Goal: Use online tool/utility: Utilize a website feature to perform a specific function

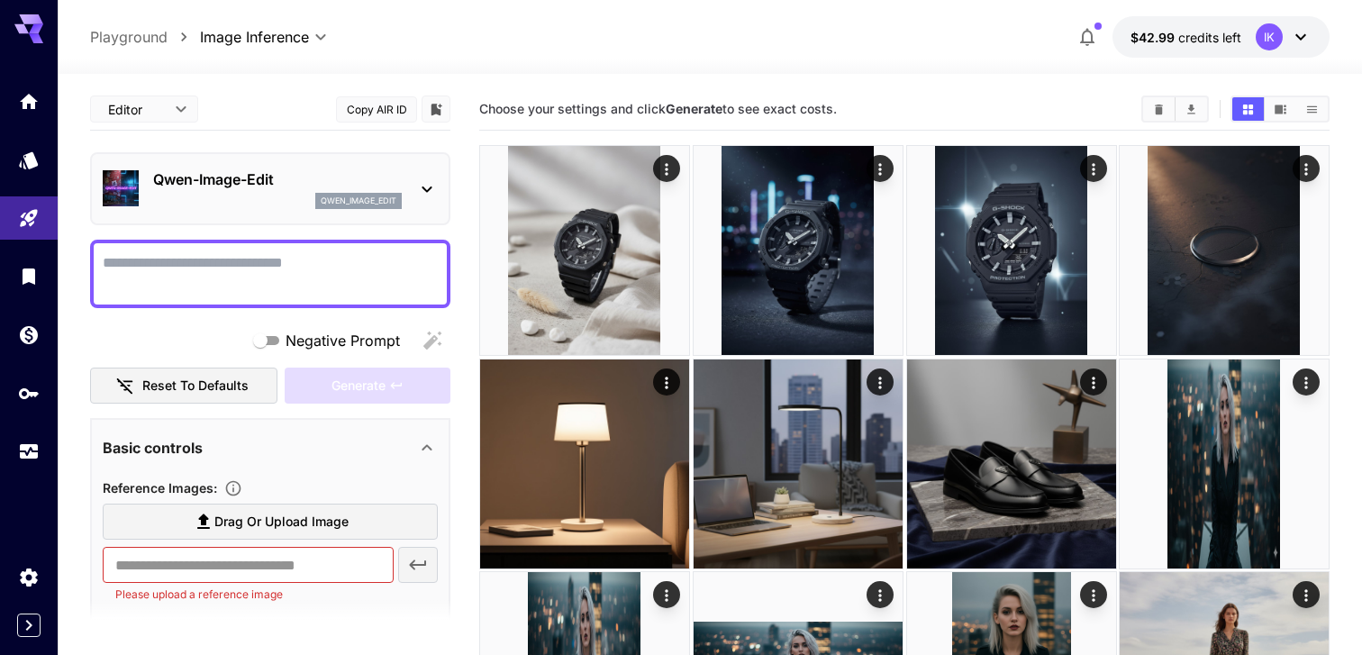
click at [262, 190] on div "Qwen-Image-Edit qwen_image_edit" at bounding box center [277, 188] width 249 height 41
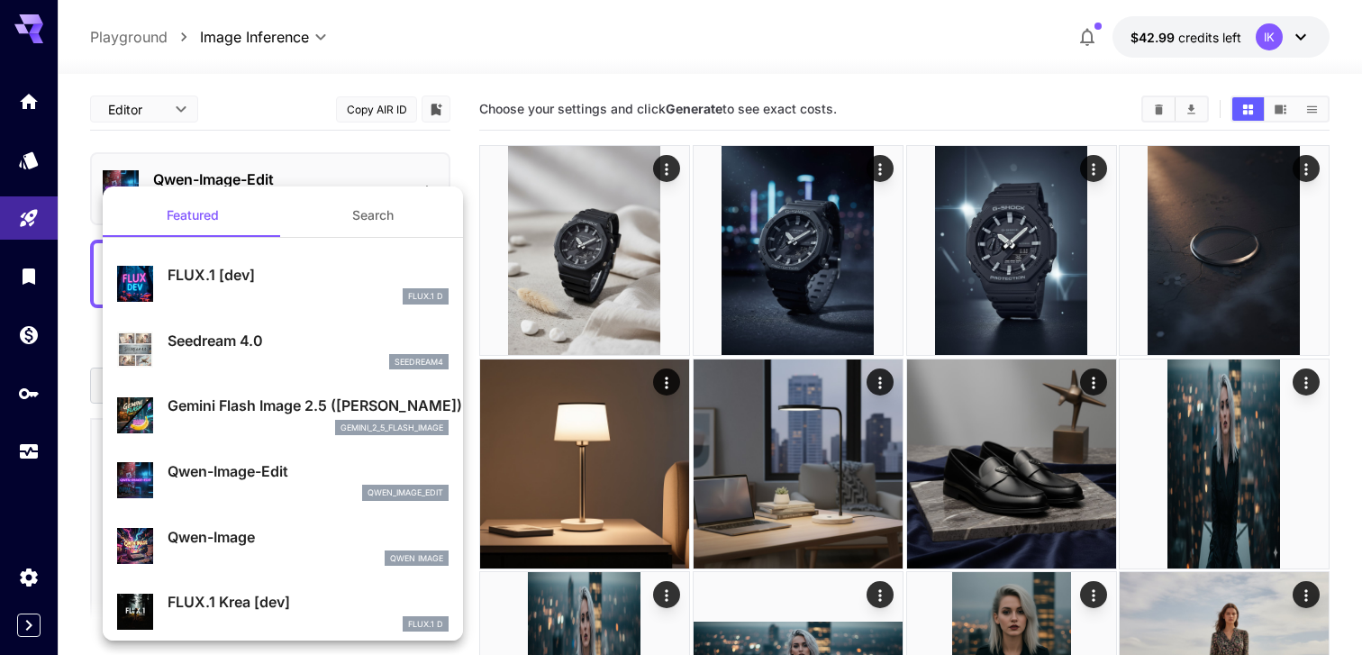
click at [285, 132] on div at bounding box center [681, 327] width 1362 height 655
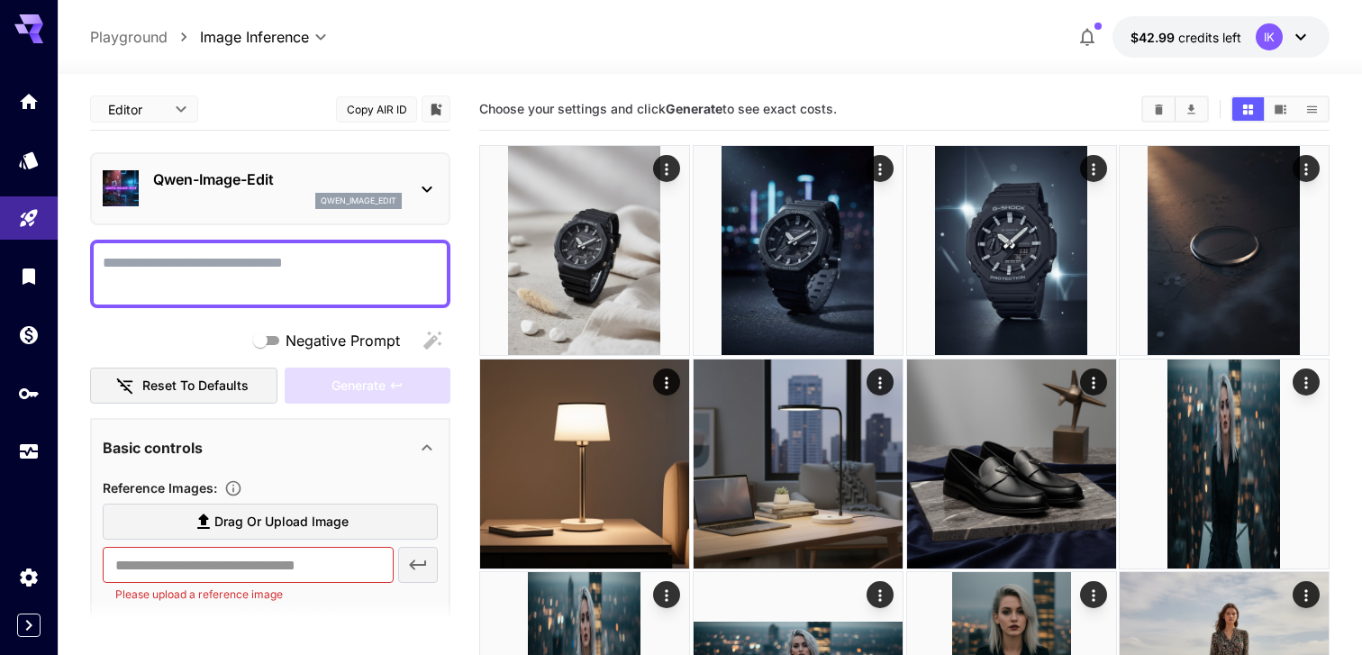
scroll to position [33, 0]
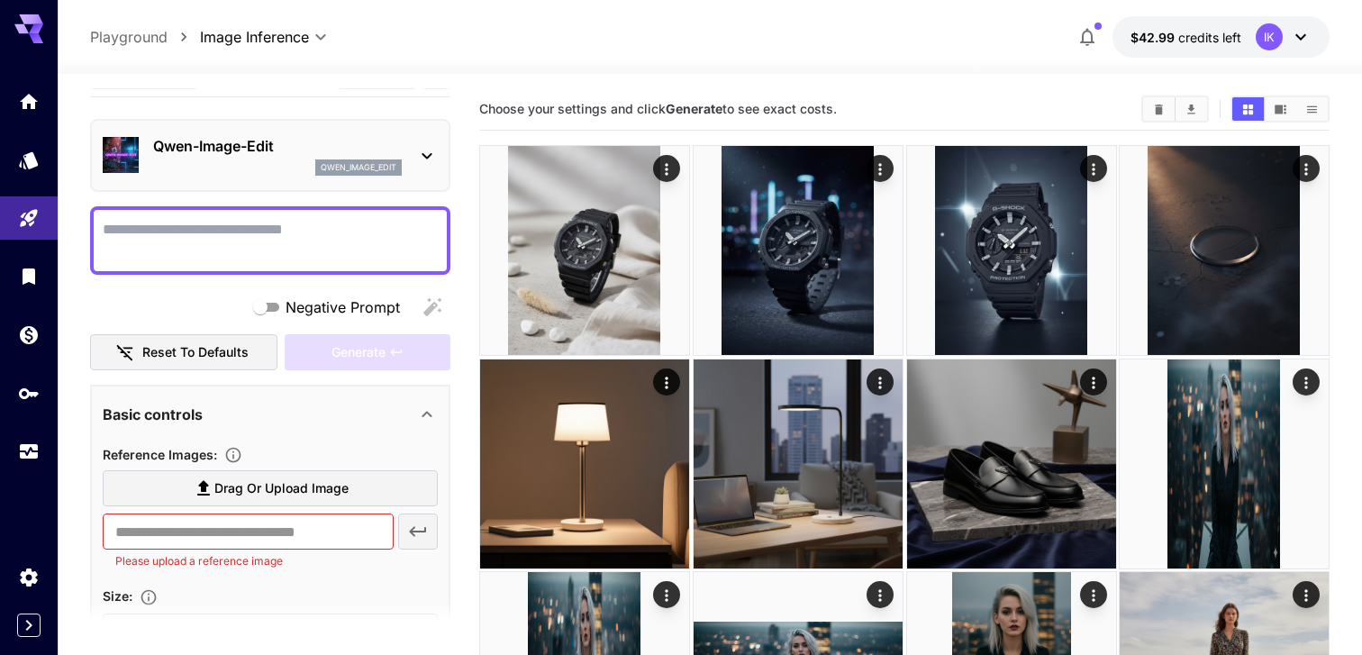
click at [323, 461] on div "Reference Images :" at bounding box center [270, 454] width 335 height 22
click at [323, 497] on span "Drag or upload image" at bounding box center [281, 488] width 134 height 23
click at [0, 0] on input "Drag or upload image" at bounding box center [0, 0] width 0 height 0
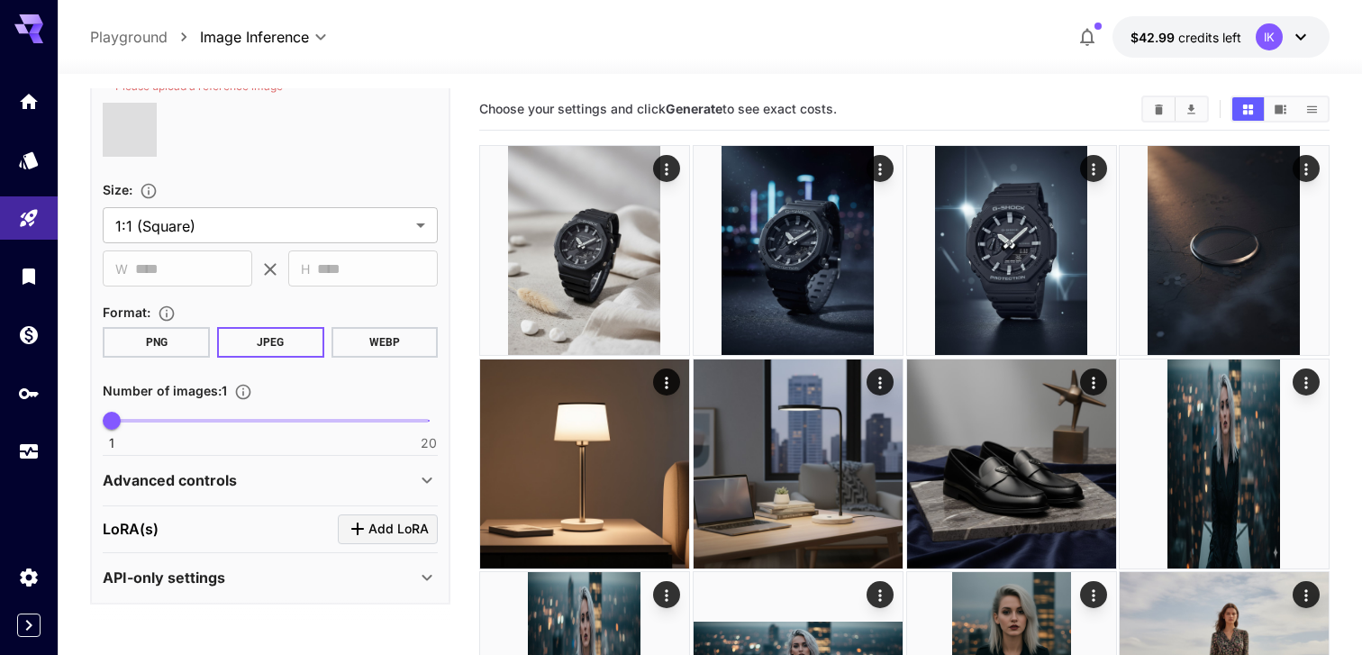
scroll to position [512, 0]
click at [346, 474] on div "Advanced controls" at bounding box center [259, 477] width 313 height 22
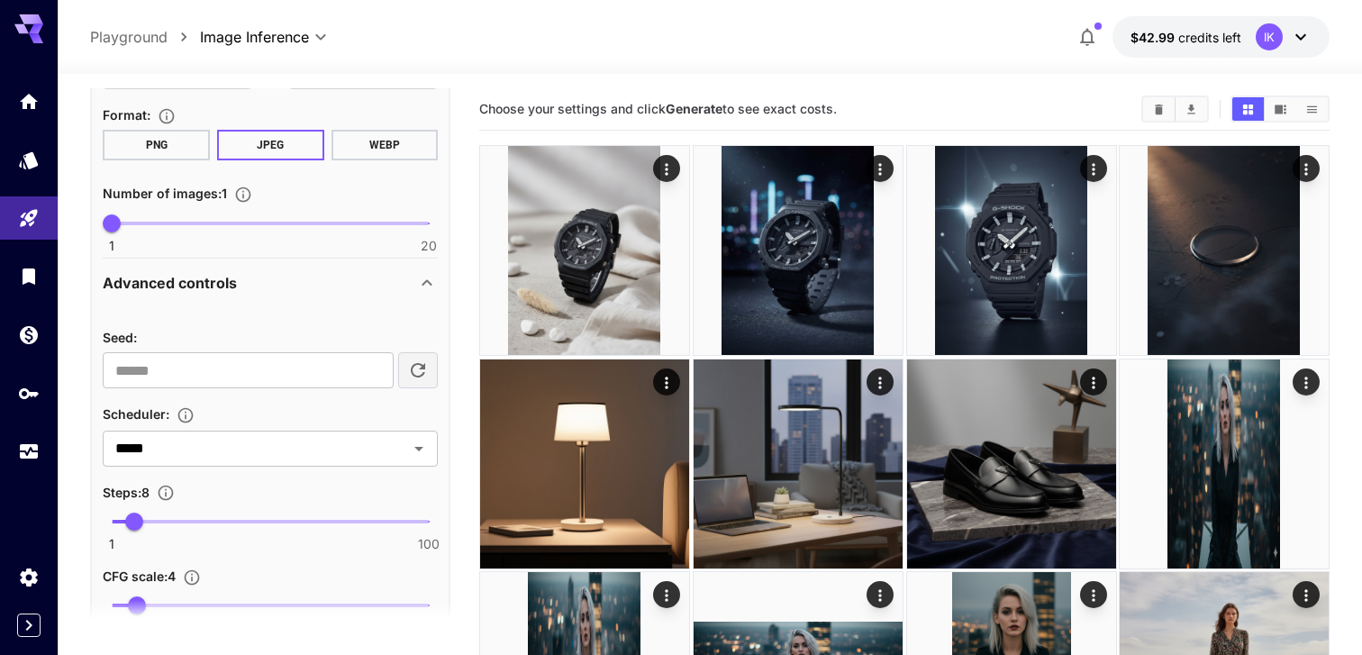
type input "**********"
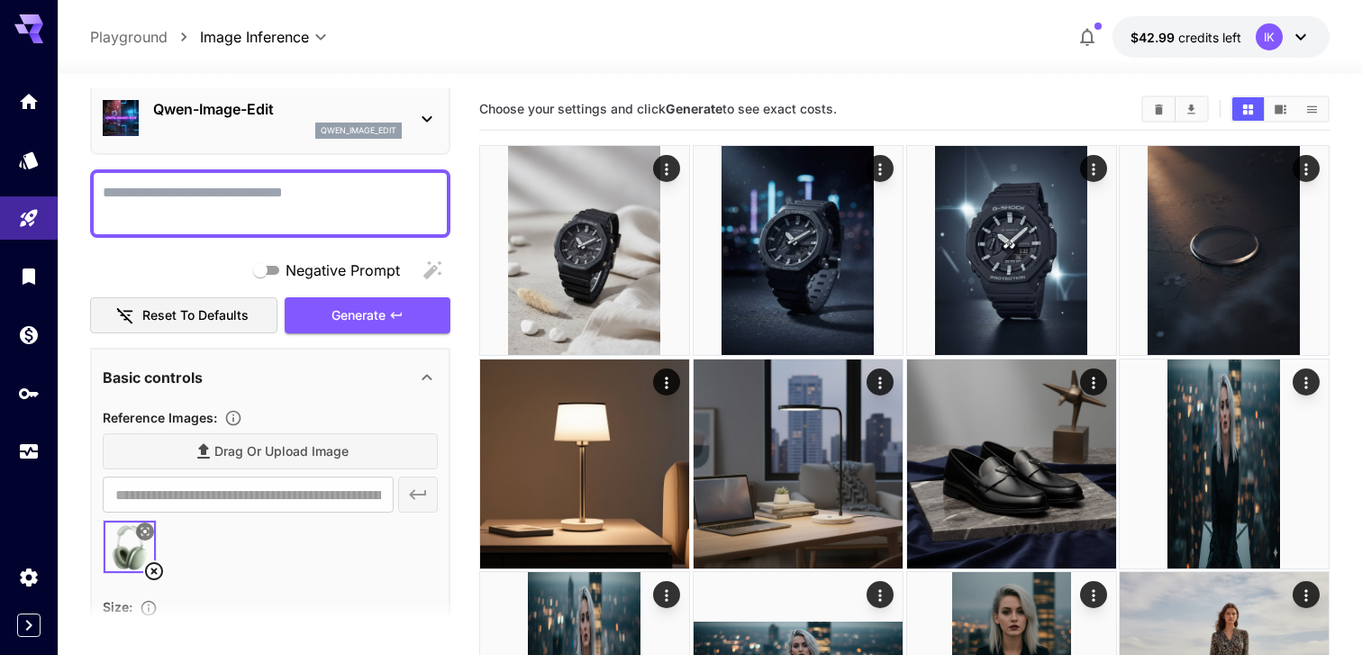
scroll to position [69, 0]
click at [238, 227] on div at bounding box center [270, 204] width 360 height 68
click at [242, 215] on textarea "Negative Prompt" at bounding box center [270, 204] width 335 height 43
type textarea "*"
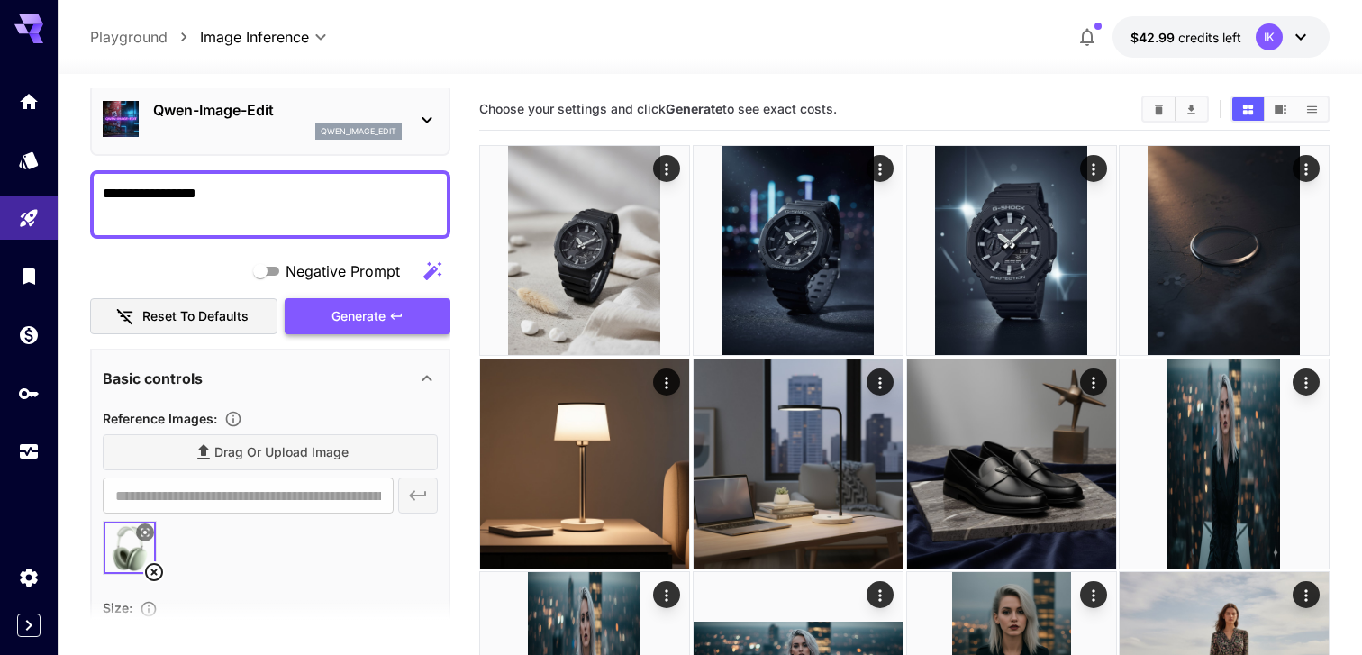
click at [396, 316] on icon "button" at bounding box center [396, 316] width 14 height 14
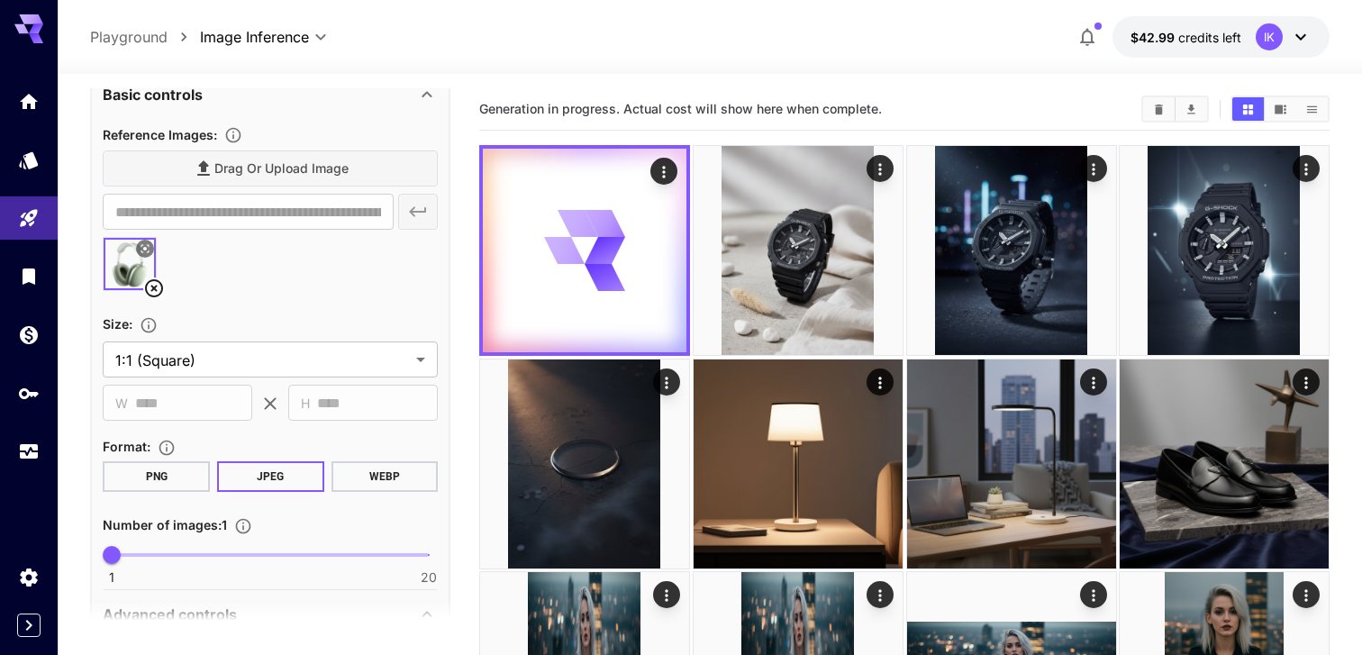
scroll to position [330, 0]
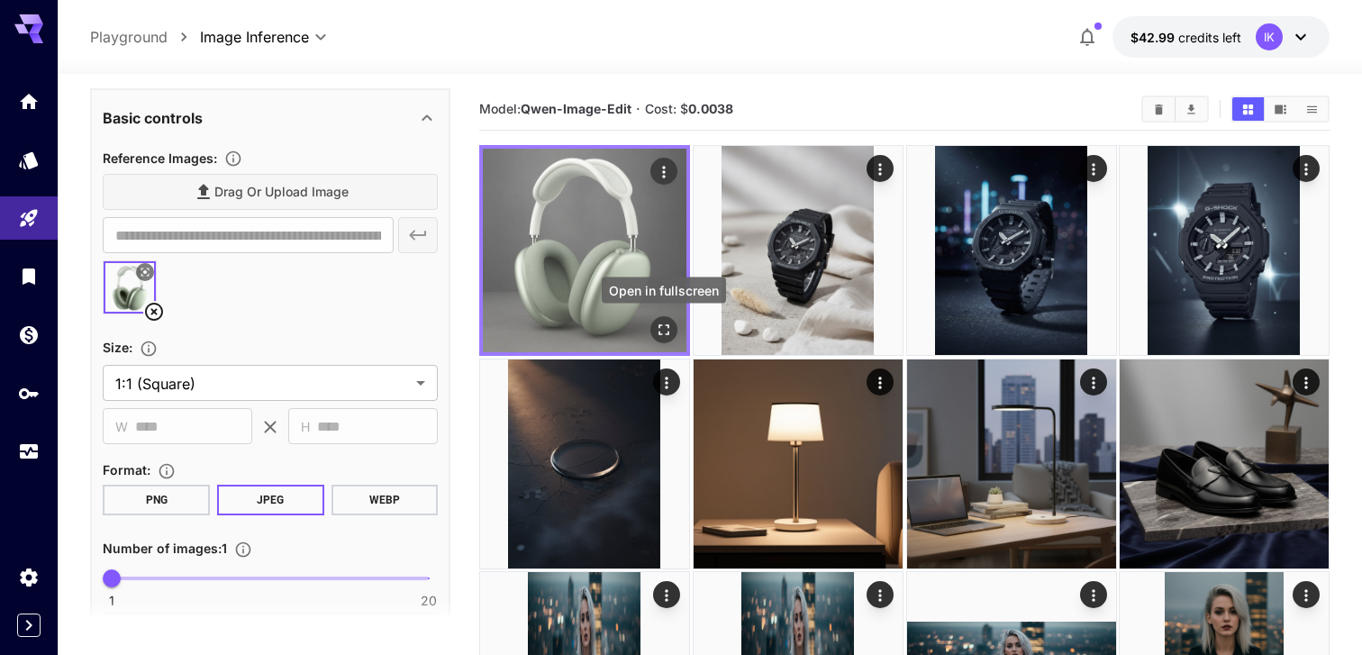
click at [661, 328] on icon "Open in fullscreen" at bounding box center [664, 330] width 18 height 18
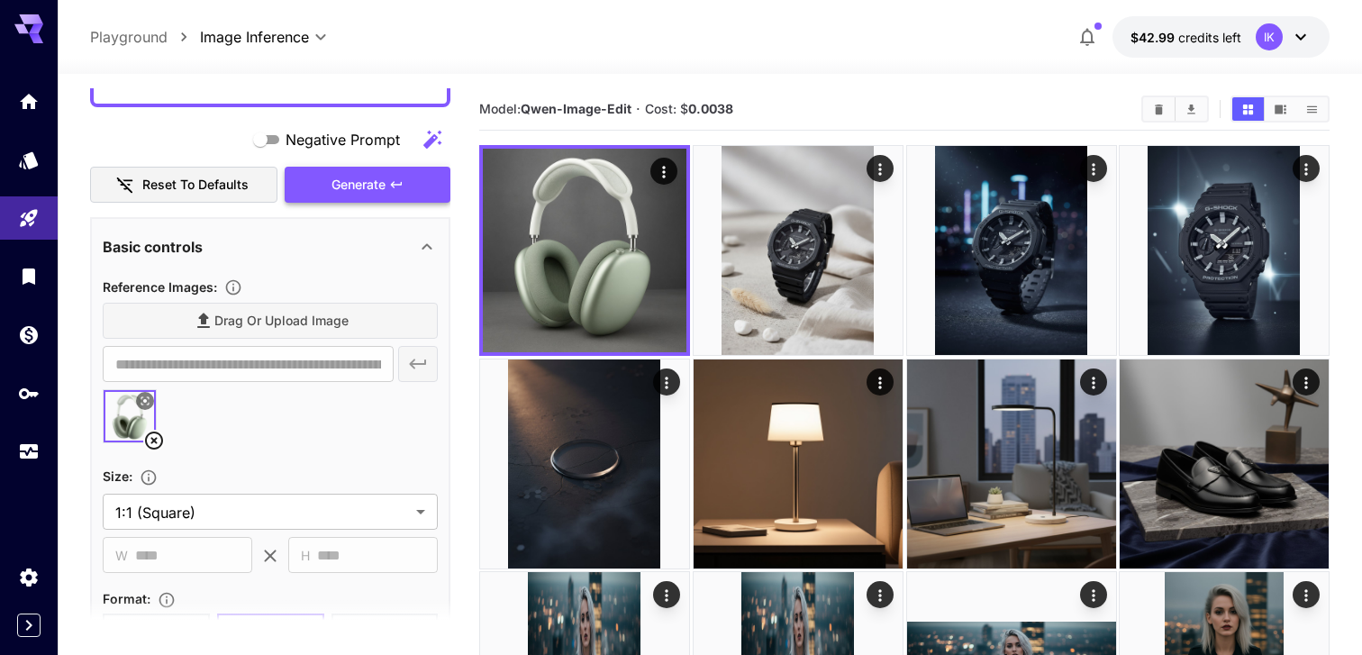
scroll to position [0, 0]
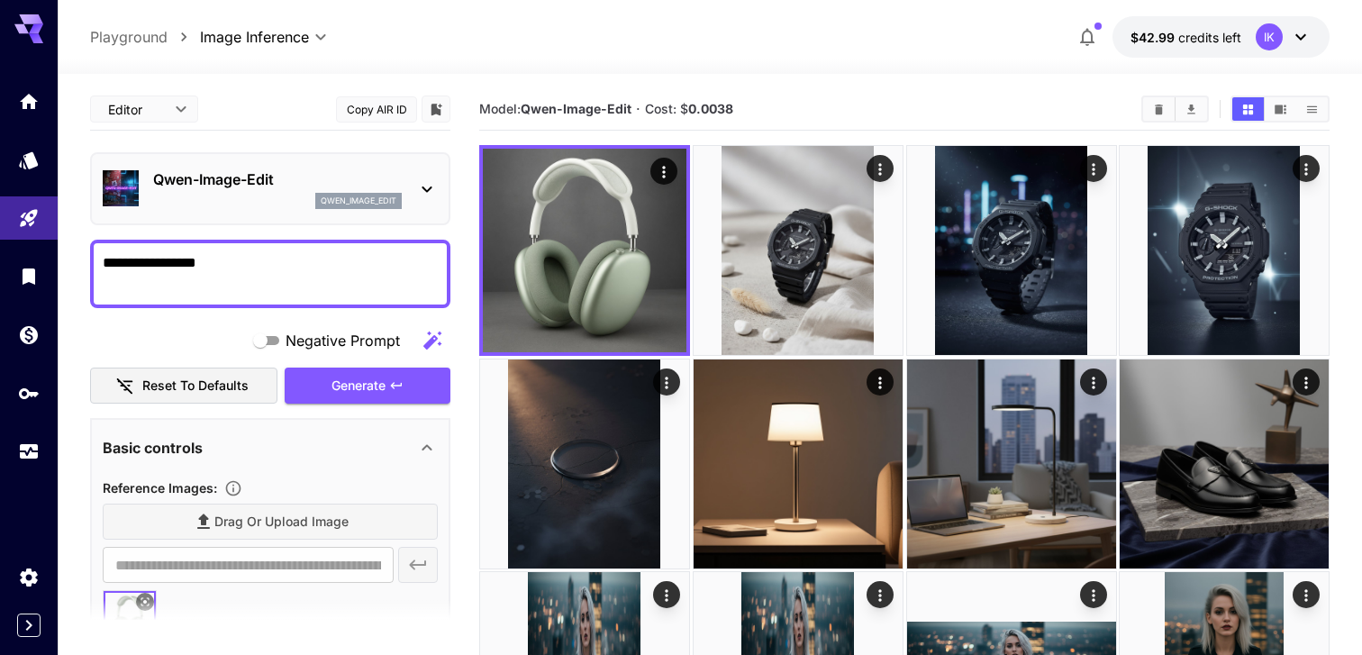
click at [276, 240] on div "**********" at bounding box center [270, 274] width 360 height 68
click at [276, 261] on textarea "**********" at bounding box center [270, 273] width 335 height 43
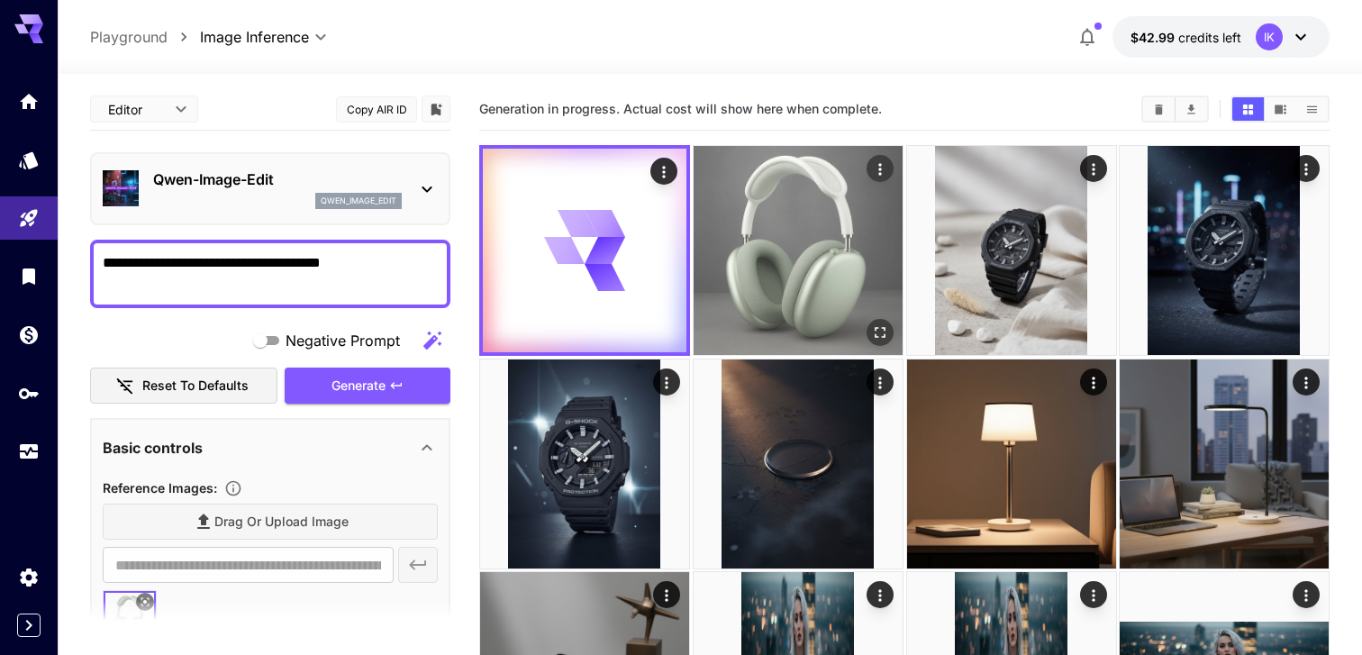
type textarea "**********"
click at [794, 252] on img at bounding box center [798, 250] width 209 height 209
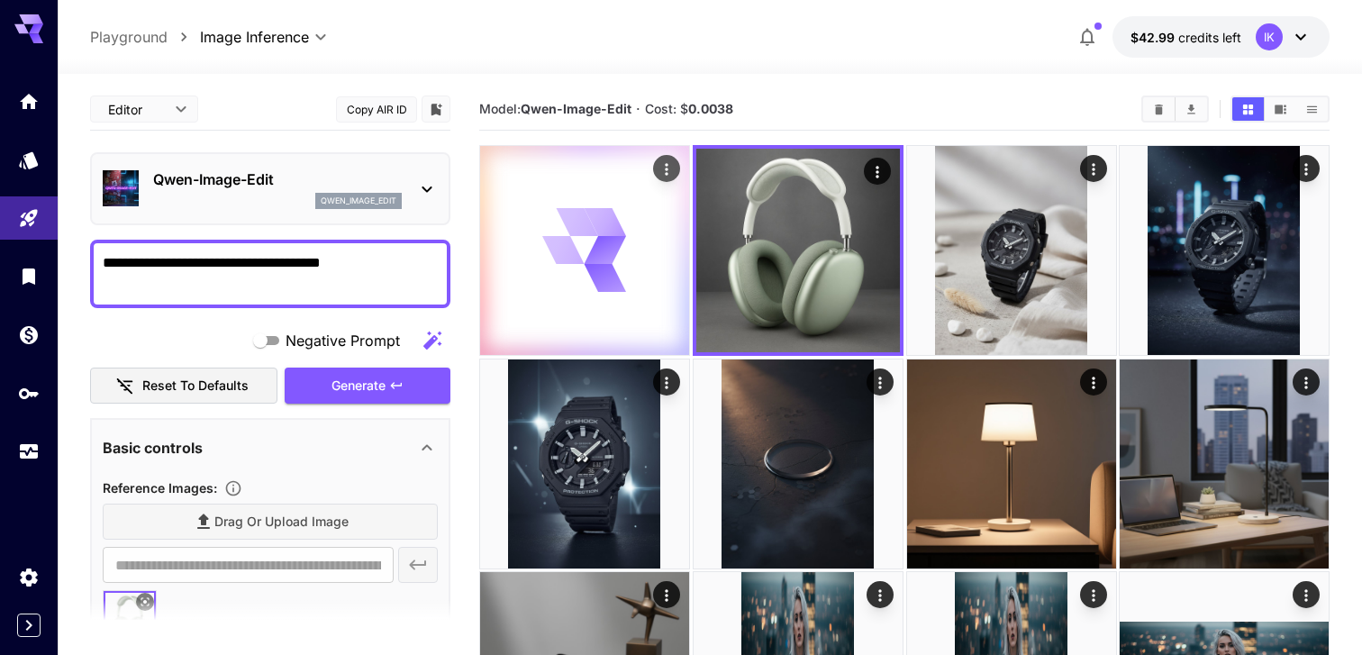
click at [557, 226] on icon at bounding box center [585, 250] width 84 height 84
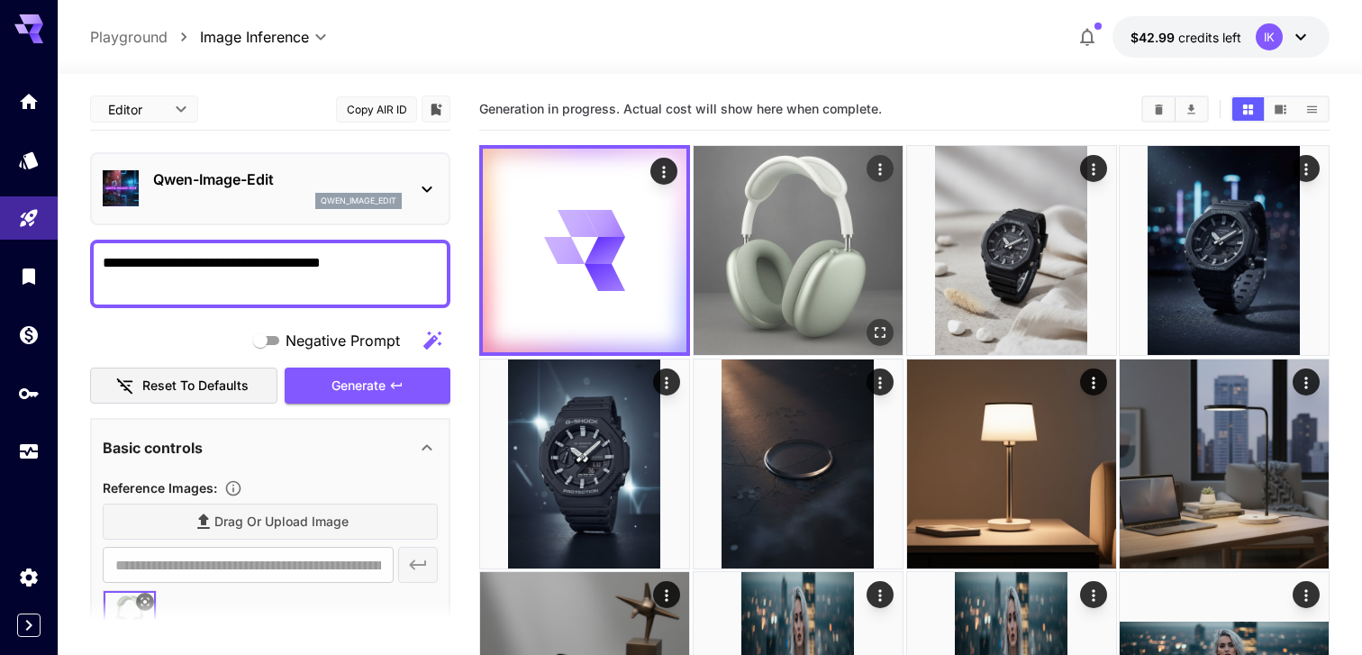
click at [759, 263] on img at bounding box center [798, 250] width 209 height 209
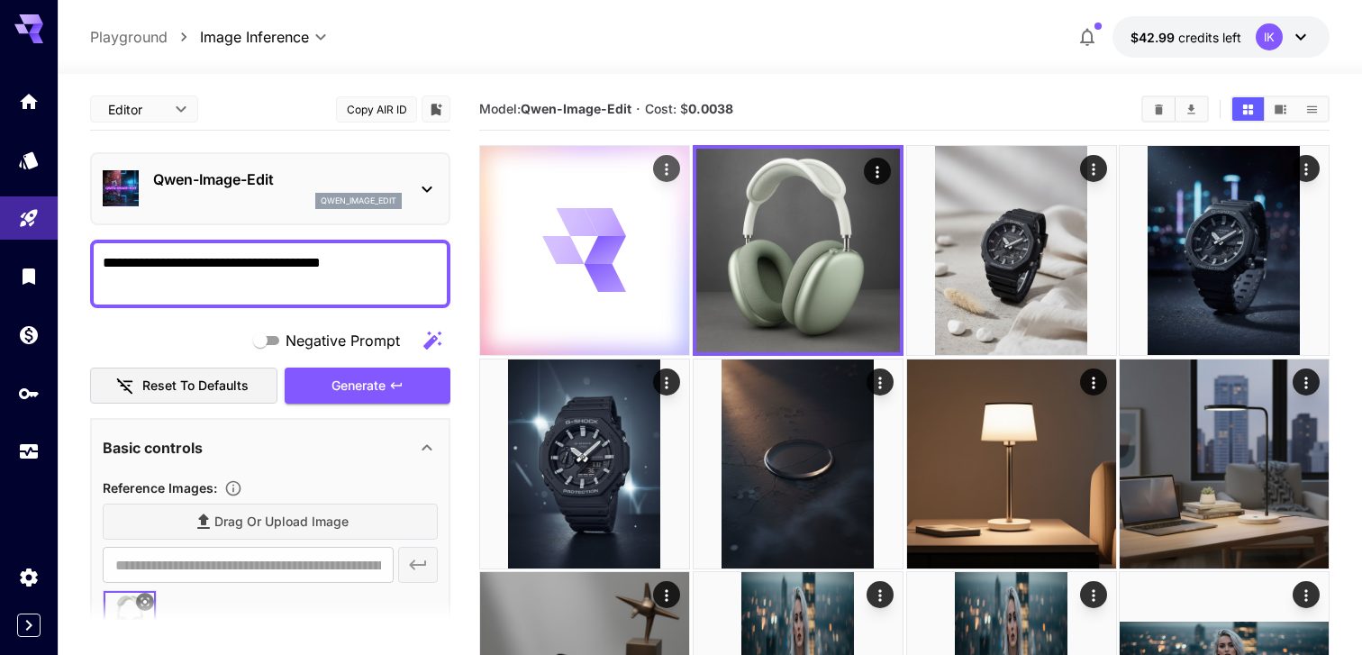
click at [627, 228] on div at bounding box center [584, 250] width 209 height 209
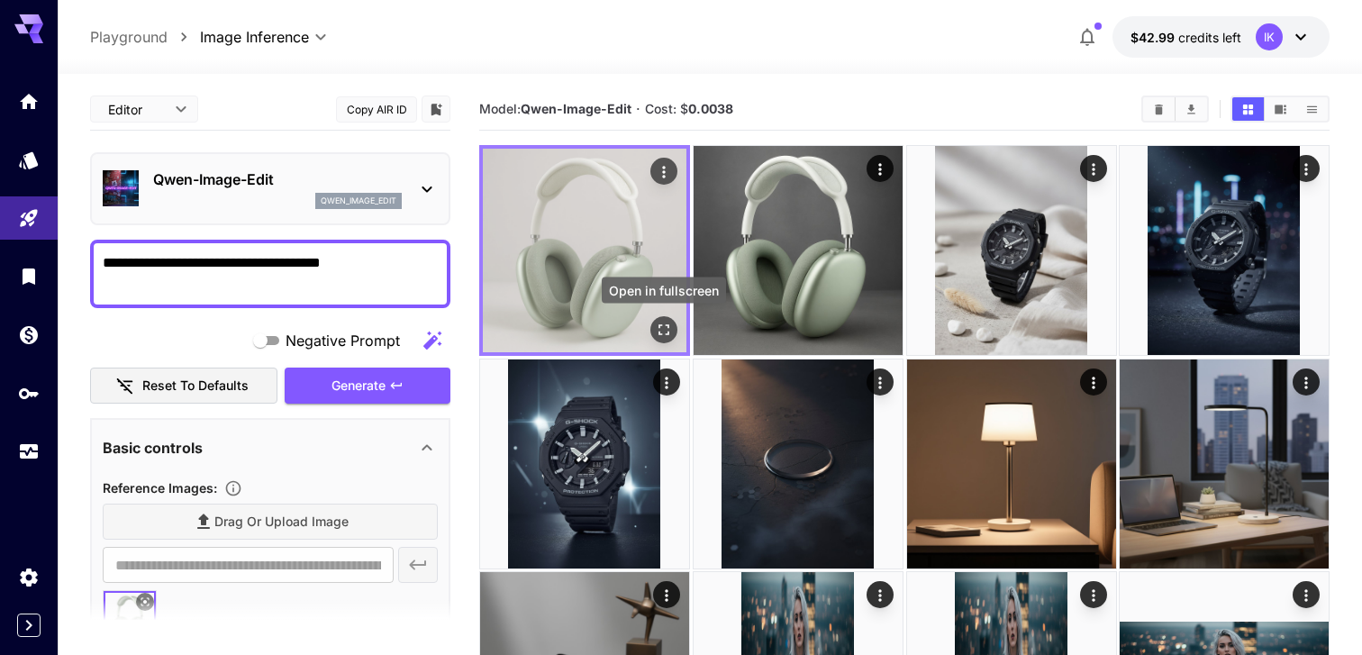
click at [670, 333] on icon "Open in fullscreen" at bounding box center [664, 330] width 18 height 18
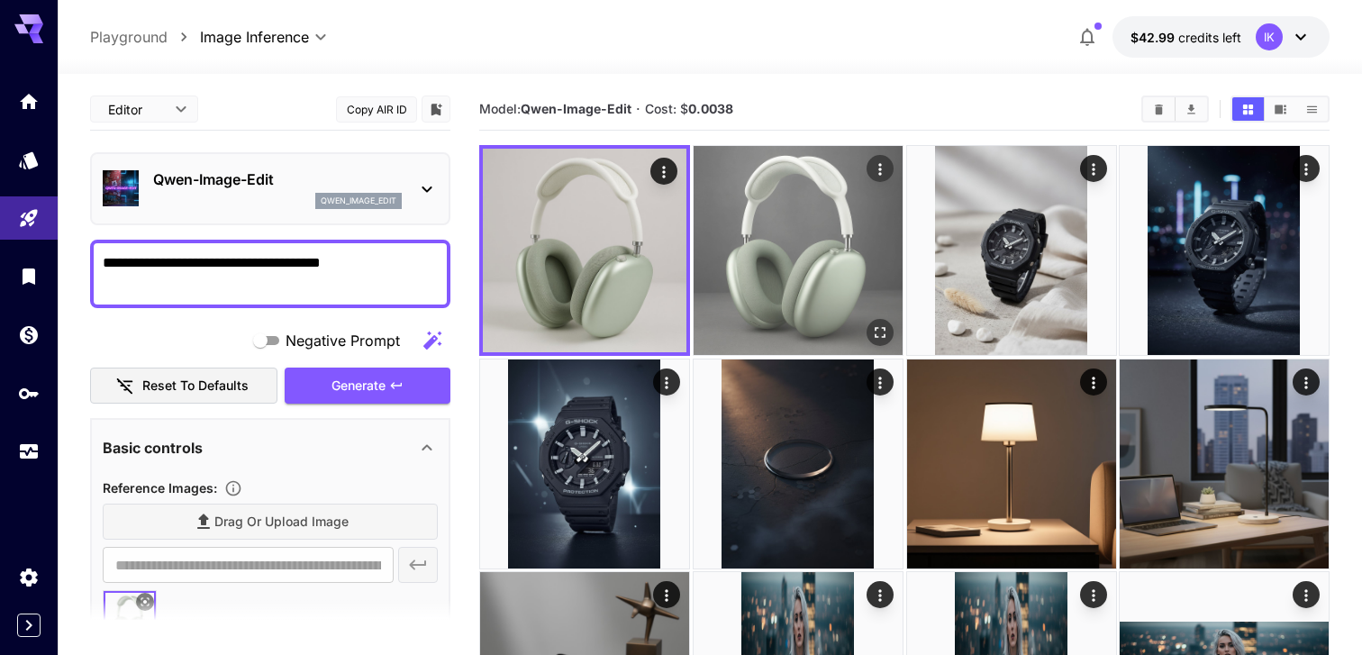
click at [850, 160] on img at bounding box center [798, 250] width 209 height 209
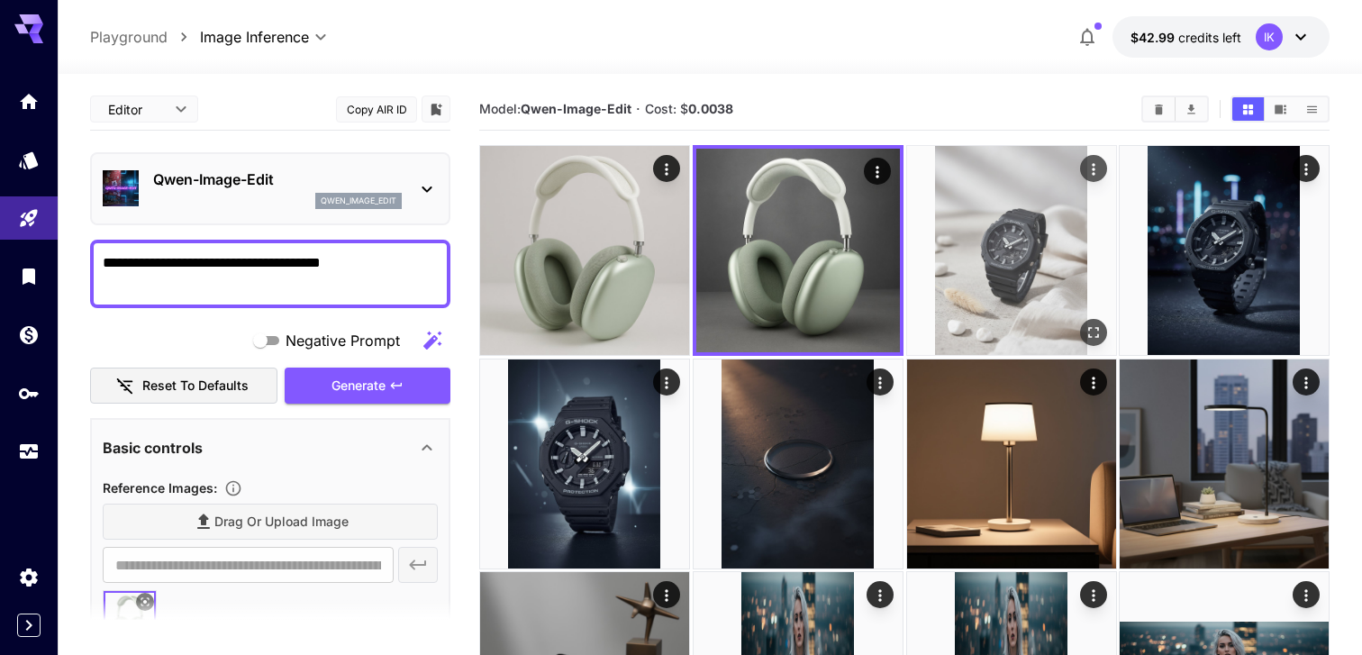
click at [963, 220] on img at bounding box center [1011, 250] width 209 height 209
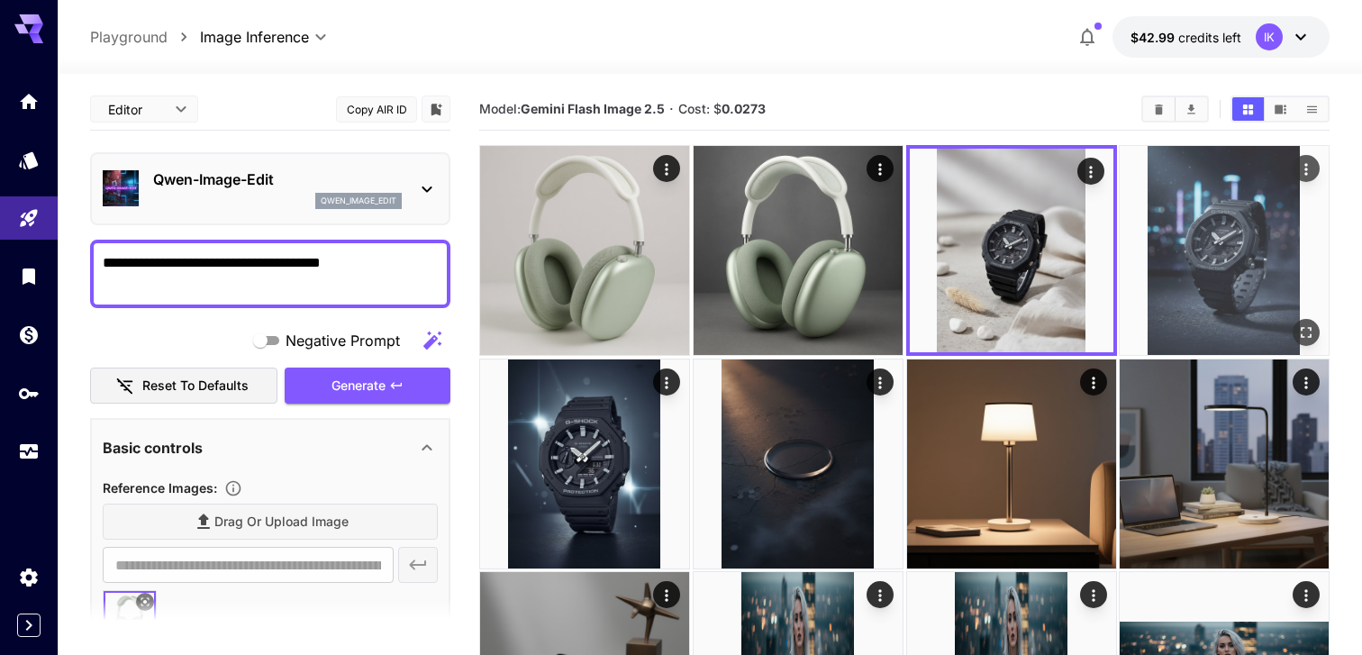
click at [1163, 245] on img at bounding box center [1224, 250] width 209 height 209
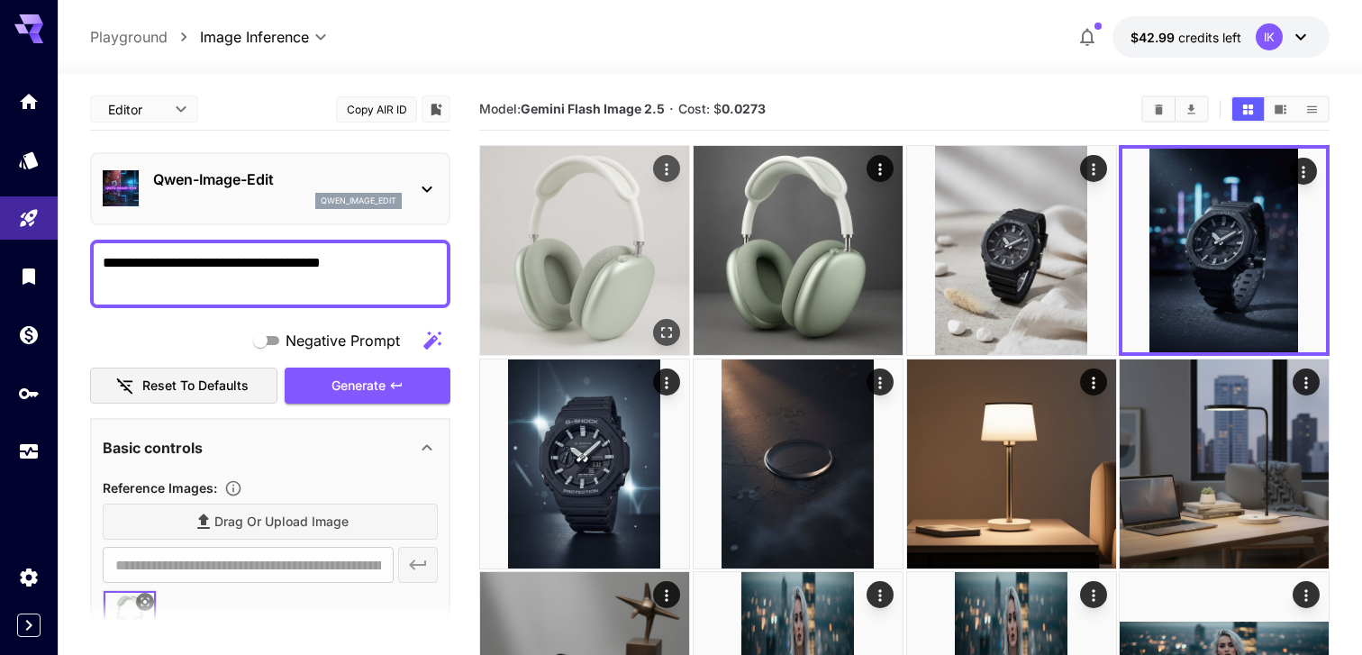
click at [622, 257] on img at bounding box center [584, 250] width 209 height 209
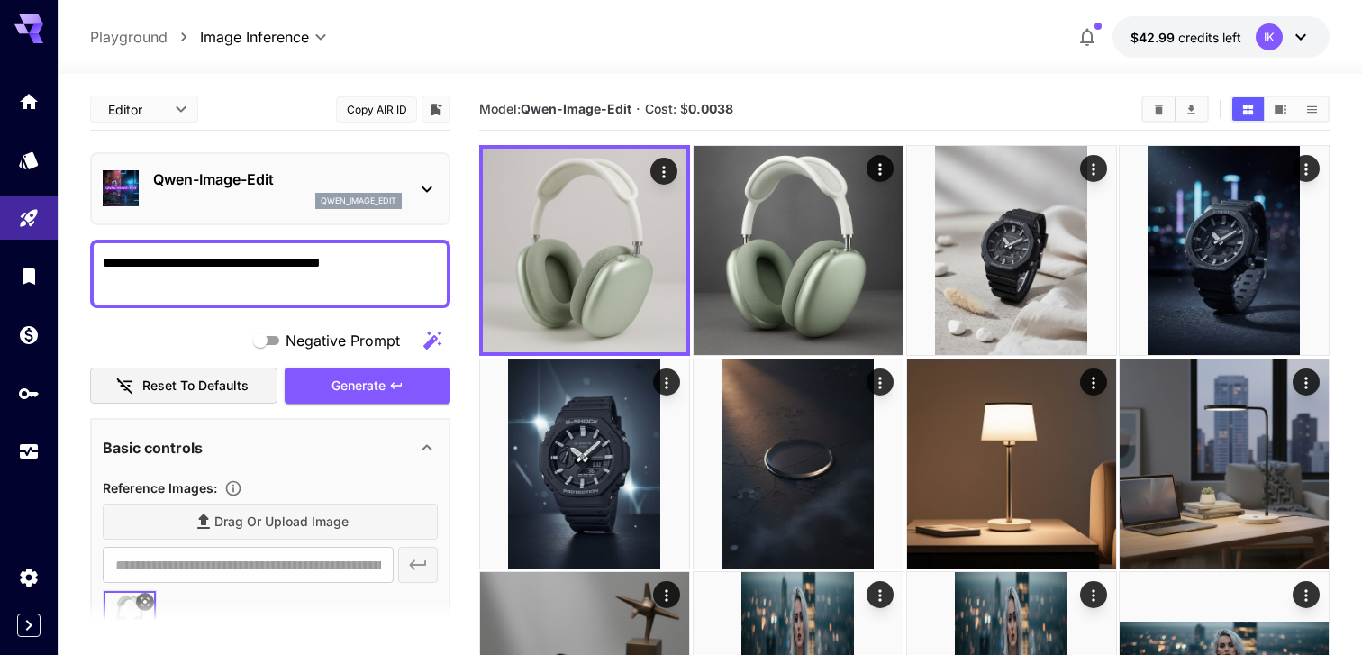
click at [307, 204] on div "qwen_image_edit" at bounding box center [277, 201] width 249 height 16
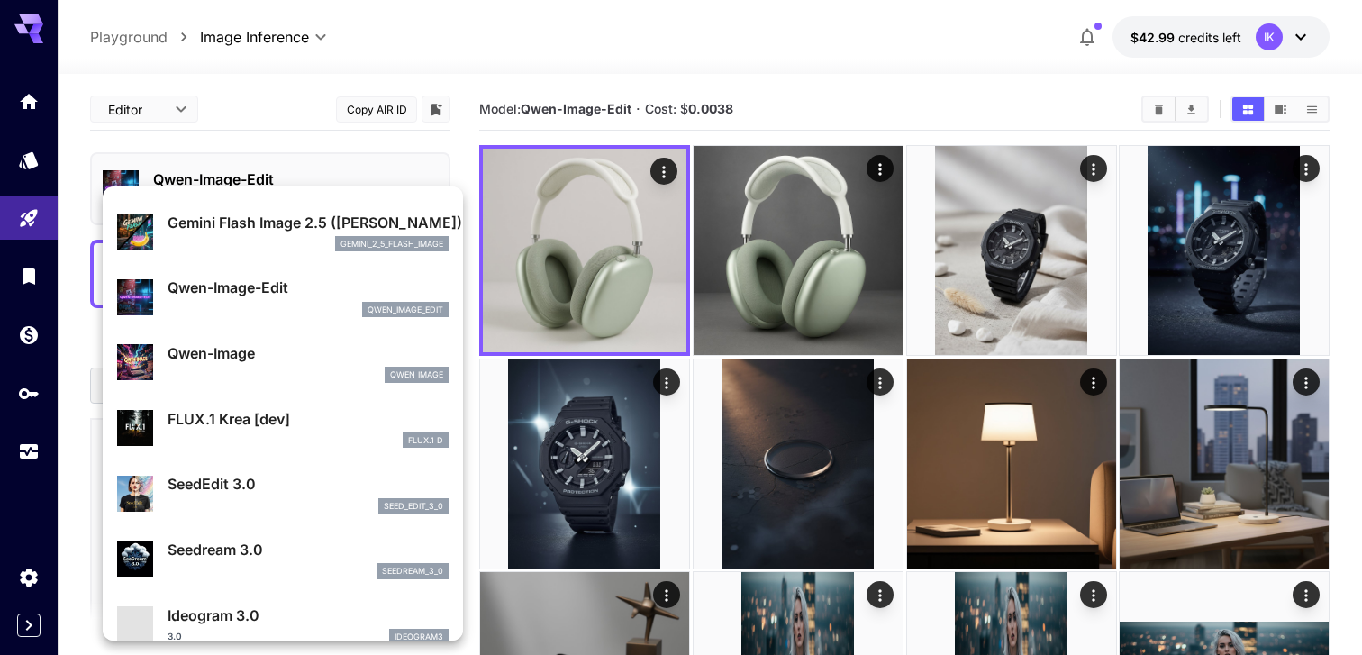
scroll to position [211, 0]
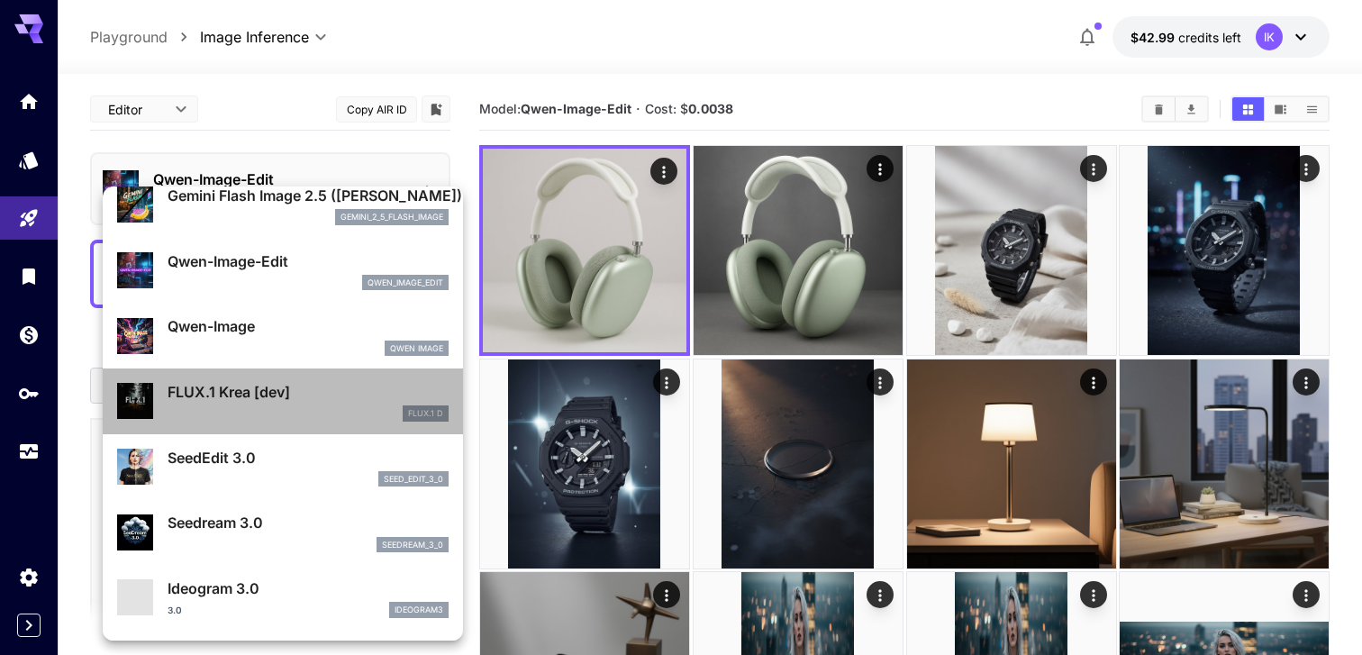
click at [280, 392] on p "FLUX.1 Krea [dev]" at bounding box center [308, 392] width 281 height 22
type input "**"
type input "***"
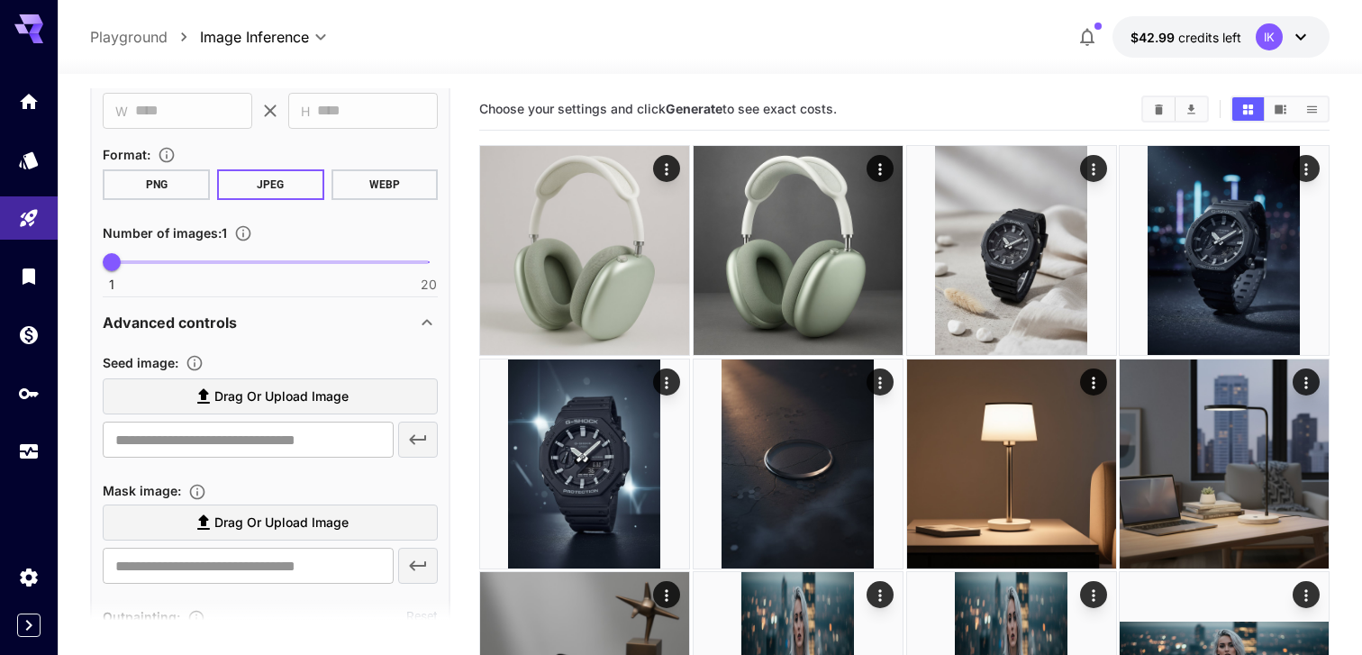
scroll to position [556, 0]
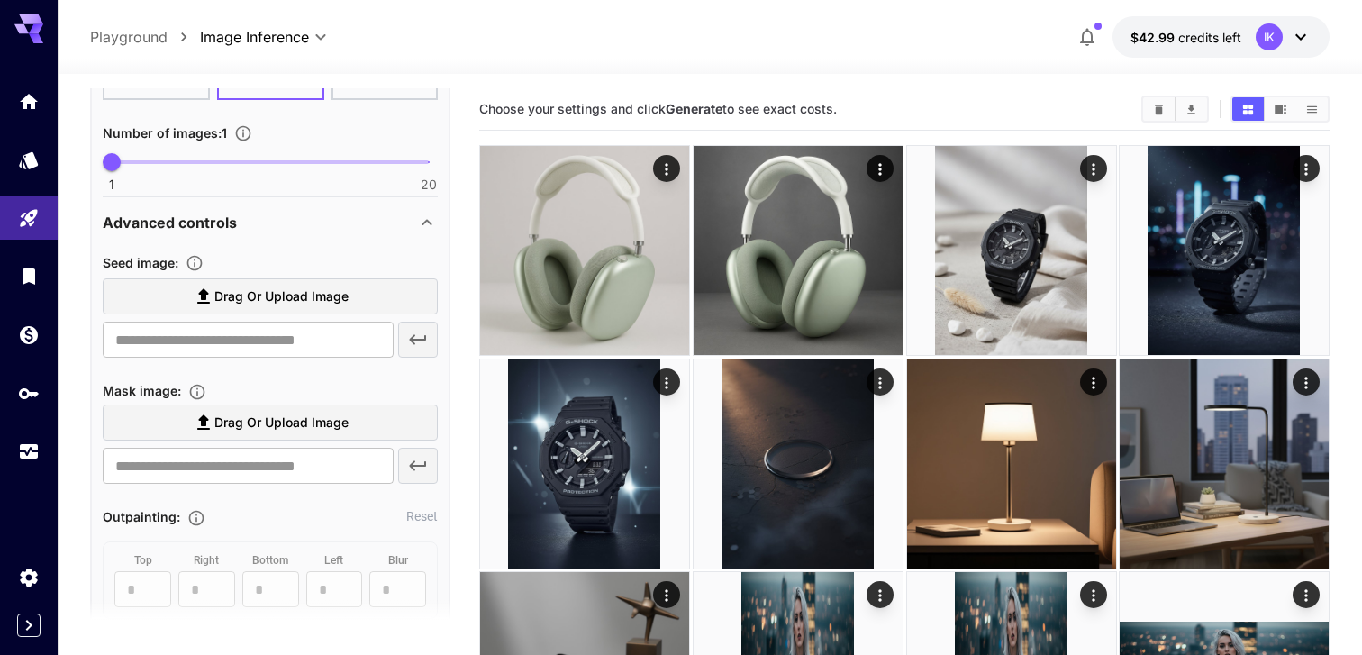
click at [228, 299] on span "Drag or upload image" at bounding box center [281, 297] width 134 height 23
click at [0, 0] on input "Drag or upload image" at bounding box center [0, 0] width 0 height 0
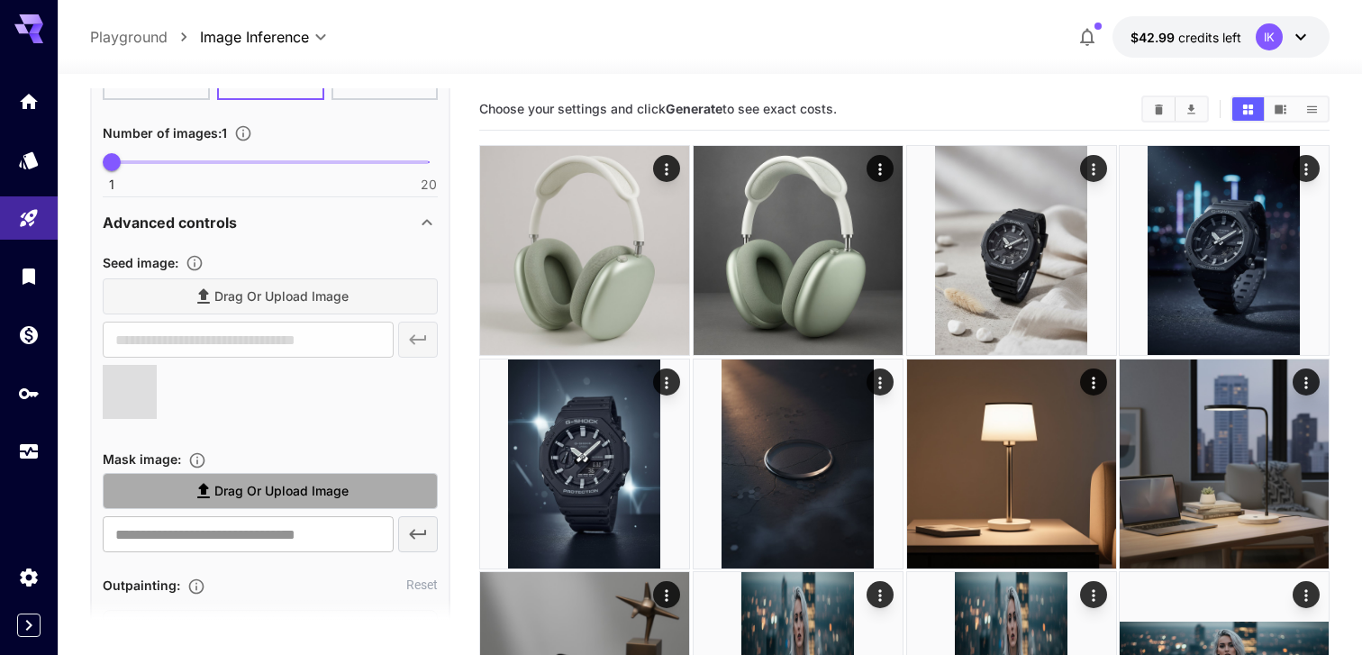
click at [232, 493] on span "Drag or upload image" at bounding box center [281, 491] width 134 height 23
click at [0, 0] on input "Drag or upload image" at bounding box center [0, 0] width 0 height 0
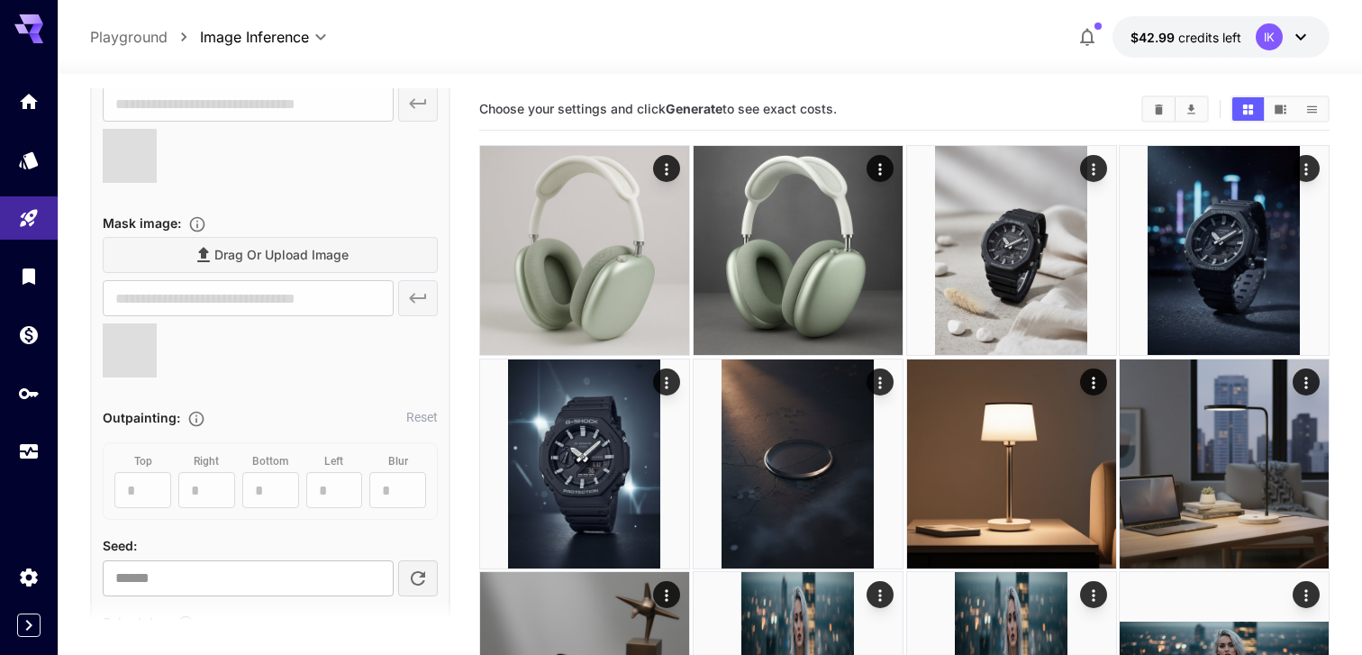
type input "**********"
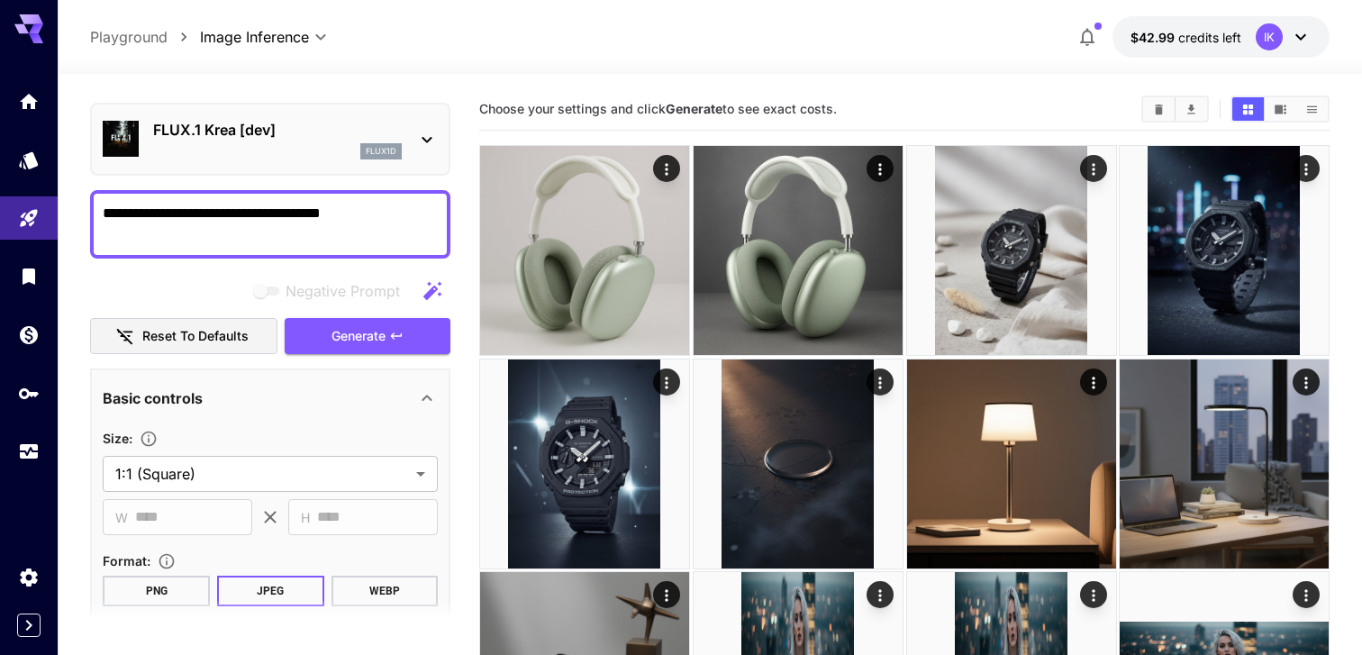
scroll to position [0, 0]
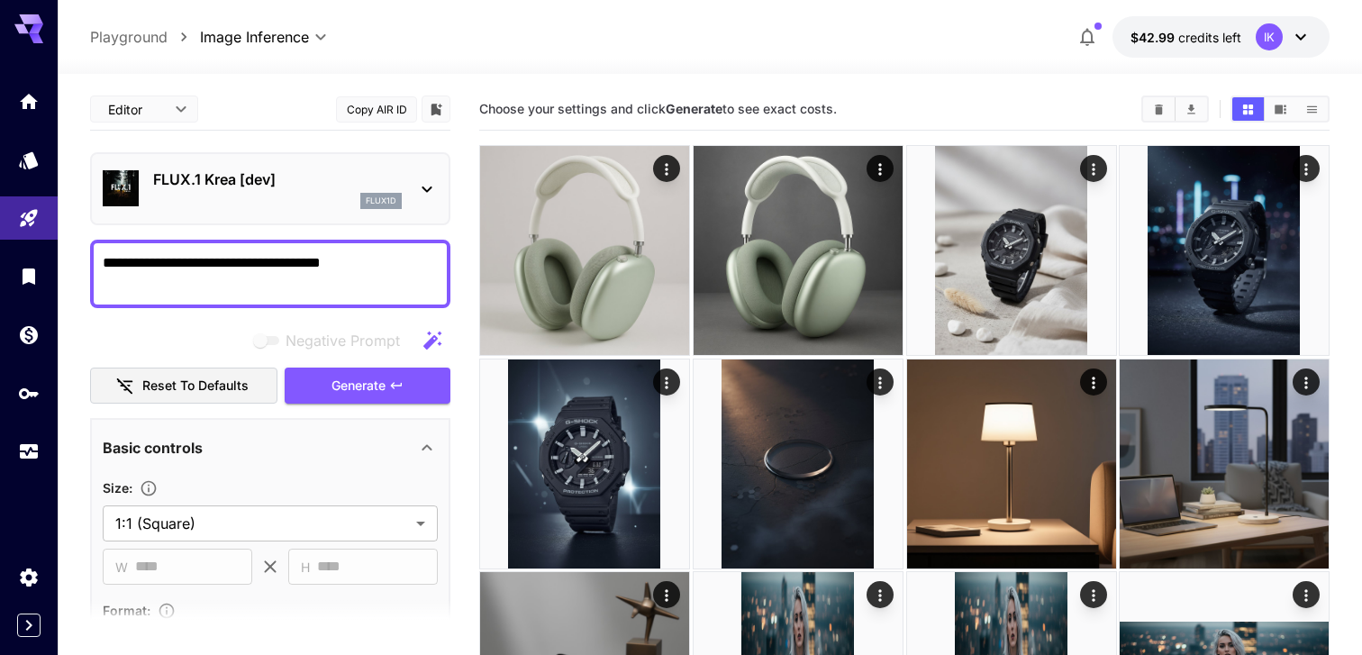
drag, startPoint x: 402, startPoint y: 264, endPoint x: 232, endPoint y: 263, distance: 170.3
click at [232, 263] on textarea "**********" at bounding box center [270, 273] width 335 height 43
type textarea "**********"
click at [384, 381] on span "Generate" at bounding box center [359, 386] width 54 height 23
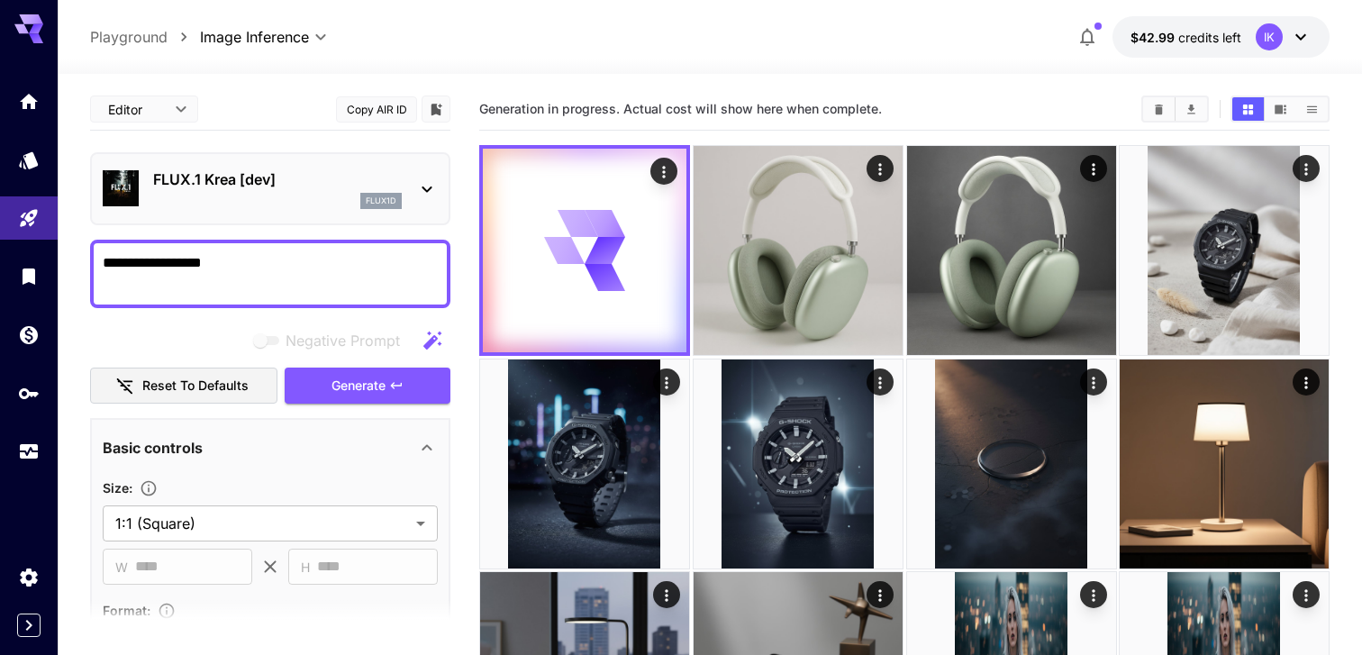
type input "**********"
type input "*"
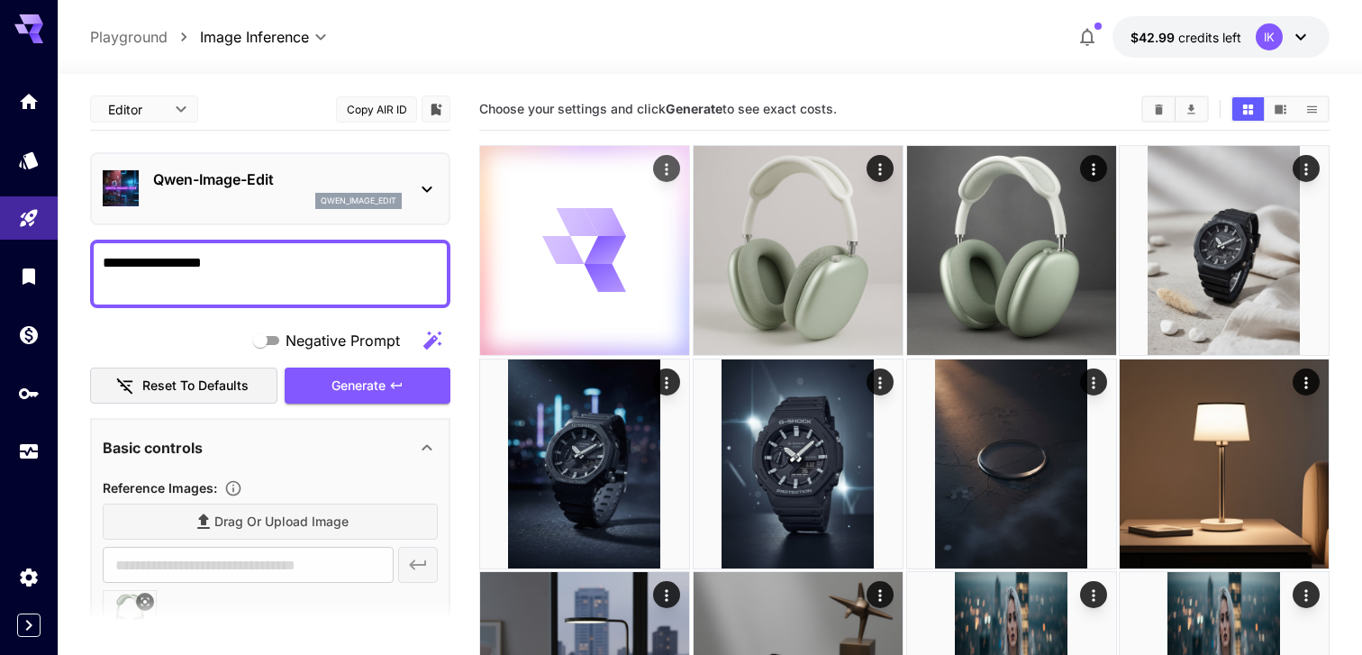
click at [601, 269] on icon at bounding box center [606, 278] width 42 height 29
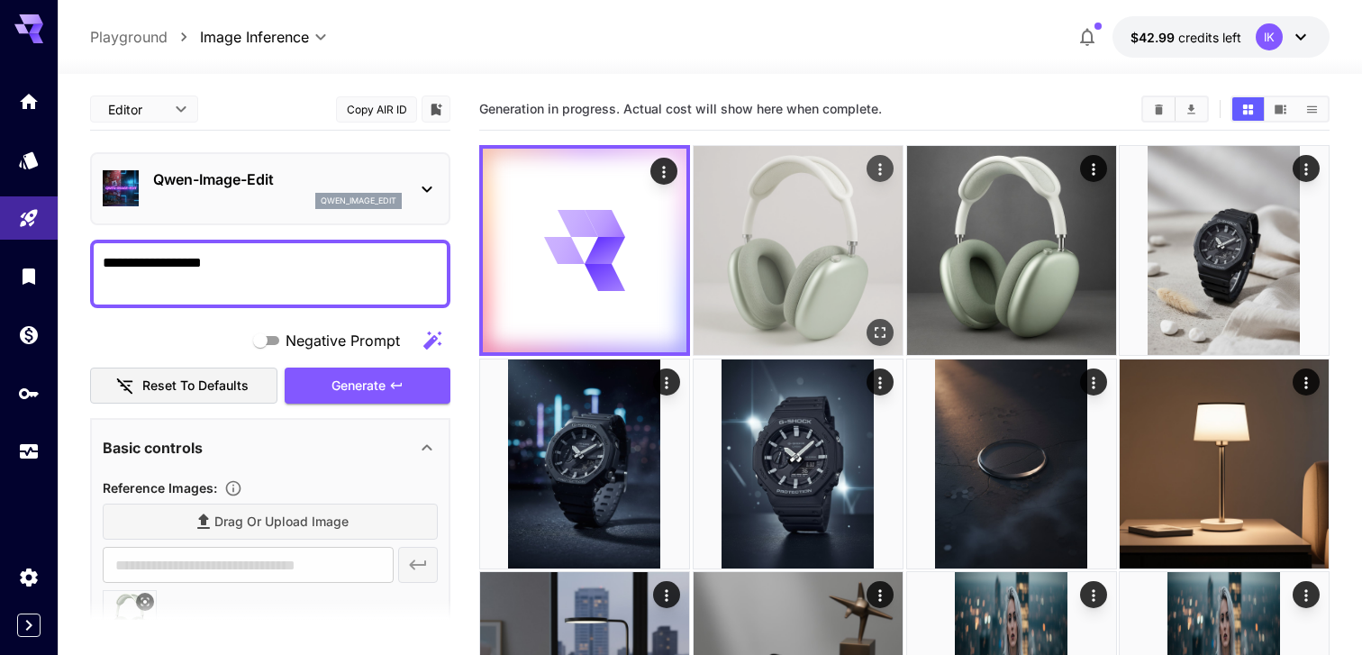
click at [763, 260] on img at bounding box center [798, 250] width 209 height 209
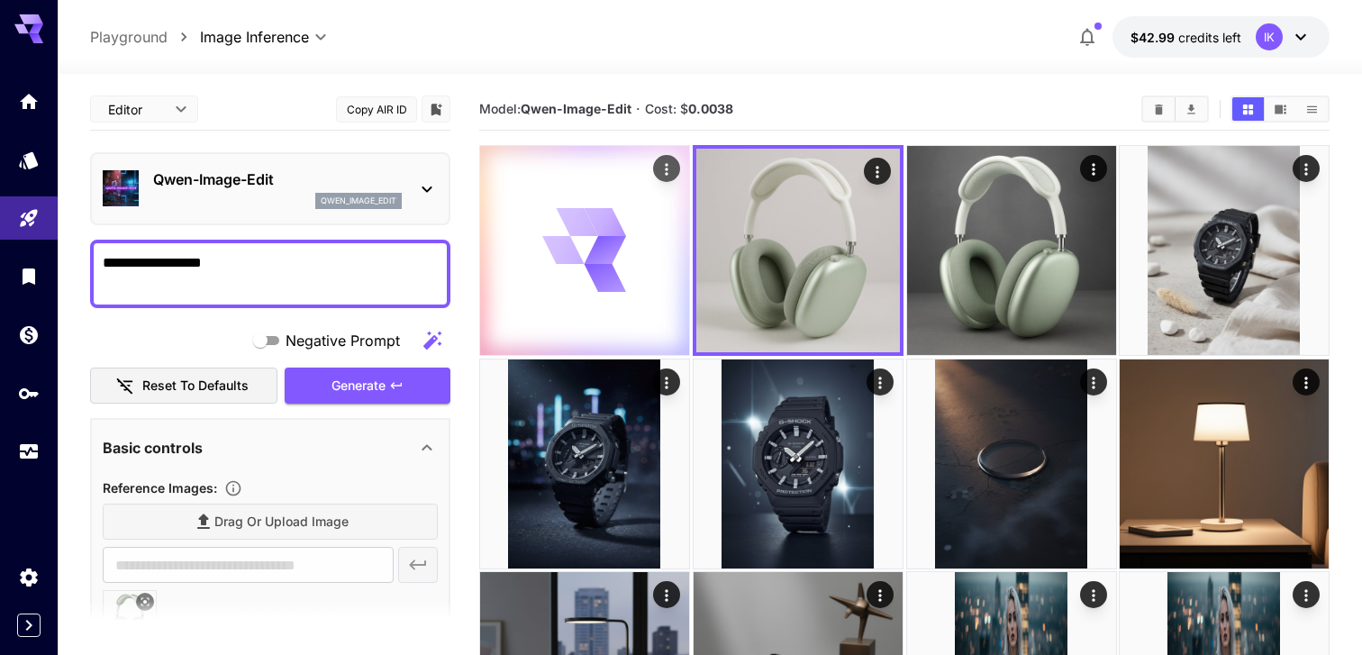
click at [608, 260] on icon at bounding box center [606, 250] width 42 height 29
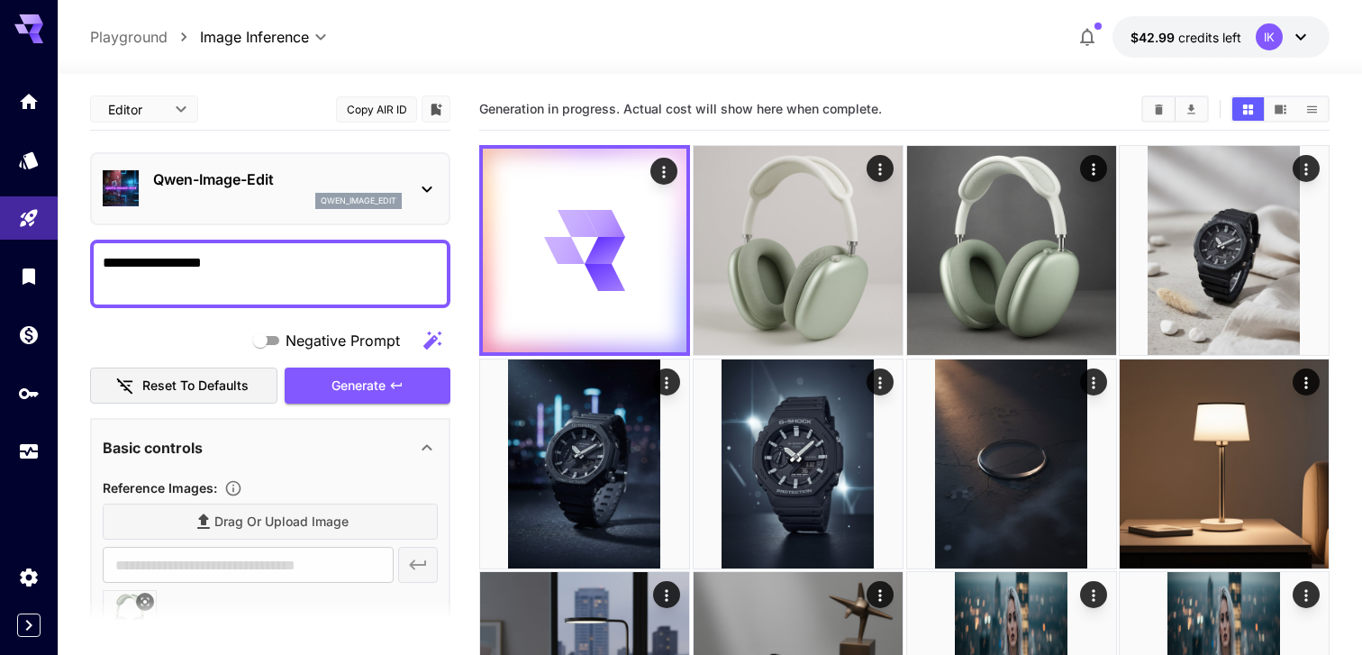
click at [241, 100] on div "Editor **** ​ Copy AIR ID" at bounding box center [270, 109] width 360 height 42
click at [241, 175] on p "Qwen-Image-Edit" at bounding box center [277, 179] width 249 height 22
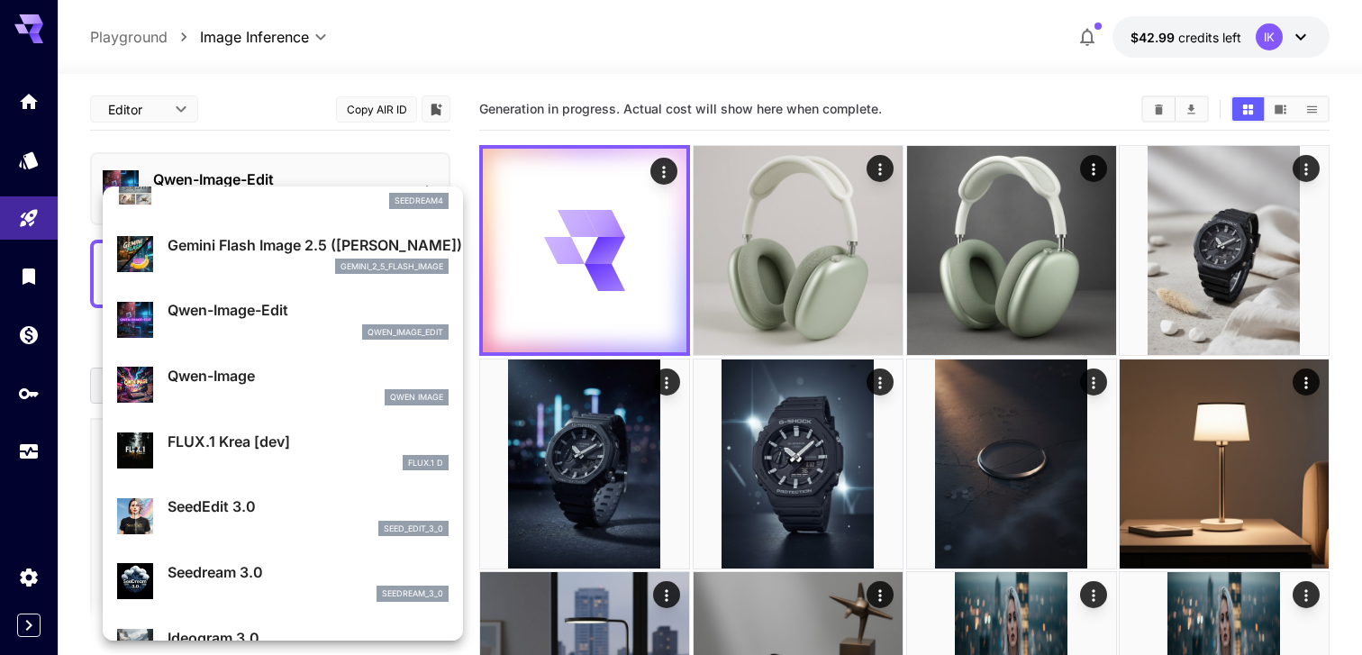
scroll to position [158, 0]
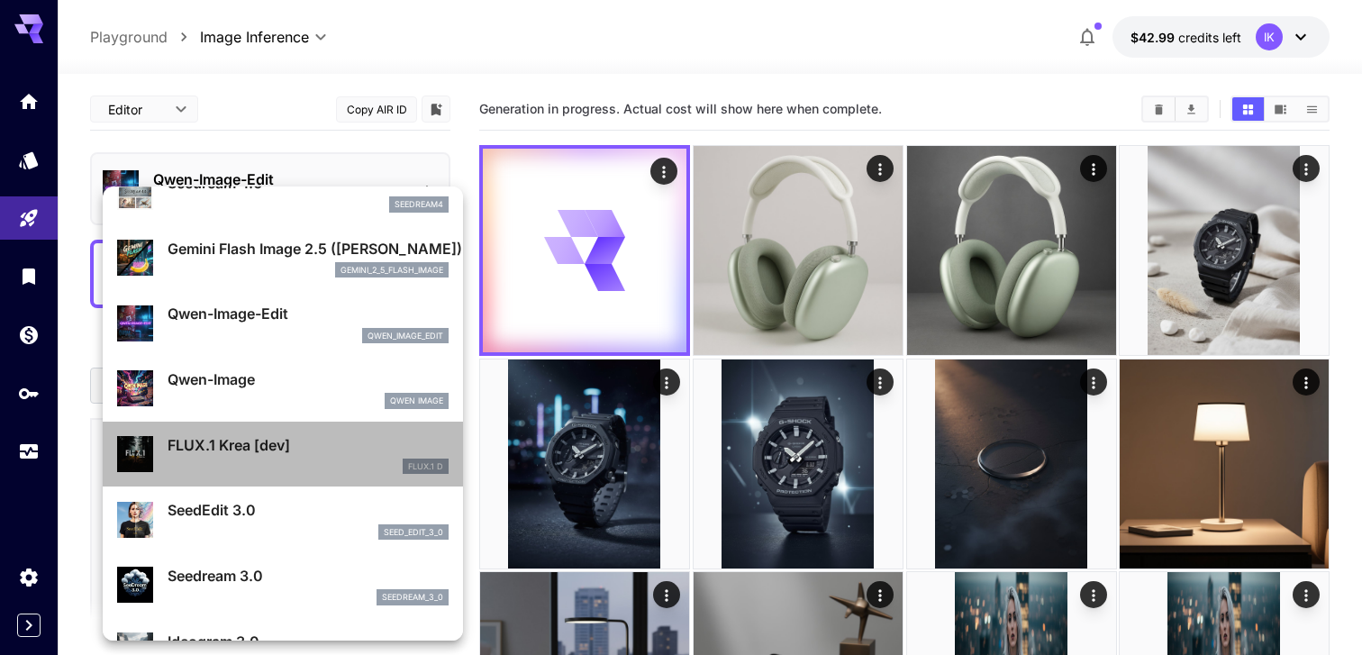
click at [269, 468] on div "FLUX.1 D" at bounding box center [308, 467] width 281 height 16
type input "**"
type input "***"
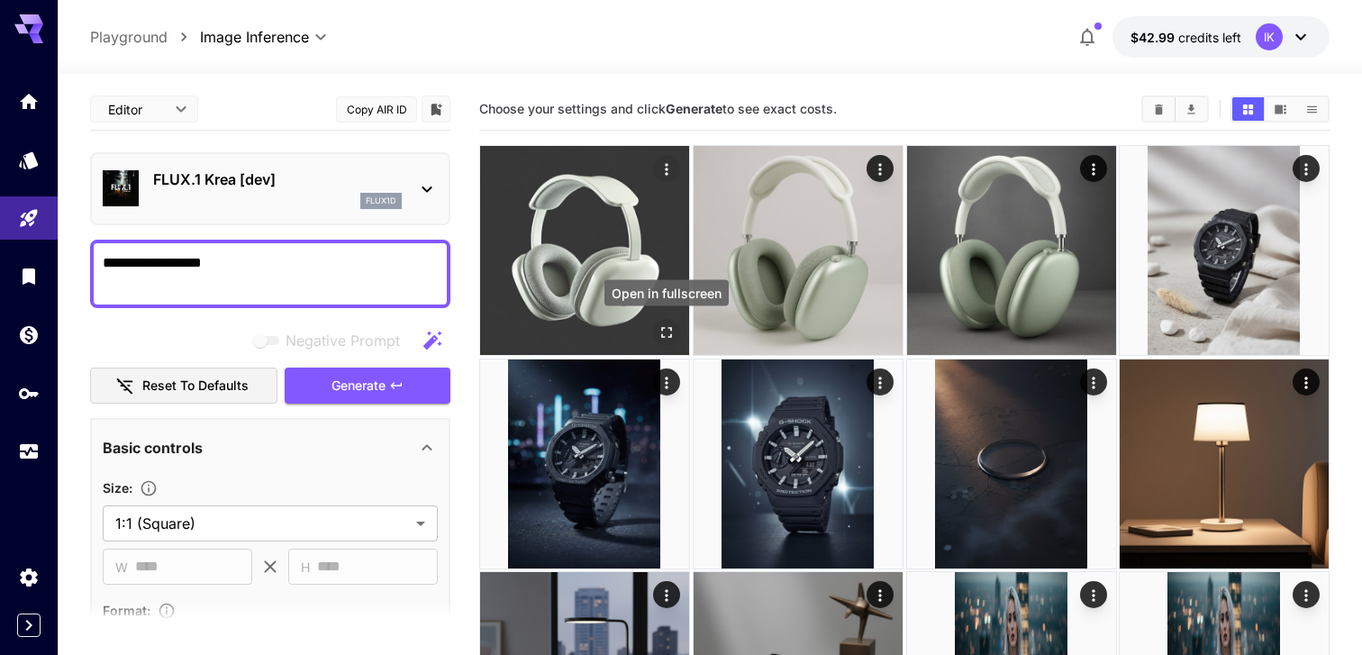
click at [665, 325] on icon "Open in fullscreen" at bounding box center [667, 332] width 18 height 18
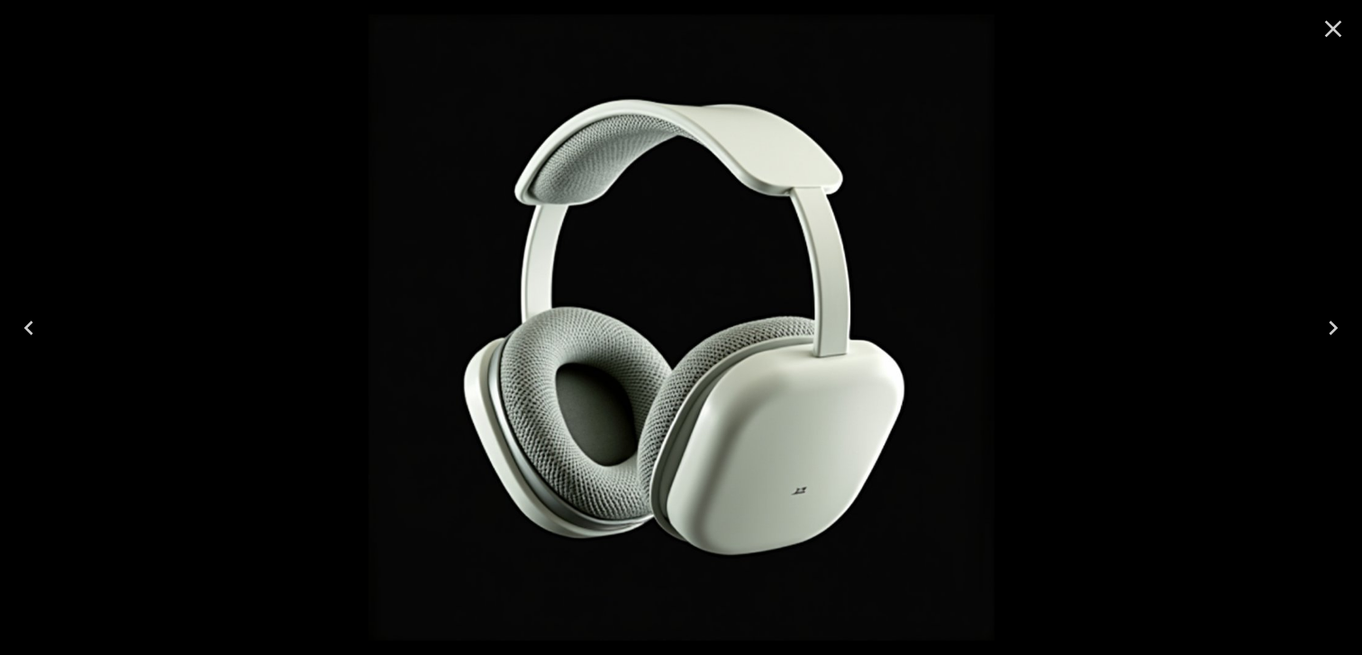
click at [1334, 41] on icon "Close" at bounding box center [1333, 28] width 29 height 29
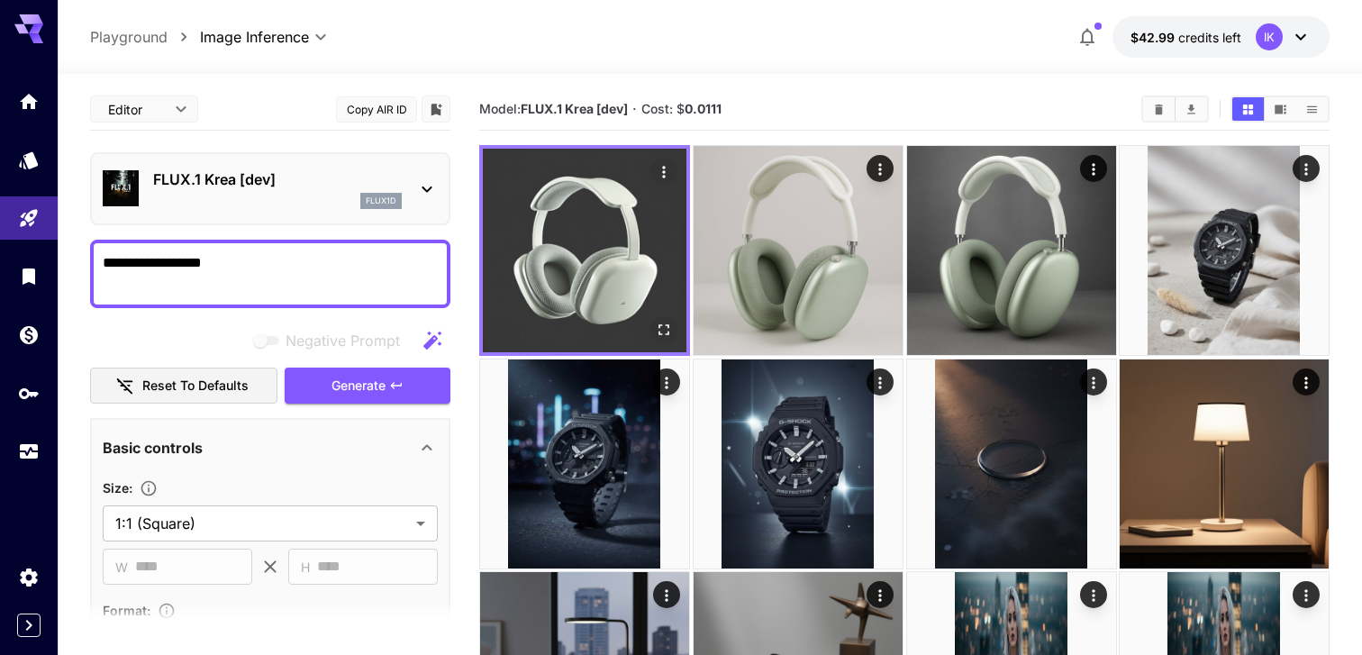
click at [652, 324] on button "Open in fullscreen" at bounding box center [663, 329] width 27 height 27
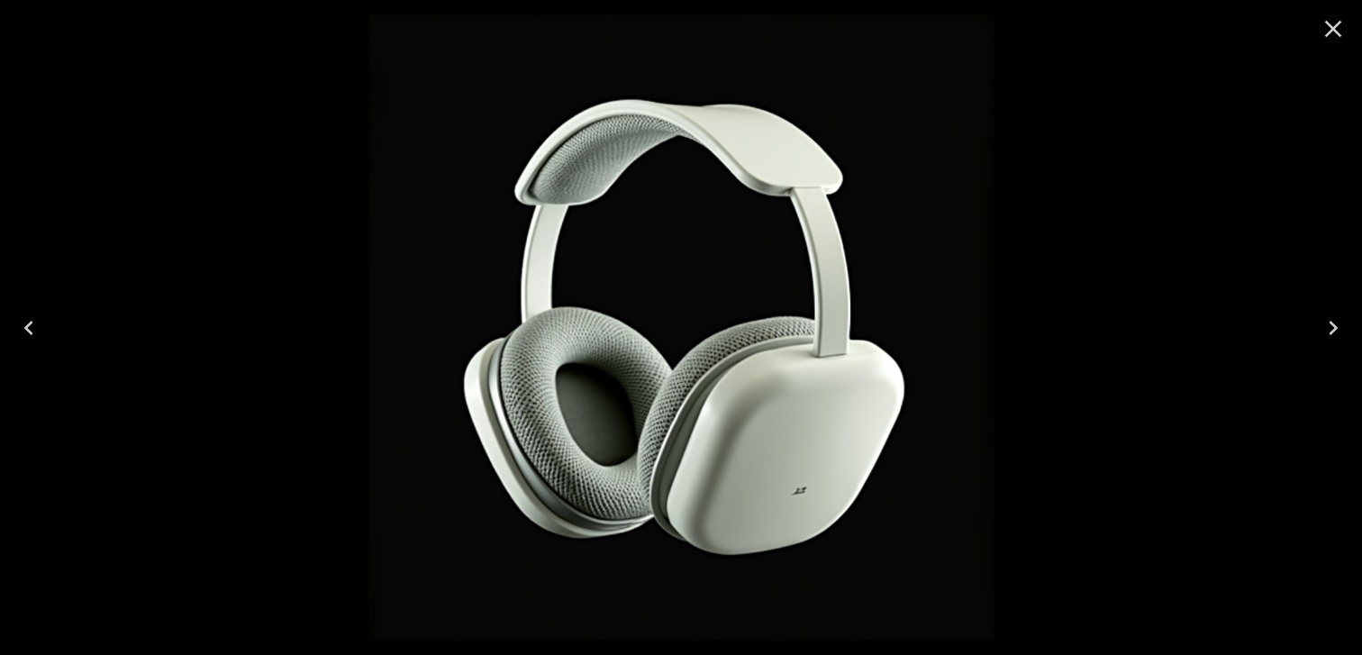
click at [1327, 32] on icon "Close" at bounding box center [1333, 28] width 29 height 29
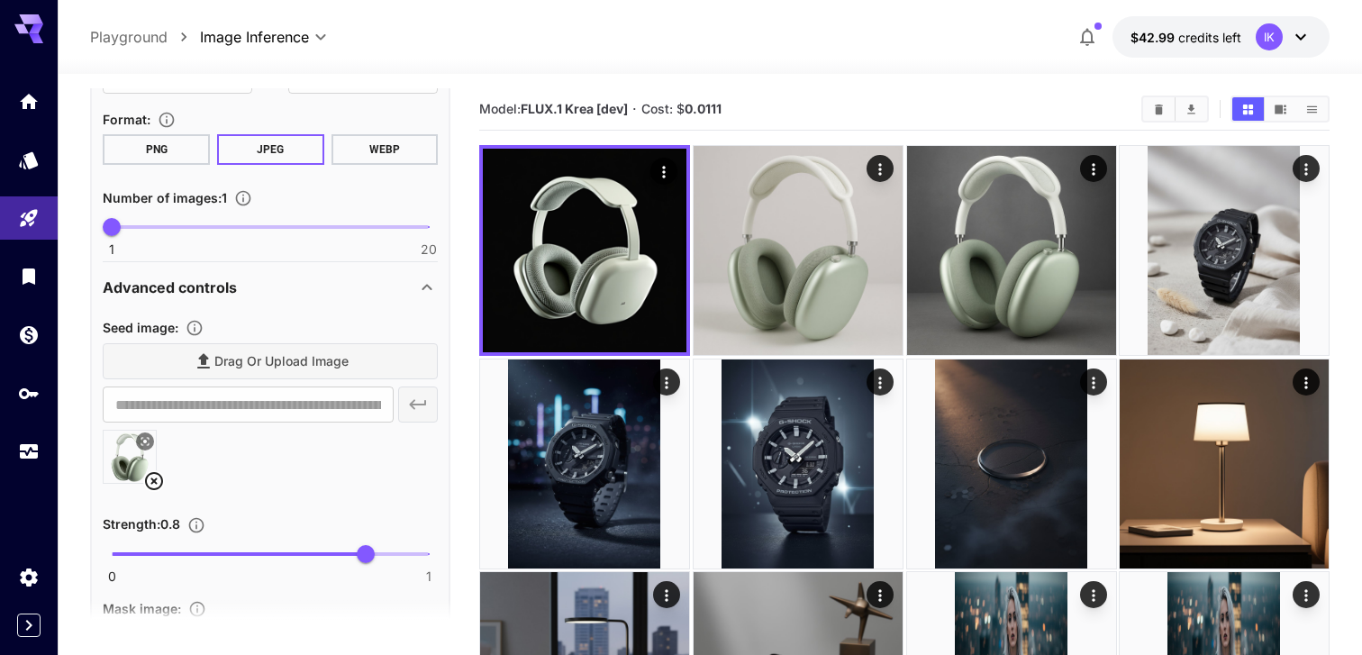
scroll to position [505, 0]
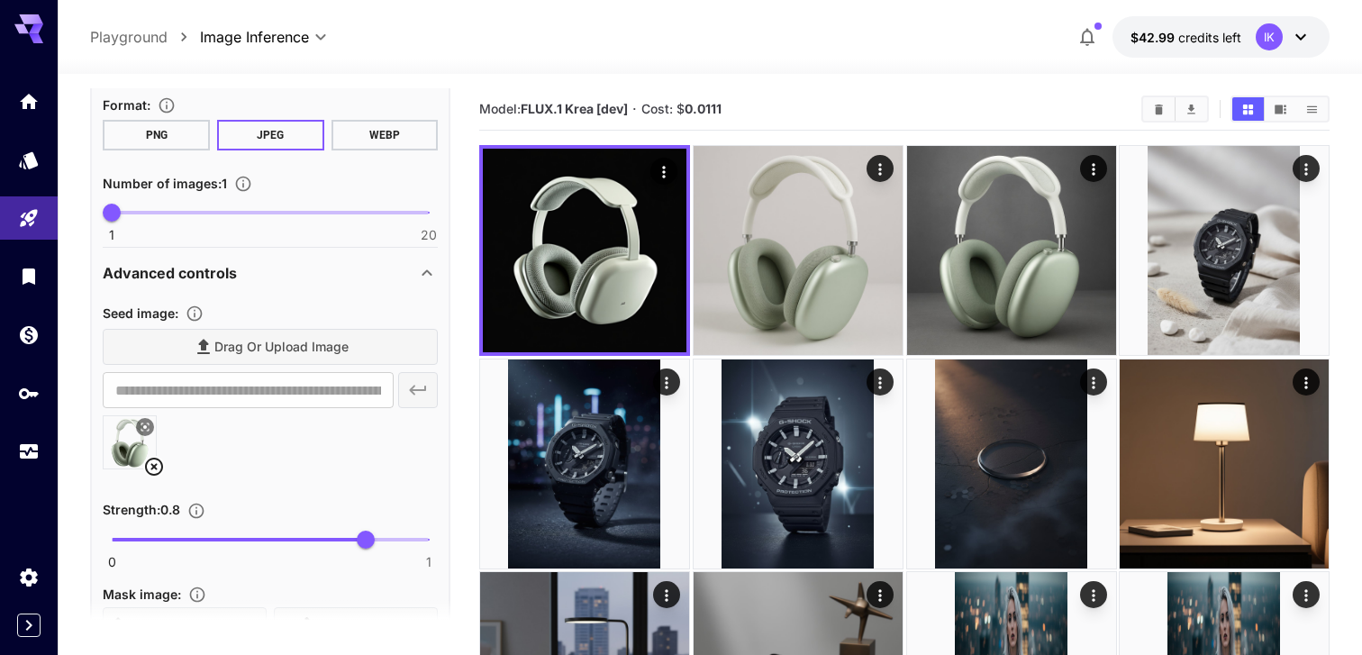
click at [111, 450] on img at bounding box center [130, 442] width 52 height 52
click at [147, 424] on icon at bounding box center [145, 427] width 11 height 11
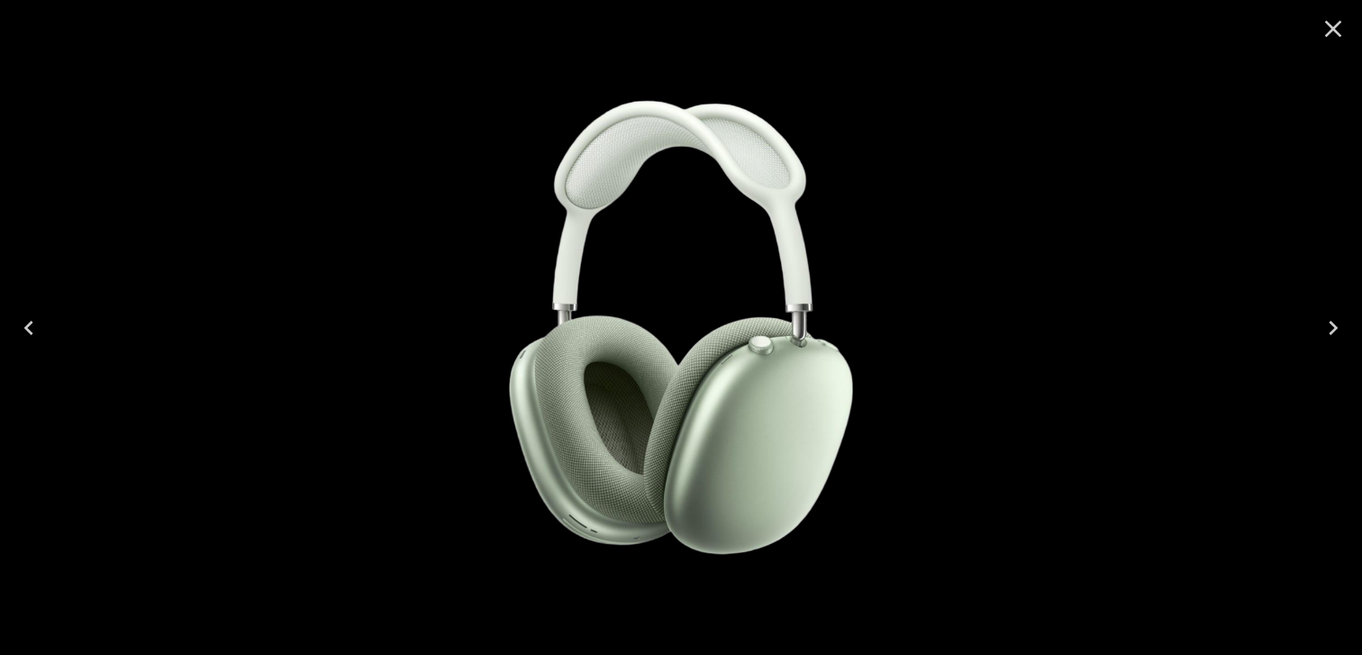
click at [1331, 19] on icon "Close" at bounding box center [1333, 28] width 29 height 29
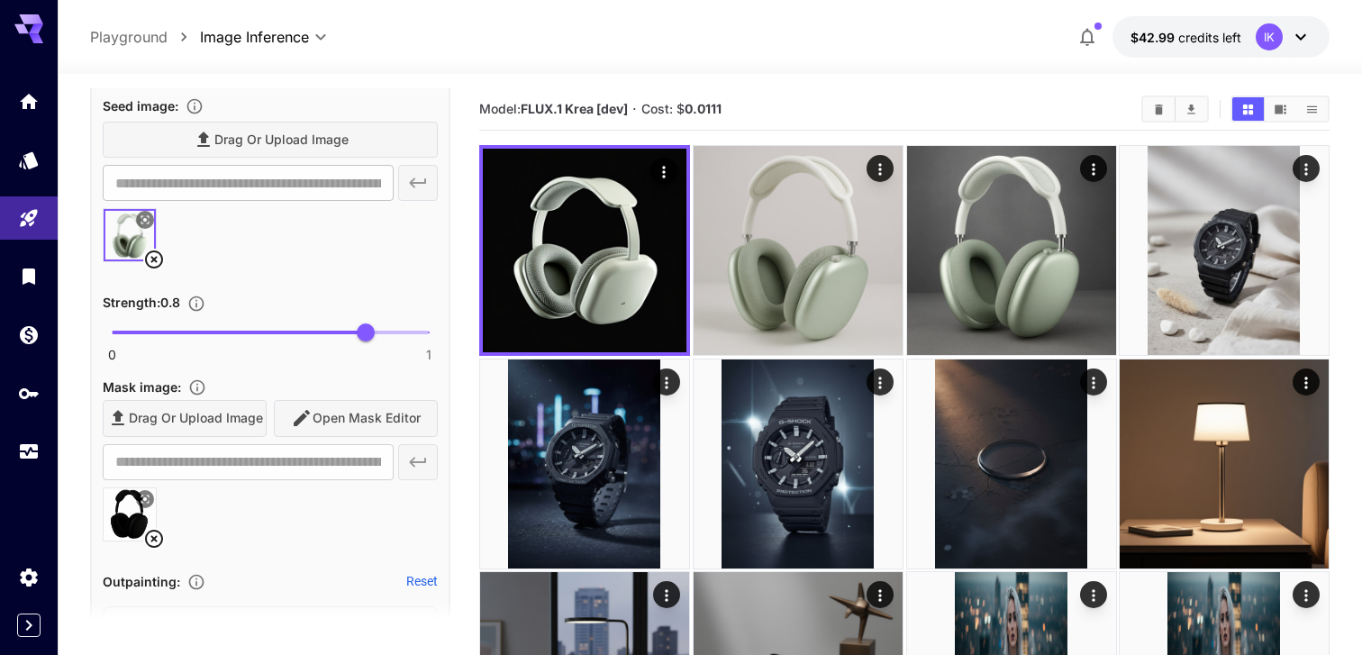
scroll to position [713, 0]
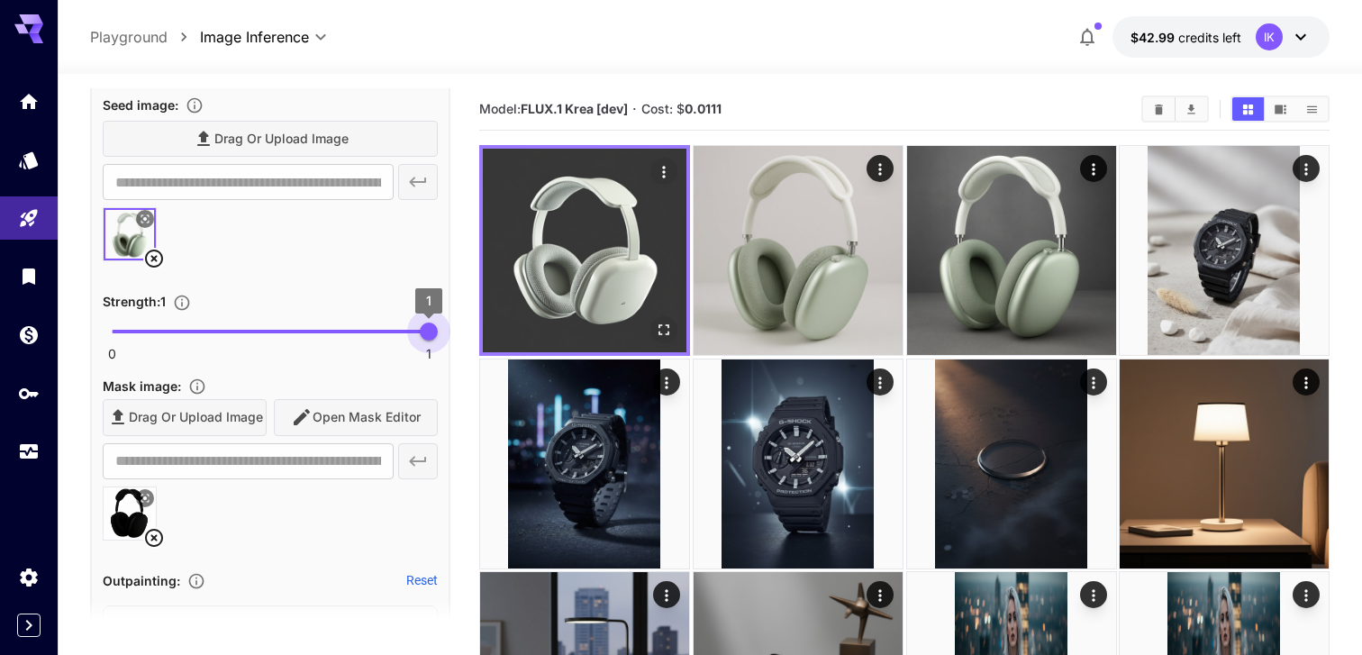
type input "*"
drag, startPoint x: 375, startPoint y: 328, endPoint x: 581, endPoint y: 328, distance: 206.3
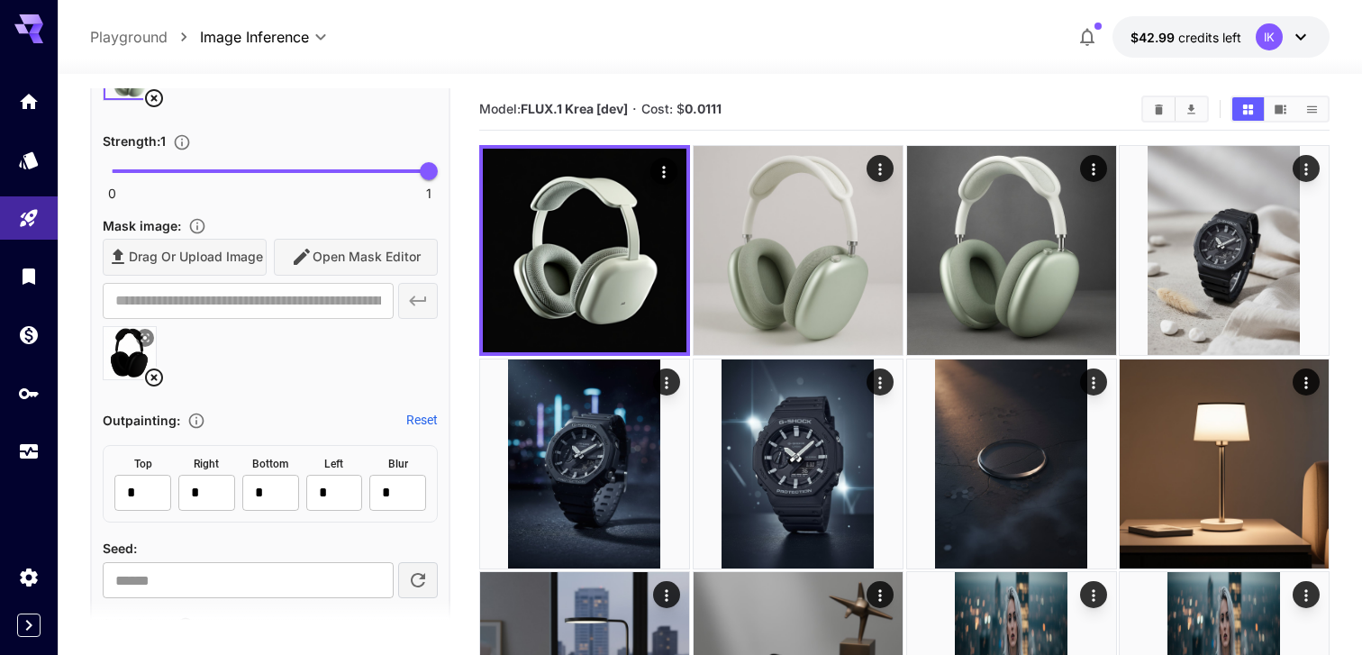
scroll to position [61, 0]
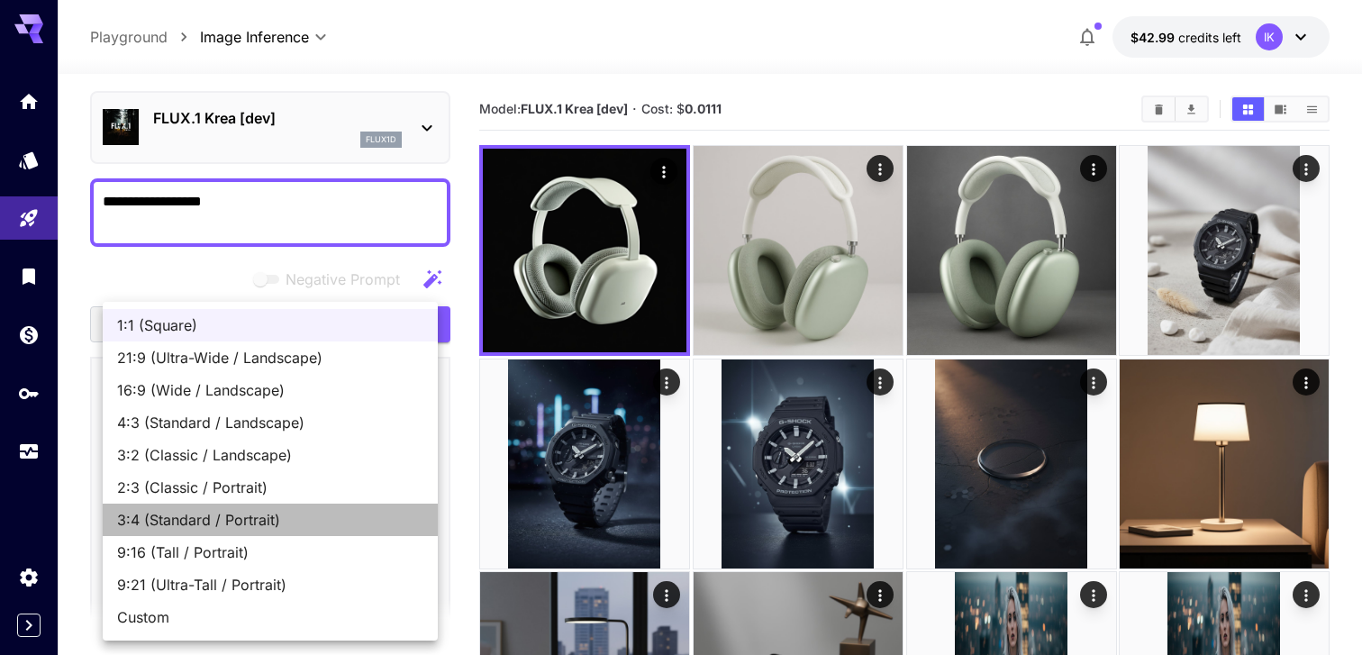
click at [267, 517] on span "3:4 (Standard / Portrait)" at bounding box center [270, 520] width 306 height 22
type input "**********"
type input "***"
type input "****"
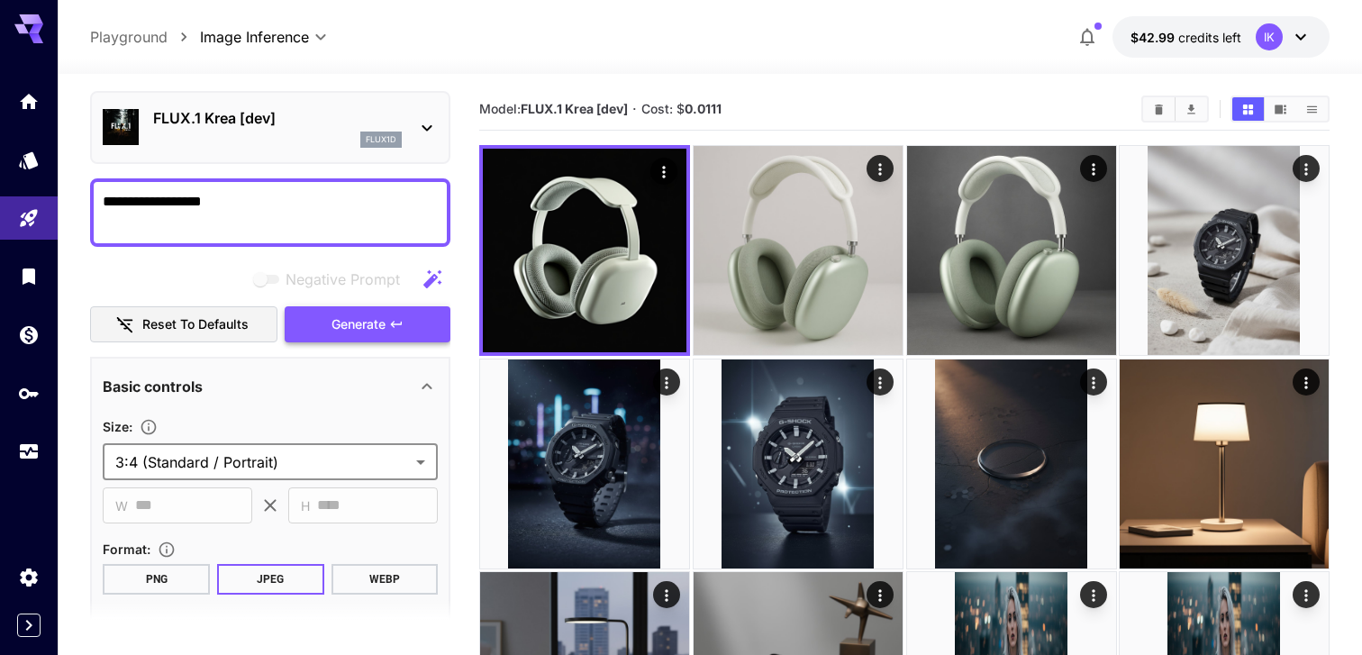
click at [379, 313] on span "Generate" at bounding box center [359, 324] width 54 height 23
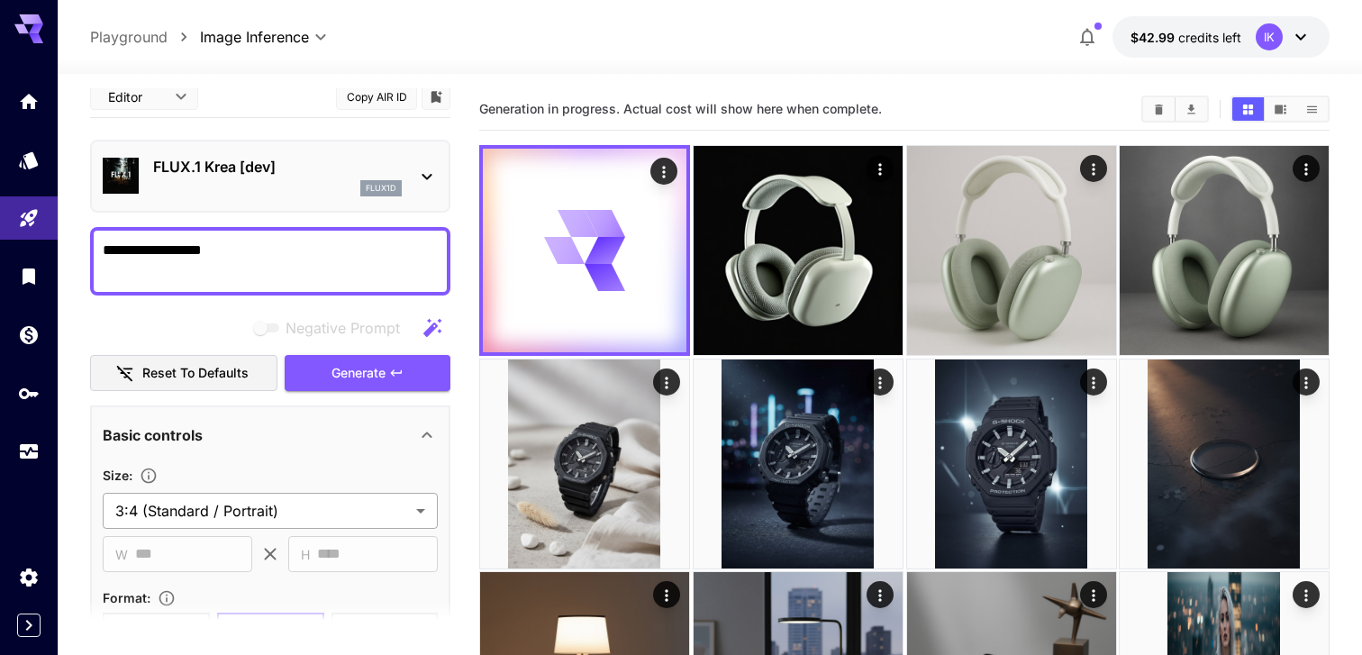
scroll to position [0, 0]
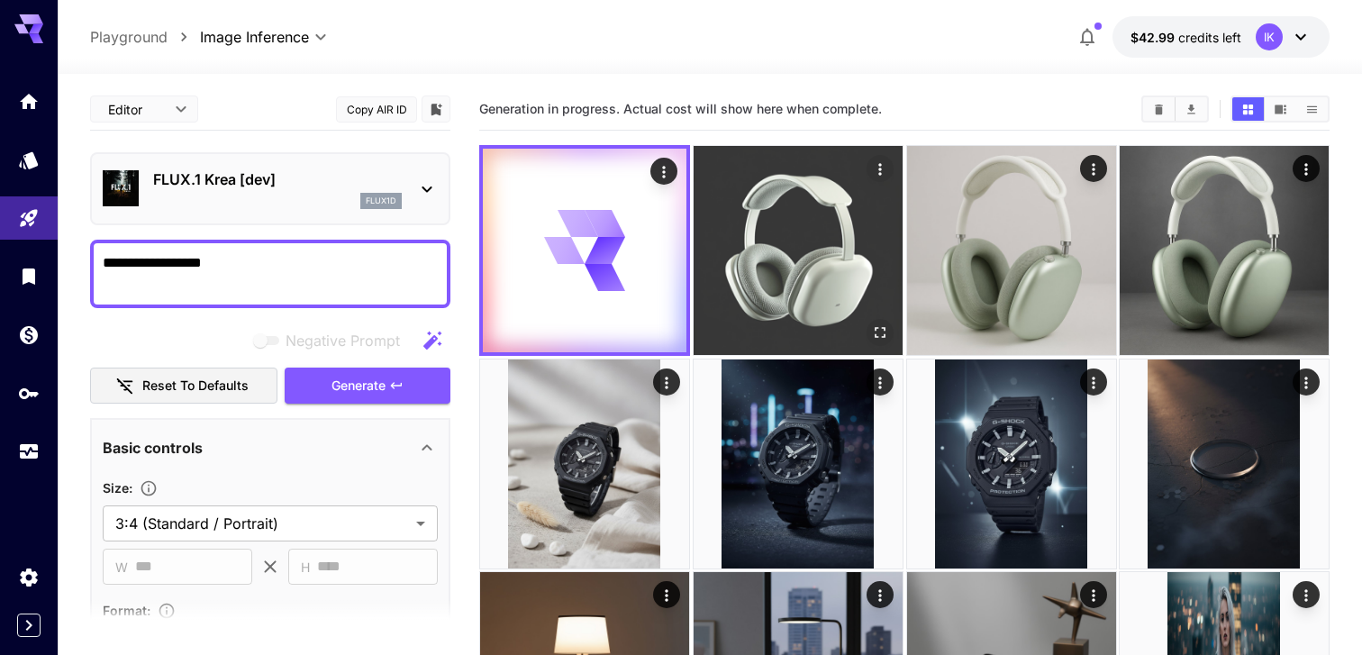
click at [764, 226] on img at bounding box center [798, 250] width 209 height 209
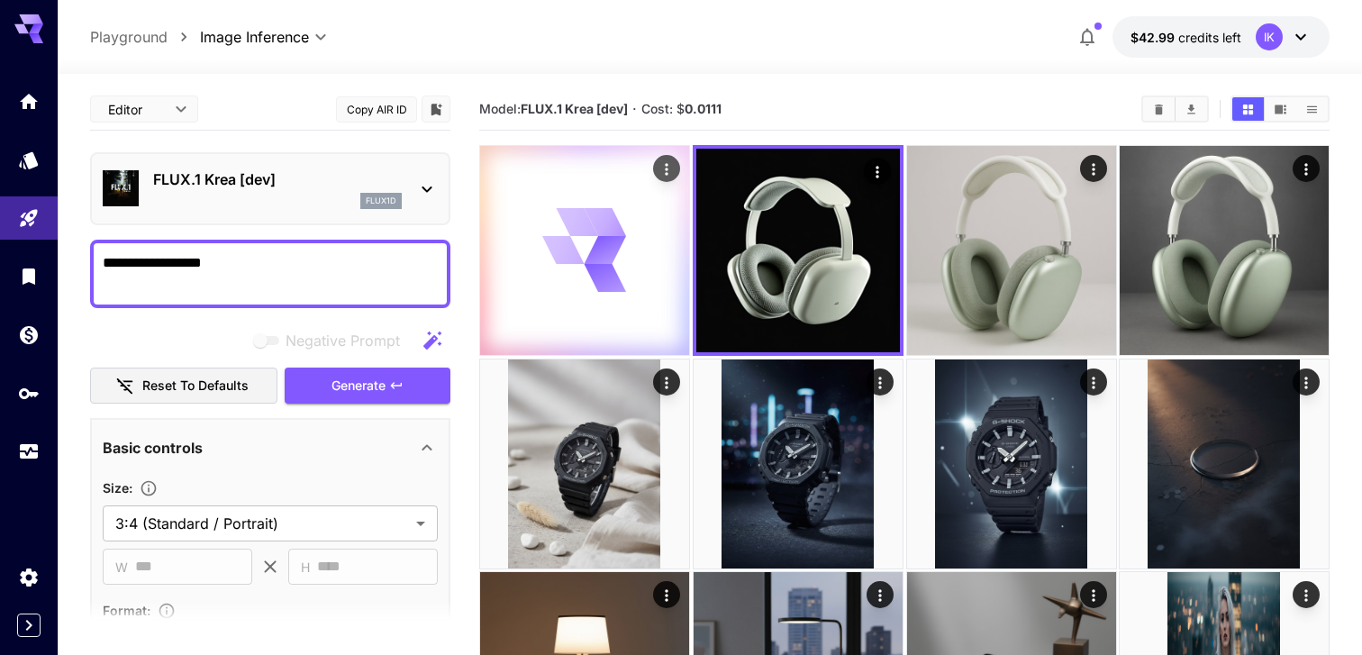
click at [546, 242] on icon at bounding box center [563, 250] width 42 height 29
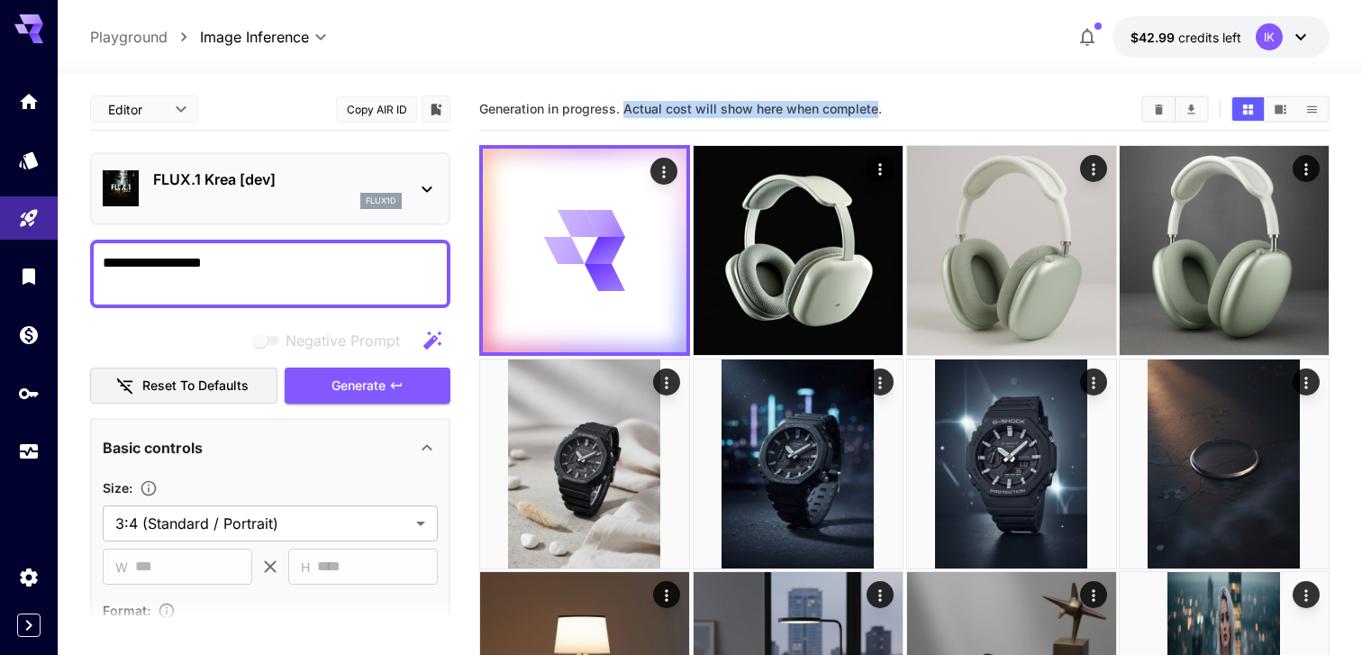
drag, startPoint x: 874, startPoint y: 111, endPoint x: 627, endPoint y: 111, distance: 246.8
click at [627, 111] on span "Generation in progress. Actual cost will show here when complete." at bounding box center [680, 108] width 403 height 15
click at [569, 102] on span "Generation in progress. Actual cost will show here when complete." at bounding box center [680, 108] width 403 height 15
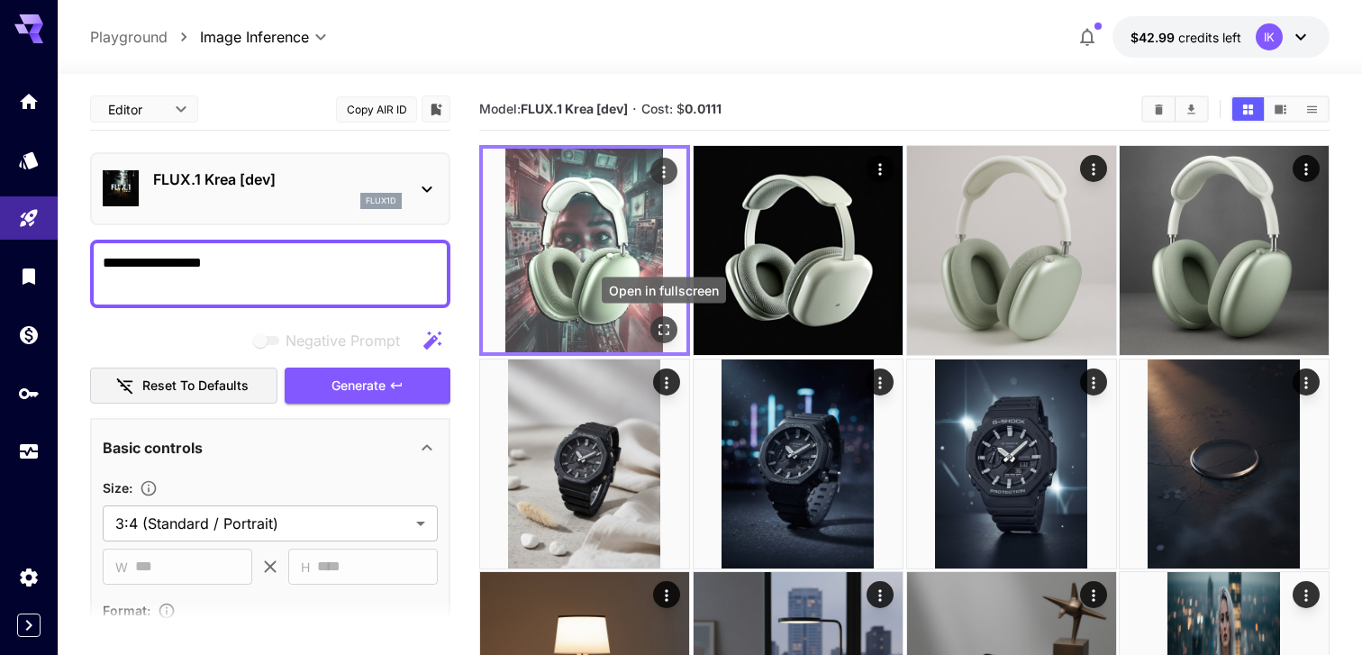
click at [662, 333] on icon "Open in fullscreen" at bounding box center [664, 330] width 18 height 18
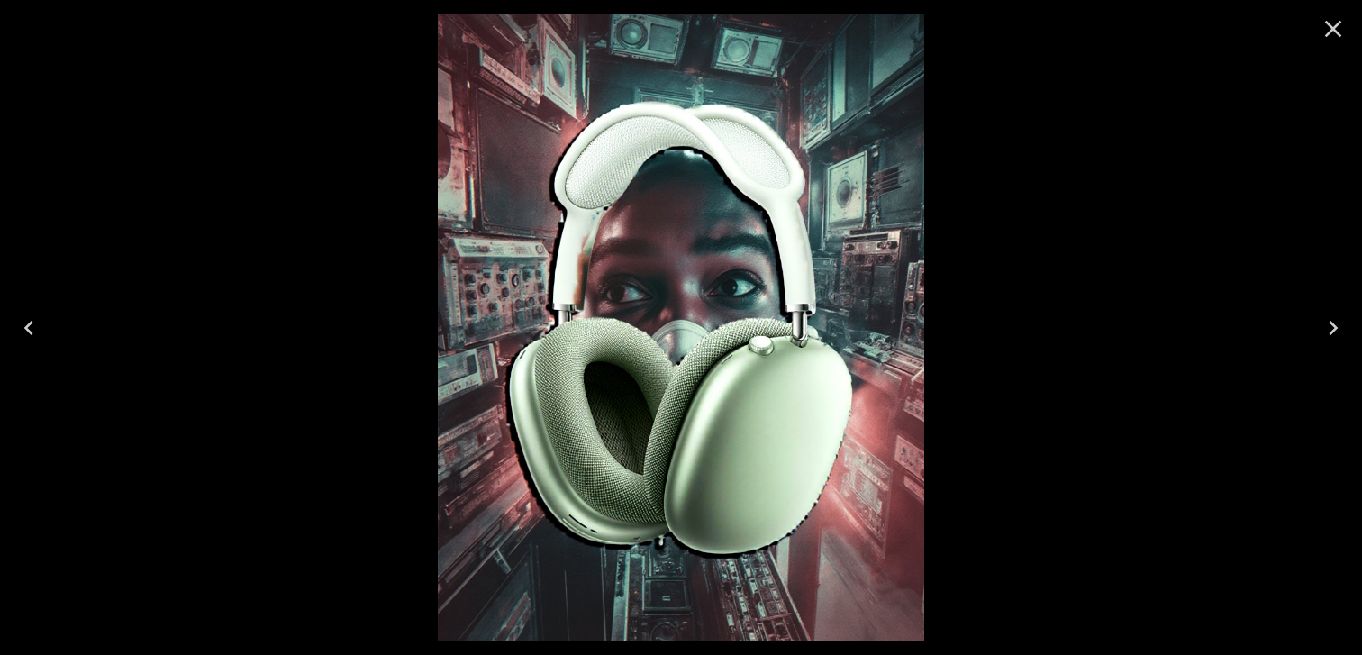
click at [1343, 14] on icon "Close" at bounding box center [1333, 28] width 29 height 29
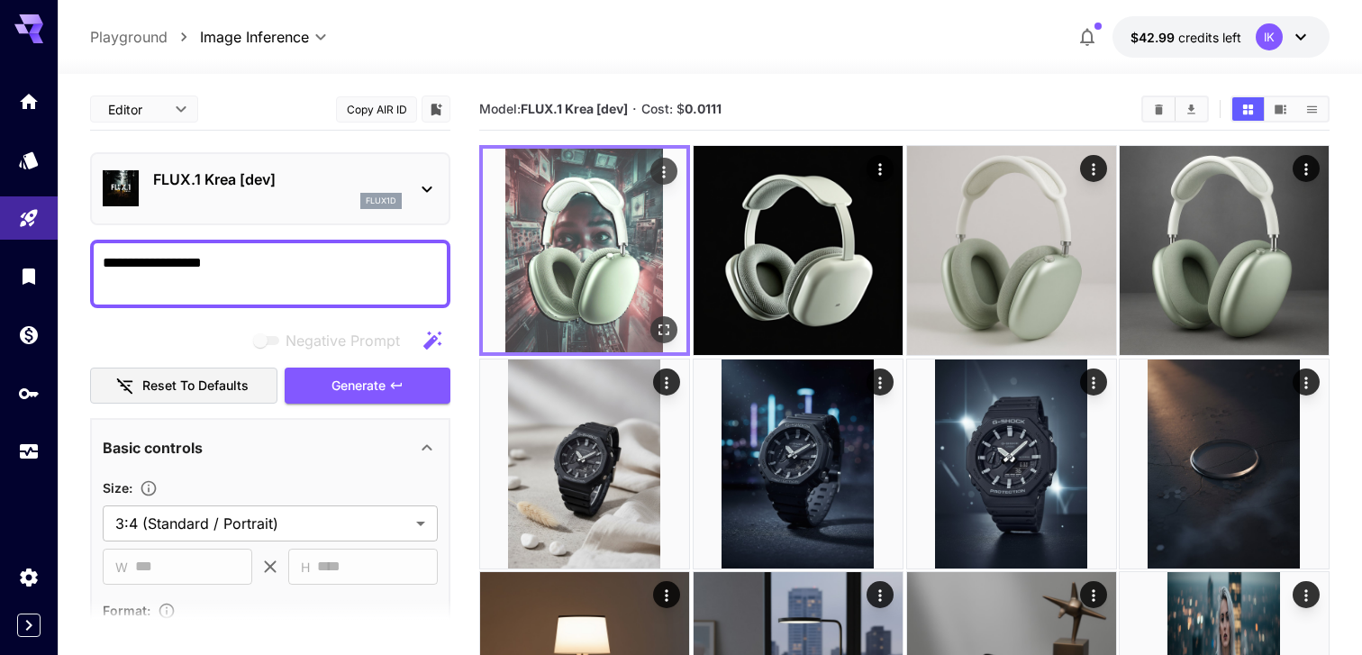
click at [611, 247] on img at bounding box center [585, 251] width 204 height 204
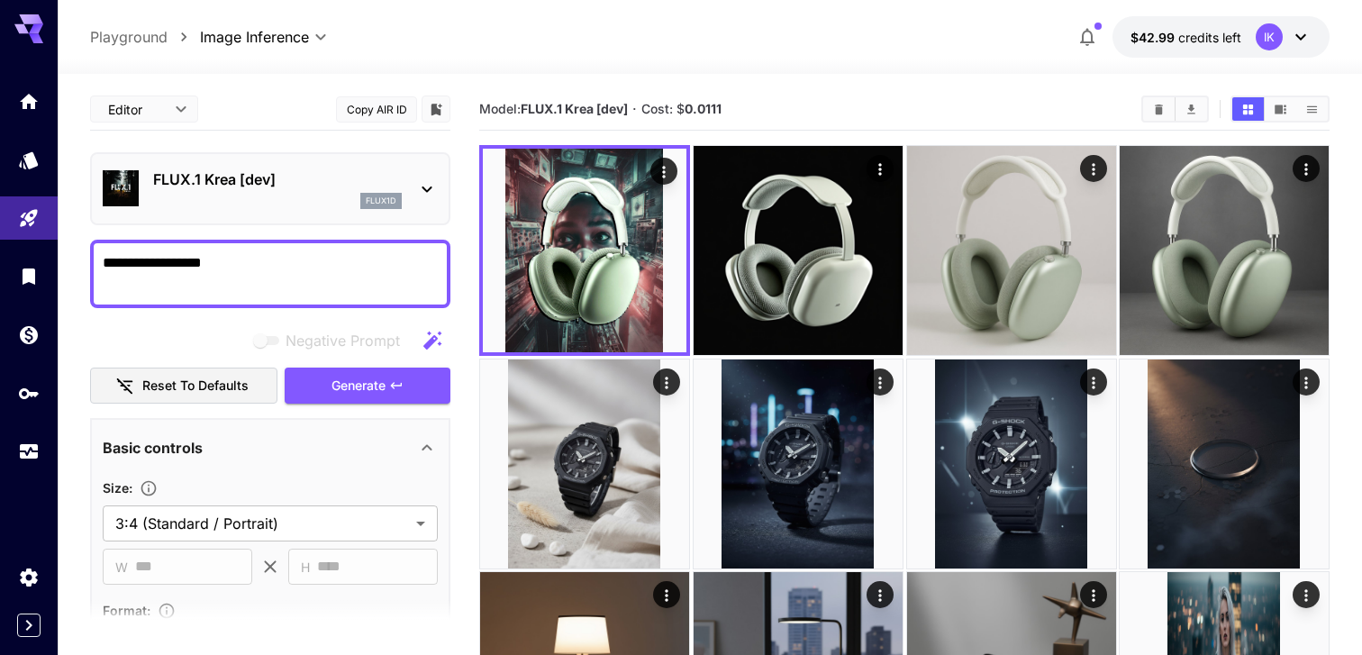
click at [342, 167] on div "FLUX.1 Krea [dev] flux1d" at bounding box center [270, 188] width 335 height 55
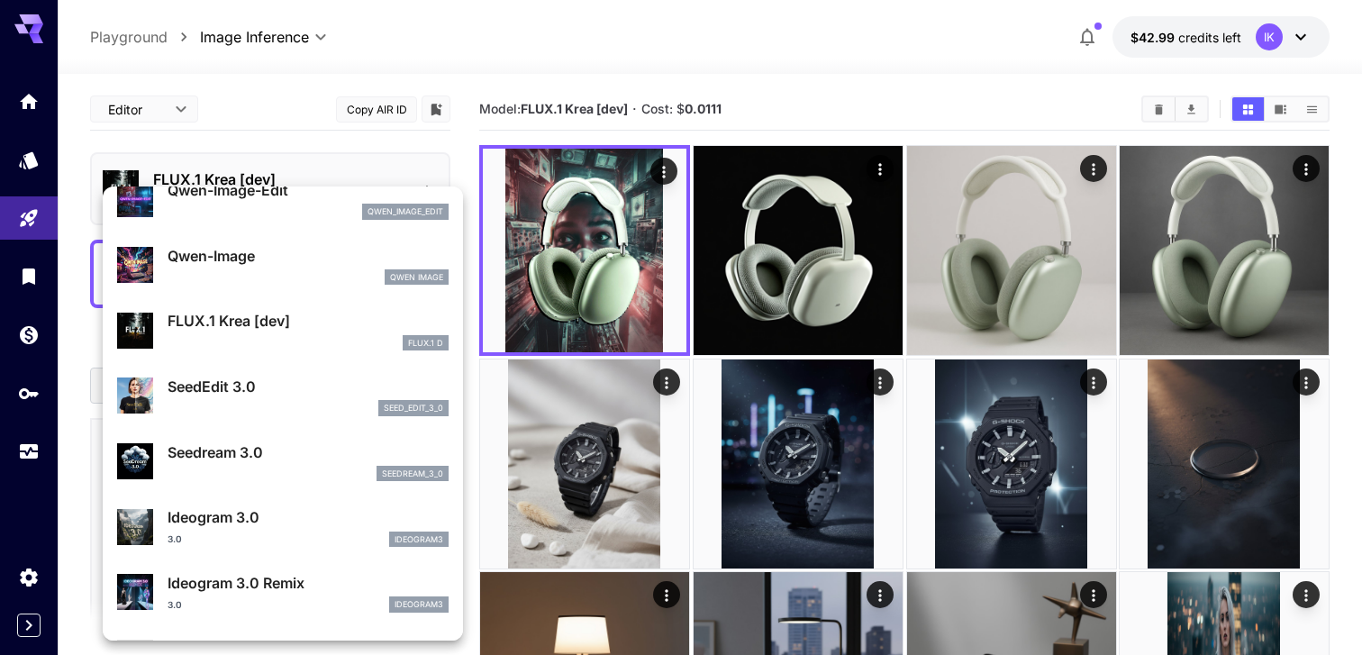
scroll to position [292, 0]
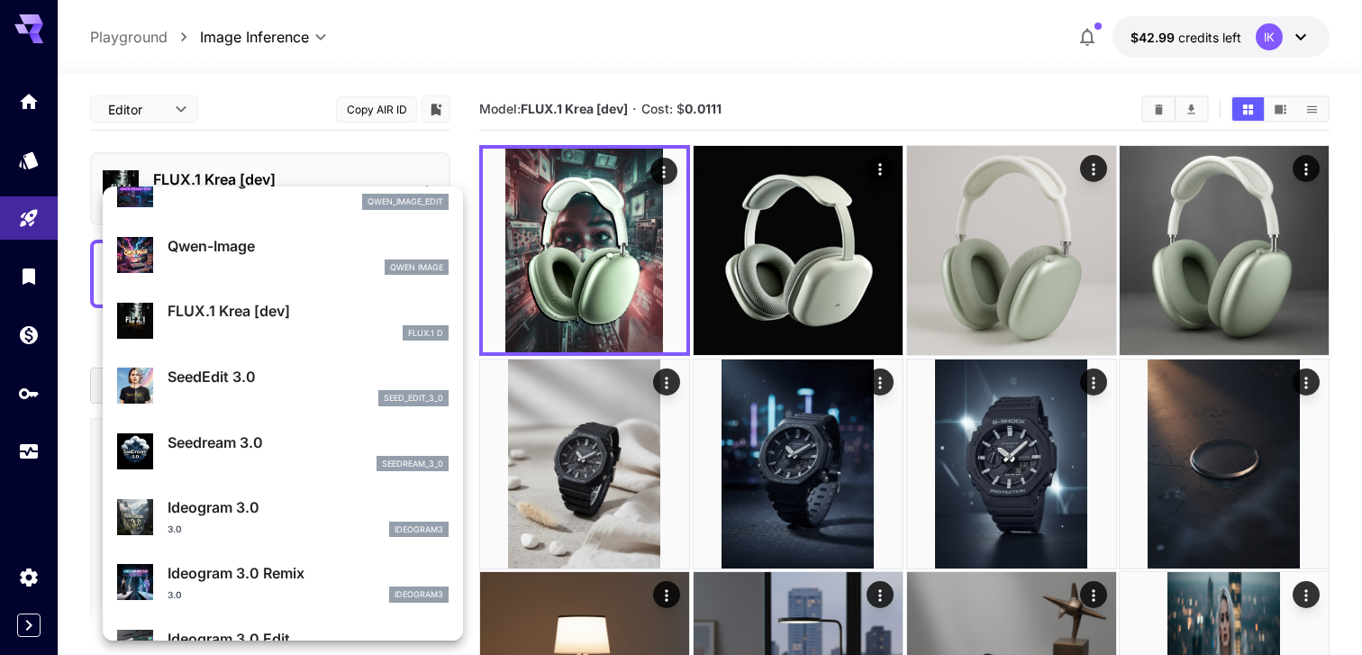
click at [280, 457] on div "seedream_3_0" at bounding box center [308, 464] width 281 height 16
type input "**********"
type input "***"
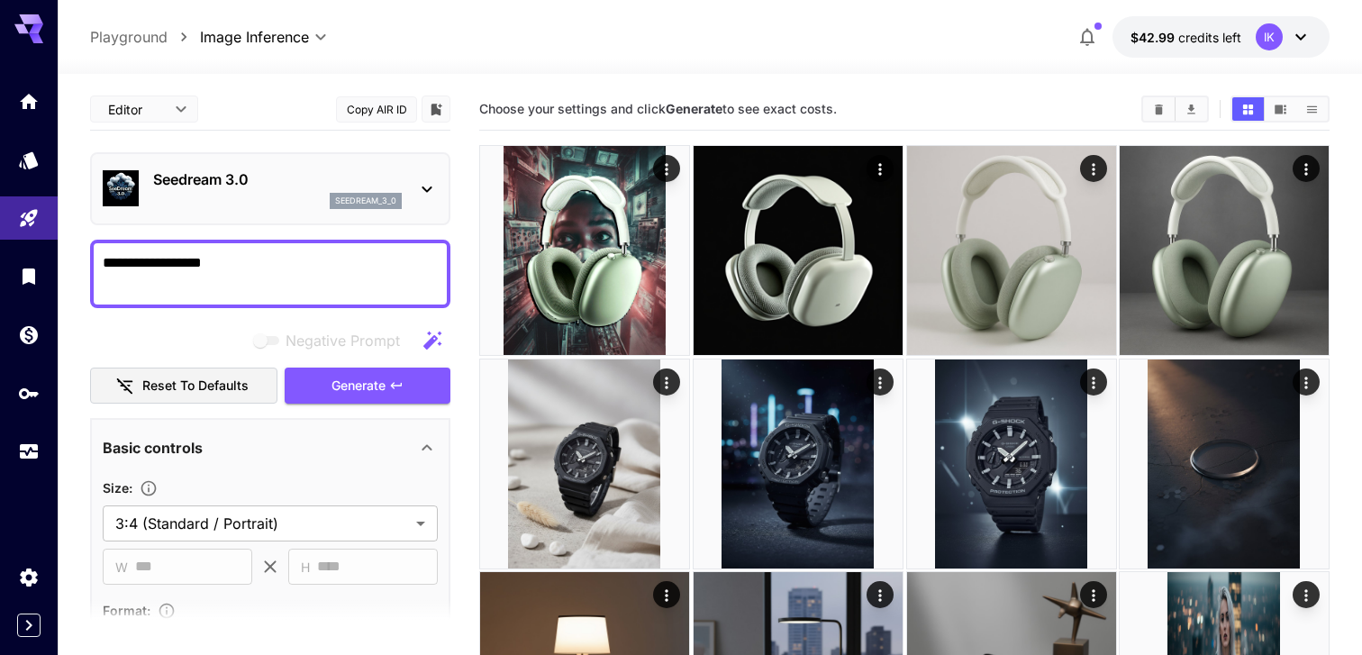
click at [286, 200] on div "seedream_3_0" at bounding box center [277, 201] width 249 height 16
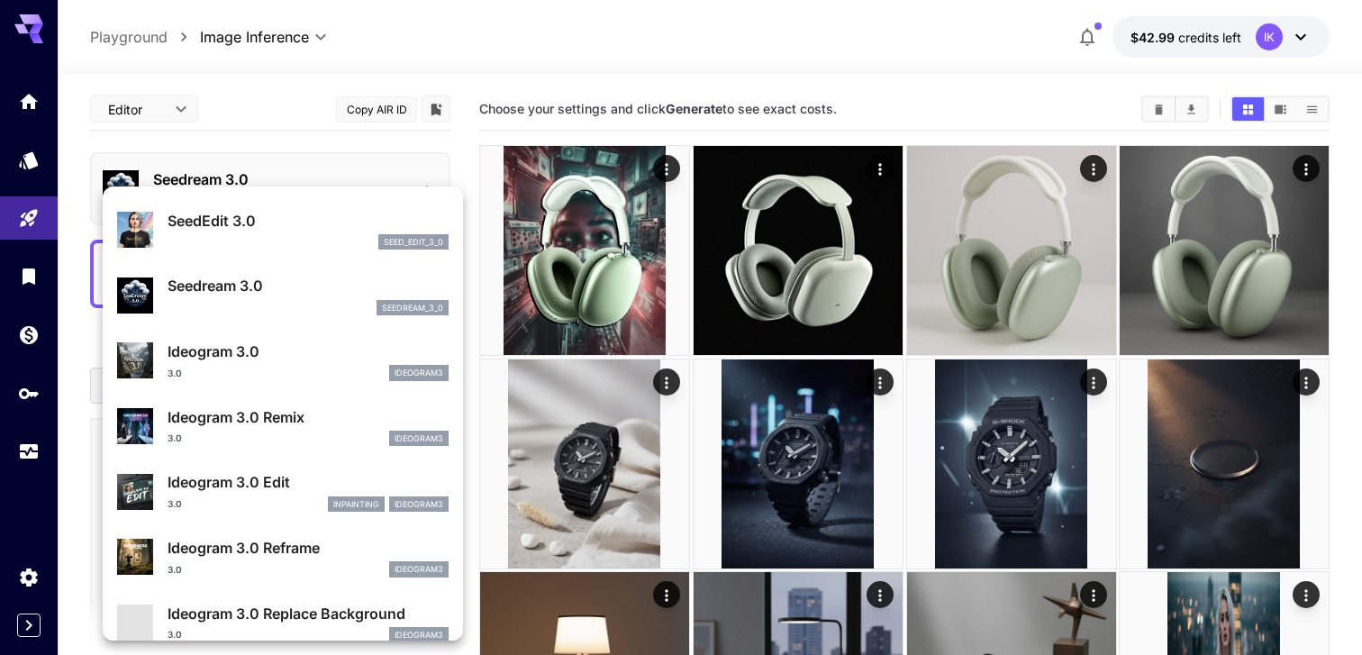
scroll to position [450, 0]
click at [317, 441] on div "3.0 ideogram3" at bounding box center [308, 438] width 281 height 16
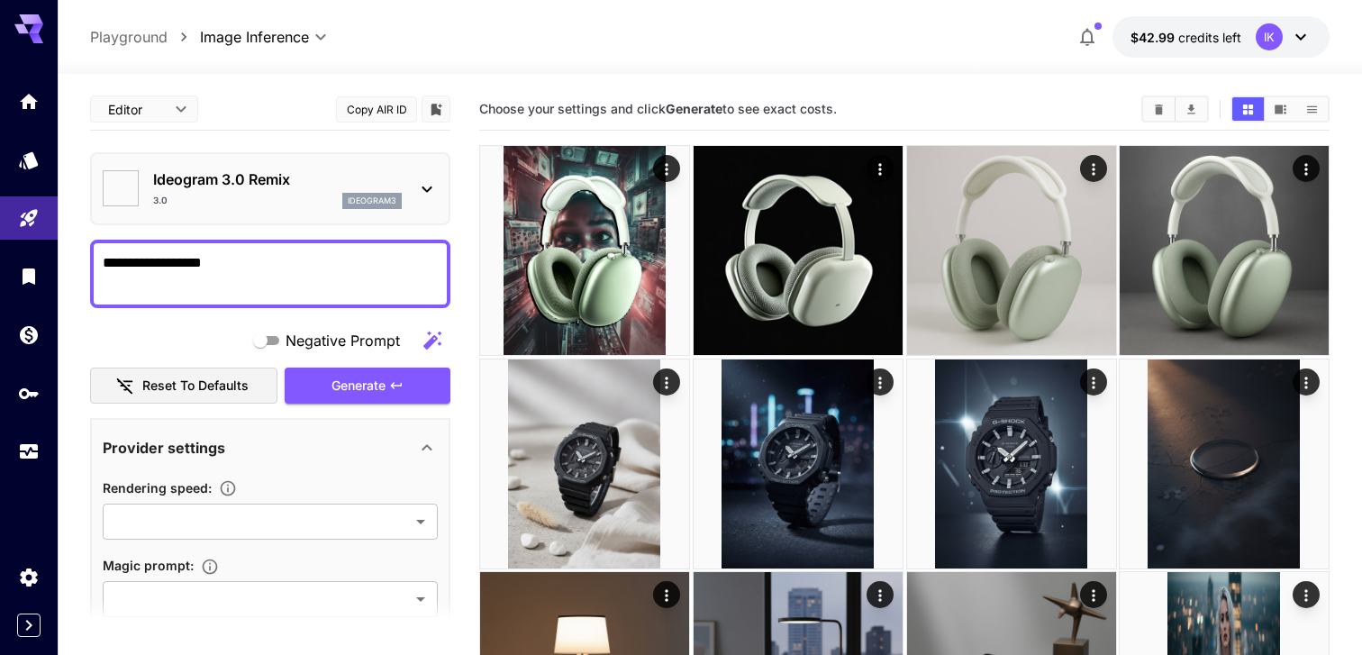
type input "*******"
type input "****"
type input "**********"
click at [282, 177] on p "Ideogram 3.0 Remix" at bounding box center [277, 179] width 249 height 22
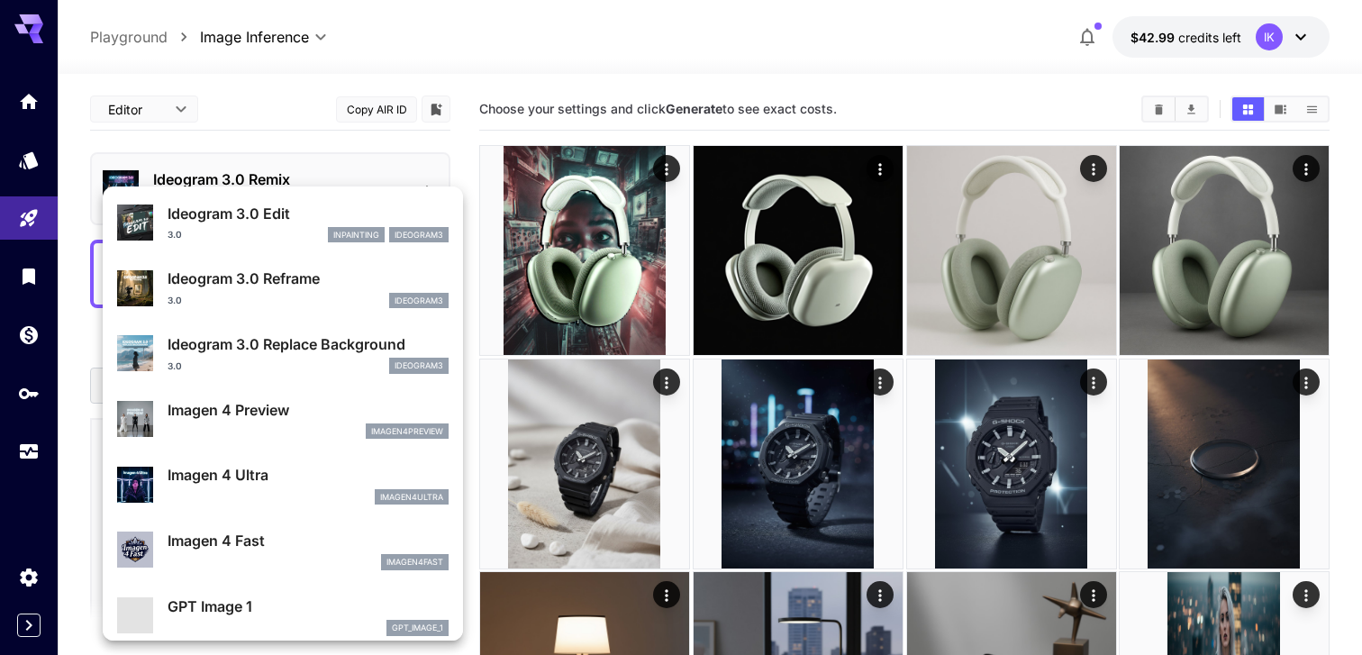
scroll to position [721, 0]
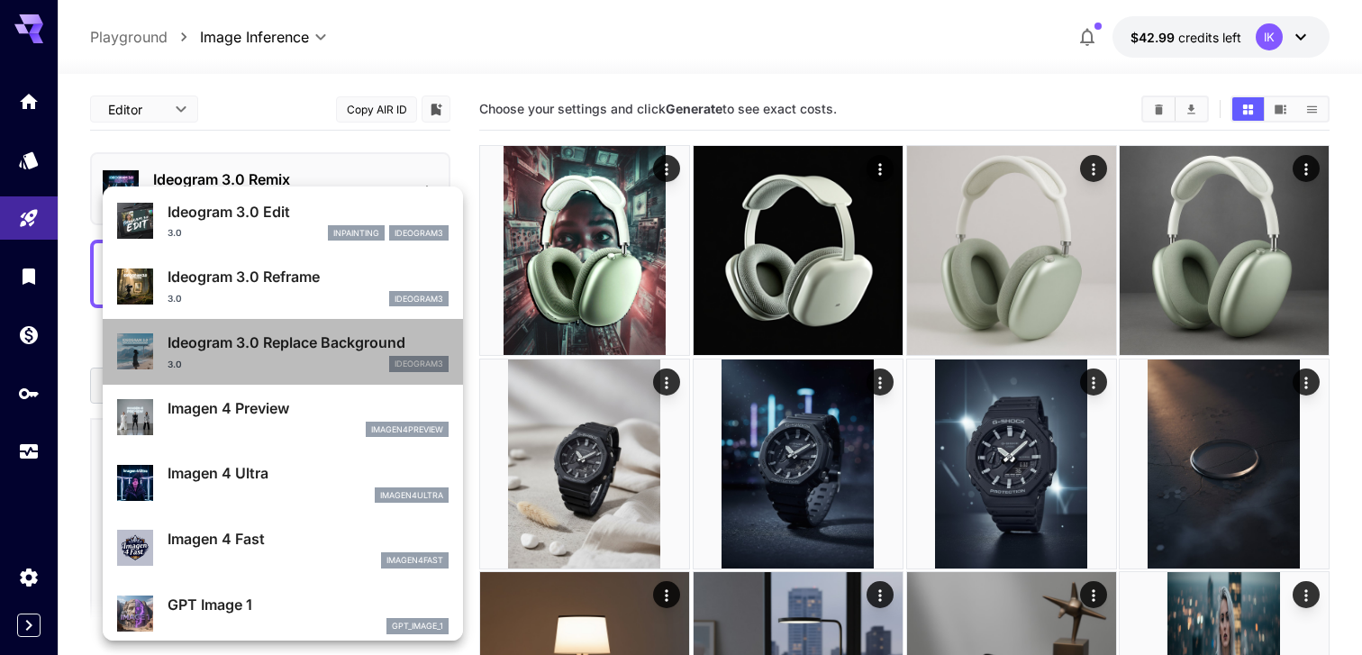
click at [319, 364] on div "3.0 ideogram3" at bounding box center [308, 364] width 281 height 16
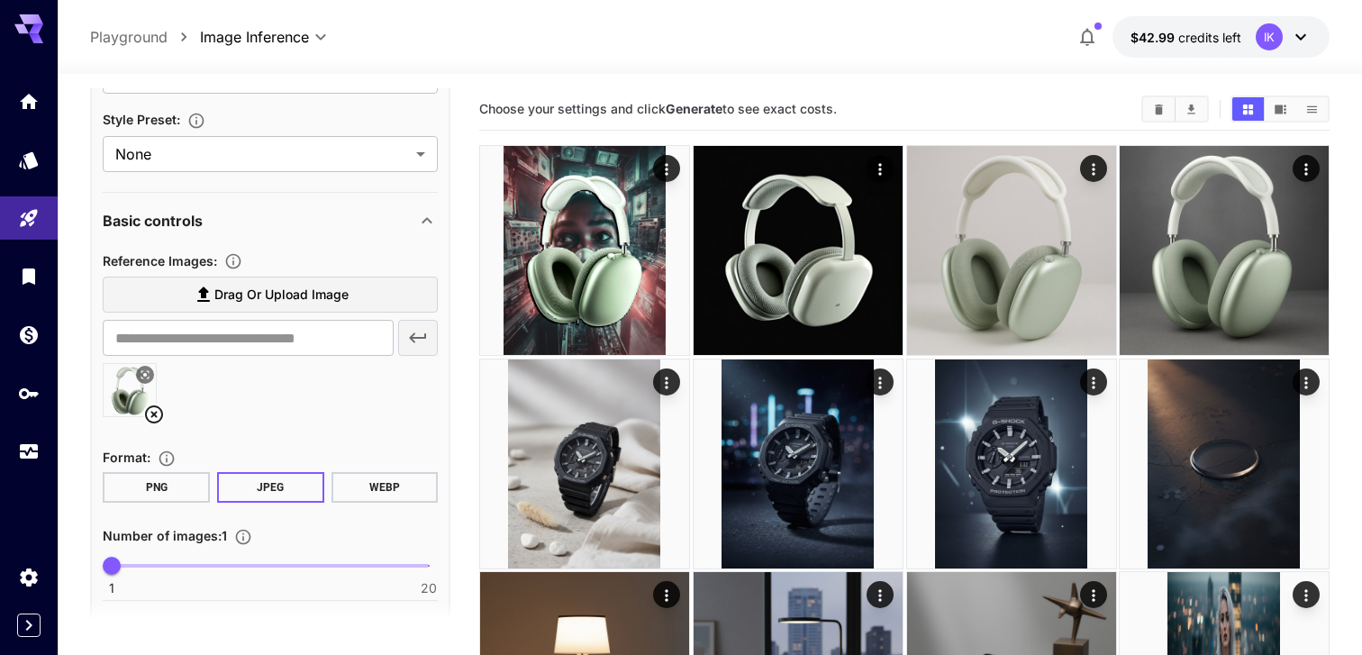
scroll to position [515, 0]
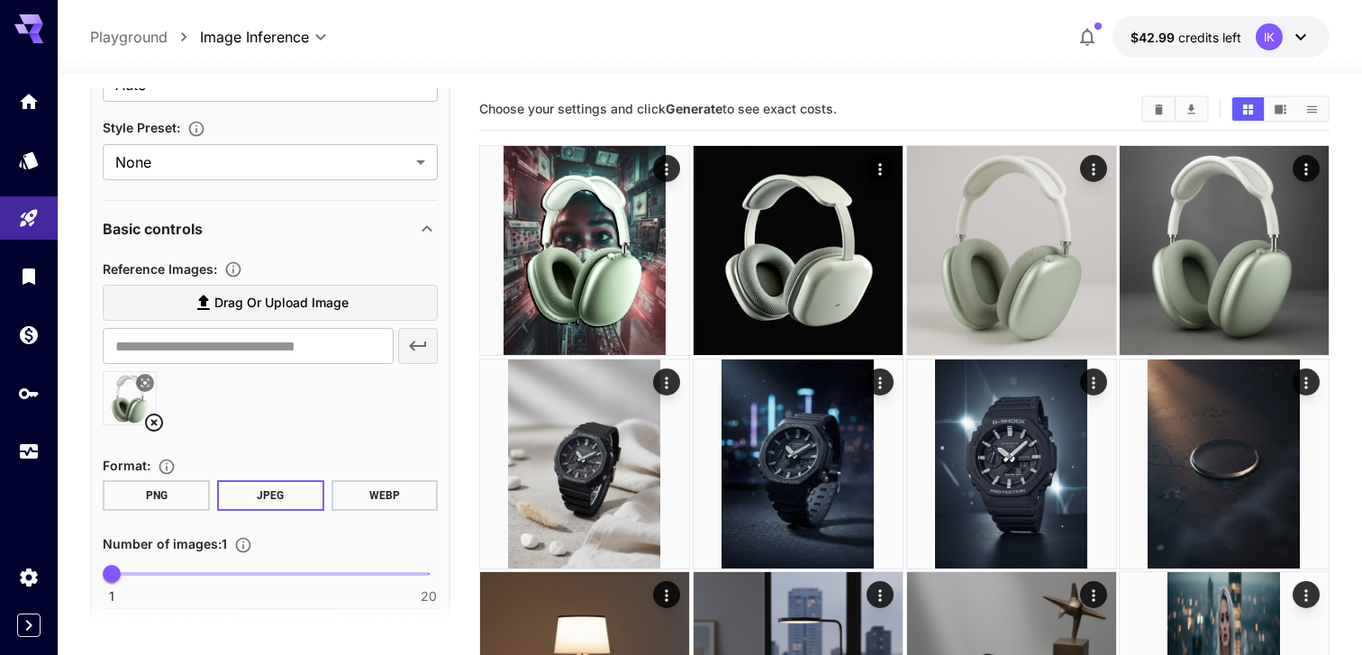
click at [156, 423] on icon at bounding box center [154, 423] width 22 height 22
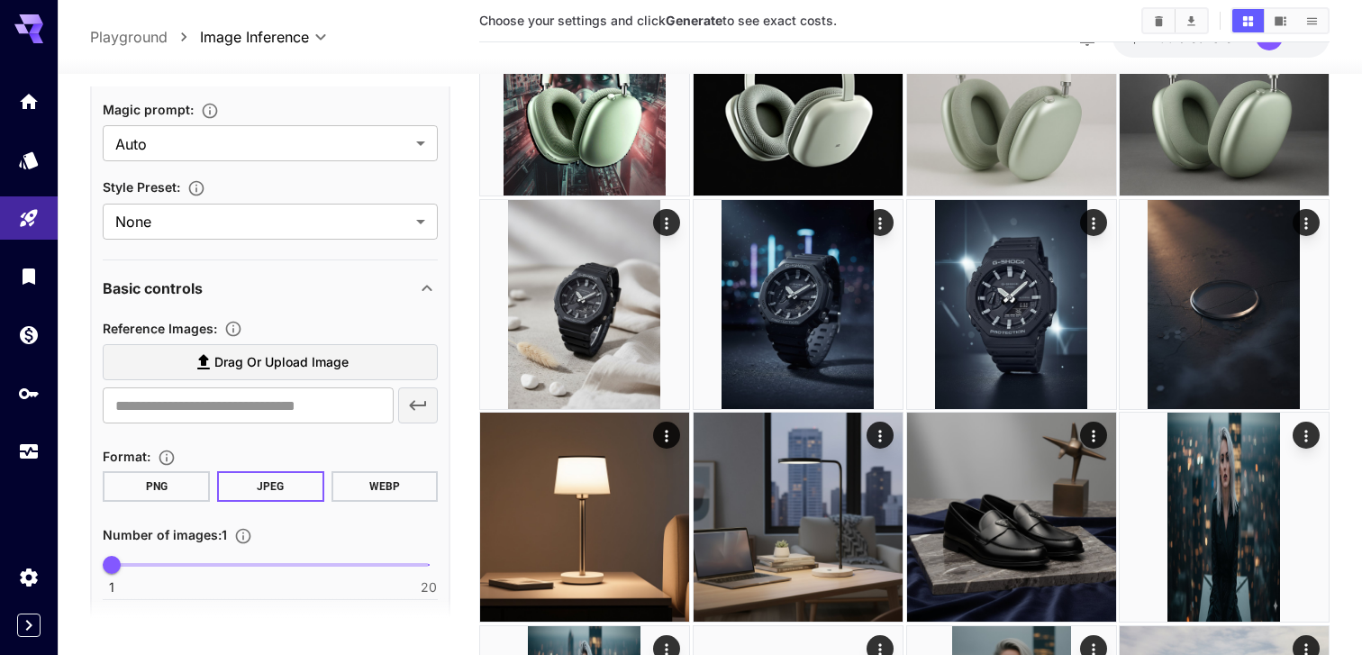
scroll to position [0, 0]
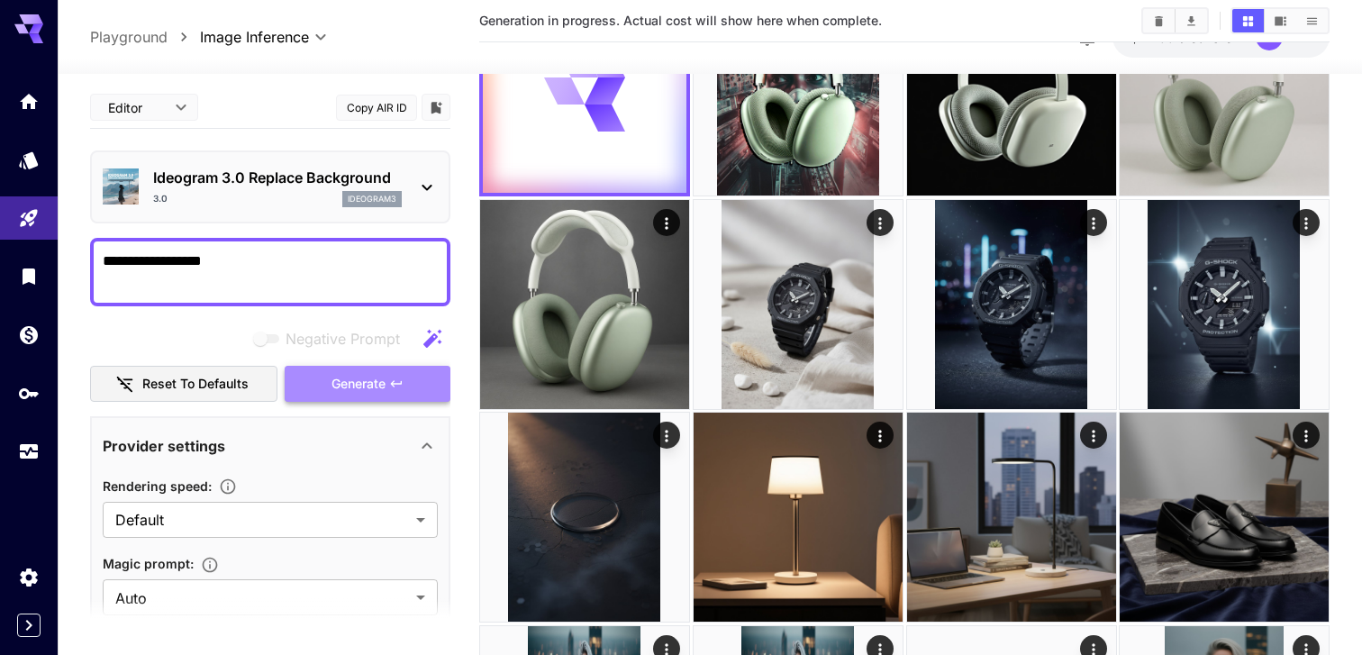
click at [373, 380] on span "Generate" at bounding box center [359, 384] width 54 height 23
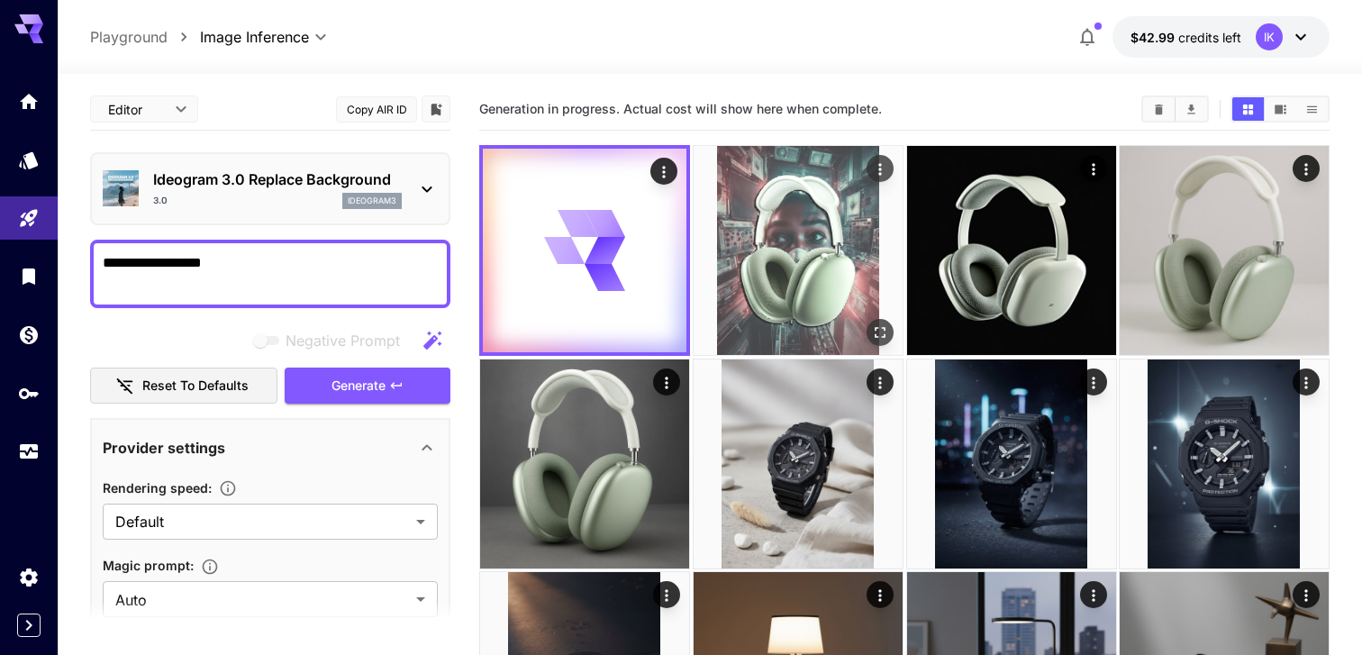
click at [710, 277] on img at bounding box center [798, 250] width 209 height 209
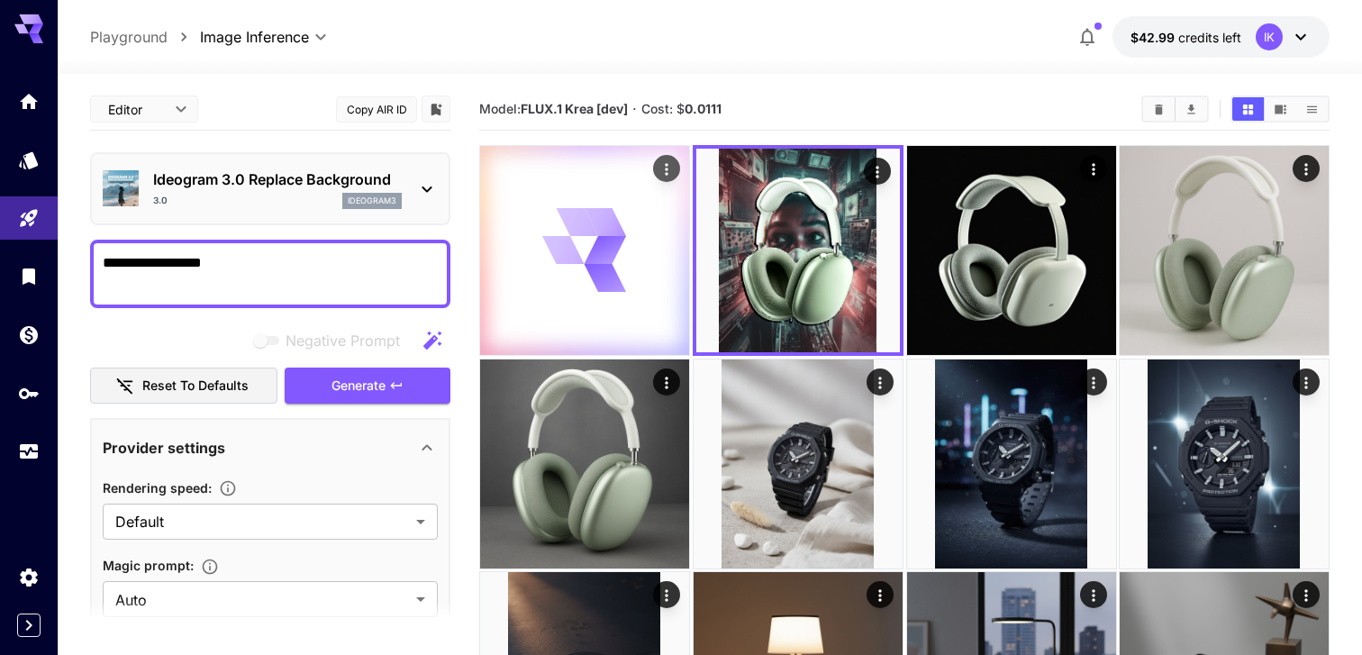
click at [655, 287] on div at bounding box center [584, 250] width 209 height 209
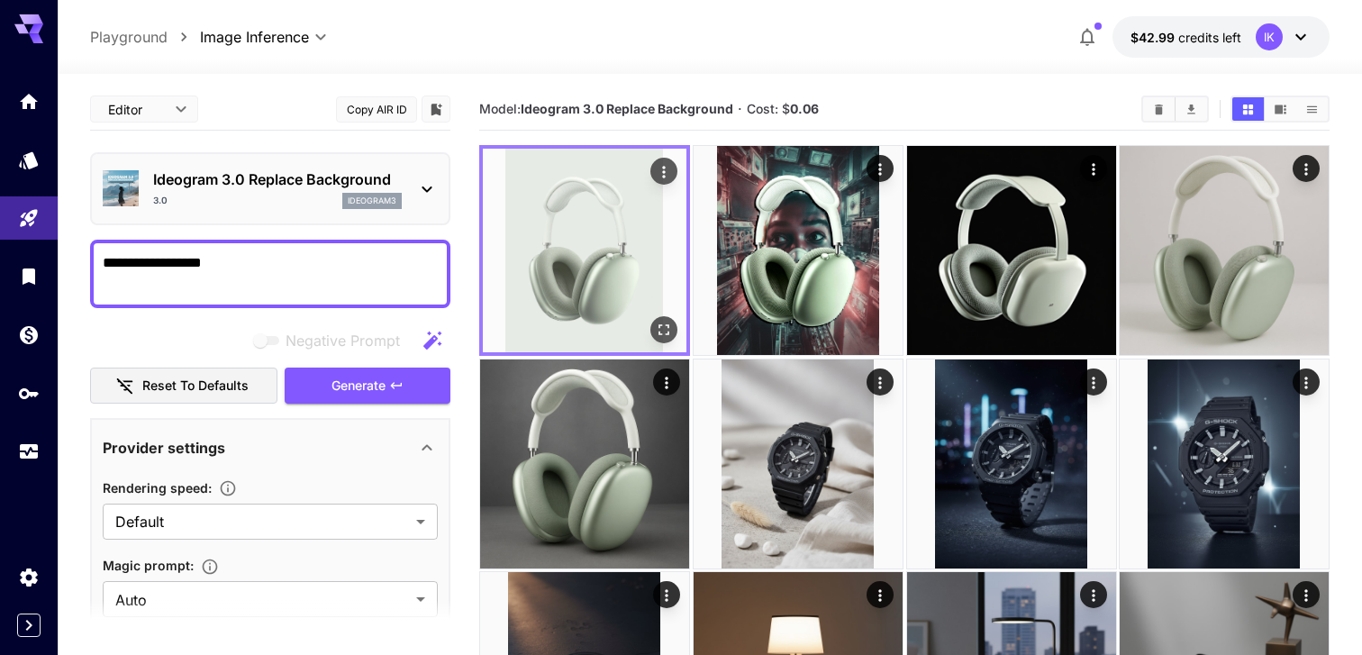
click at [670, 334] on icon "Open in fullscreen" at bounding box center [664, 330] width 18 height 18
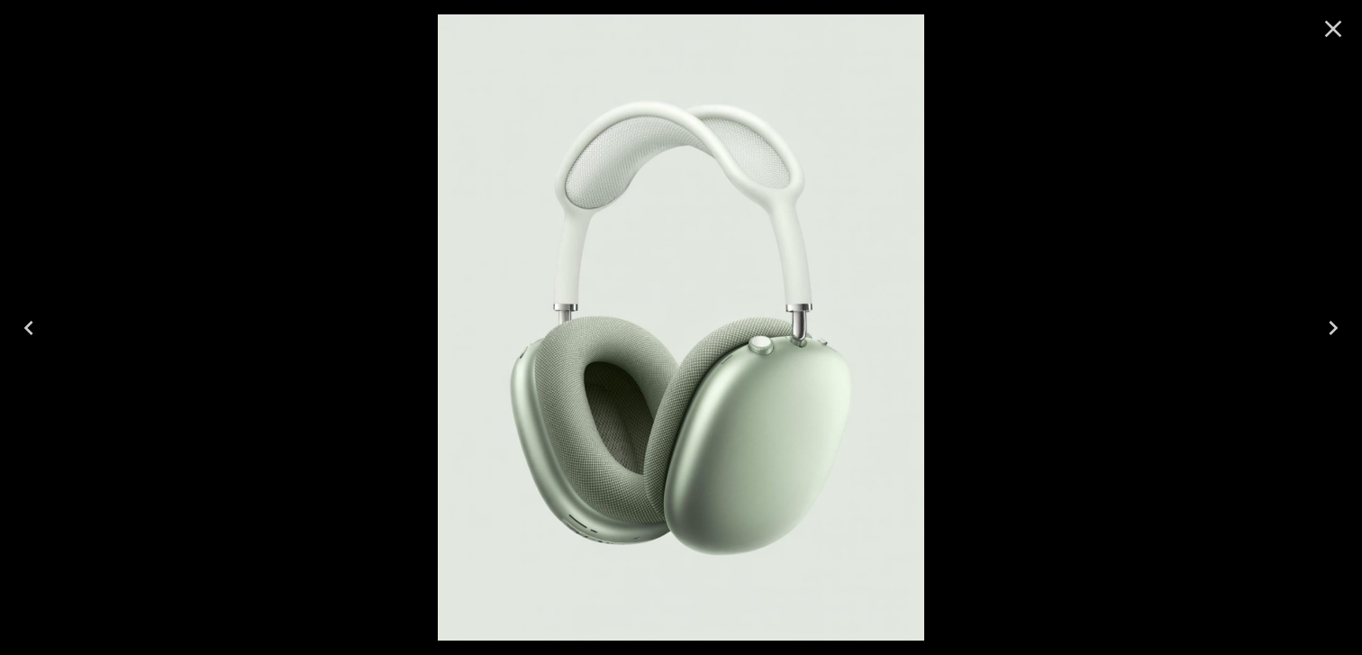
click at [1333, 40] on icon "Close" at bounding box center [1333, 28] width 29 height 29
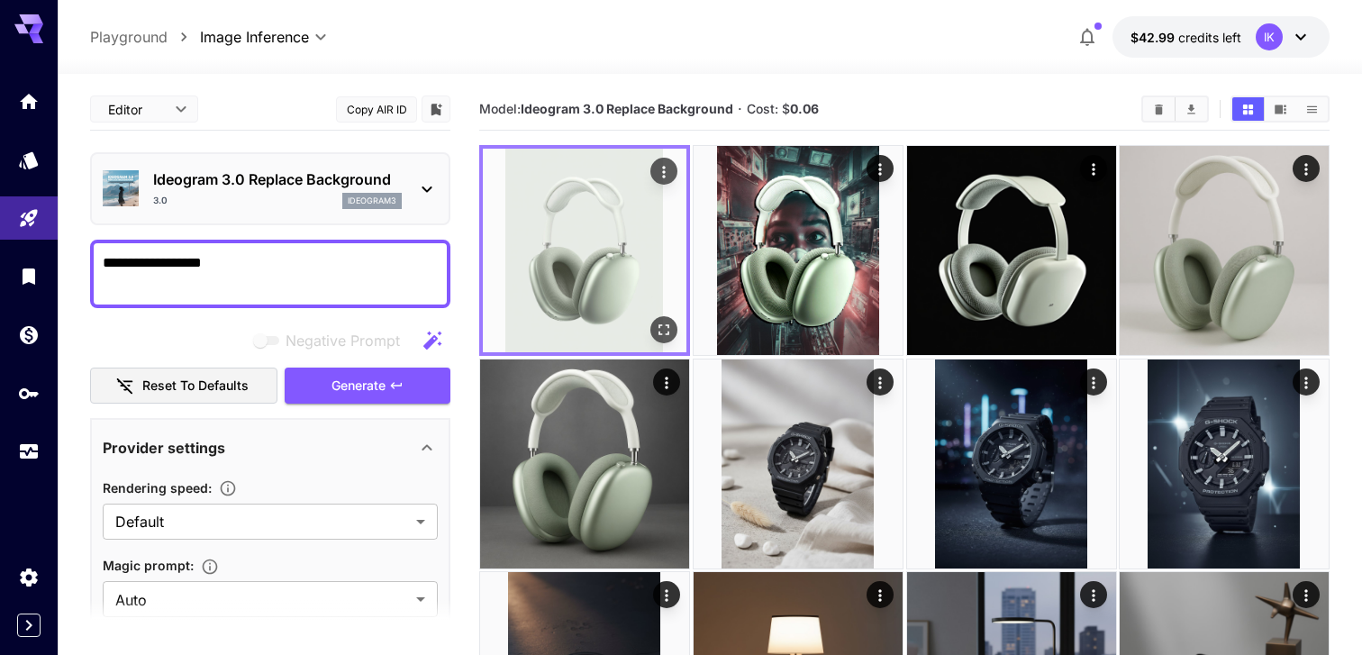
click at [586, 245] on img at bounding box center [585, 251] width 204 height 204
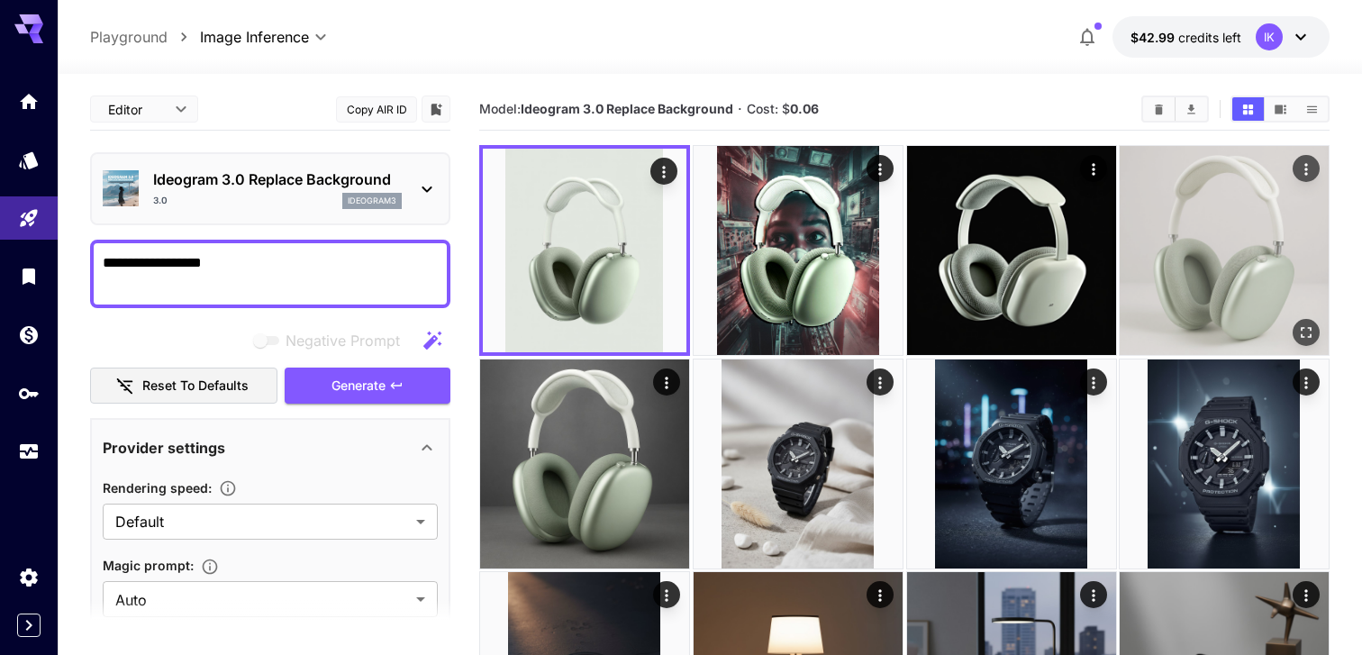
click at [1184, 257] on img at bounding box center [1224, 250] width 209 height 209
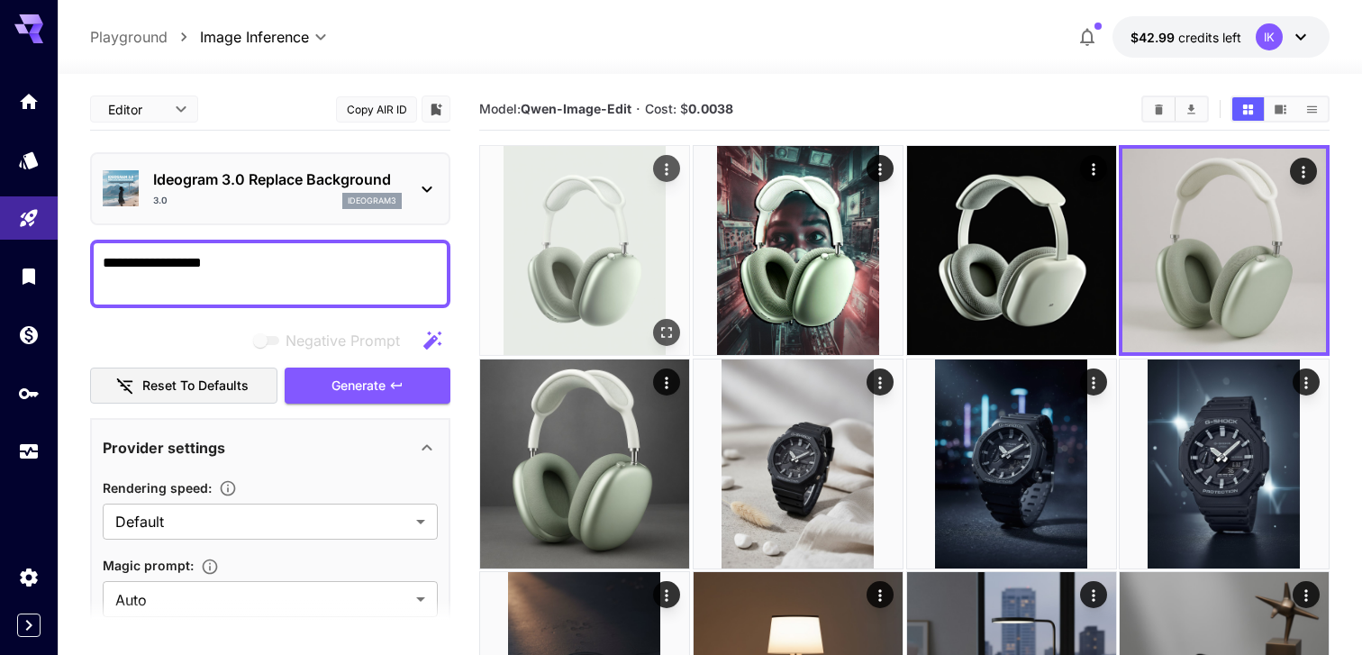
click at [506, 241] on img at bounding box center [584, 250] width 209 height 209
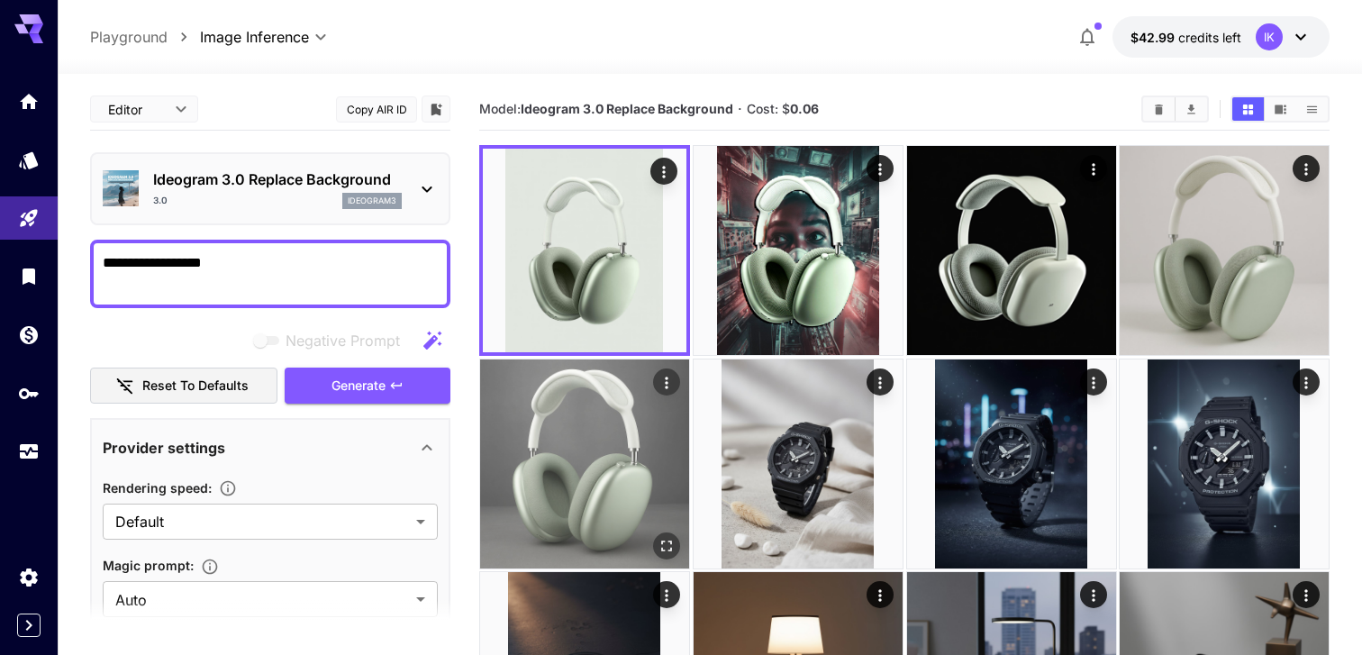
click at [646, 439] on img at bounding box center [584, 463] width 209 height 209
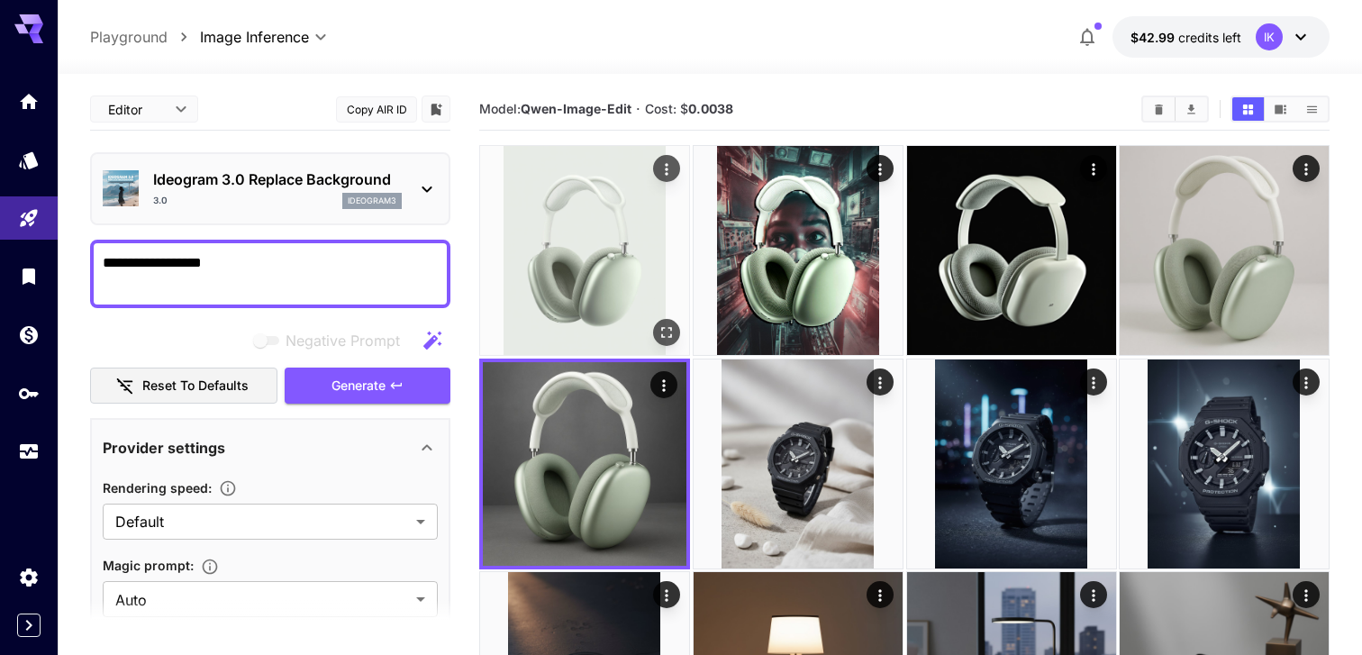
click at [616, 198] on img at bounding box center [584, 250] width 209 height 209
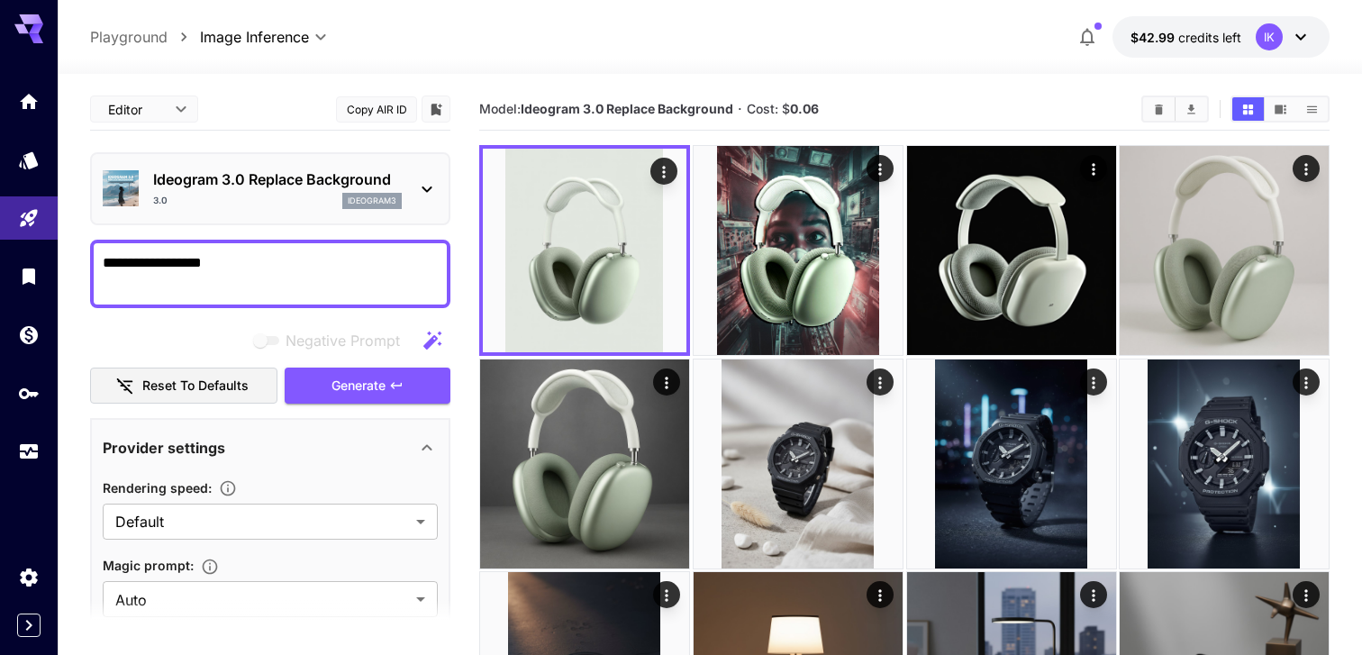
click at [293, 204] on div "3.0 ideogram3" at bounding box center [277, 201] width 249 height 16
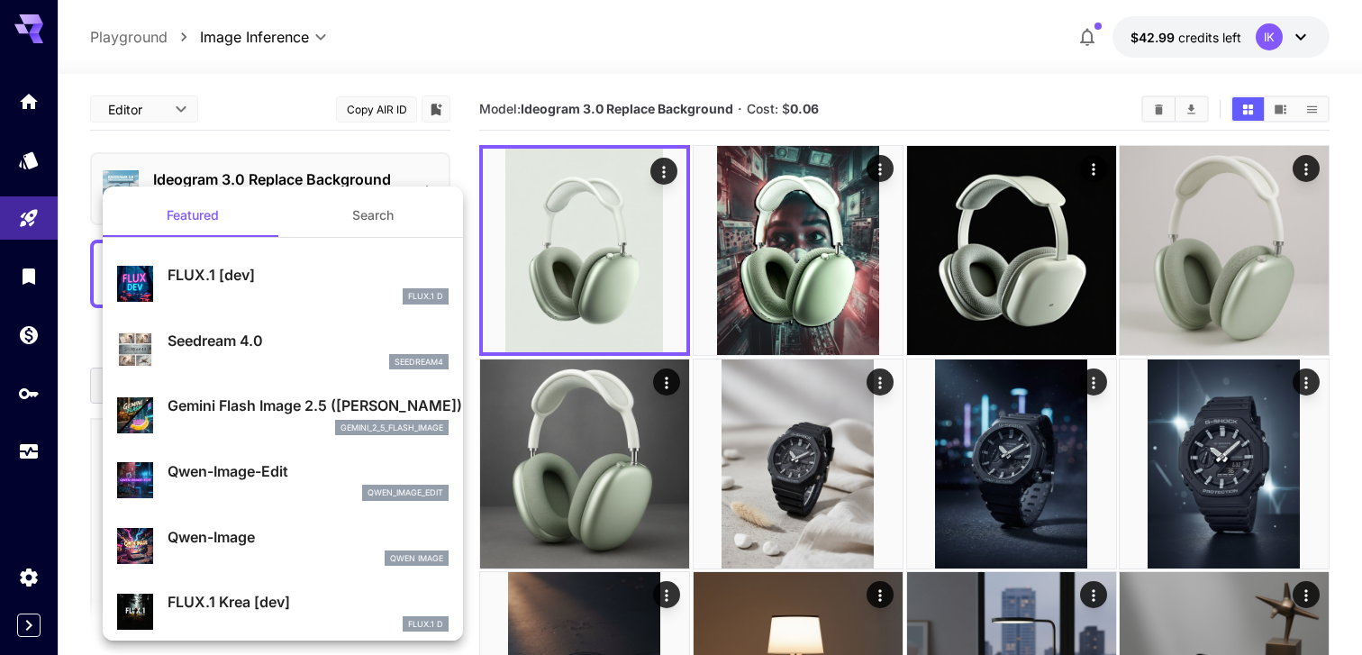
click at [277, 289] on div "FLUX.1 D" at bounding box center [308, 296] width 281 height 16
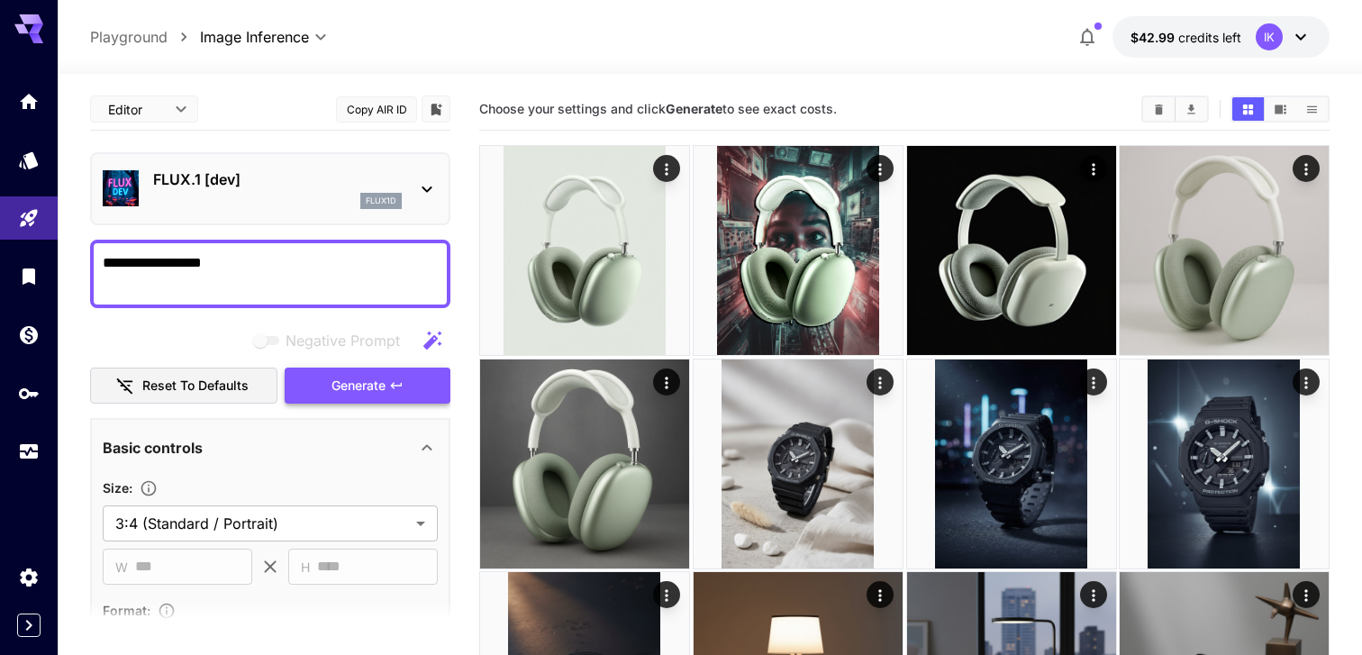
click at [359, 388] on span "Generate" at bounding box center [359, 386] width 54 height 23
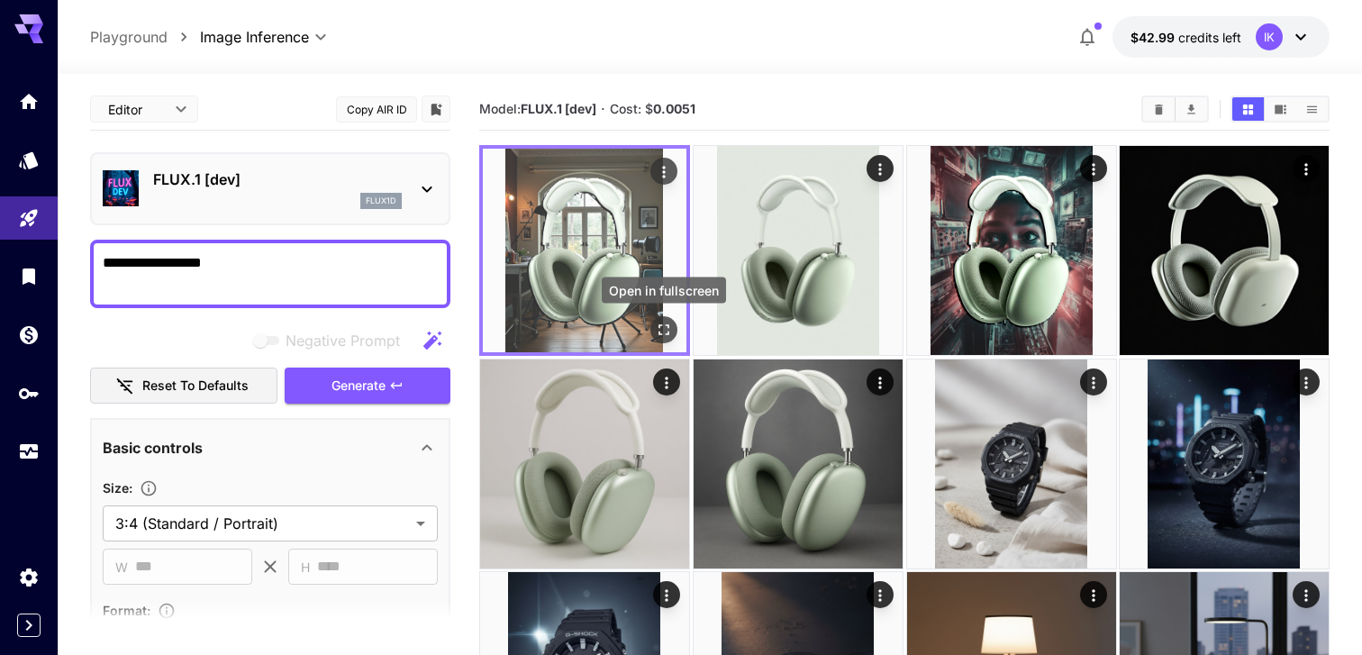
click at [669, 323] on icon "Open in fullscreen" at bounding box center [664, 330] width 18 height 18
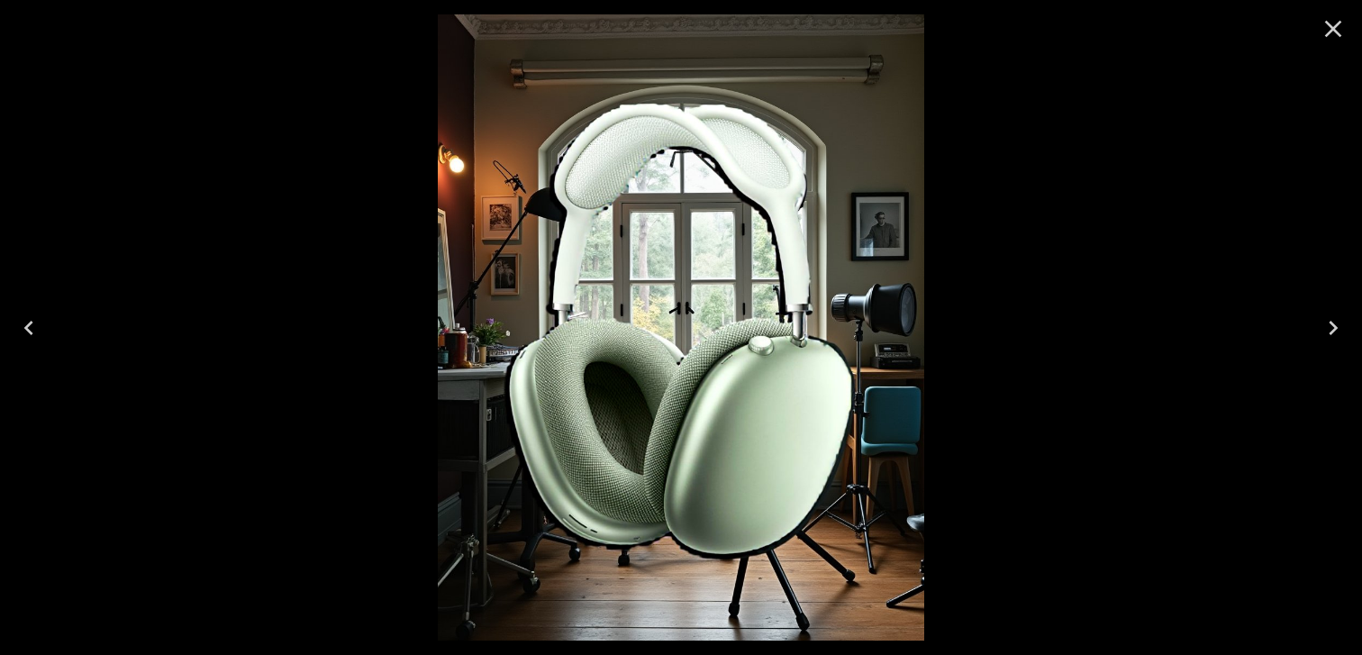
click at [1335, 31] on icon "Close" at bounding box center [1333, 29] width 17 height 17
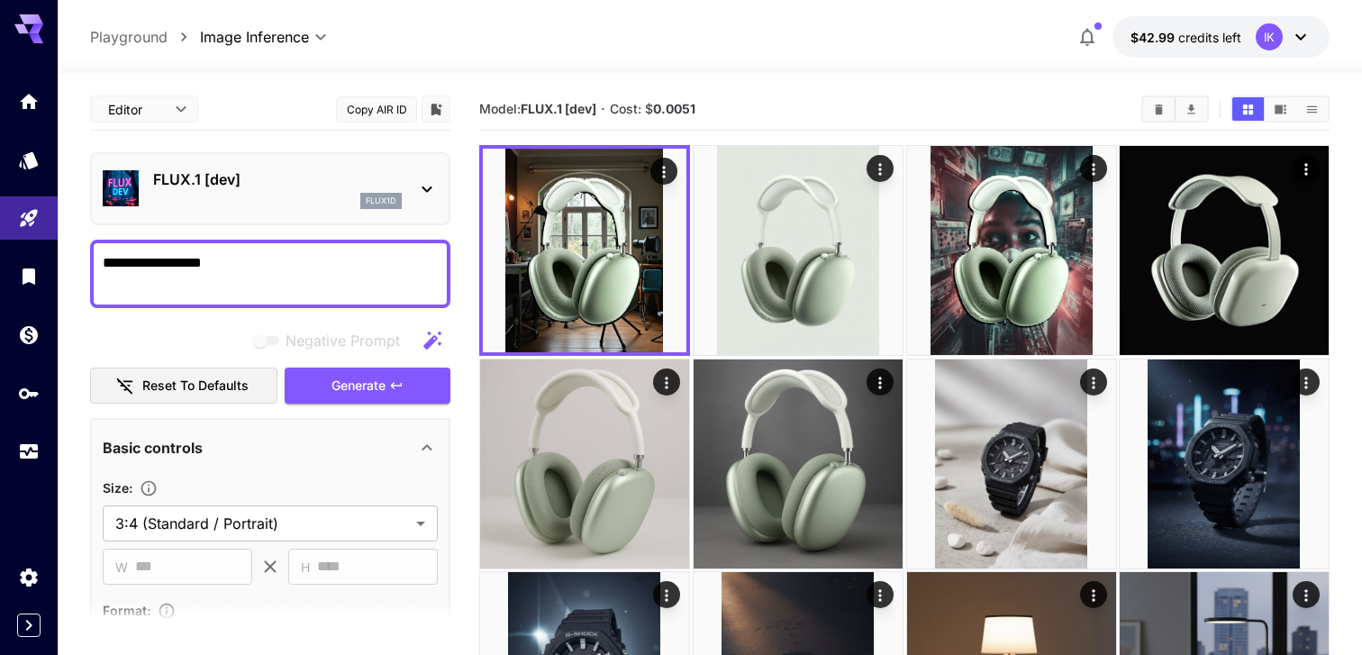
click at [266, 263] on textarea "**********" at bounding box center [270, 273] width 335 height 43
click at [286, 172] on p "FLUX.1 [dev]" at bounding box center [277, 179] width 249 height 22
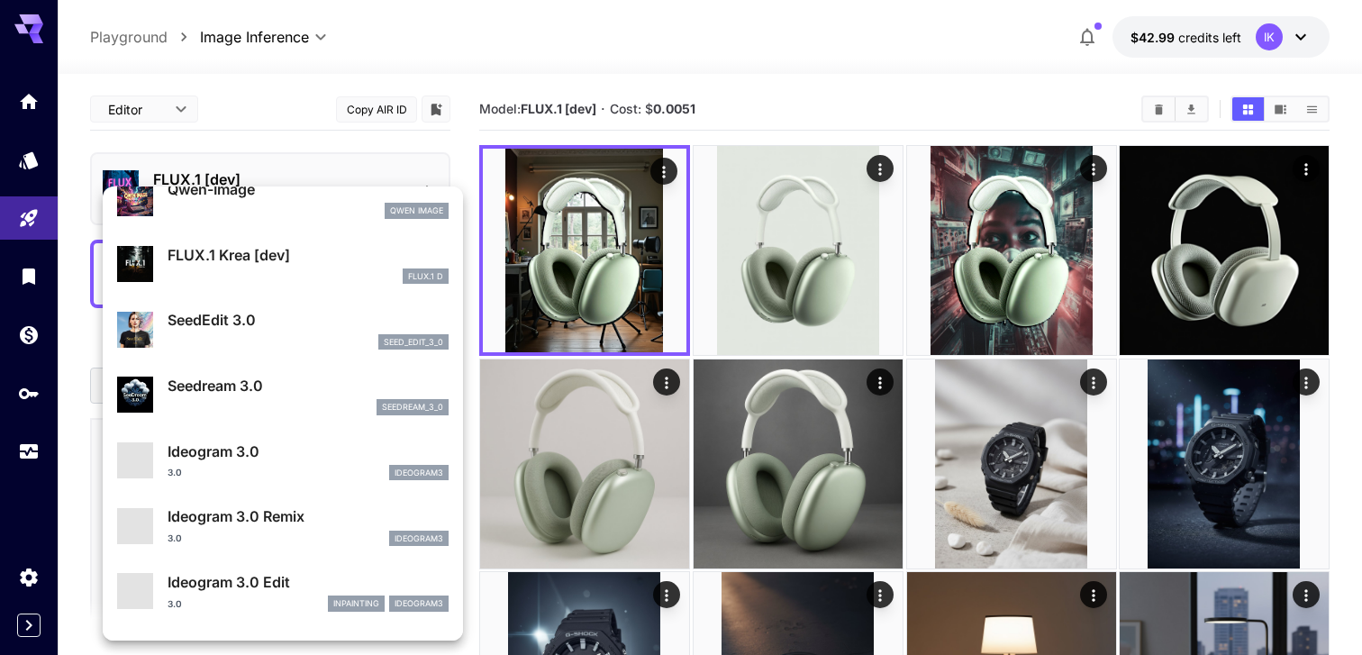
scroll to position [380, 0]
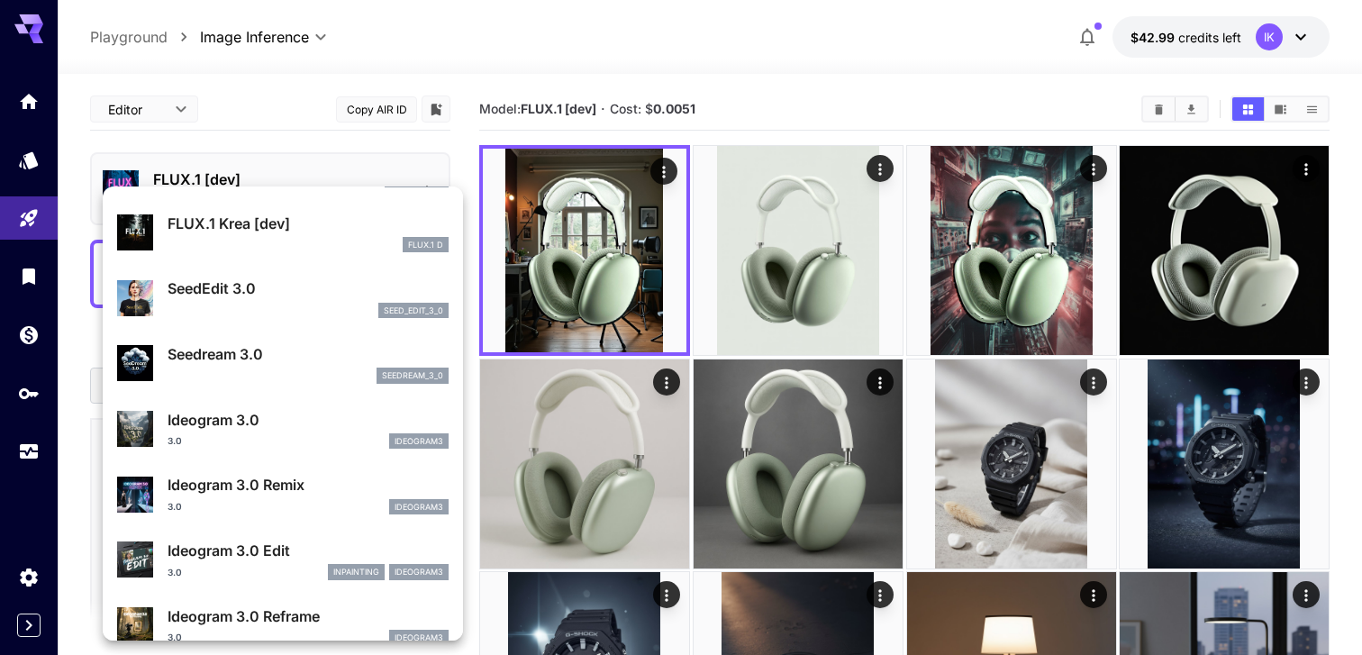
click at [290, 373] on div "seedream_3_0" at bounding box center [308, 376] width 281 height 16
type input "**********"
type input "***"
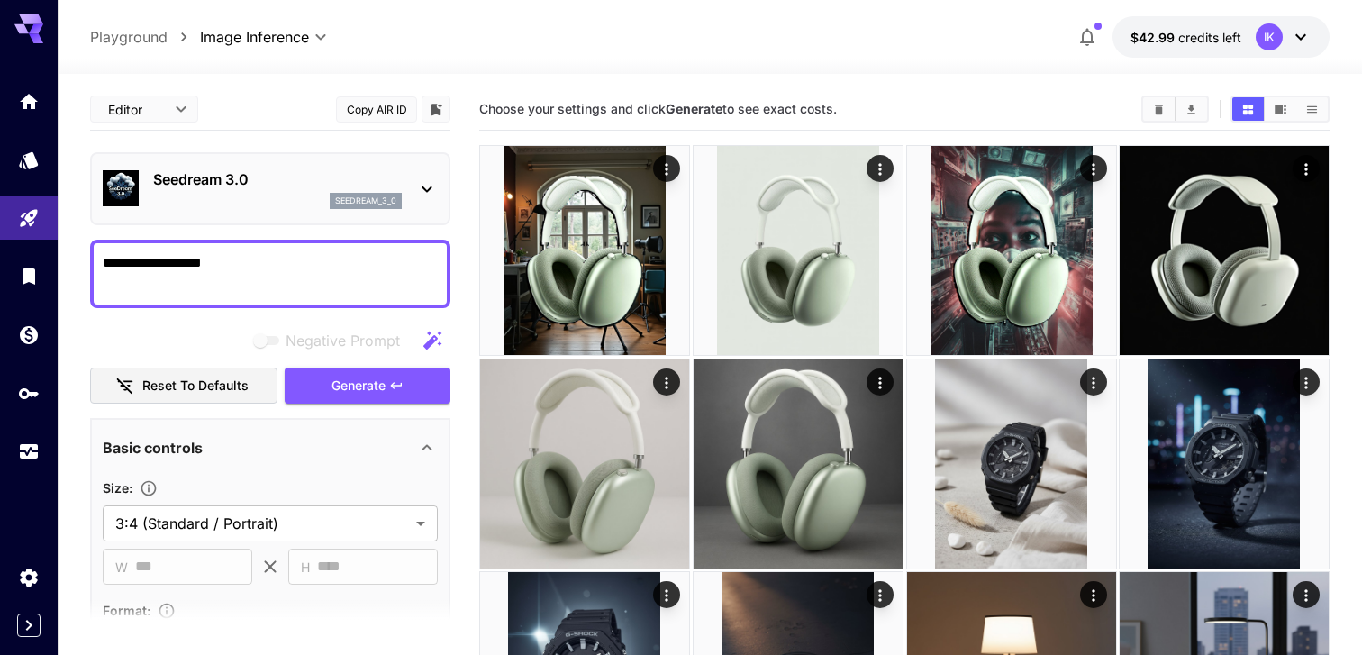
click at [326, 228] on div "**********" at bounding box center [270, 562] width 360 height 948
click at [332, 206] on div "seedream_3_0" at bounding box center [366, 201] width 72 height 16
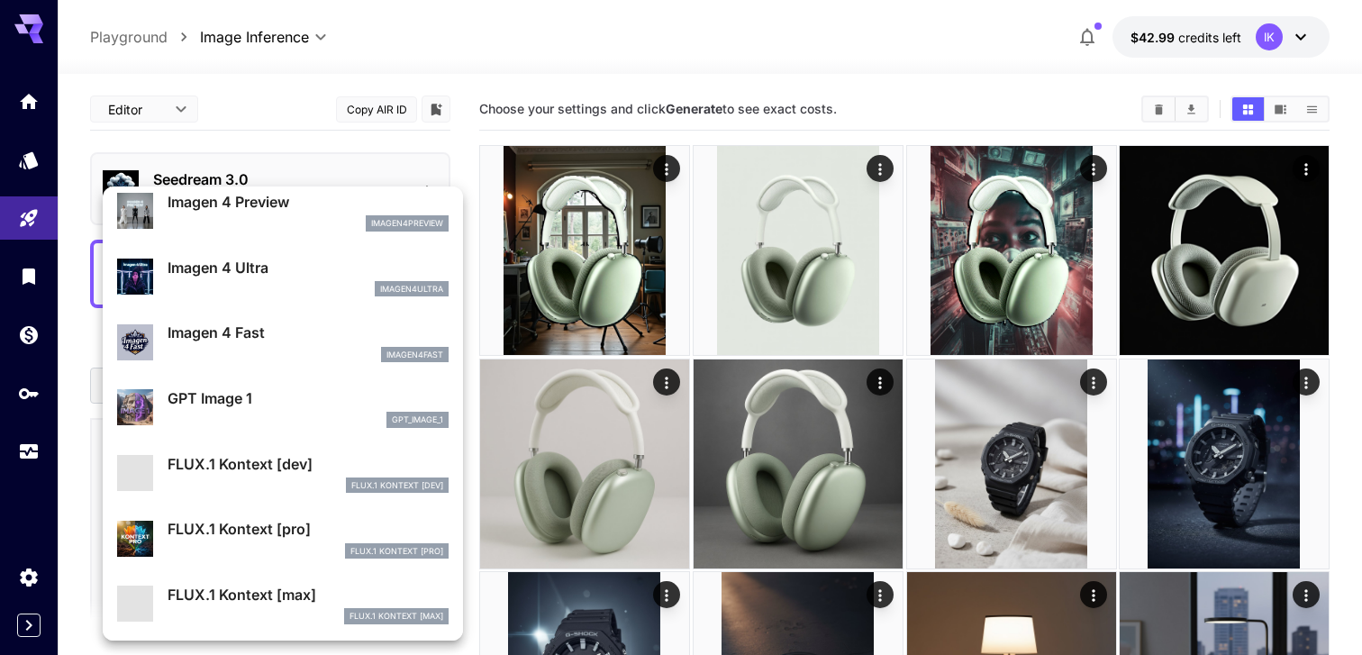
scroll to position [927, 0]
click at [297, 363] on div "Imagen 4 Fast imagen4fast" at bounding box center [283, 342] width 332 height 55
type input "**********"
type input "***"
type input "****"
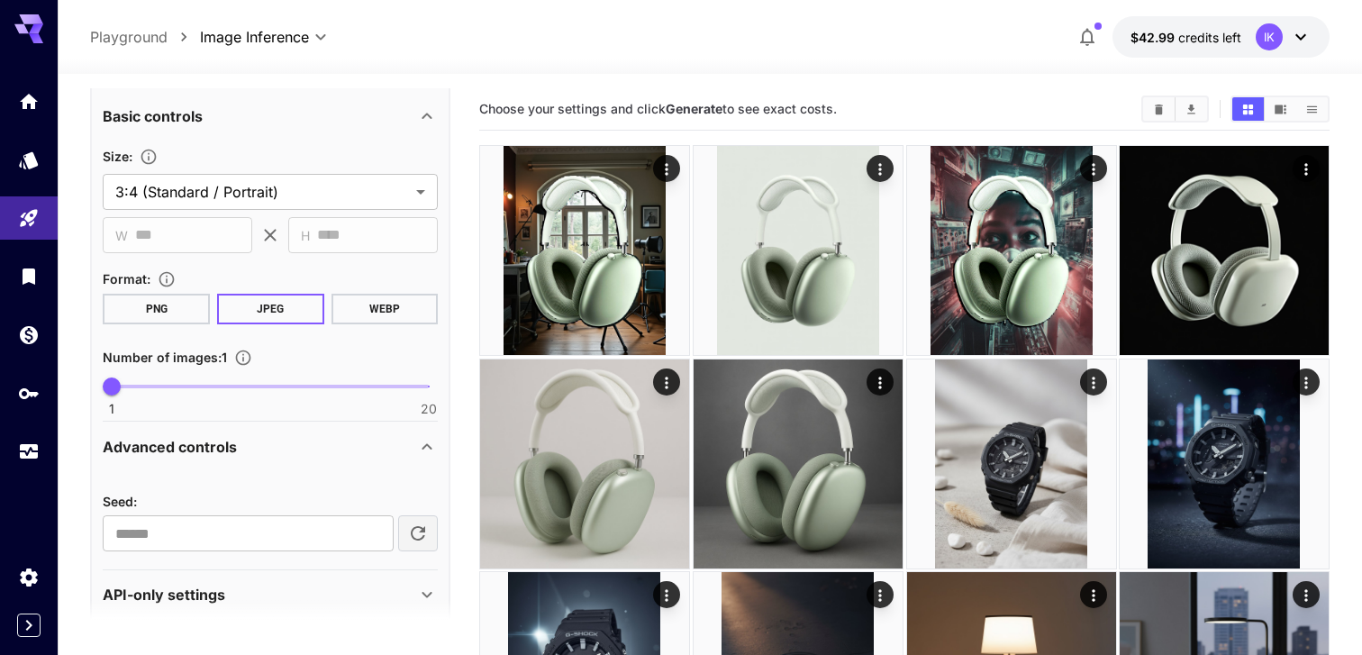
scroll to position [351, 0]
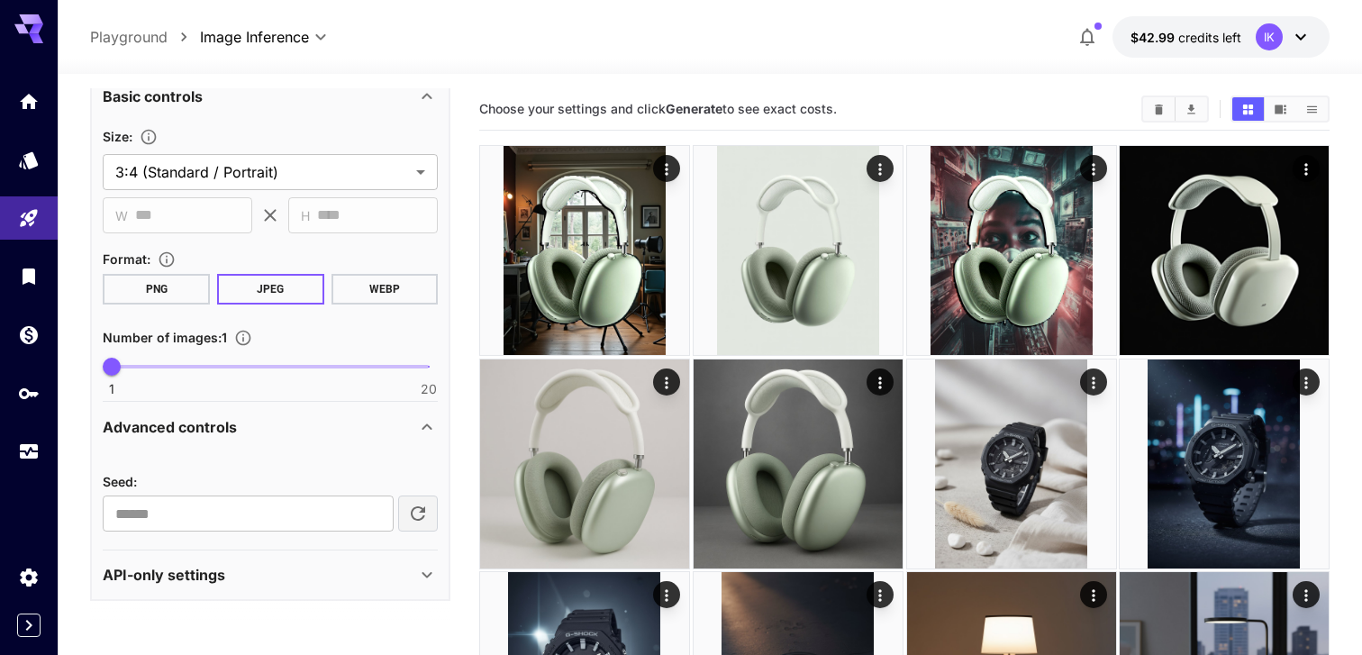
click at [322, 586] on div "API-only settings" at bounding box center [270, 574] width 335 height 43
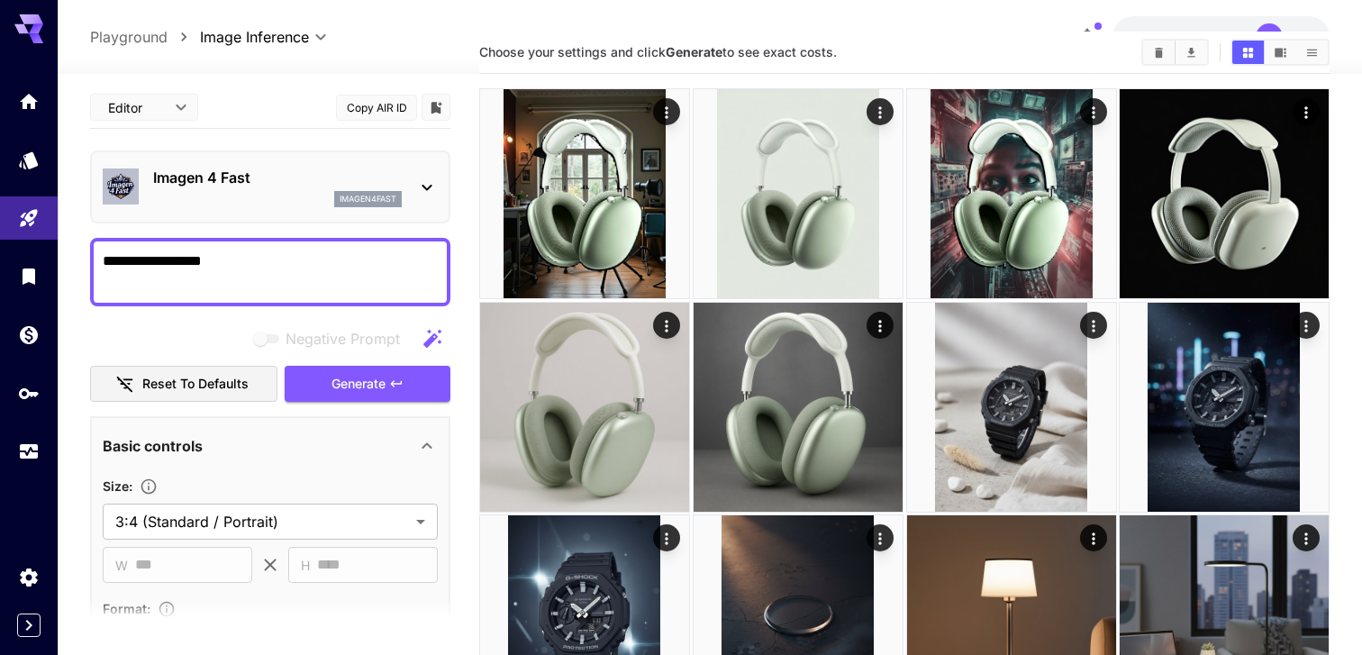
scroll to position [0, 0]
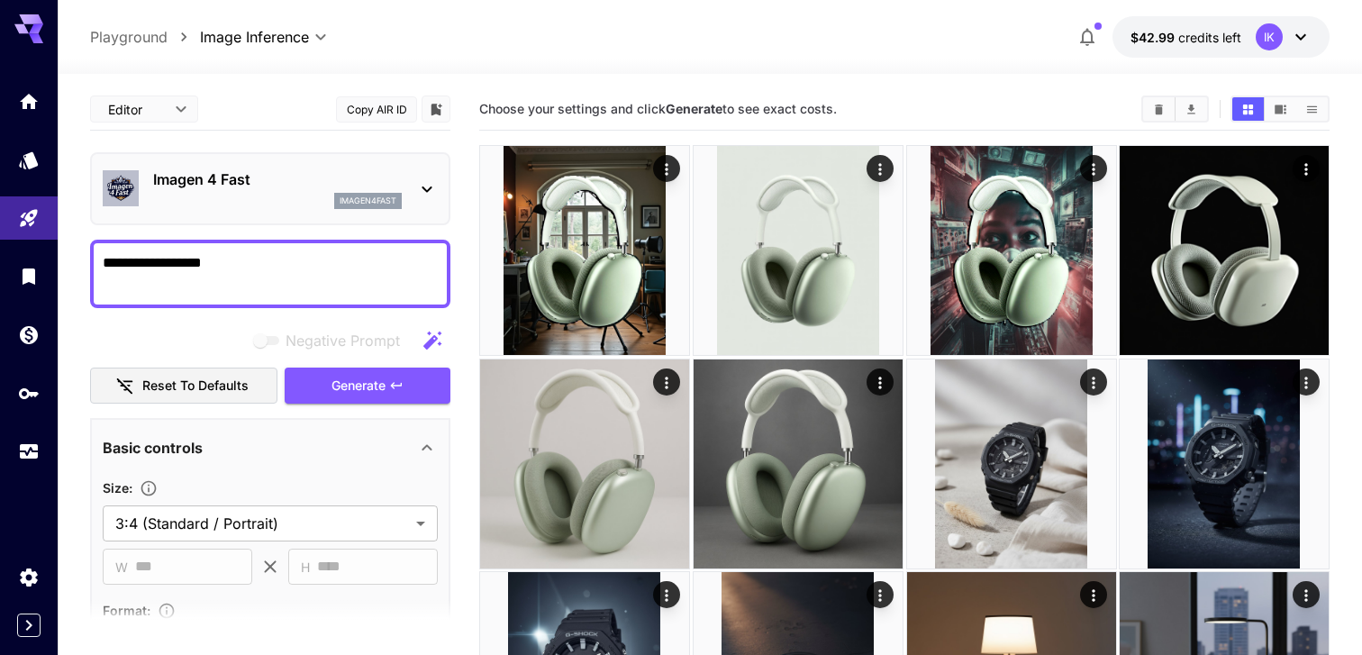
click at [313, 172] on p "Imagen 4 Fast" at bounding box center [277, 179] width 249 height 22
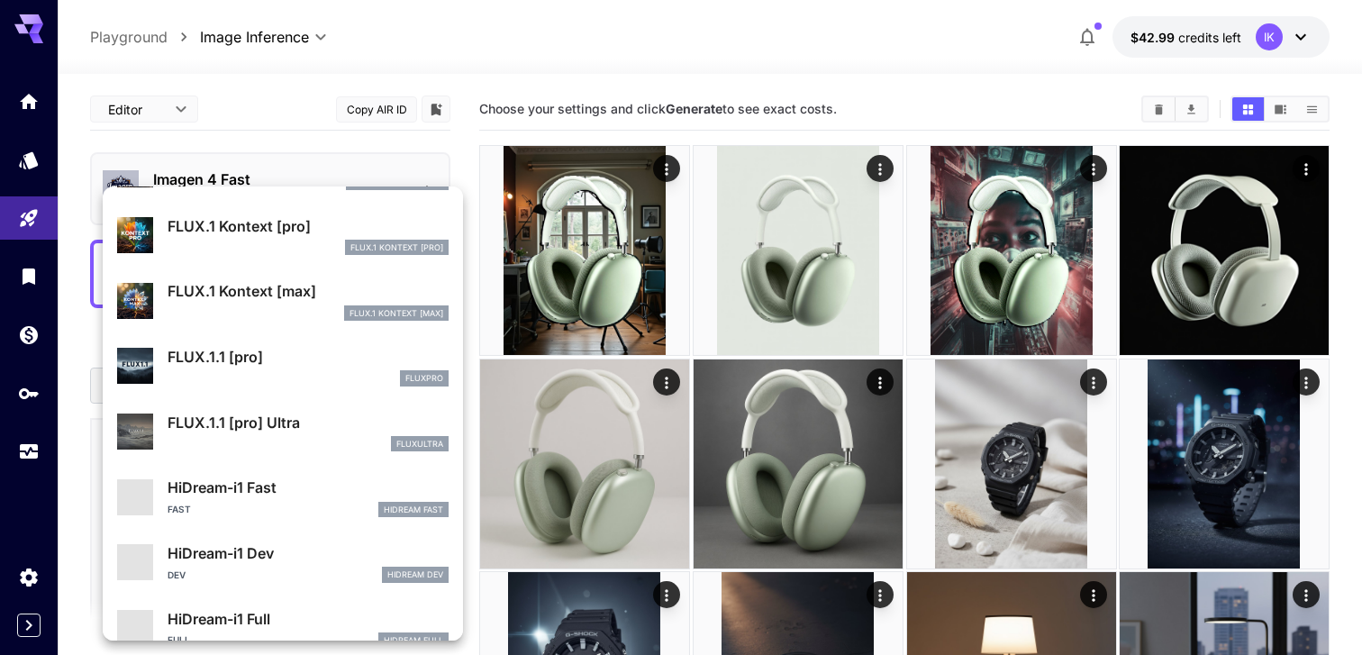
scroll to position [1246, 0]
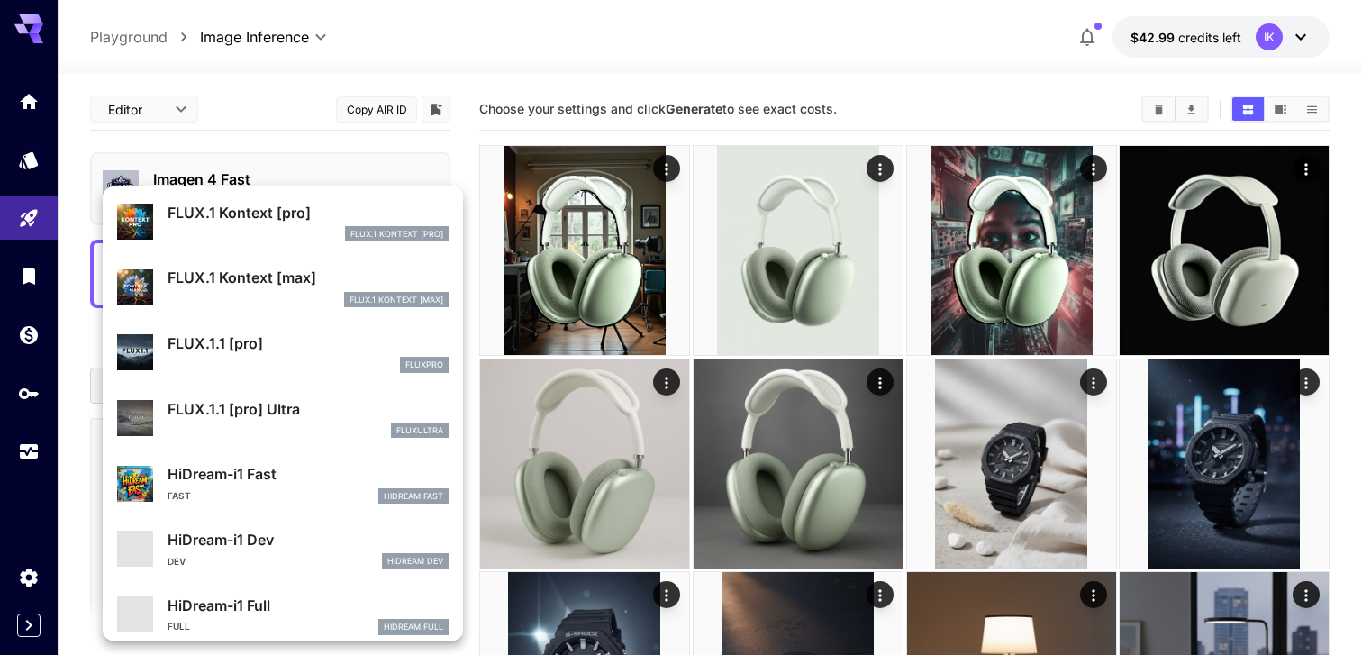
click at [323, 342] on p "FLUX.1.1 [pro]" at bounding box center [308, 343] width 281 height 22
type input "**********"
type input "***"
type input "****"
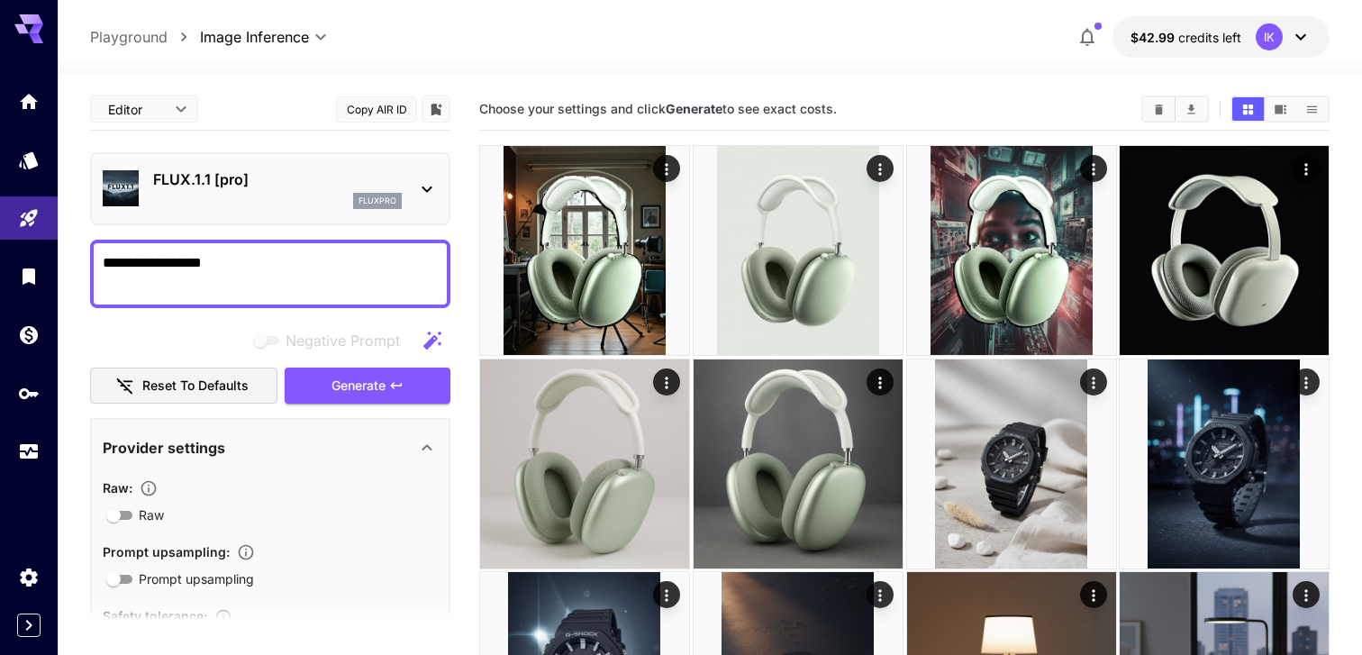
click at [343, 175] on p "FLUX.1.1 [pro]" at bounding box center [277, 179] width 249 height 22
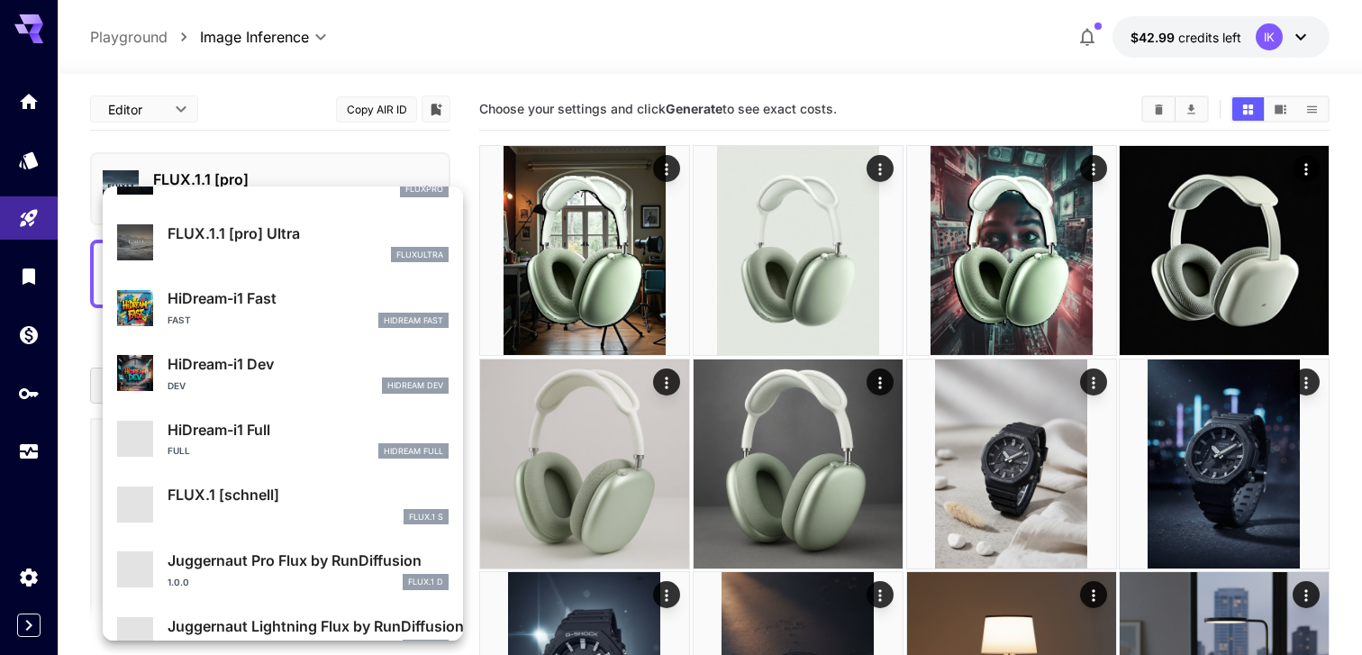
scroll to position [1458, 0]
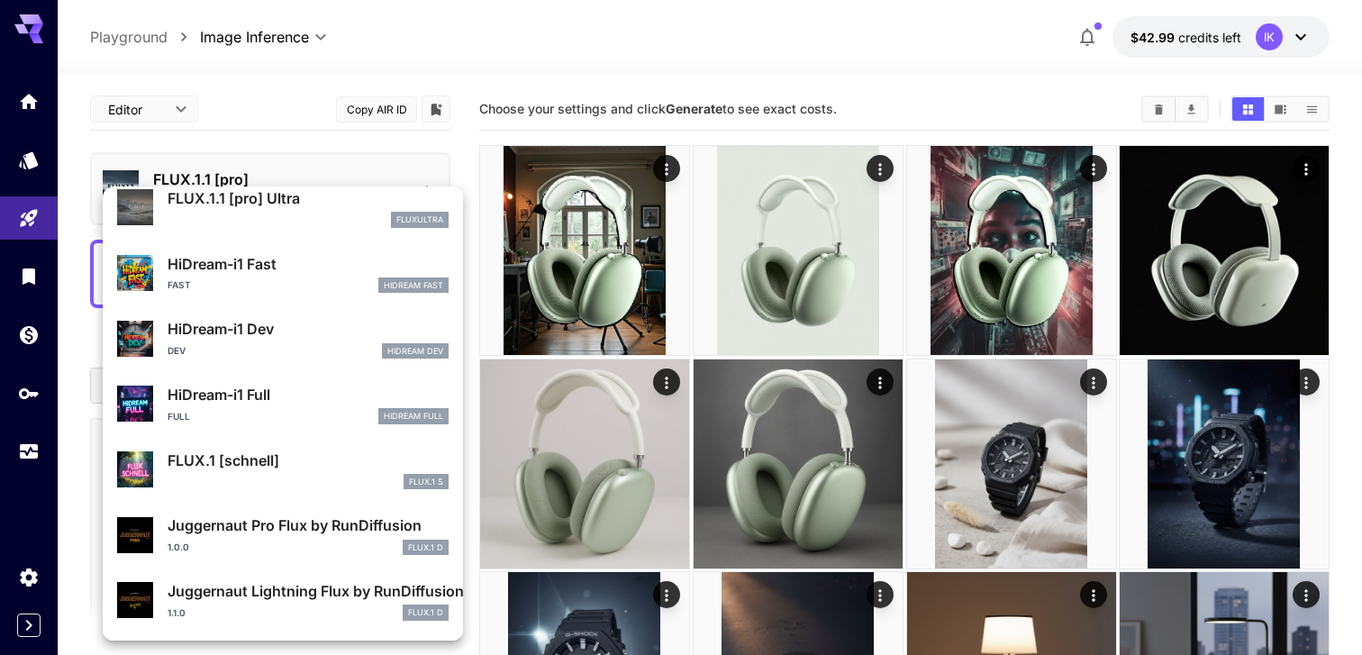
click at [314, 454] on p "FLUX.1 [schnell]" at bounding box center [308, 461] width 281 height 22
type input "**********"
type input "***"
type input "****"
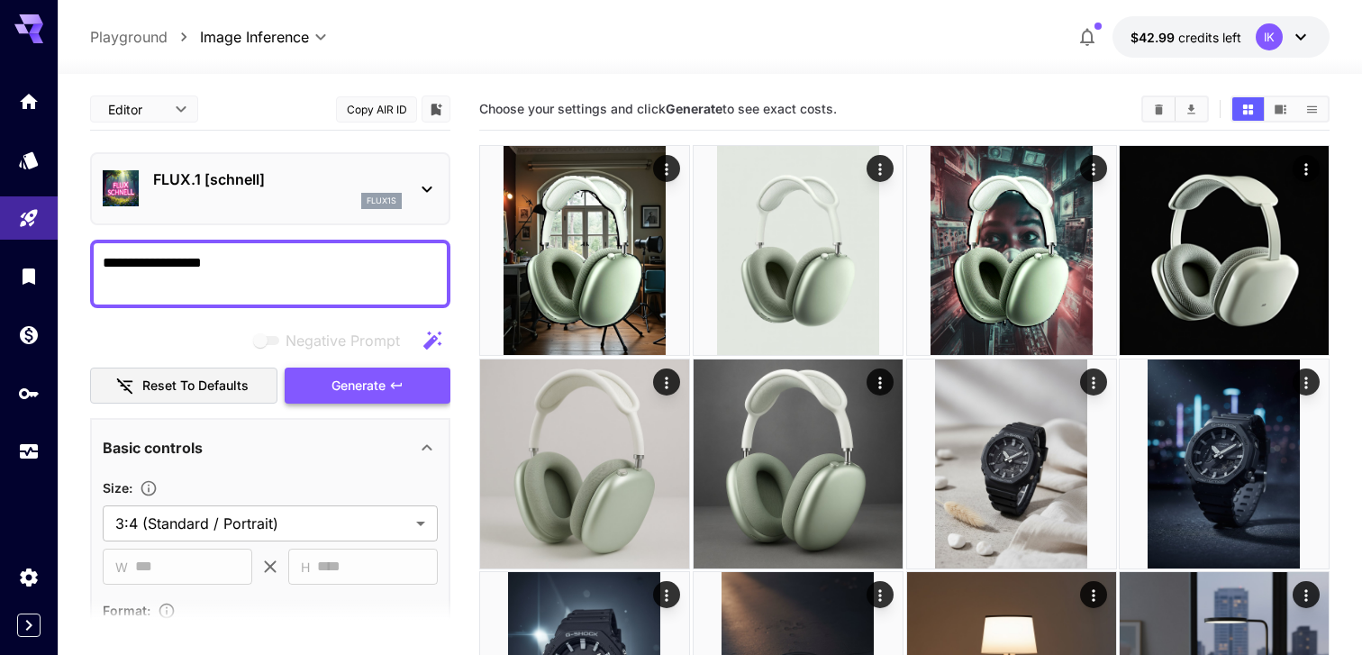
click at [320, 379] on button "Generate" at bounding box center [368, 386] width 166 height 37
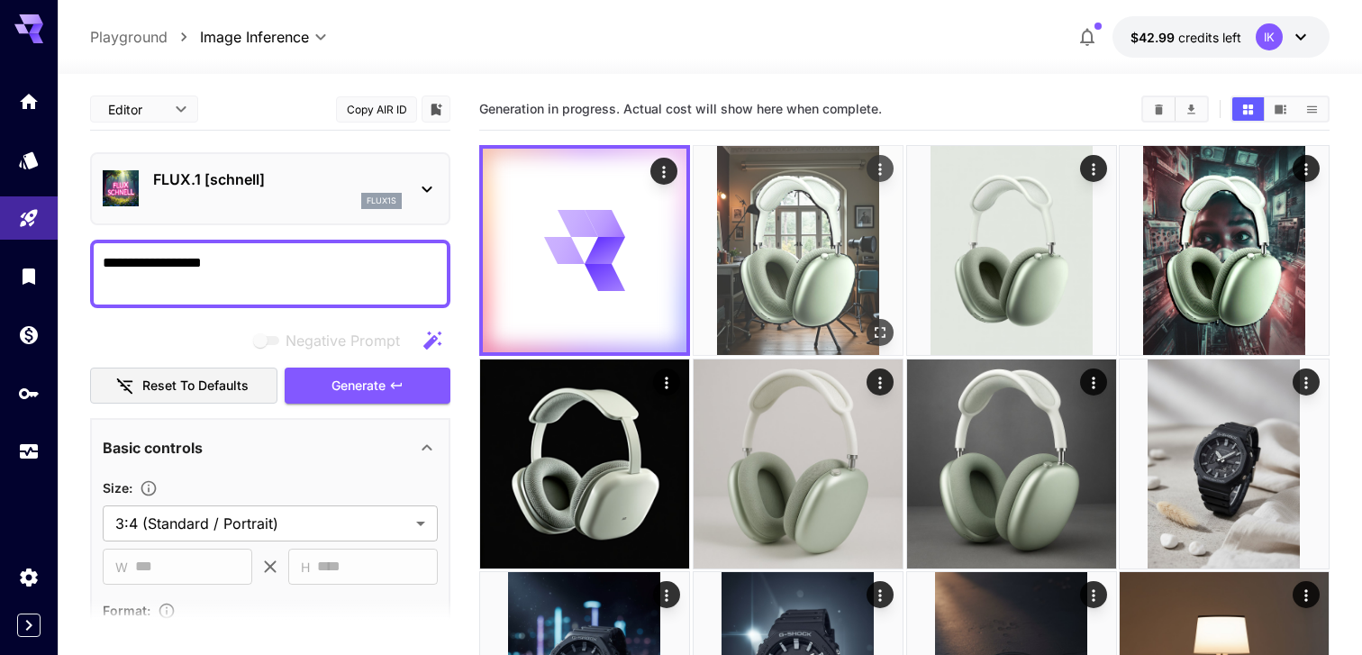
click at [819, 254] on img at bounding box center [798, 250] width 209 height 209
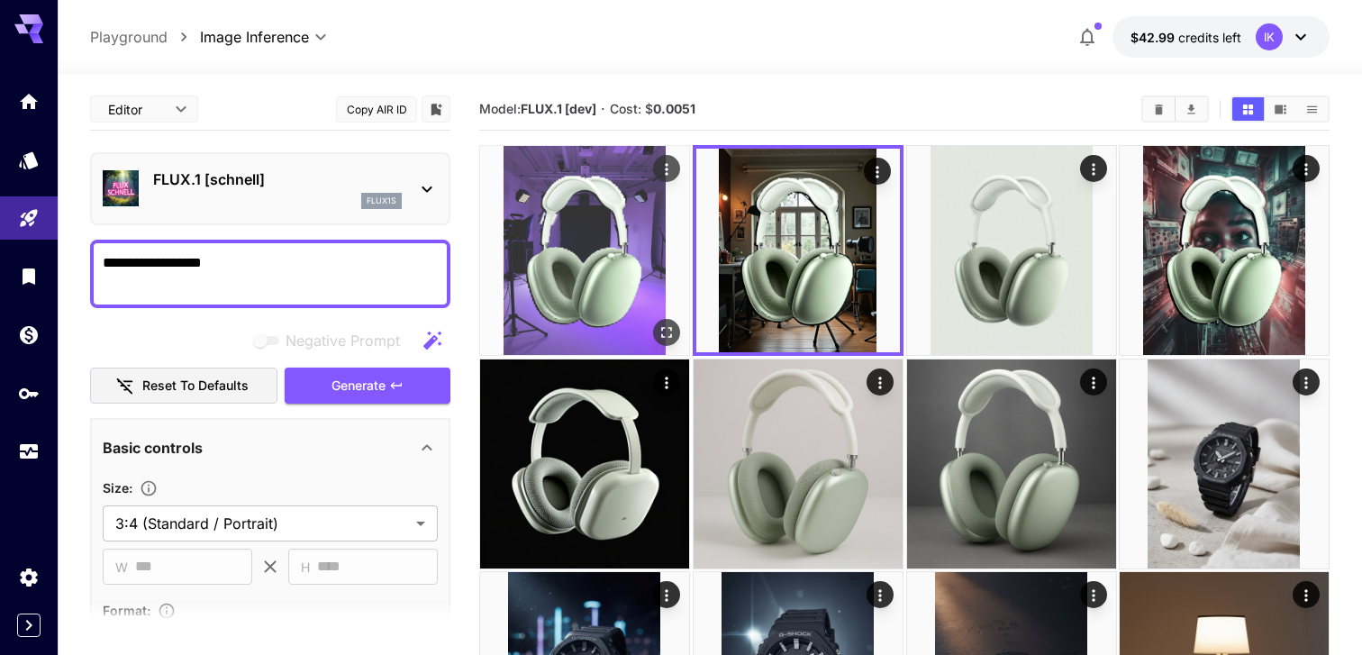
click at [588, 177] on img at bounding box center [584, 250] width 209 height 209
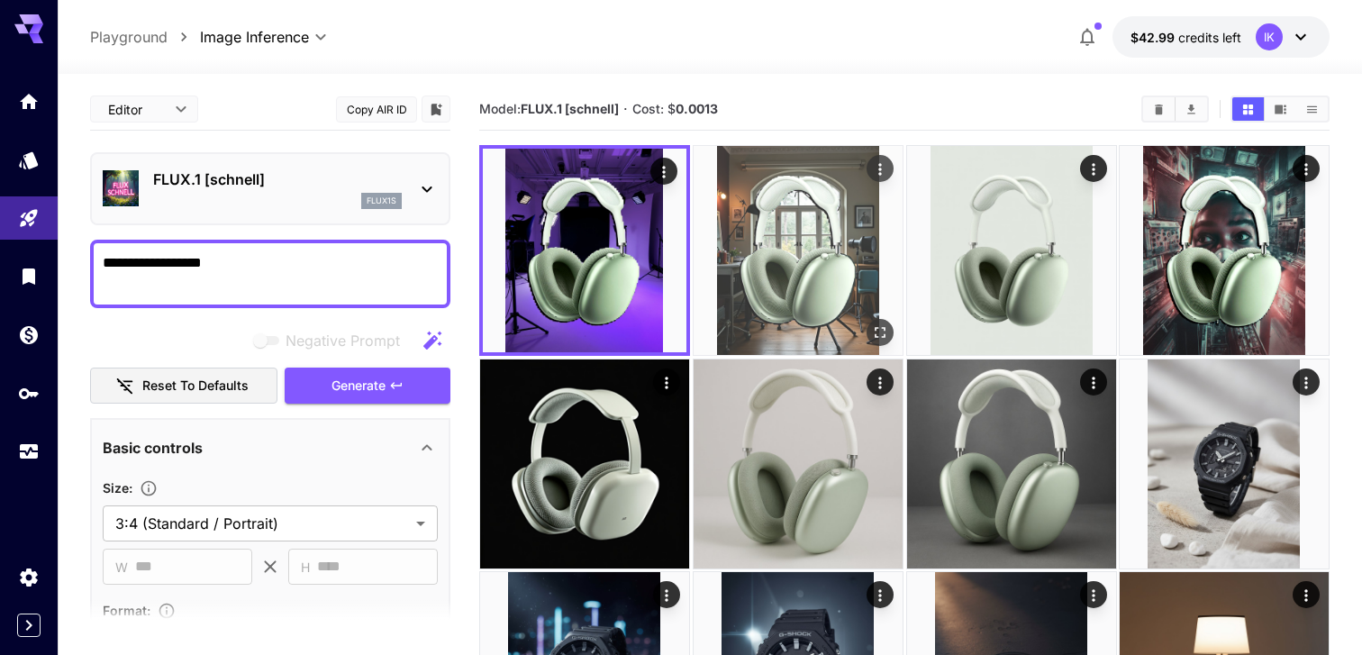
click at [750, 286] on img at bounding box center [798, 250] width 209 height 209
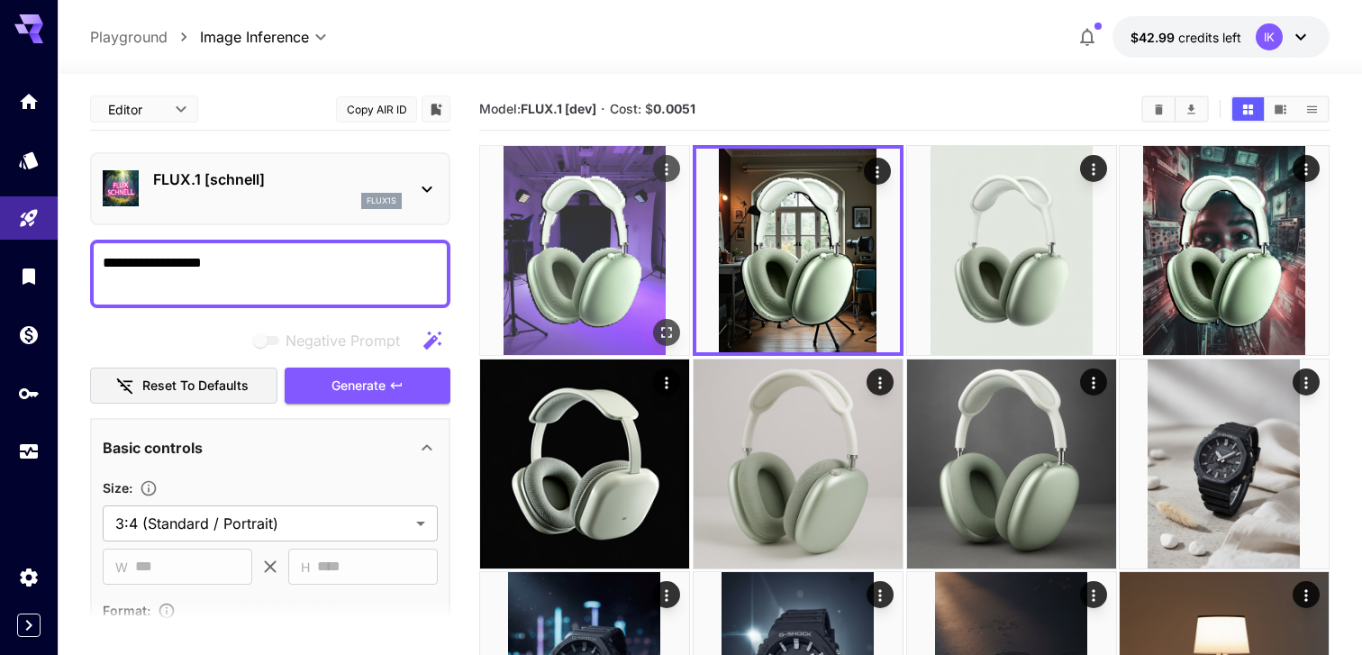
click at [666, 286] on img at bounding box center [584, 250] width 209 height 209
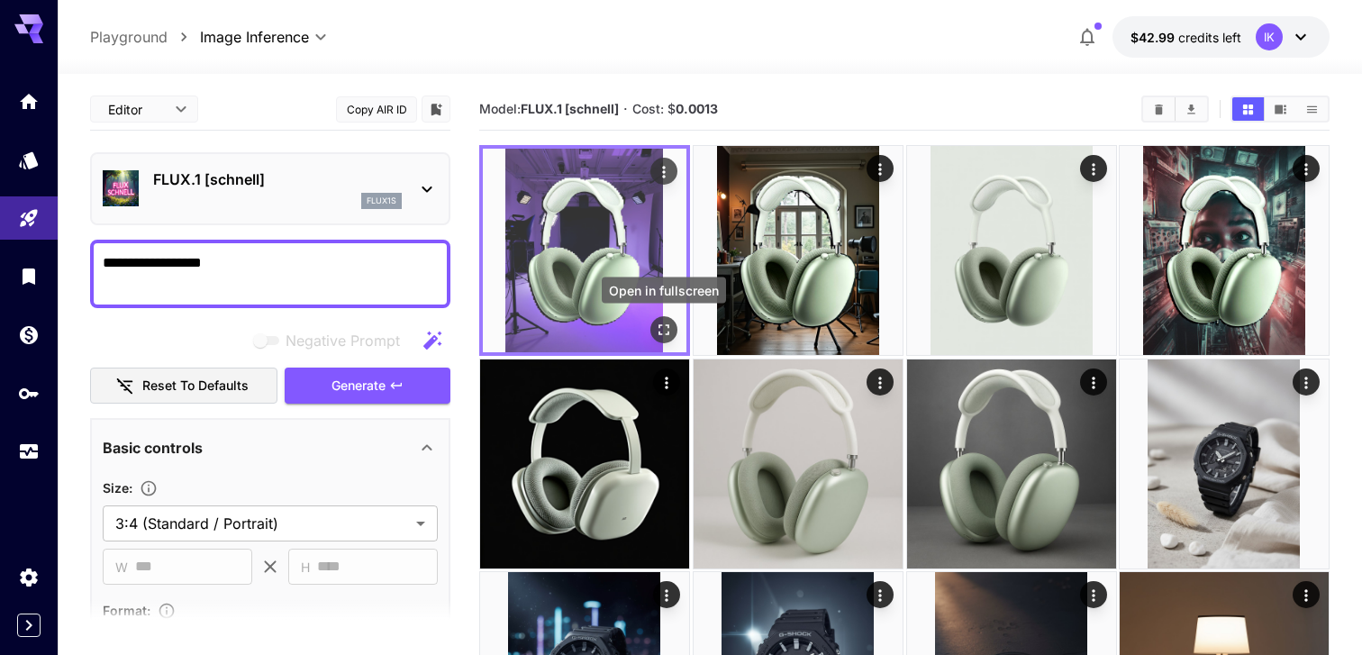
click at [667, 332] on icon "Open in fullscreen" at bounding box center [664, 330] width 18 height 18
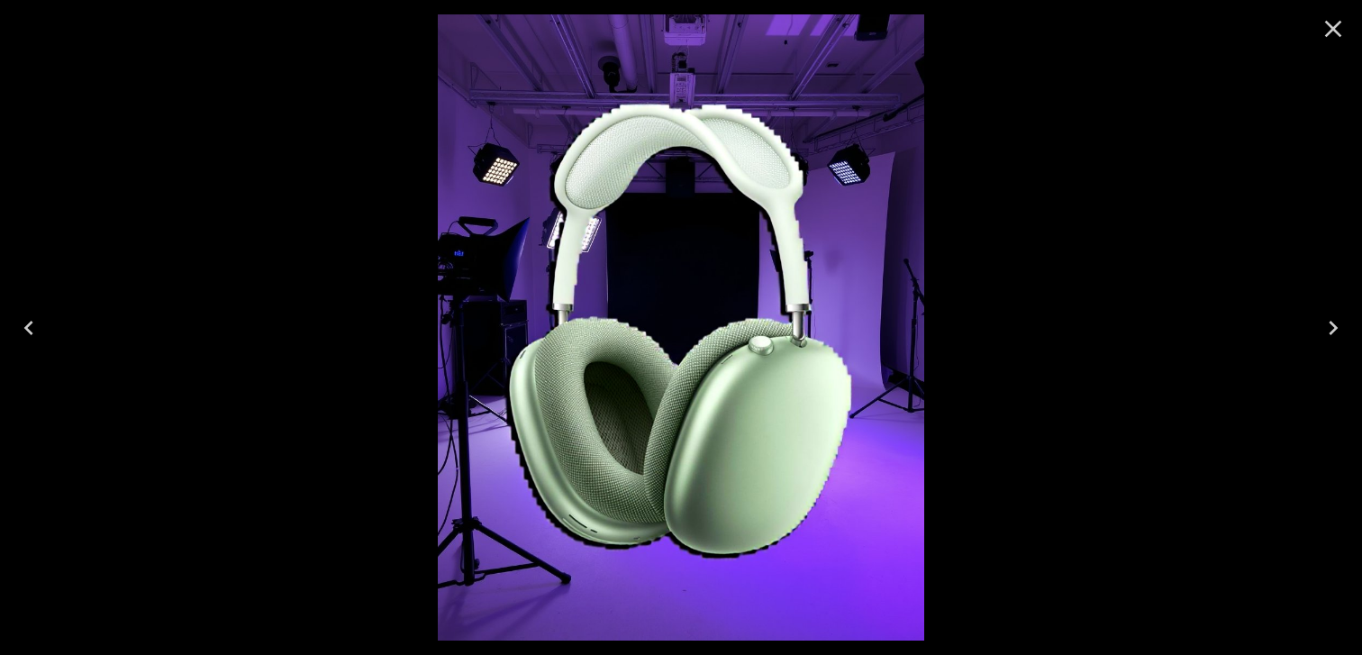
click at [1320, 32] on icon "Close" at bounding box center [1333, 28] width 29 height 29
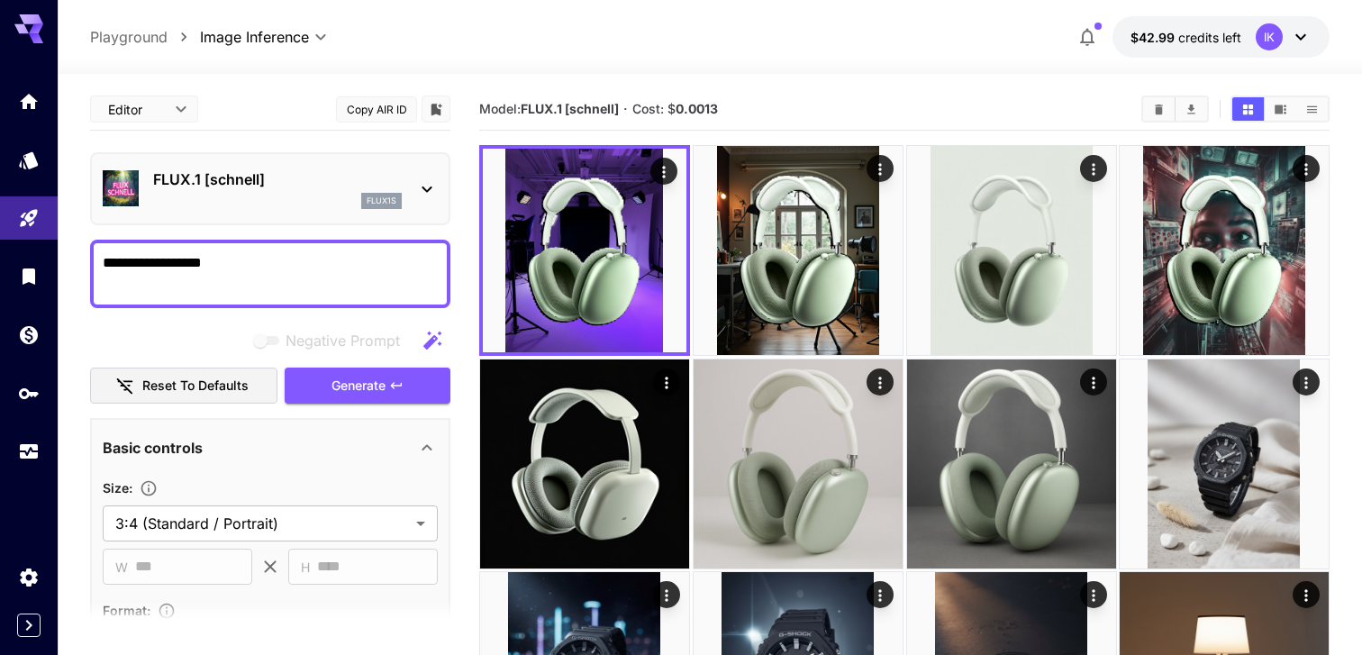
click at [313, 257] on textarea "**********" at bounding box center [270, 273] width 335 height 43
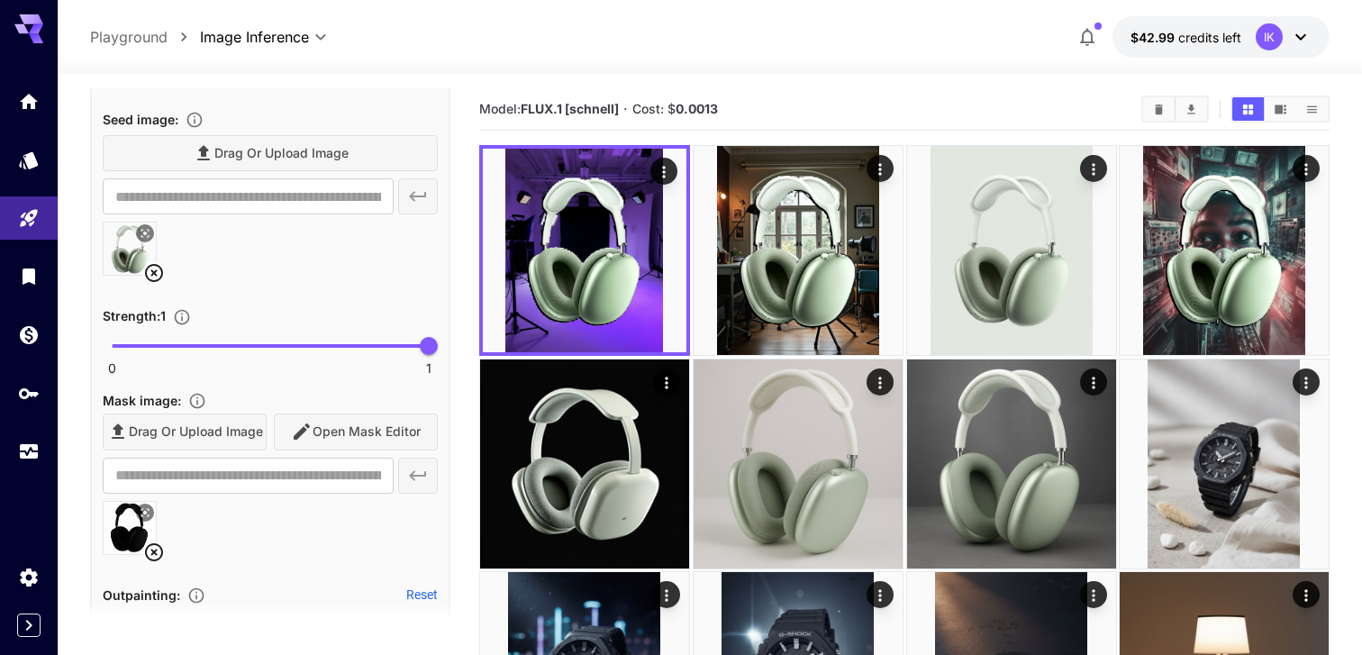
scroll to position [714, 0]
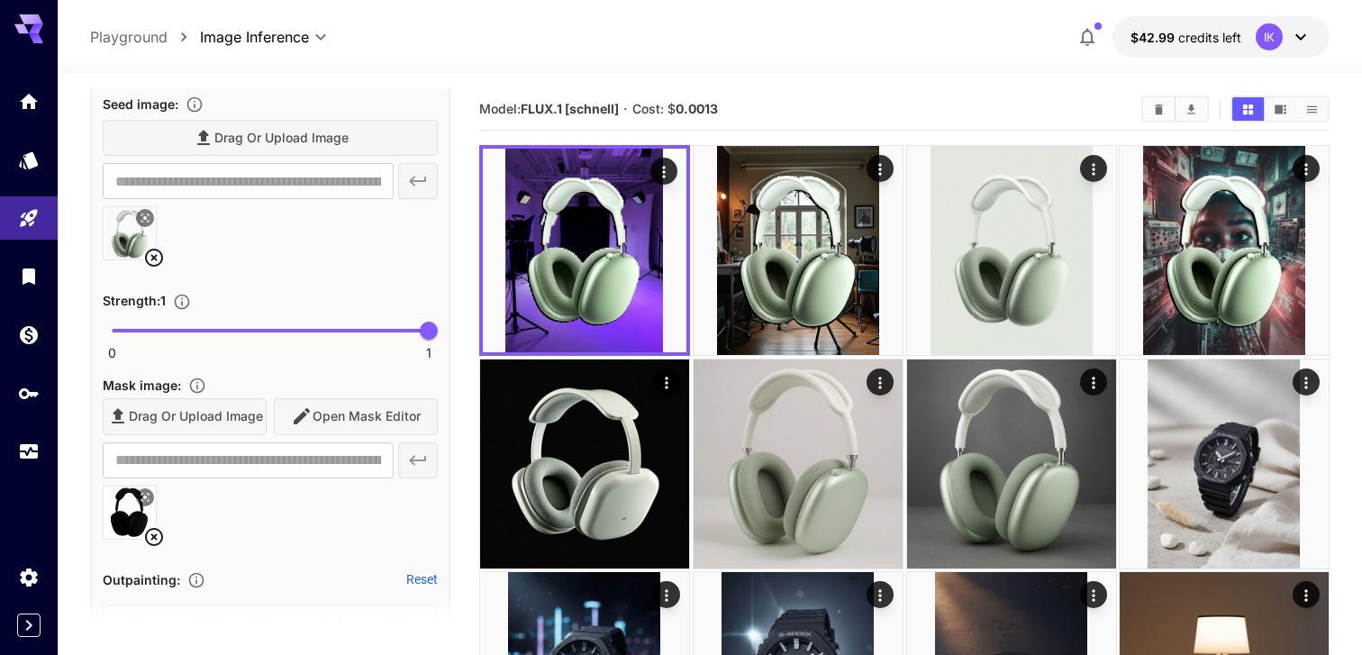
click at [154, 537] on icon at bounding box center [154, 537] width 22 height 22
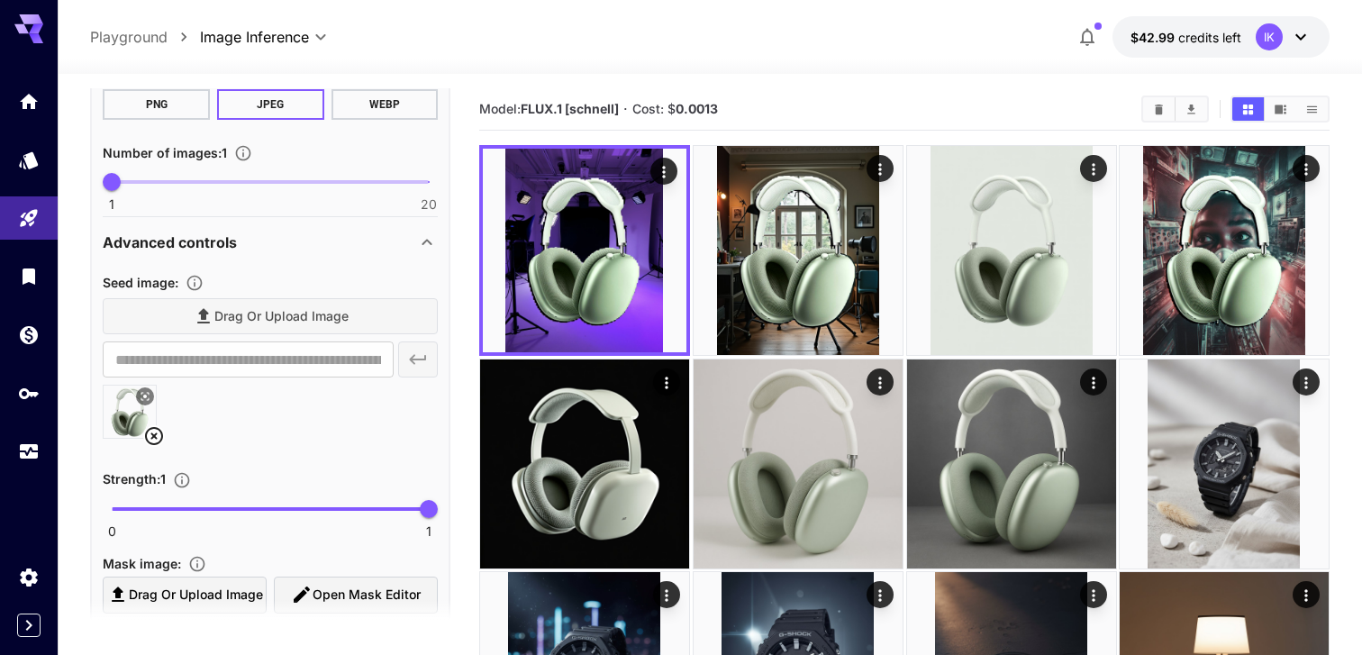
scroll to position [0, 0]
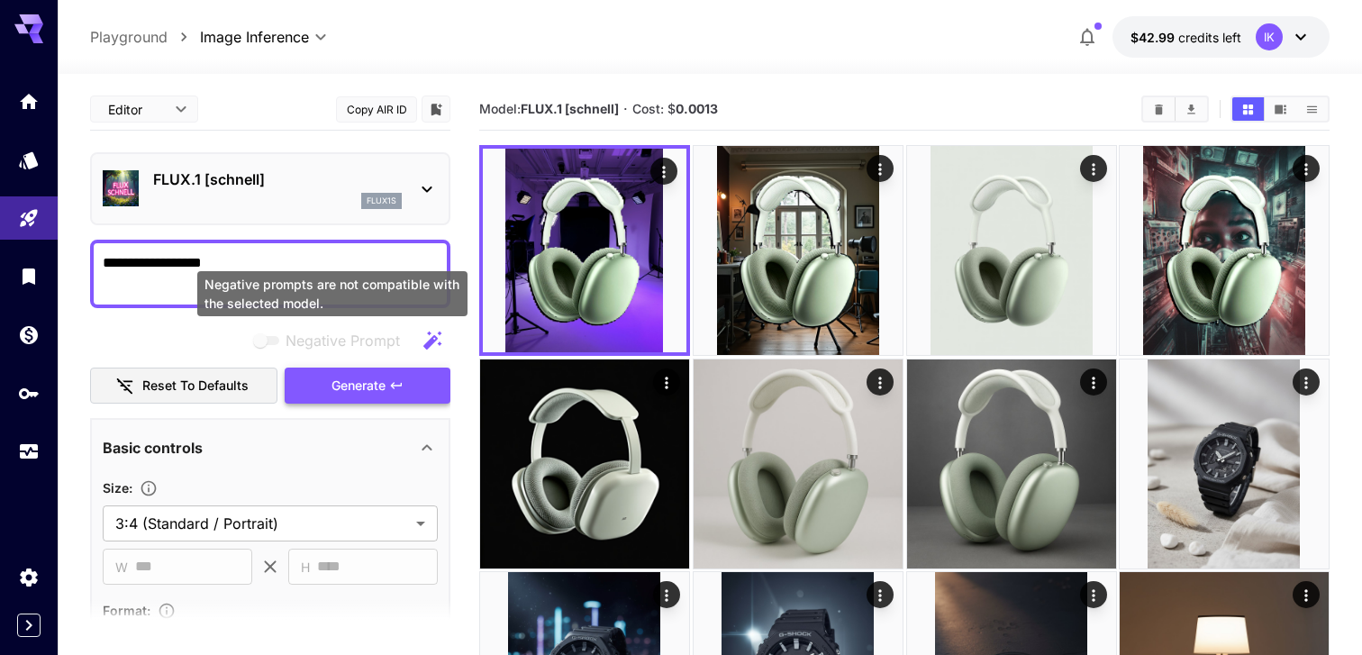
click at [327, 386] on button "Generate" at bounding box center [368, 386] width 166 height 37
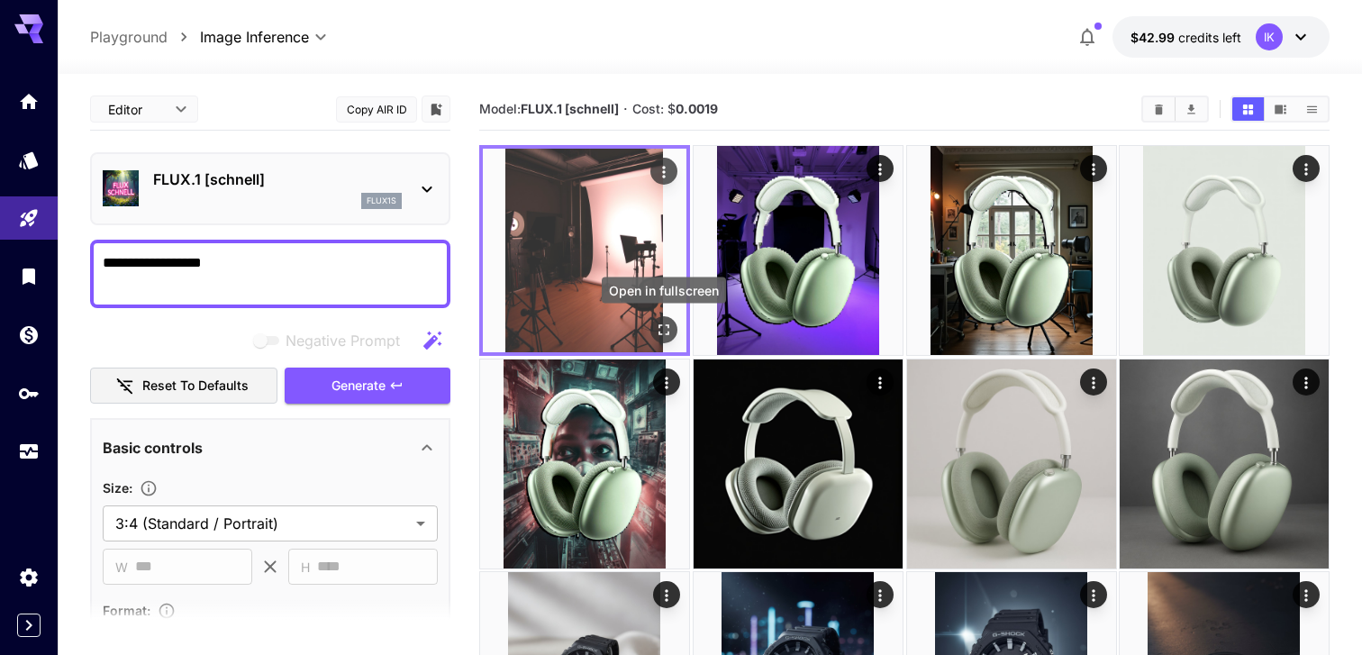
click at [664, 333] on icon "Open in fullscreen" at bounding box center [664, 330] width 18 height 18
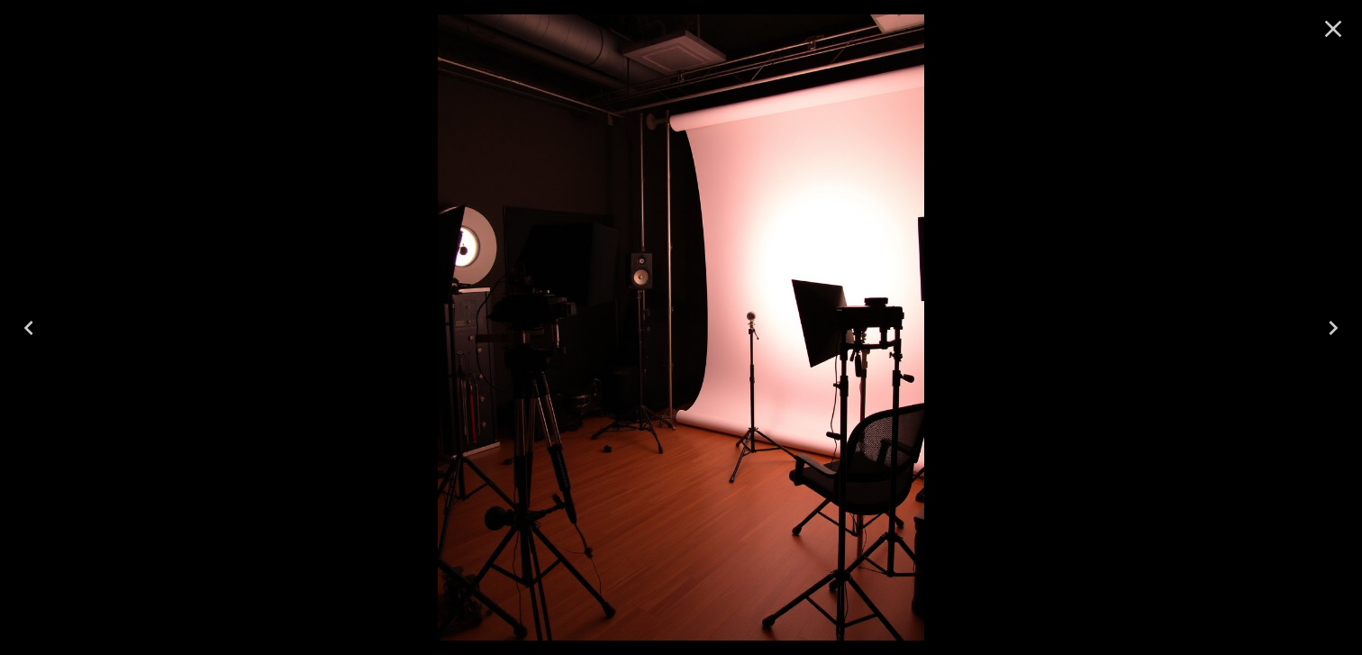
click at [1331, 30] on icon "Close" at bounding box center [1333, 29] width 17 height 17
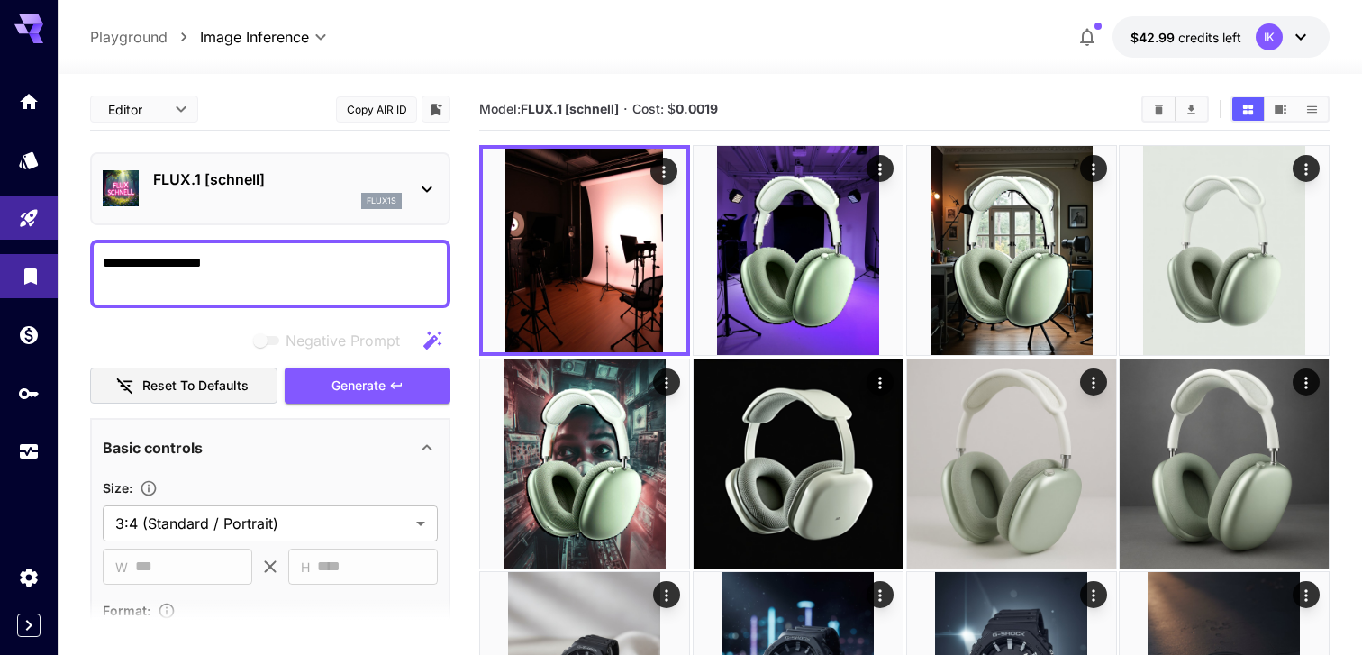
drag, startPoint x: 265, startPoint y: 275, endPoint x: 0, endPoint y: 275, distance: 264.9
type textarea "**********"
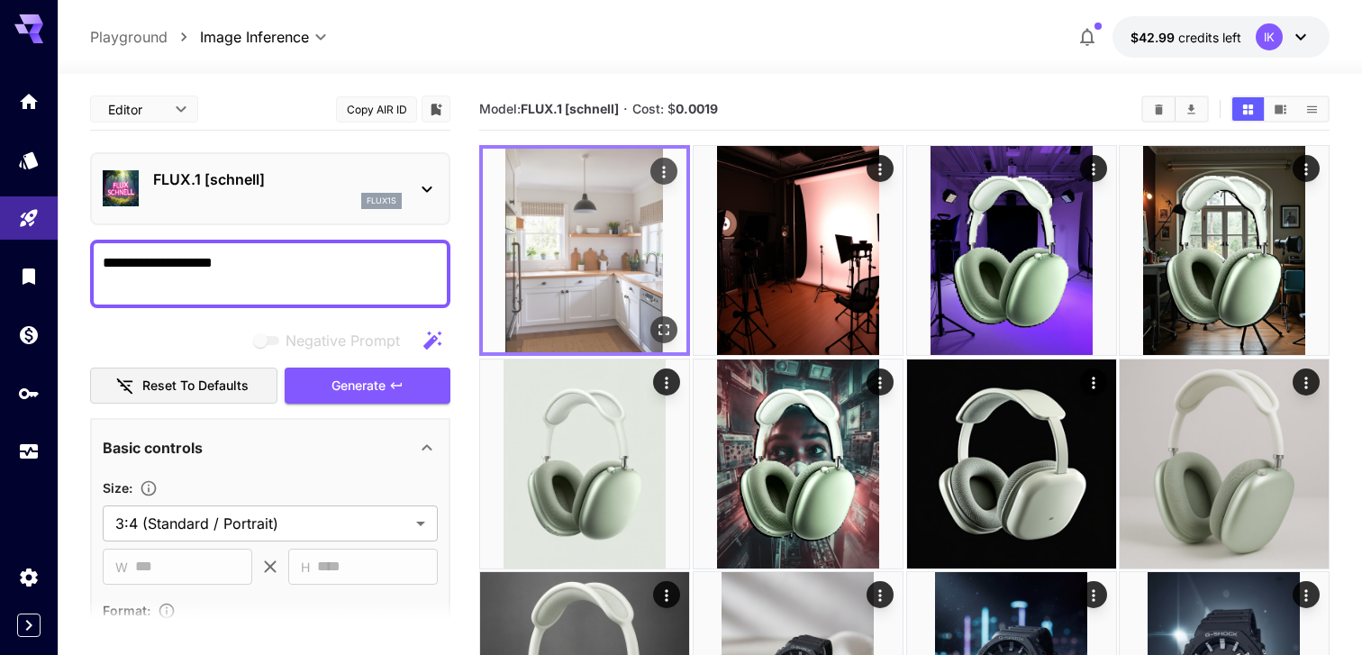
type textarea "**********"
click at [659, 329] on icon "Open in fullscreen" at bounding box center [664, 330] width 18 height 18
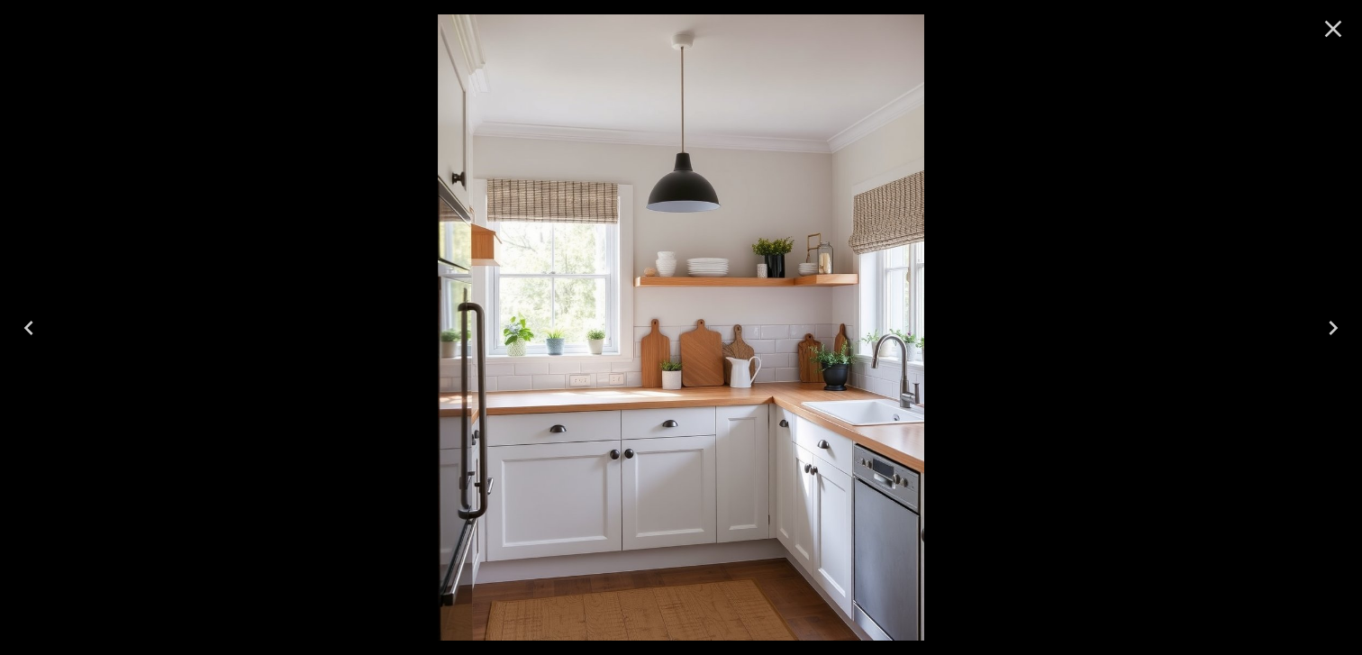
click at [1337, 26] on icon "Close" at bounding box center [1333, 29] width 17 height 17
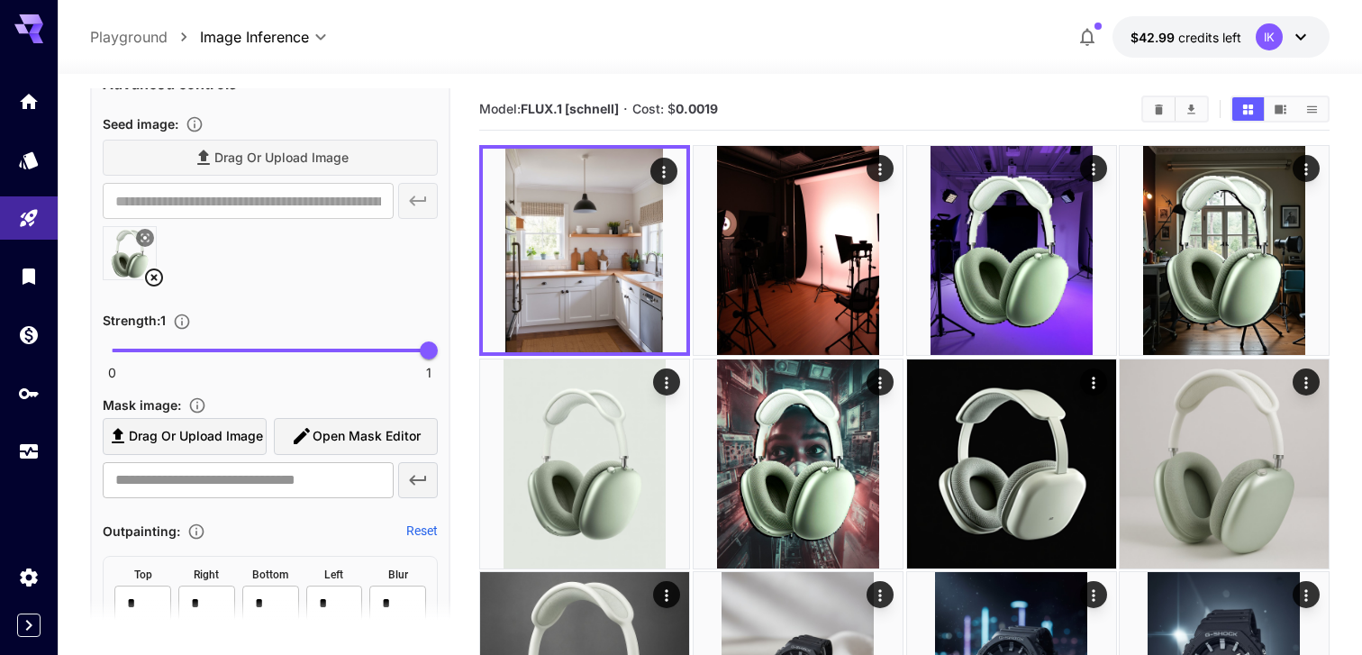
scroll to position [717, 0]
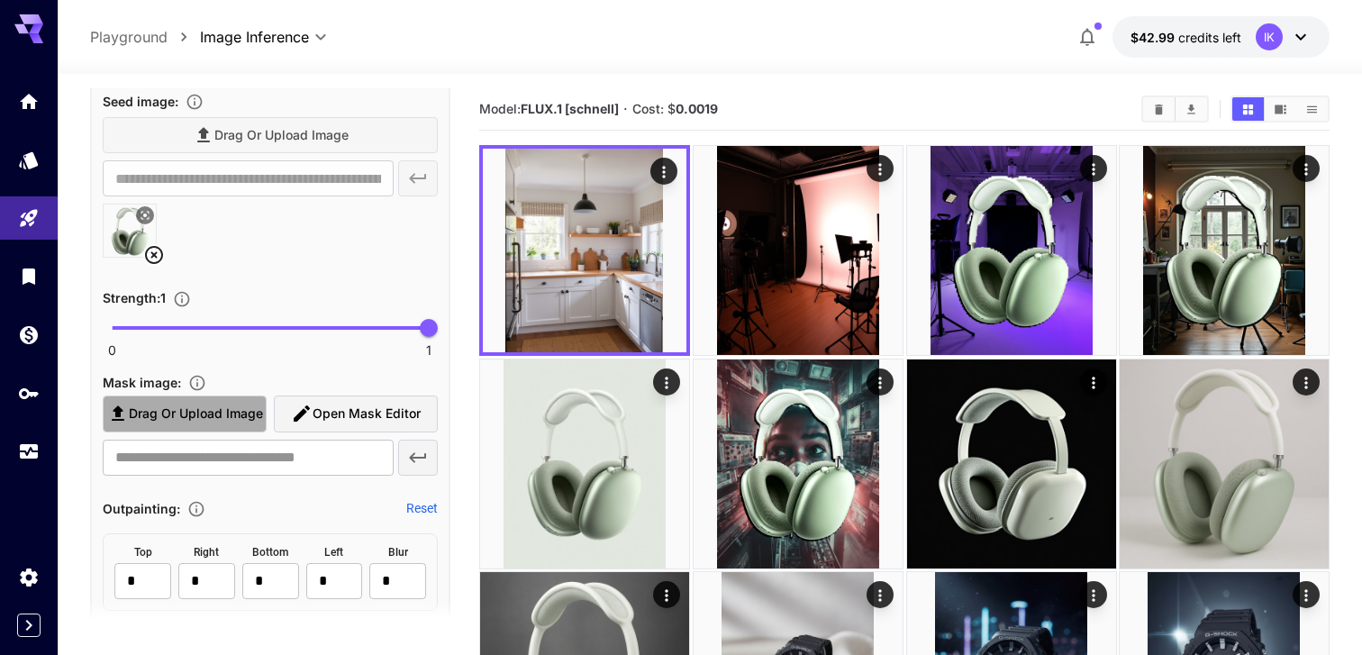
click at [240, 413] on span "Drag or upload image" at bounding box center [196, 414] width 134 height 23
click at [0, 0] on input "Drag or upload image" at bounding box center [0, 0] width 0 height 0
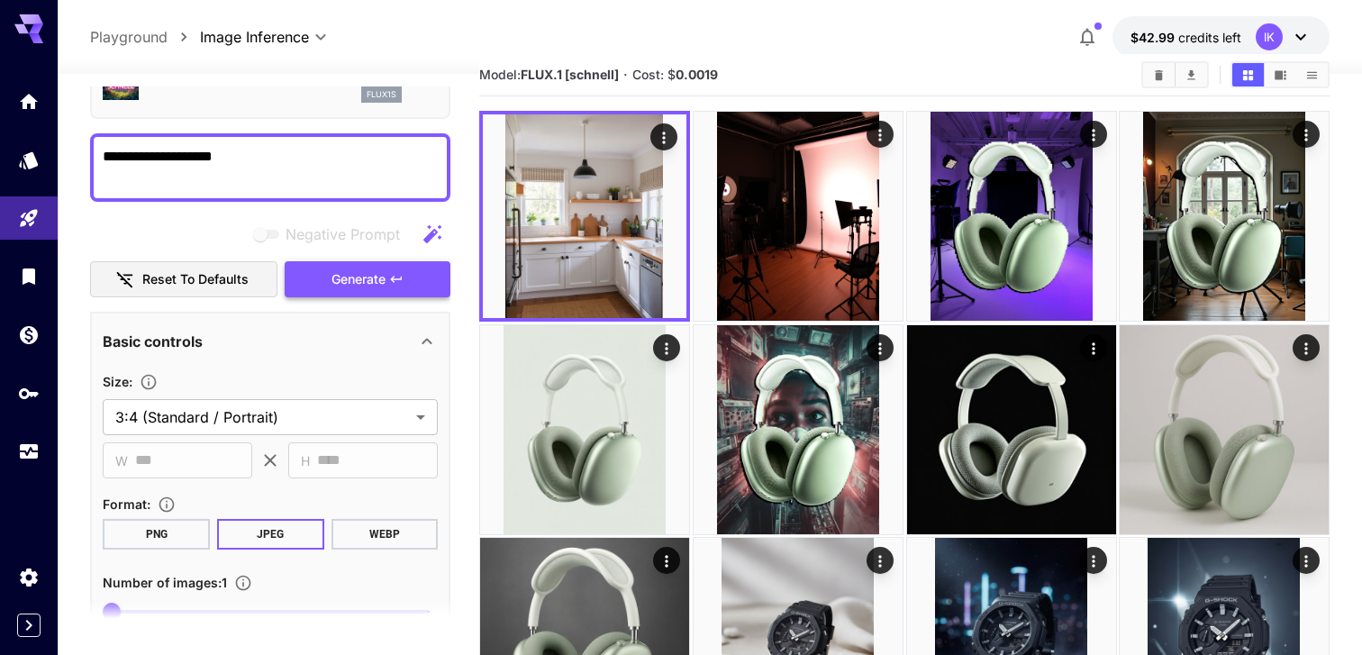
scroll to position [0, 0]
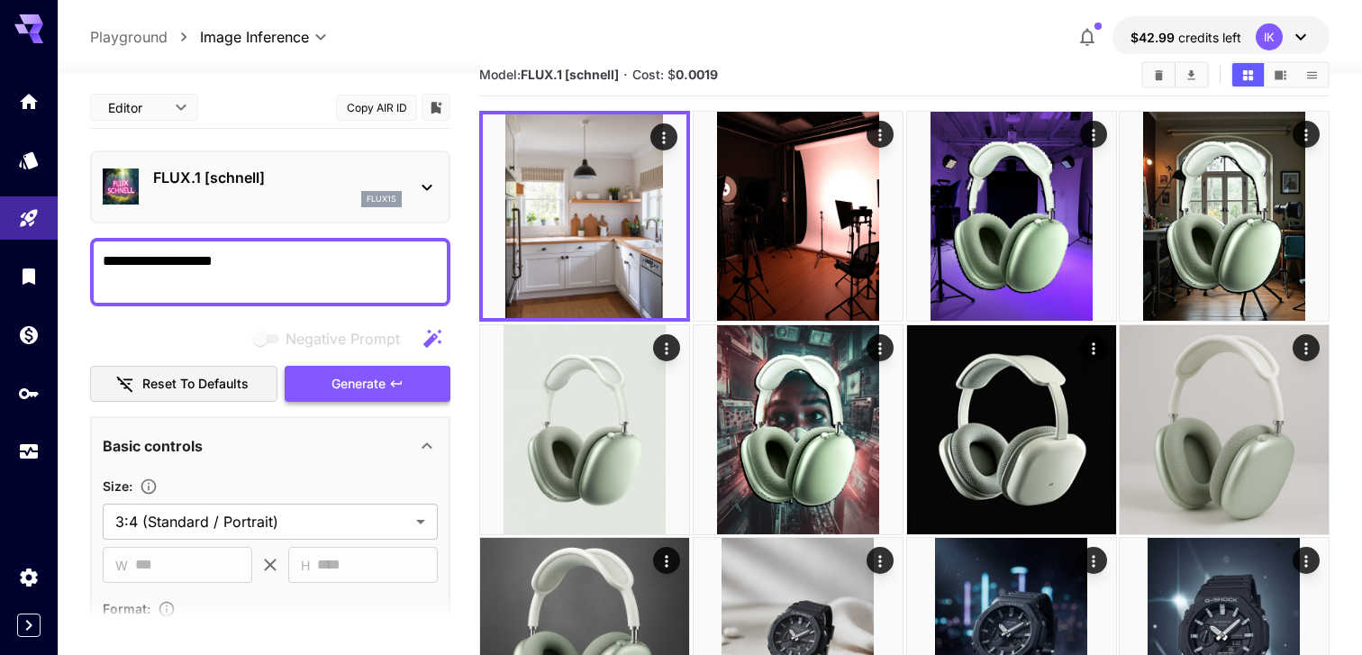
click at [391, 391] on button "Generate" at bounding box center [368, 384] width 166 height 37
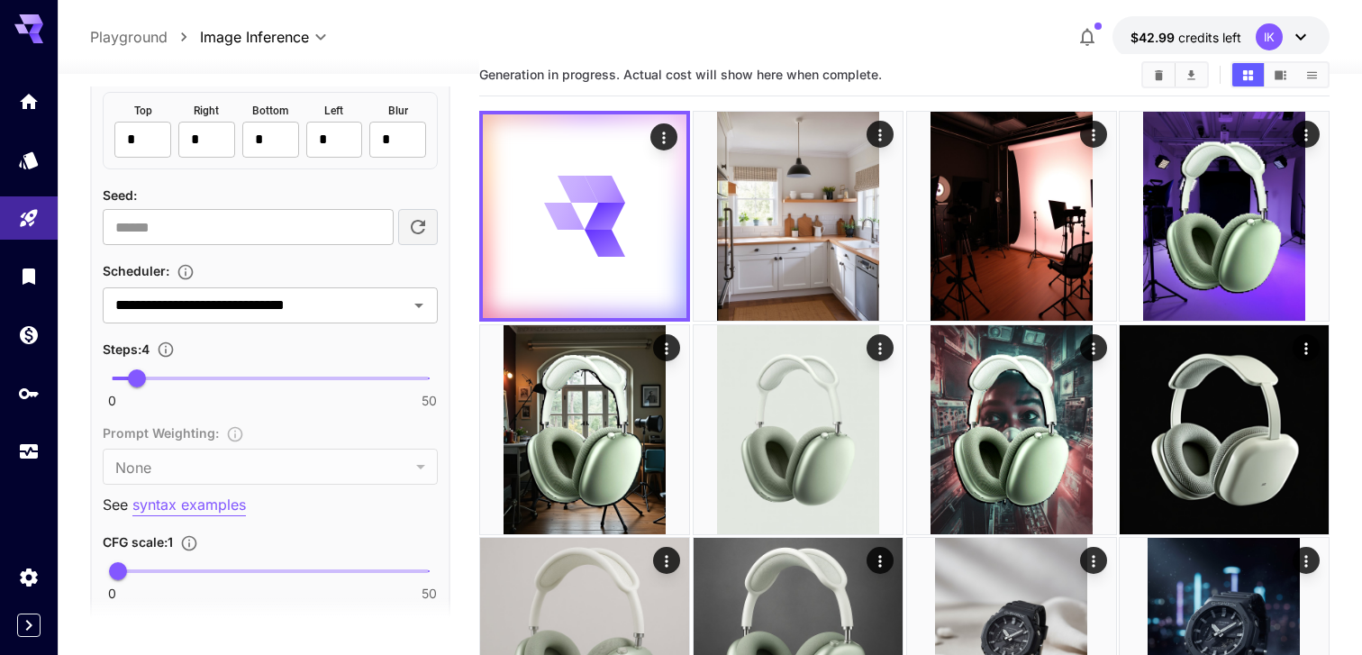
scroll to position [1275, 0]
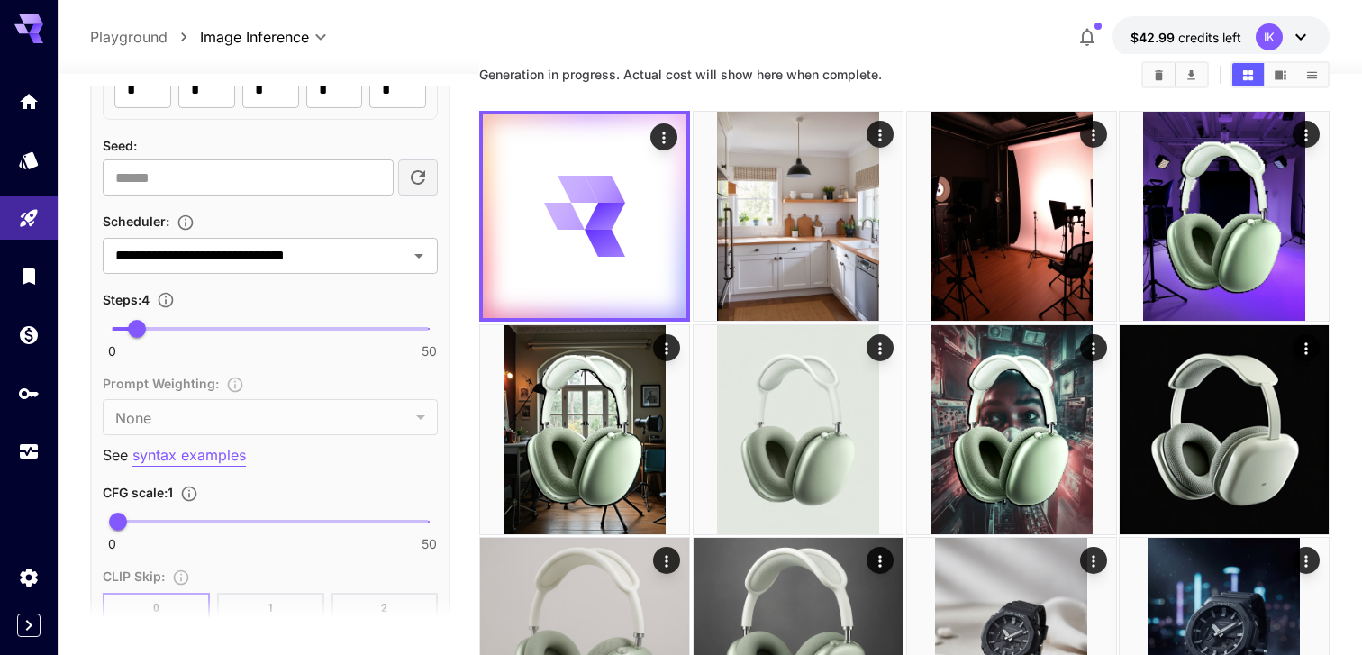
type input "**********"
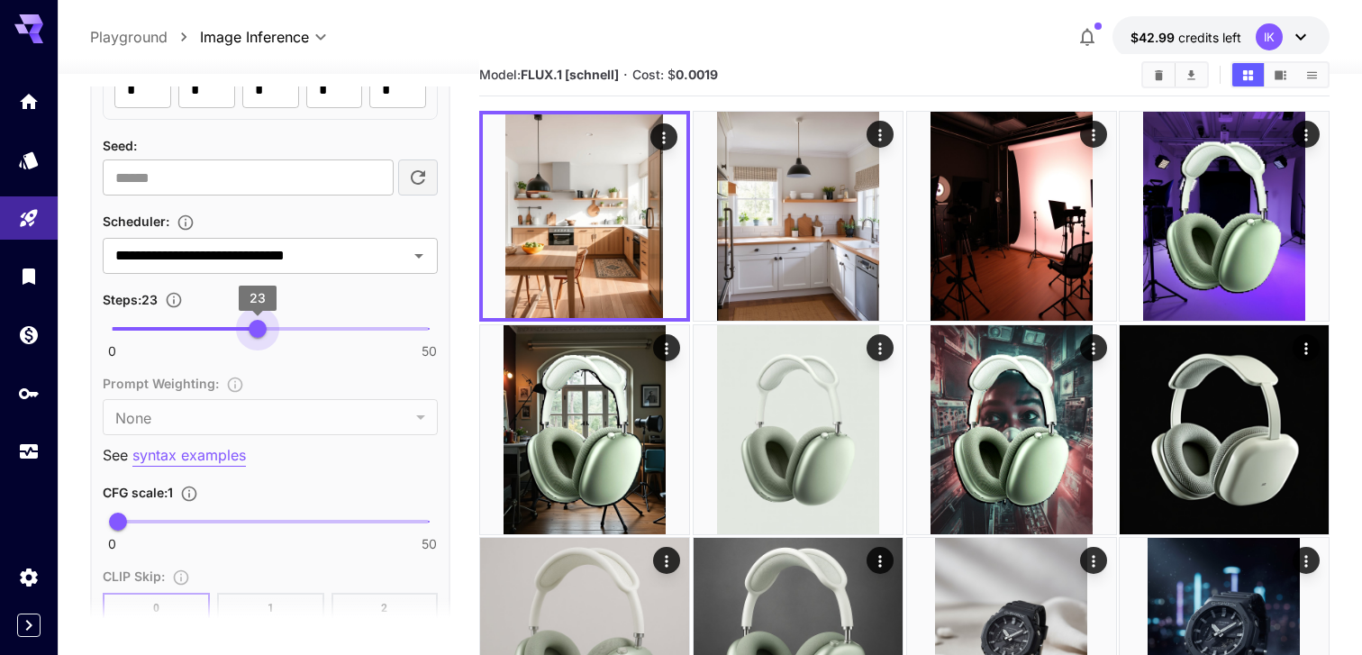
click at [260, 337] on span "0 50 23" at bounding box center [270, 328] width 317 height 27
type input "**"
click at [251, 336] on span "22" at bounding box center [251, 329] width 18 height 18
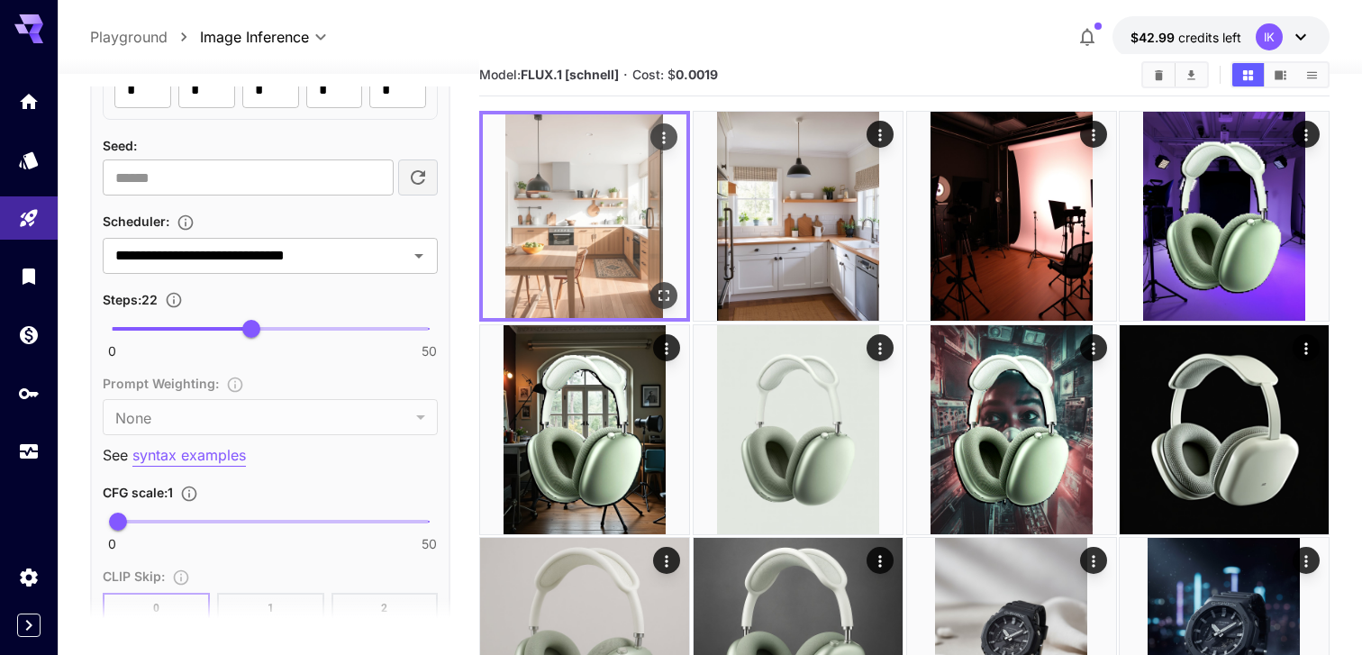
click at [605, 240] on img at bounding box center [585, 216] width 204 height 204
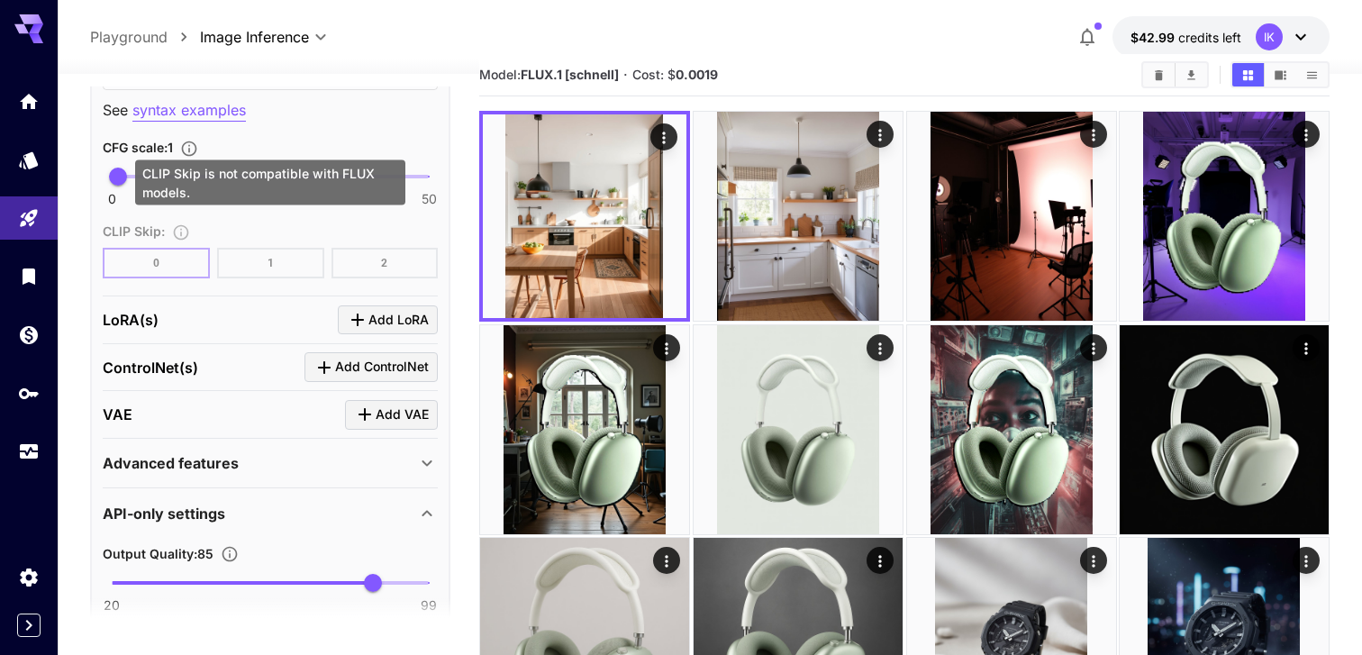
scroll to position [1621, 0]
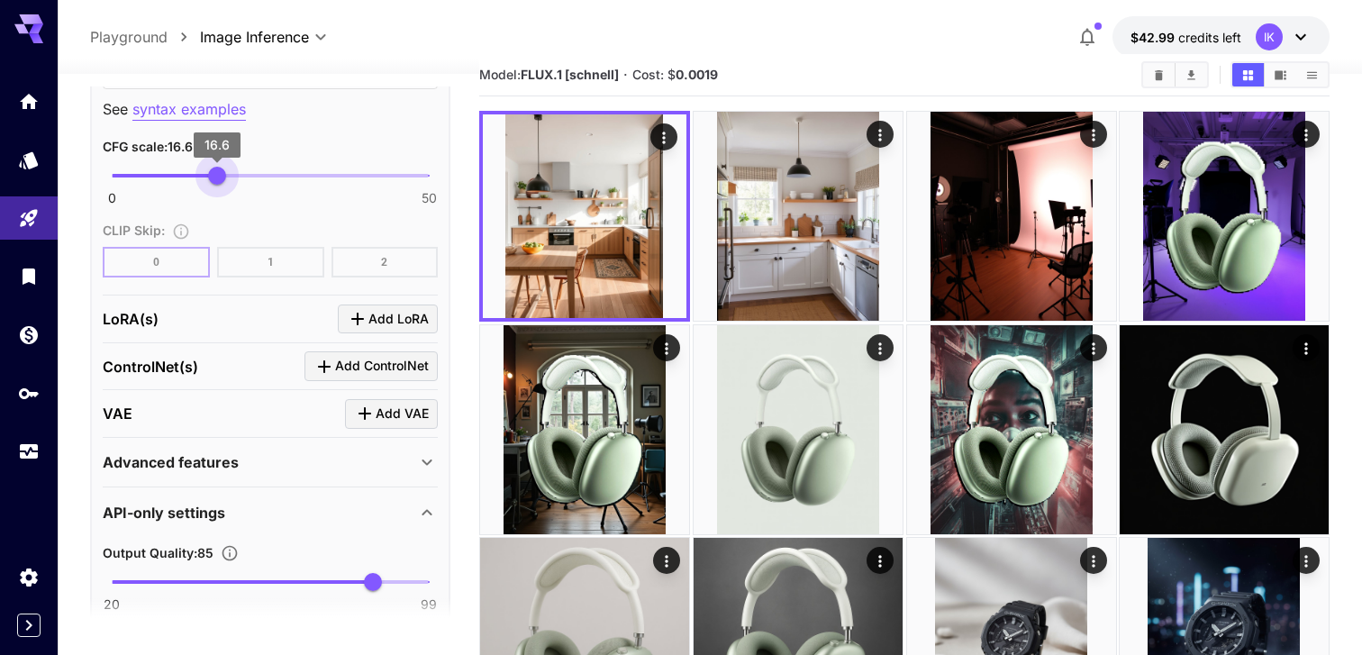
click at [217, 169] on span "0 50 16.6" at bounding box center [270, 175] width 317 height 27
type input "****"
click at [311, 179] on span "0 50 31.4" at bounding box center [270, 175] width 317 height 27
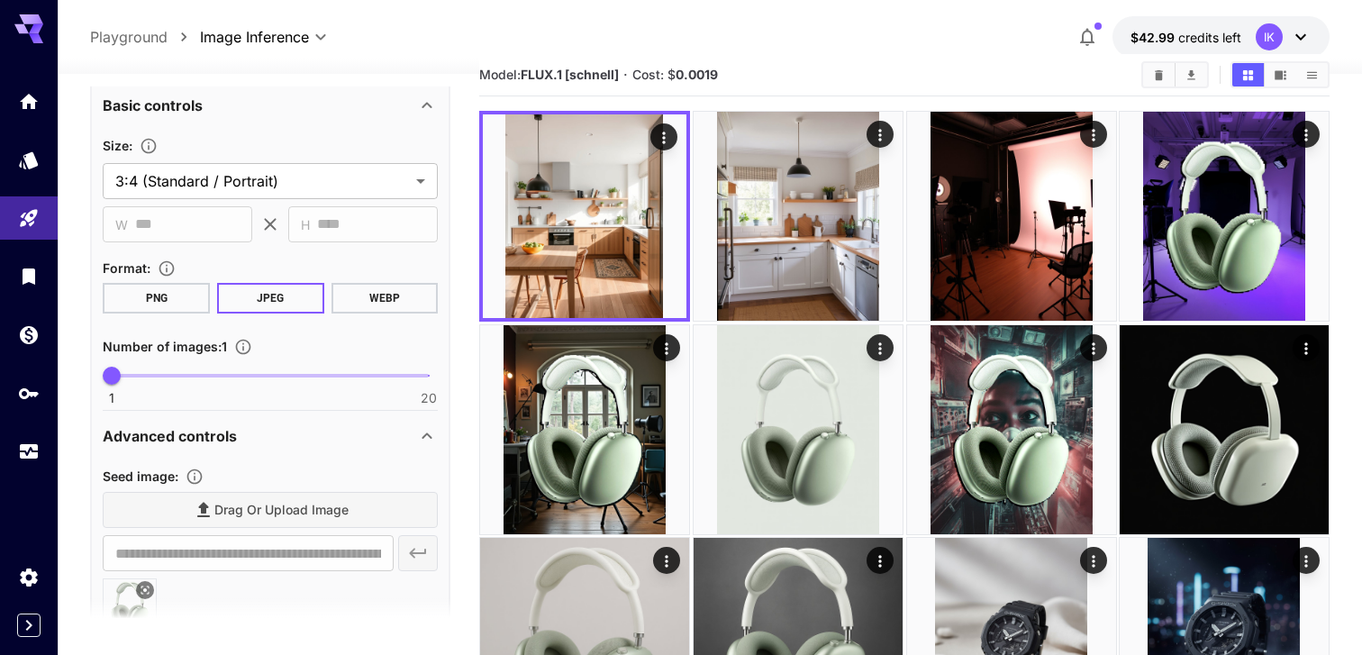
scroll to position [0, 0]
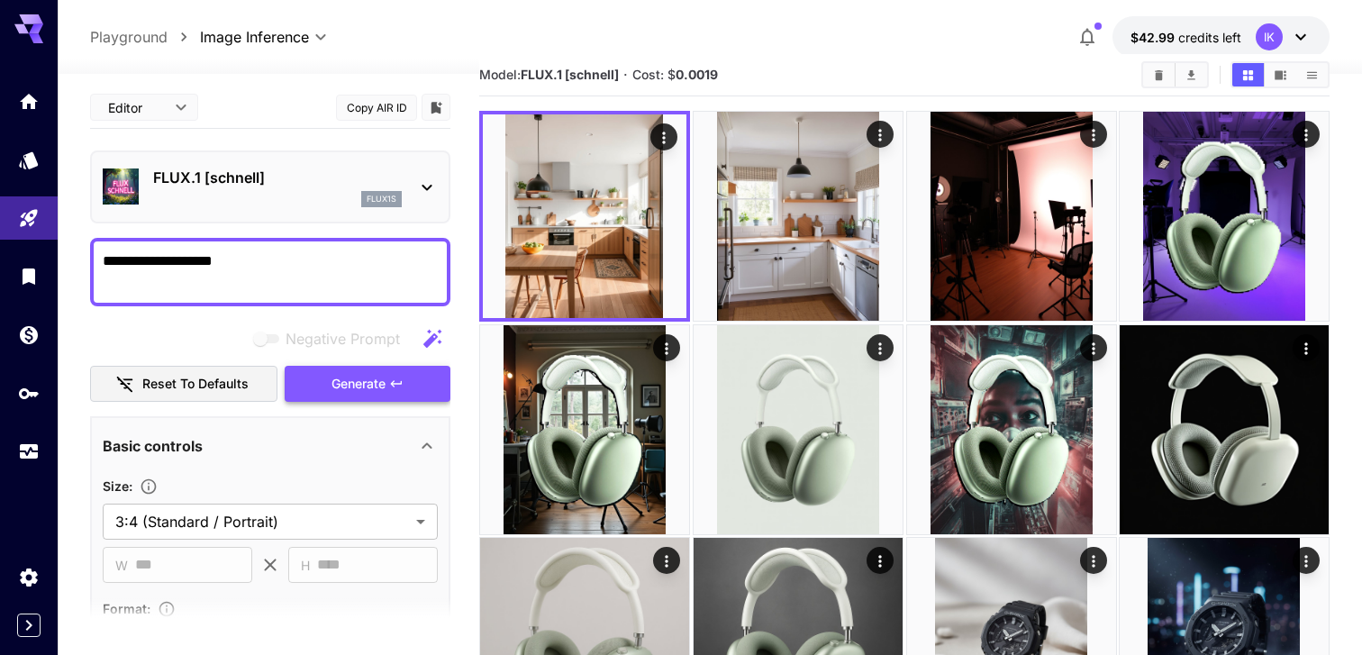
click at [350, 378] on span "Generate" at bounding box center [359, 384] width 54 height 23
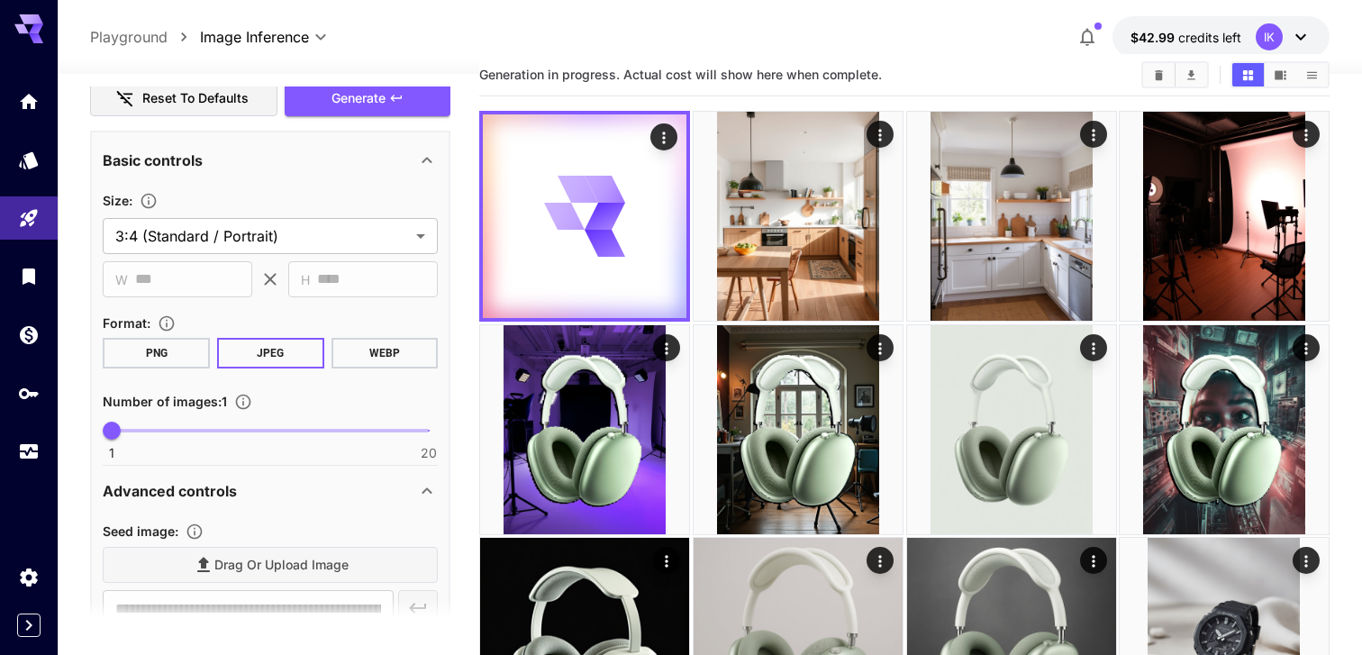
scroll to position [288, 0]
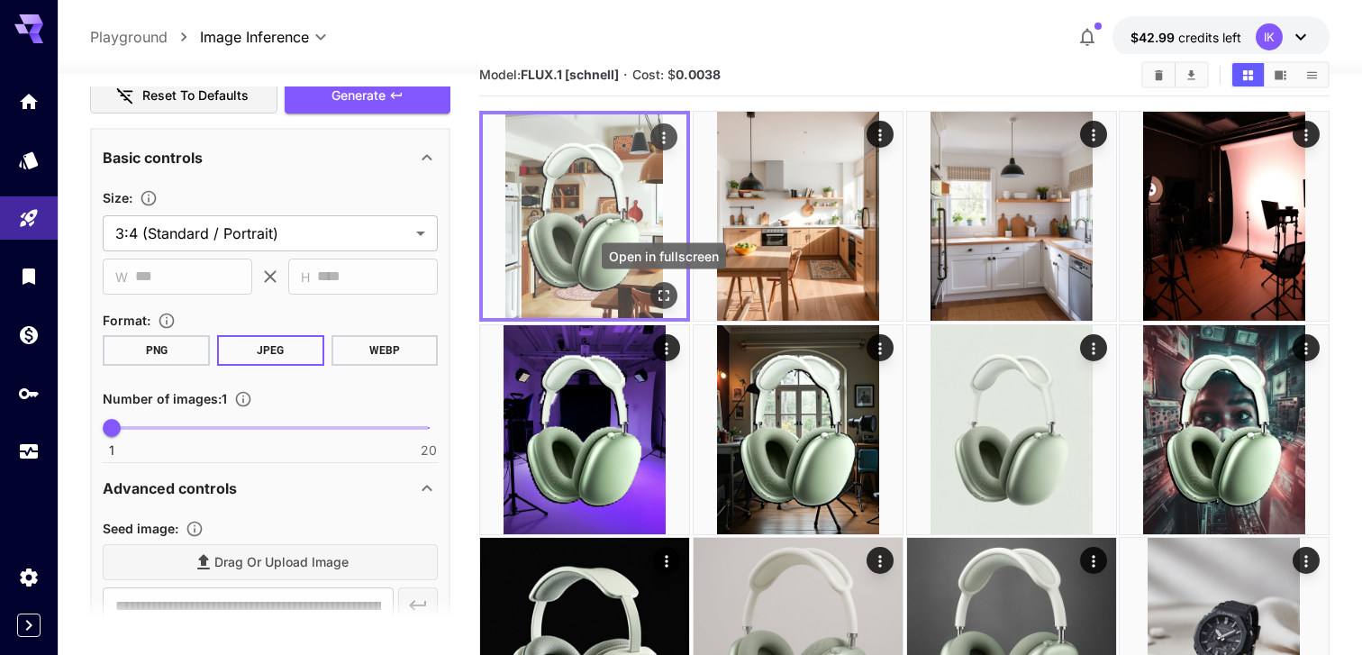
click at [661, 301] on icon "Open in fullscreen" at bounding box center [664, 295] width 18 height 18
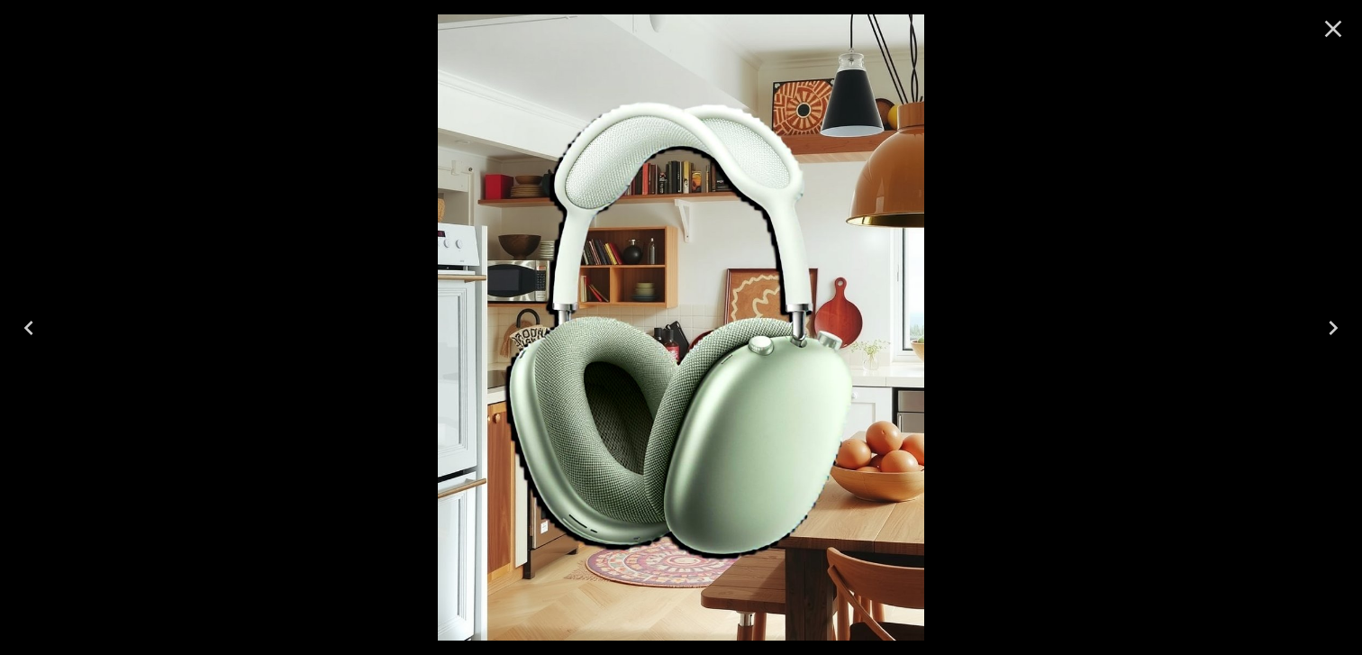
click at [1330, 37] on icon "Close" at bounding box center [1333, 28] width 29 height 29
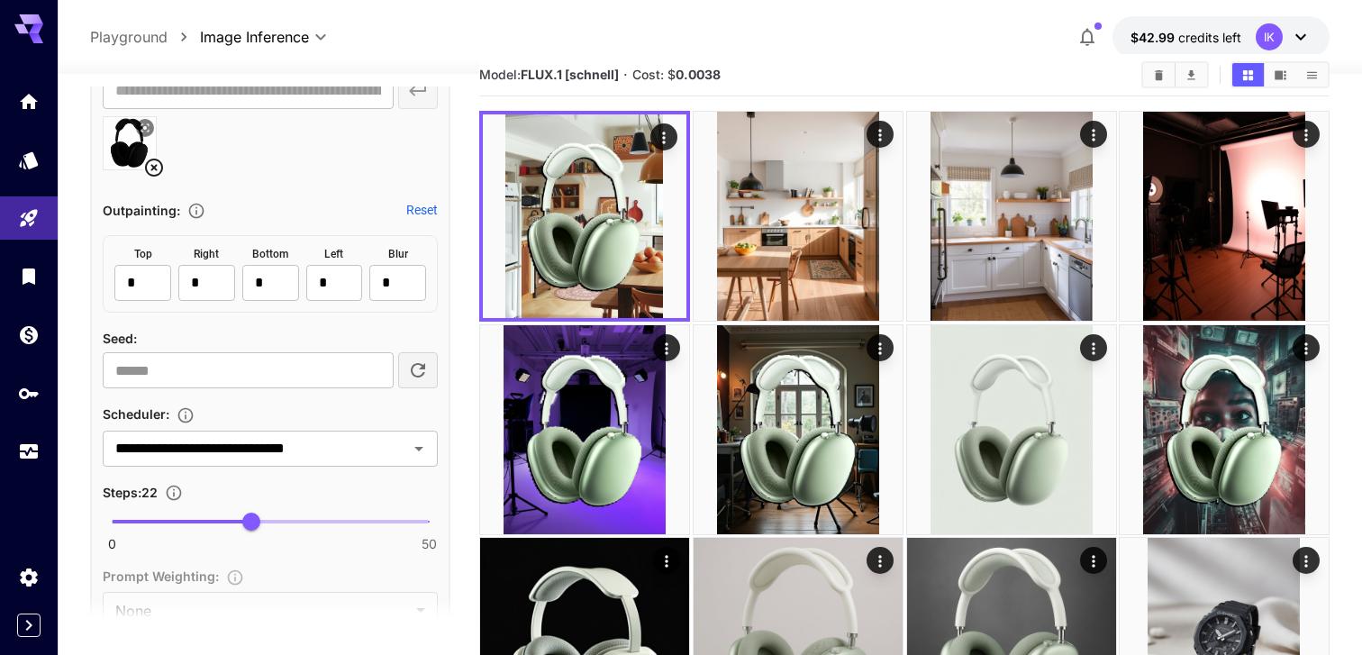
scroll to position [1093, 0]
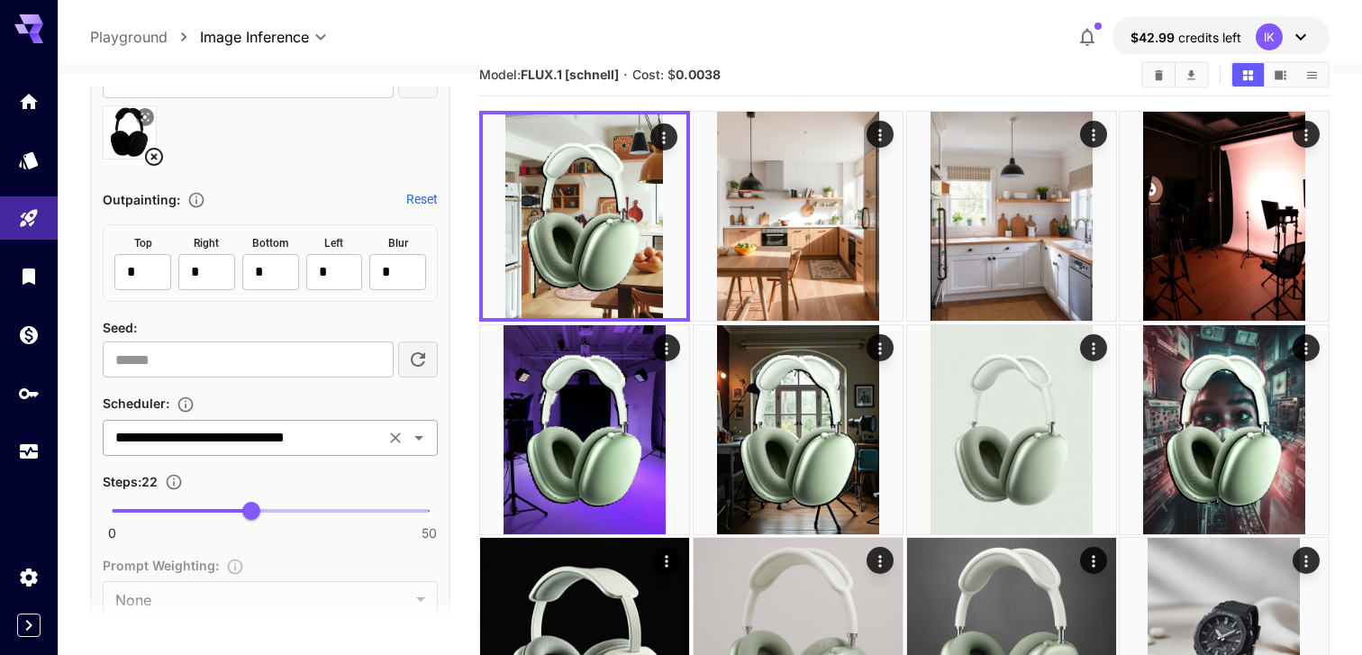
click at [254, 435] on input "**********" at bounding box center [243, 437] width 271 height 25
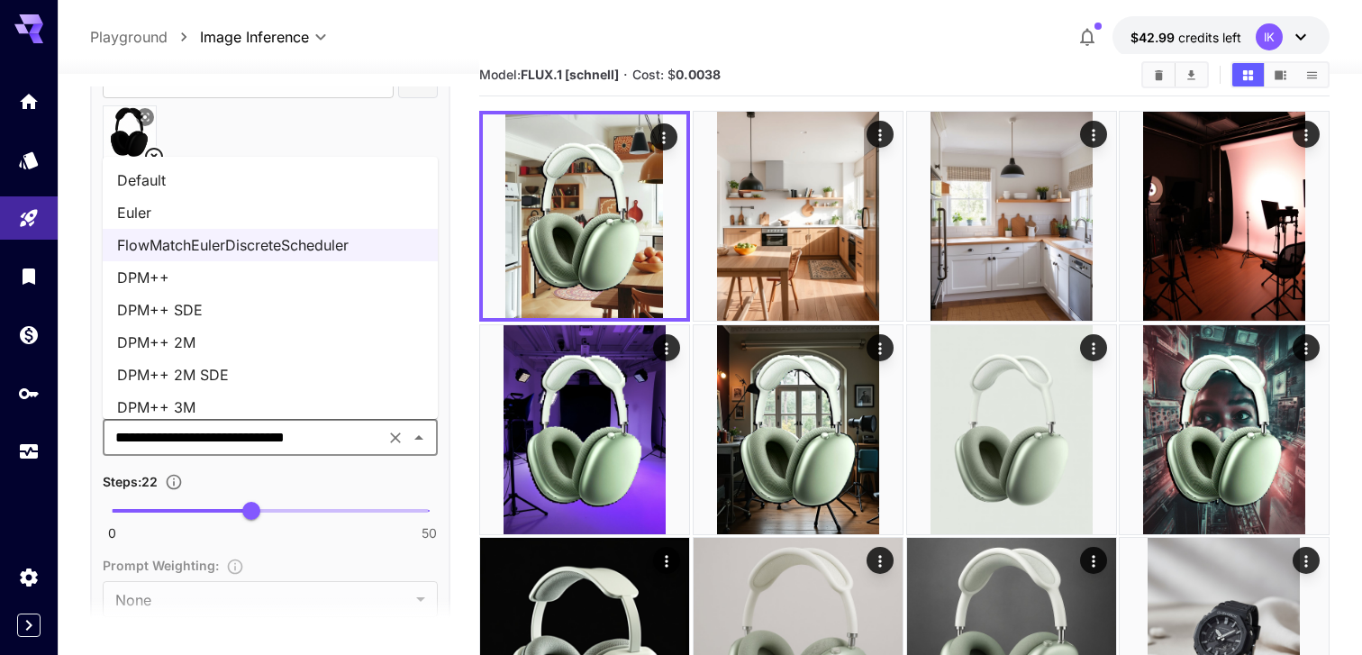
scroll to position [12, 0]
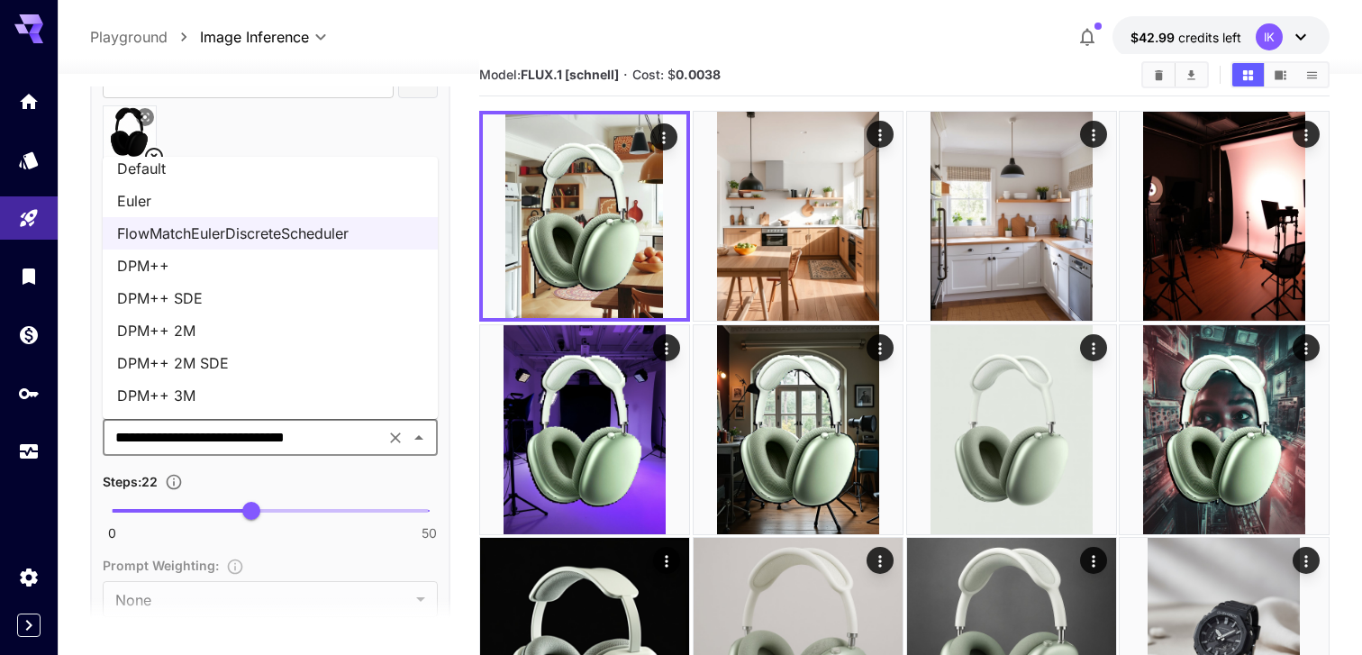
click at [236, 371] on li "DPM++ 2M SDE" at bounding box center [270, 363] width 335 height 32
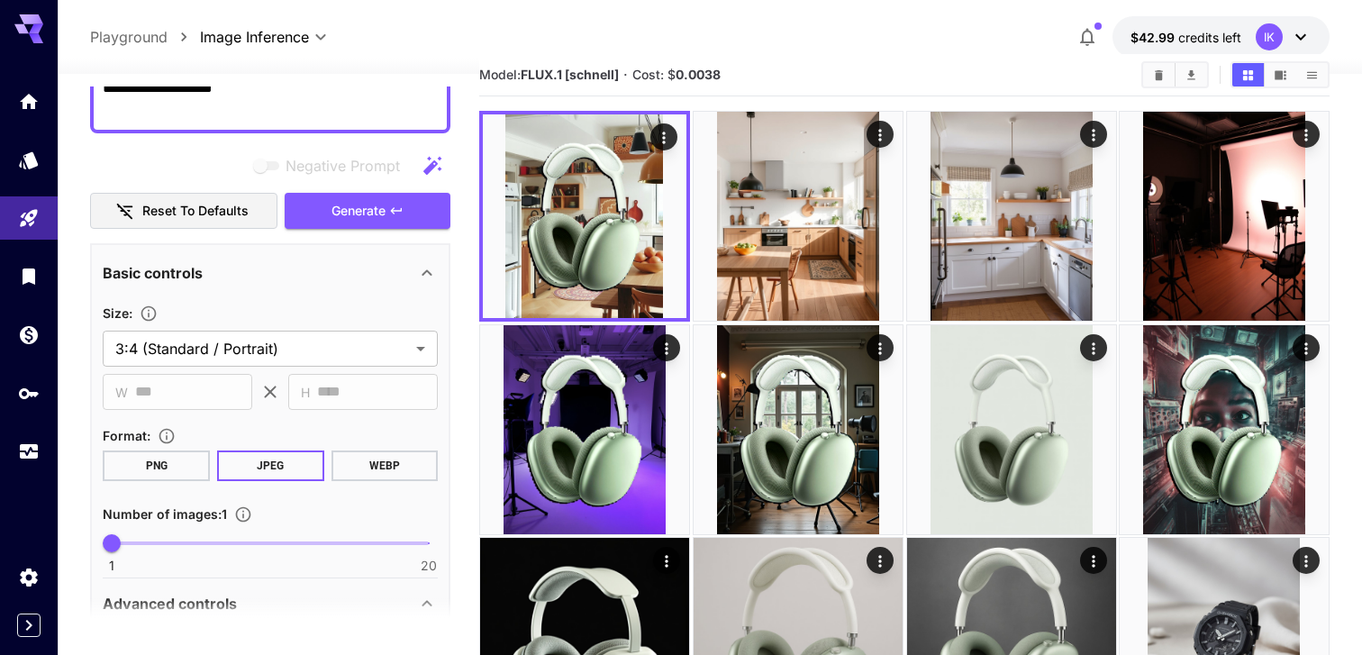
scroll to position [59, 0]
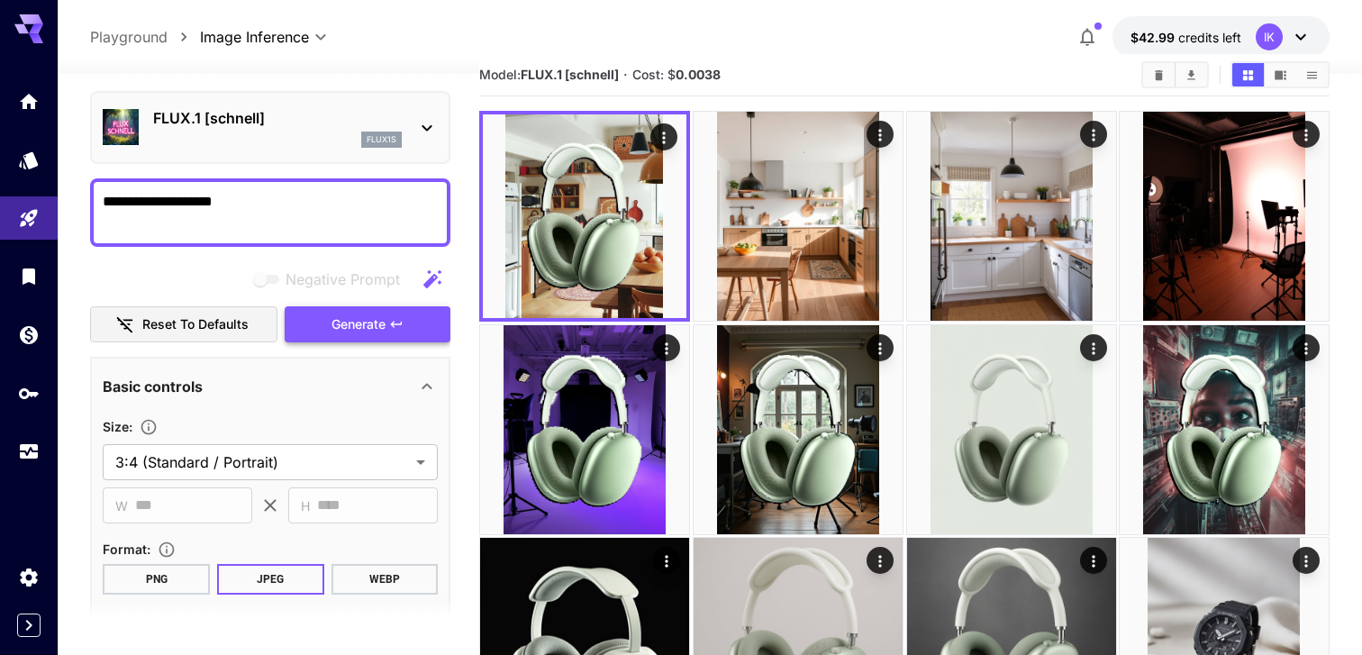
click at [366, 313] on span "Generate" at bounding box center [359, 324] width 54 height 23
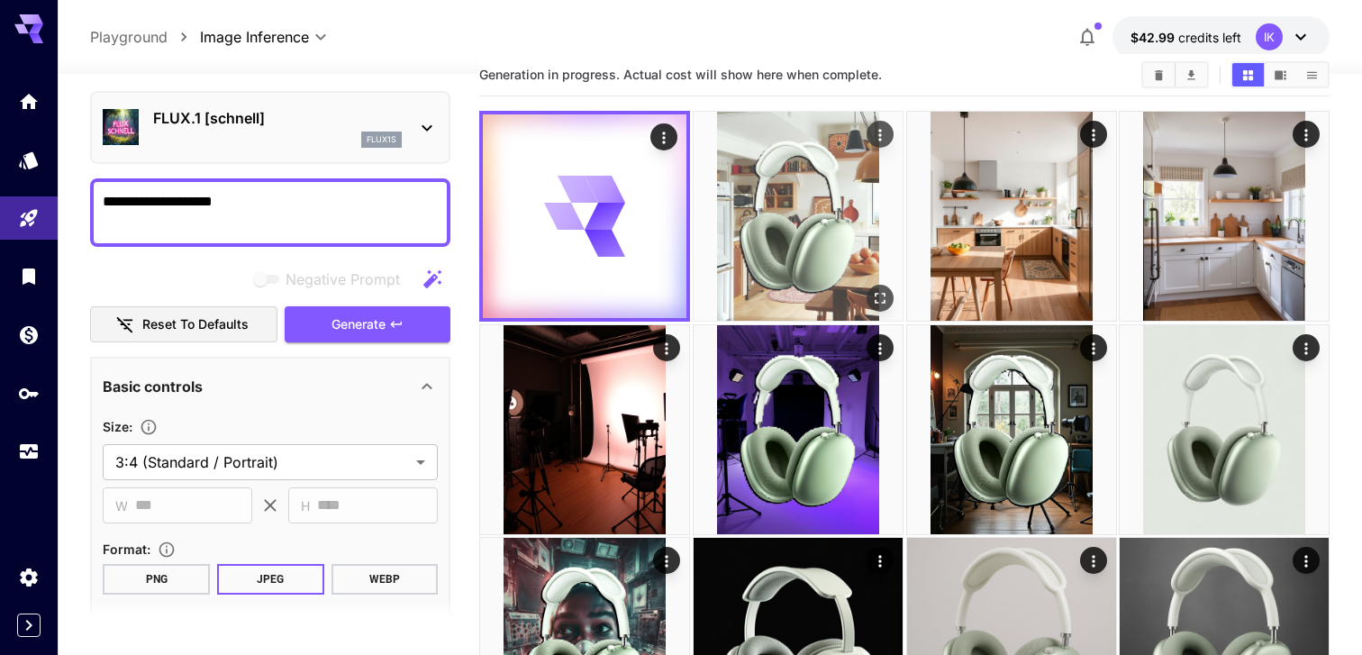
click at [863, 280] on img at bounding box center [798, 216] width 209 height 209
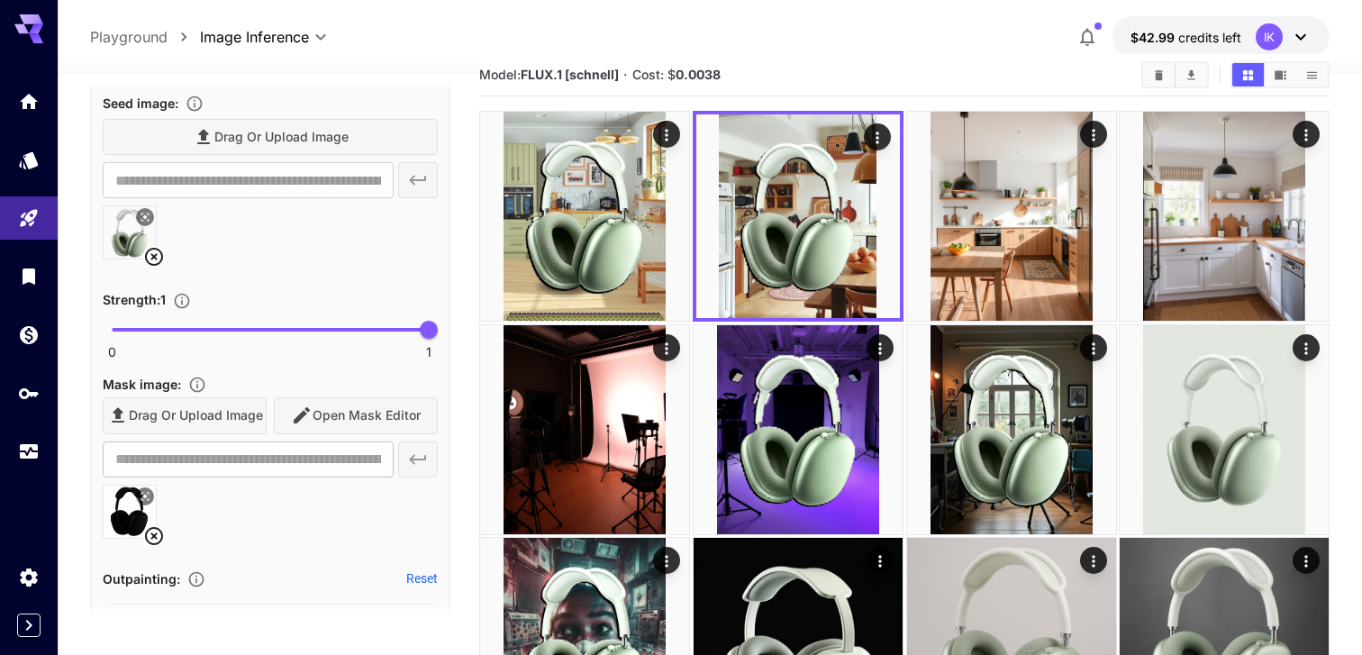
scroll to position [731, 0]
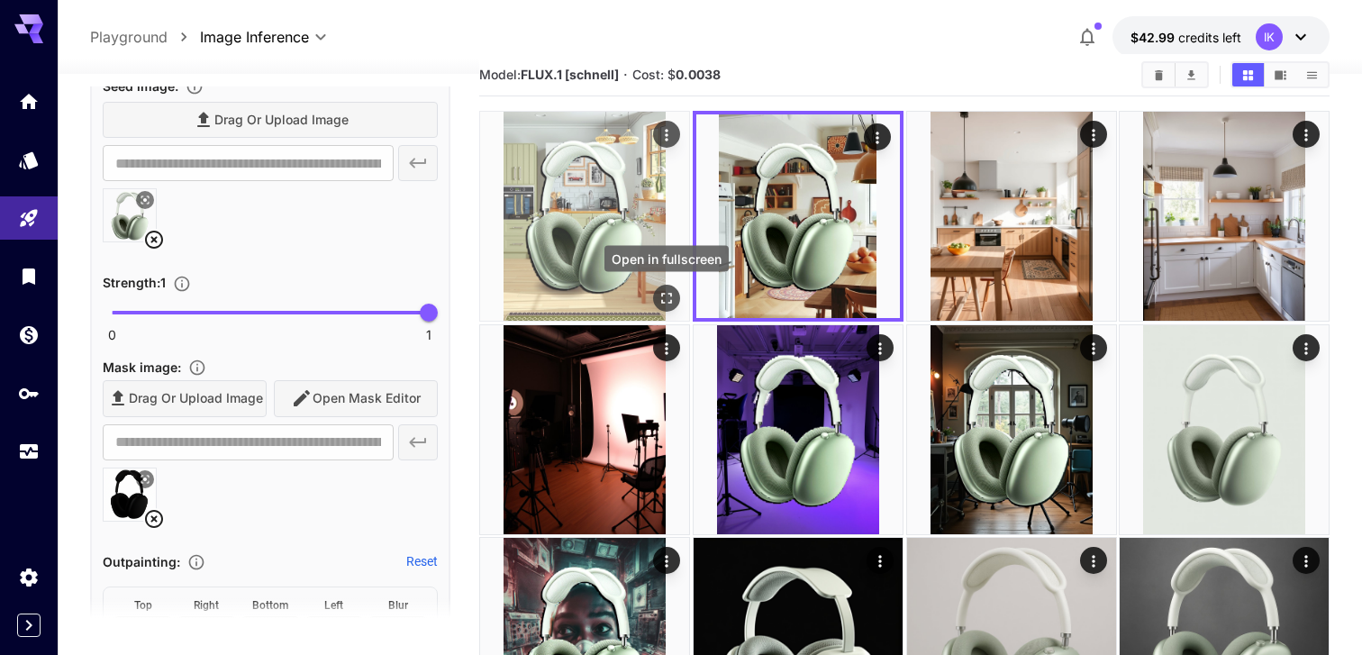
click at [665, 292] on icon "Open in fullscreen" at bounding box center [667, 298] width 18 height 18
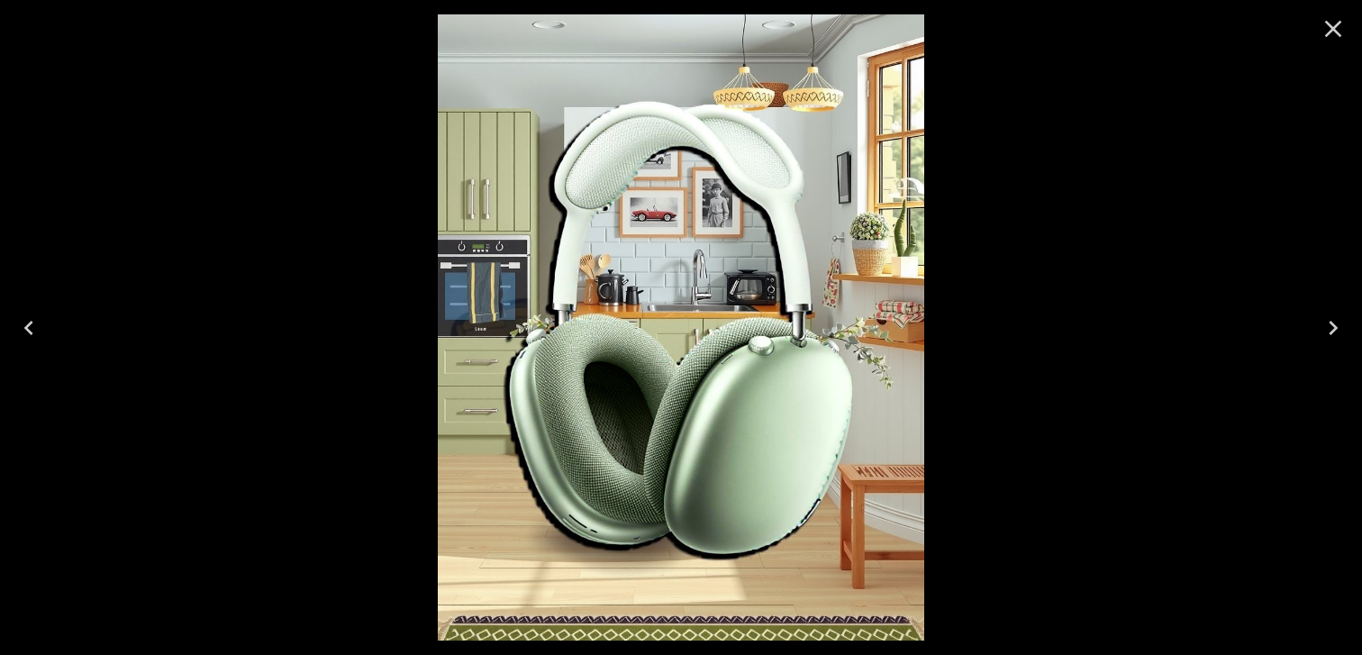
click at [1334, 18] on icon "Close" at bounding box center [1333, 28] width 29 height 29
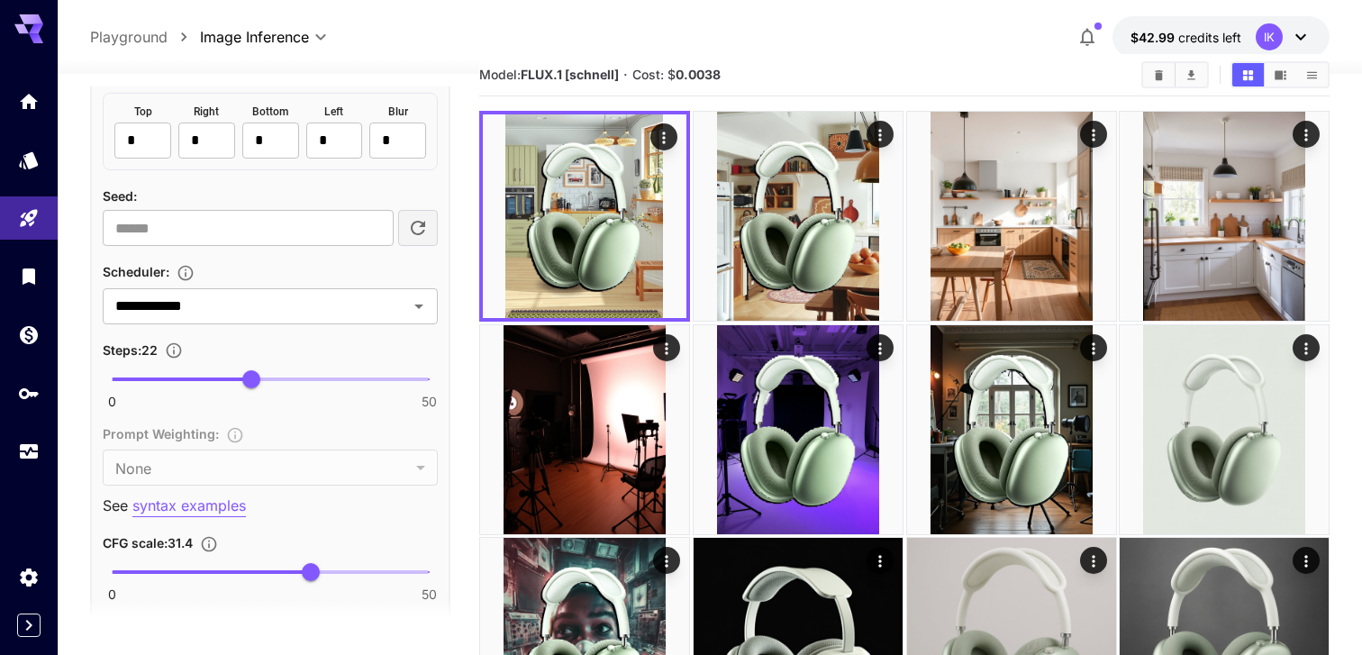
scroll to position [1250, 0]
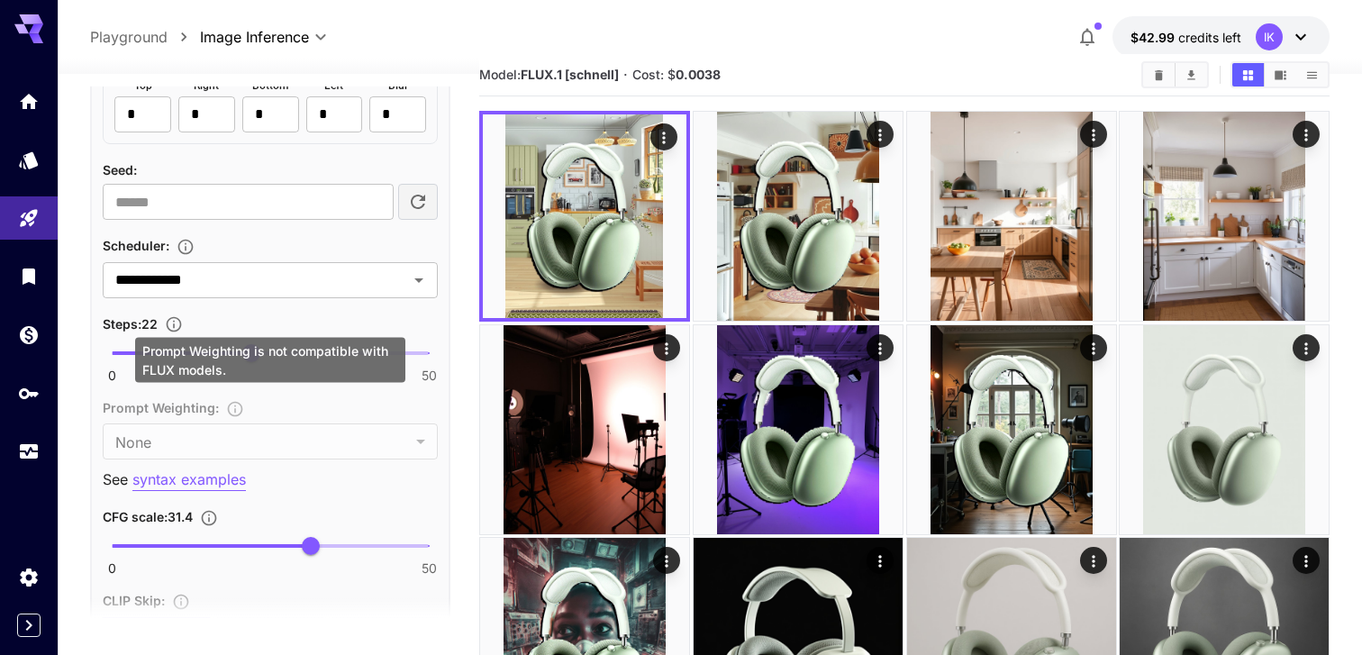
click at [215, 452] on div "Prompt Weighting : None **** ​" at bounding box center [270, 427] width 335 height 63
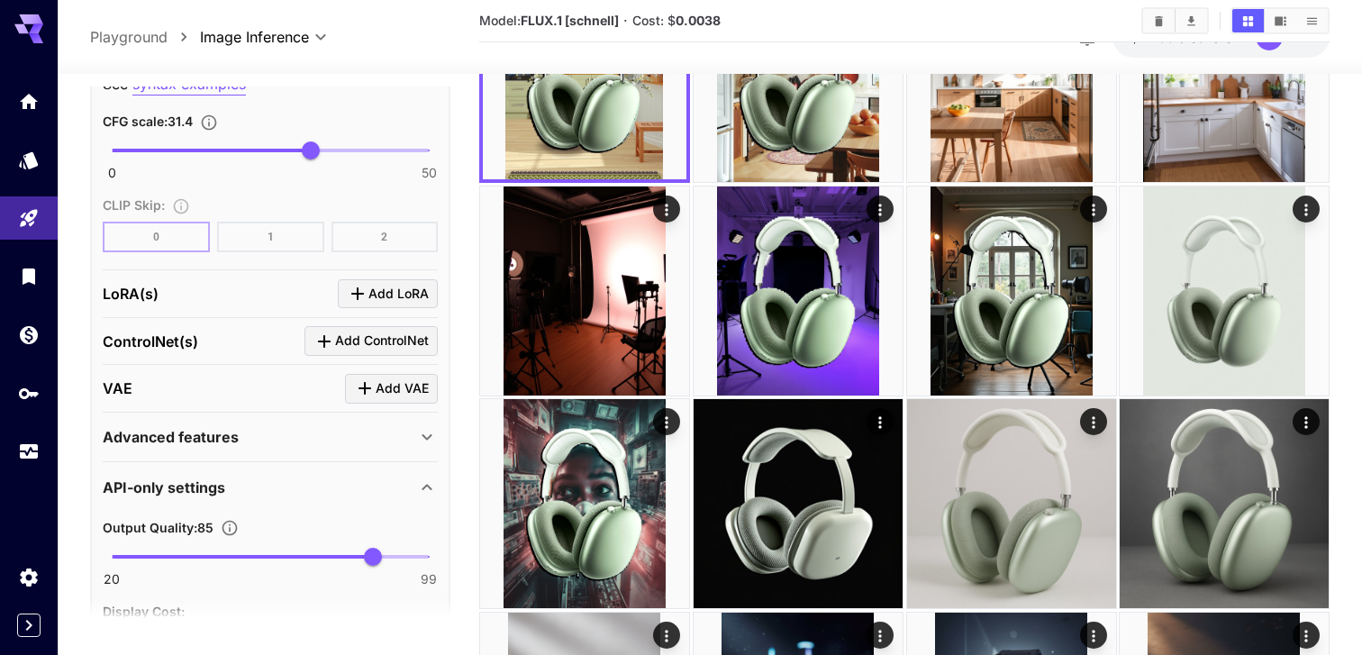
scroll to position [1653, 0]
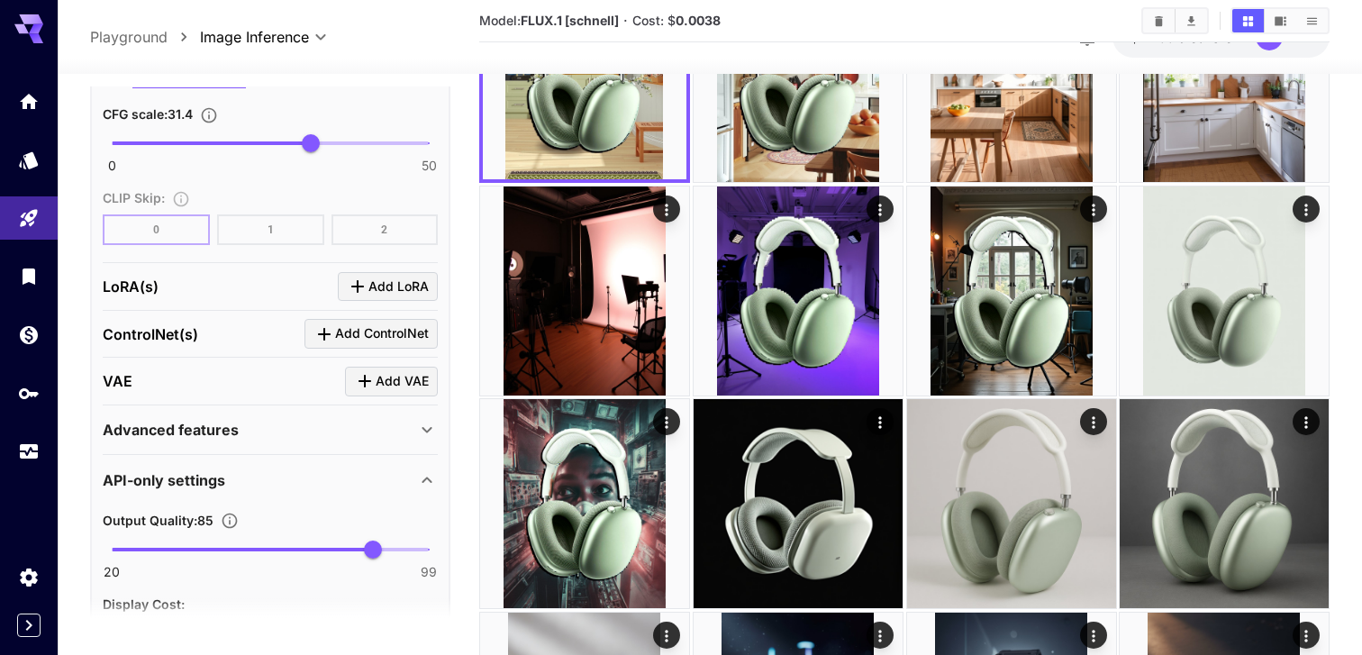
click at [259, 279] on div "LoRA(s) Add LoRA" at bounding box center [270, 287] width 335 height 30
click at [365, 386] on icon "Click to add VAE" at bounding box center [365, 381] width 22 height 22
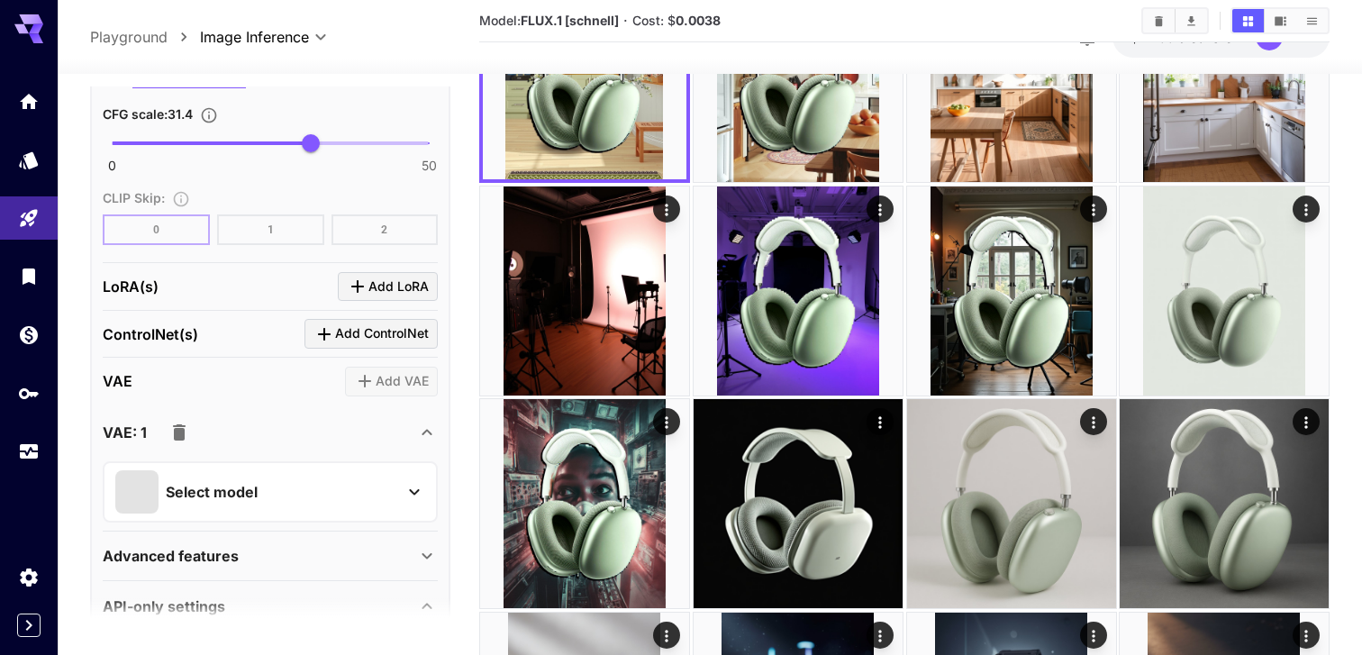
click at [225, 507] on div "Select model" at bounding box center [255, 491] width 281 height 43
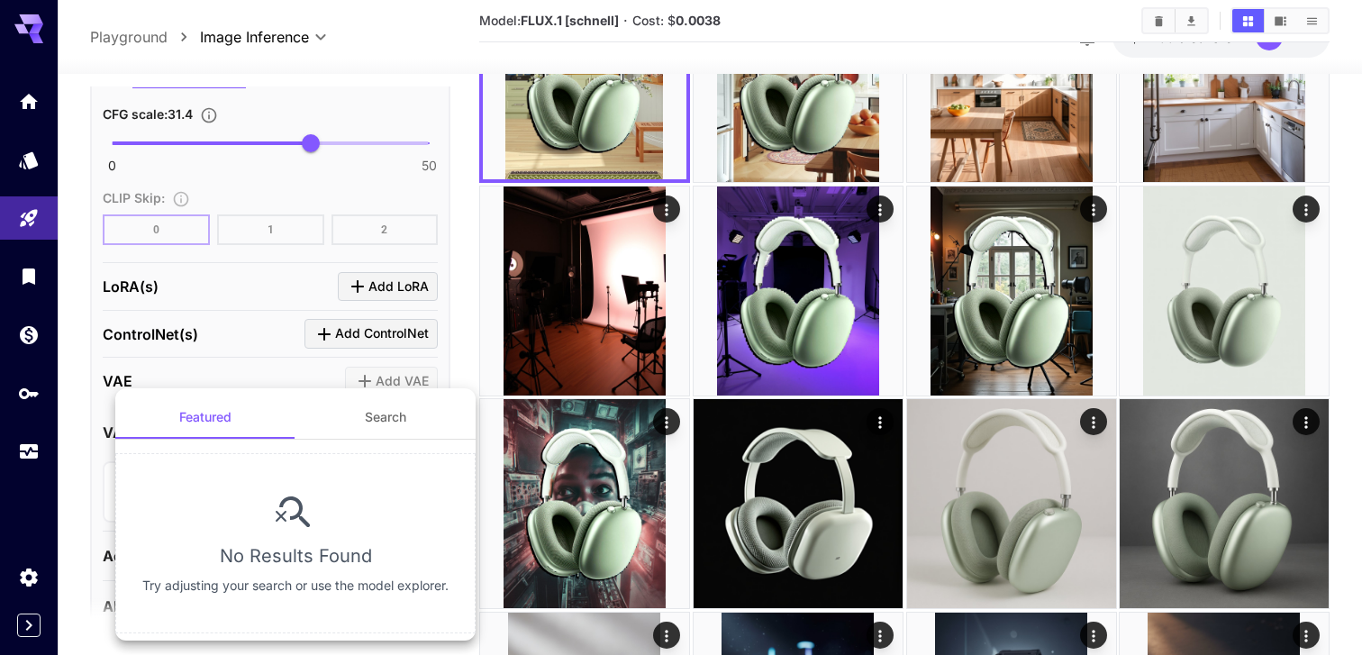
click at [248, 346] on div at bounding box center [681, 327] width 1362 height 655
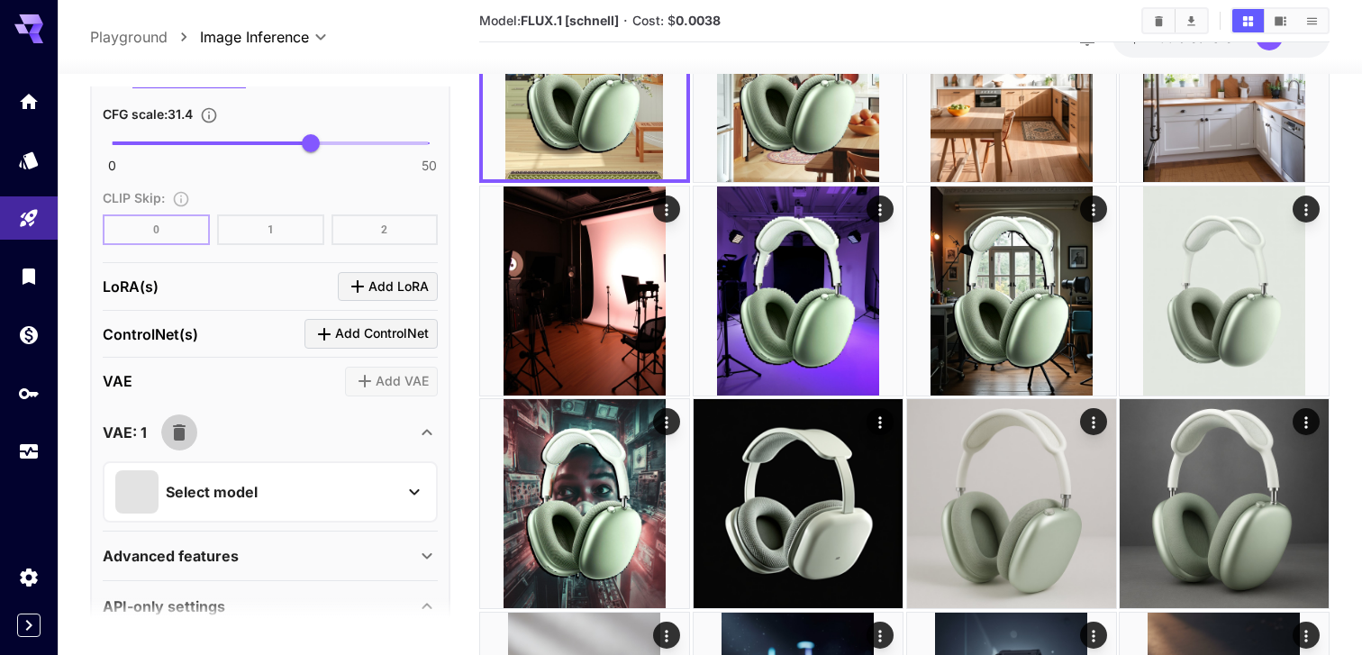
click at [184, 427] on icon "button" at bounding box center [179, 433] width 22 height 22
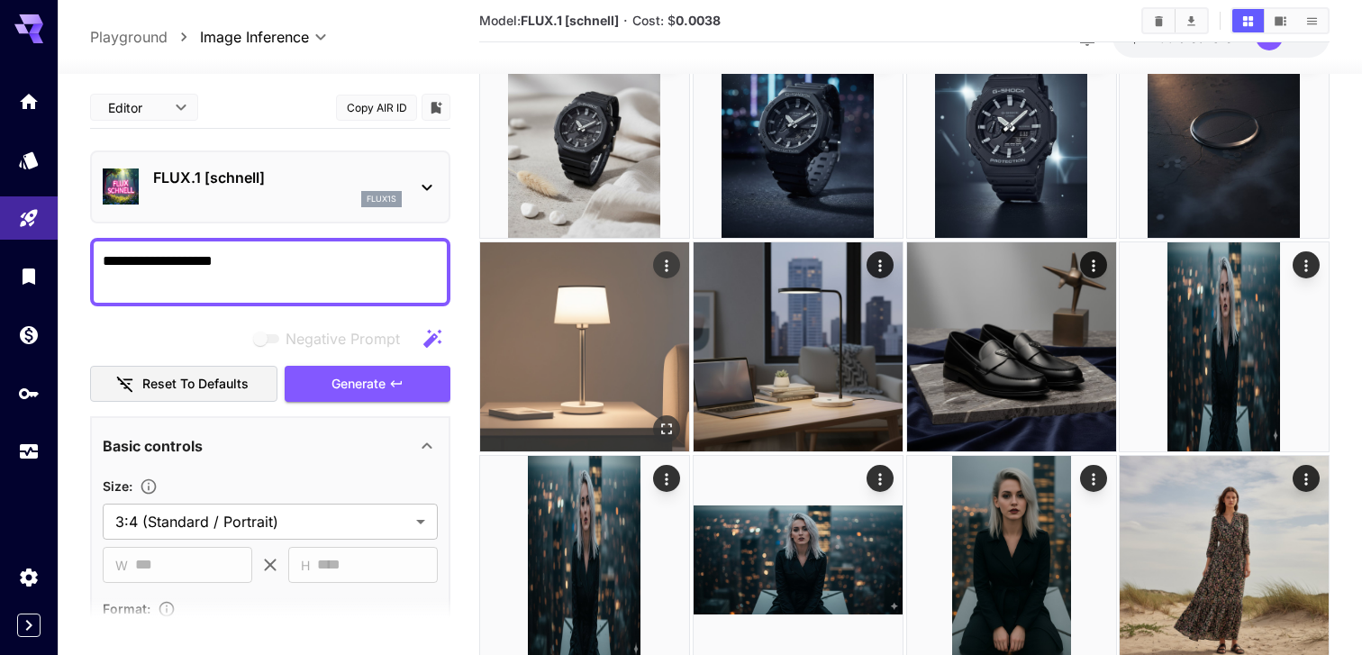
scroll to position [789, 0]
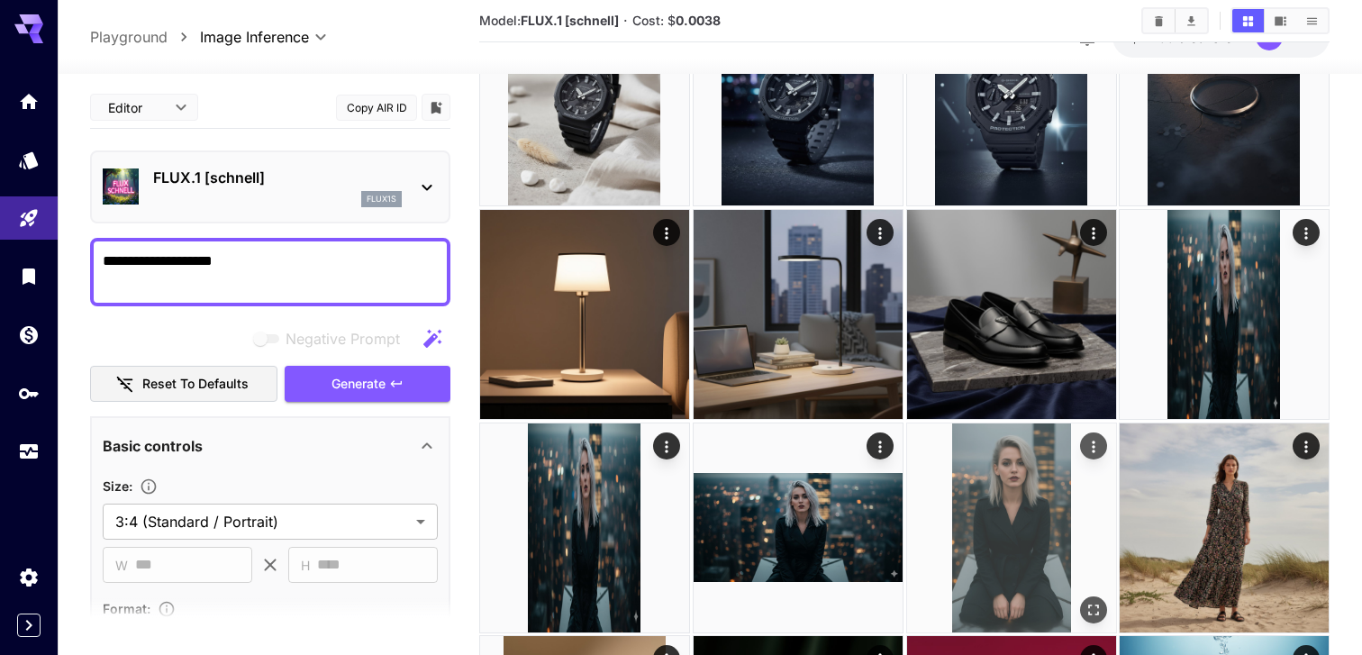
click at [1005, 486] on img at bounding box center [1011, 527] width 209 height 209
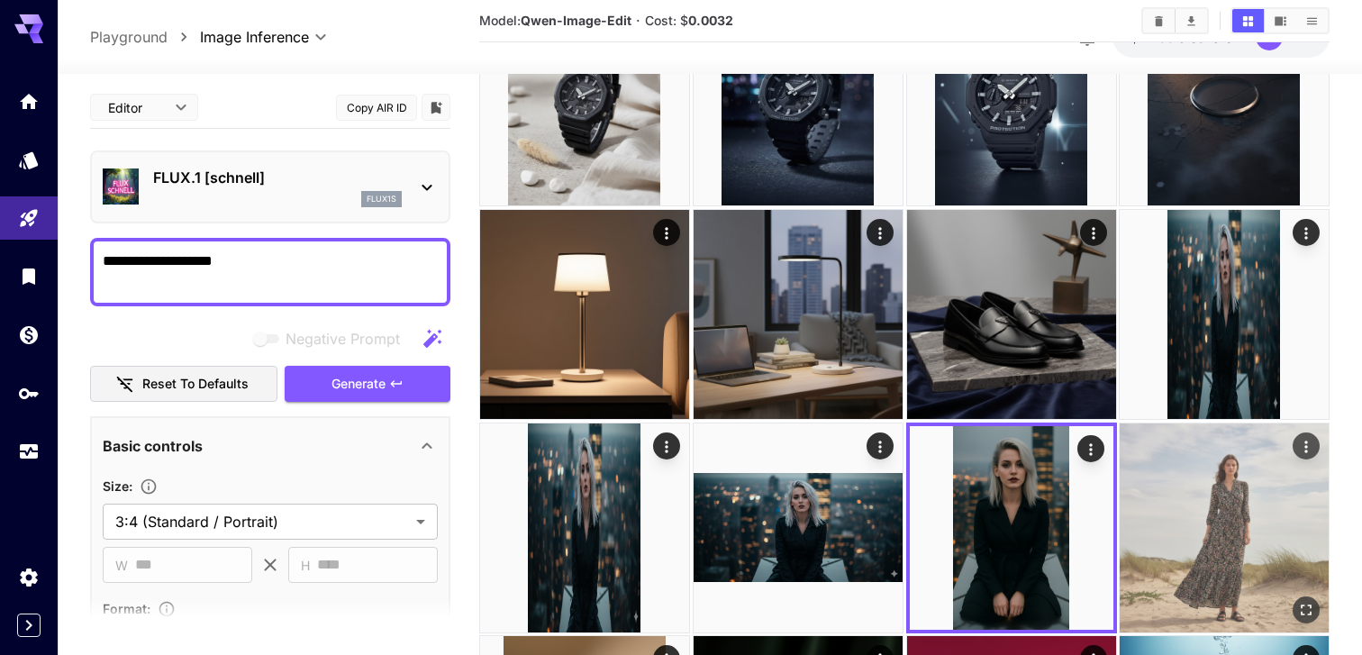
click at [1210, 535] on img at bounding box center [1224, 527] width 209 height 209
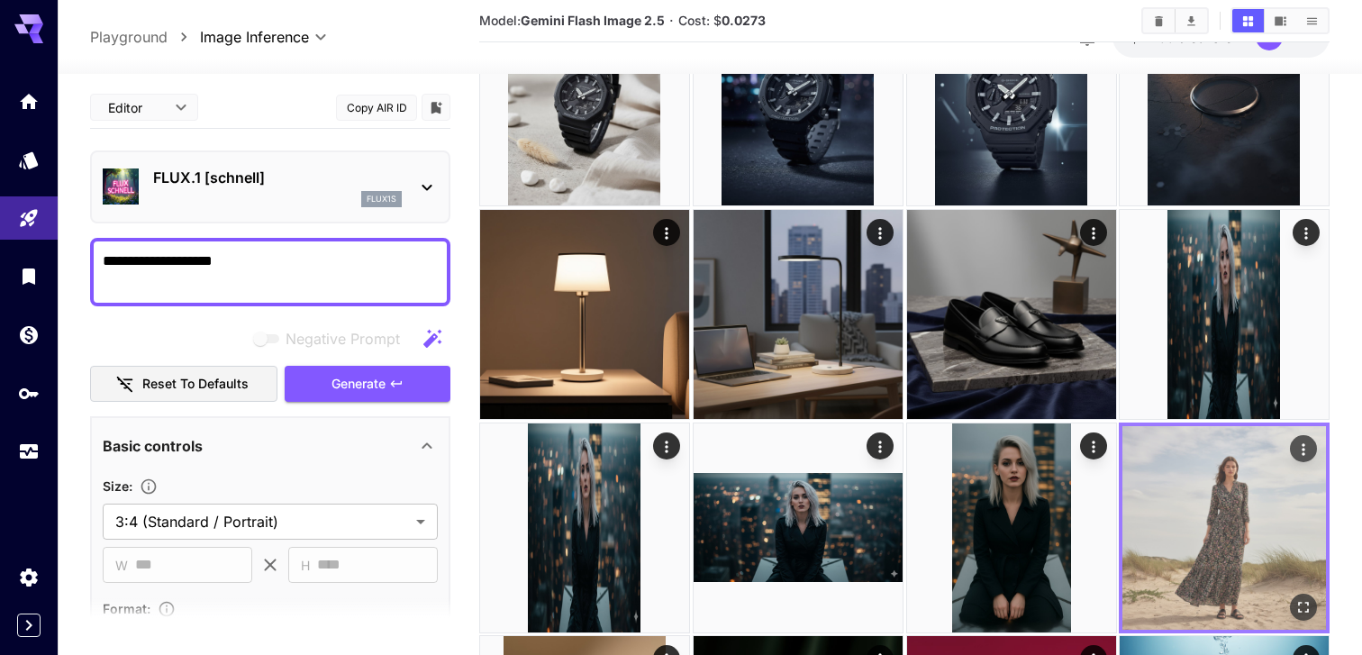
click at [1302, 609] on icon "Open in fullscreen" at bounding box center [1304, 606] width 18 height 18
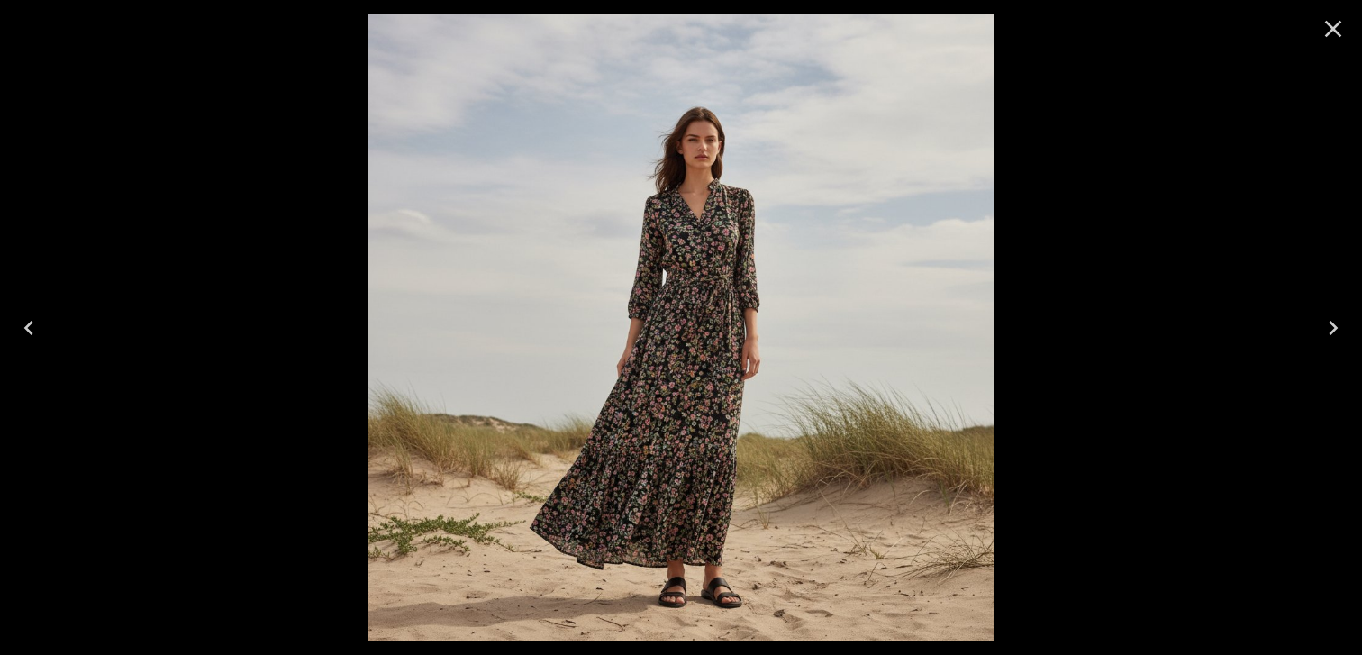
click at [1330, 23] on icon "Close" at bounding box center [1333, 28] width 29 height 29
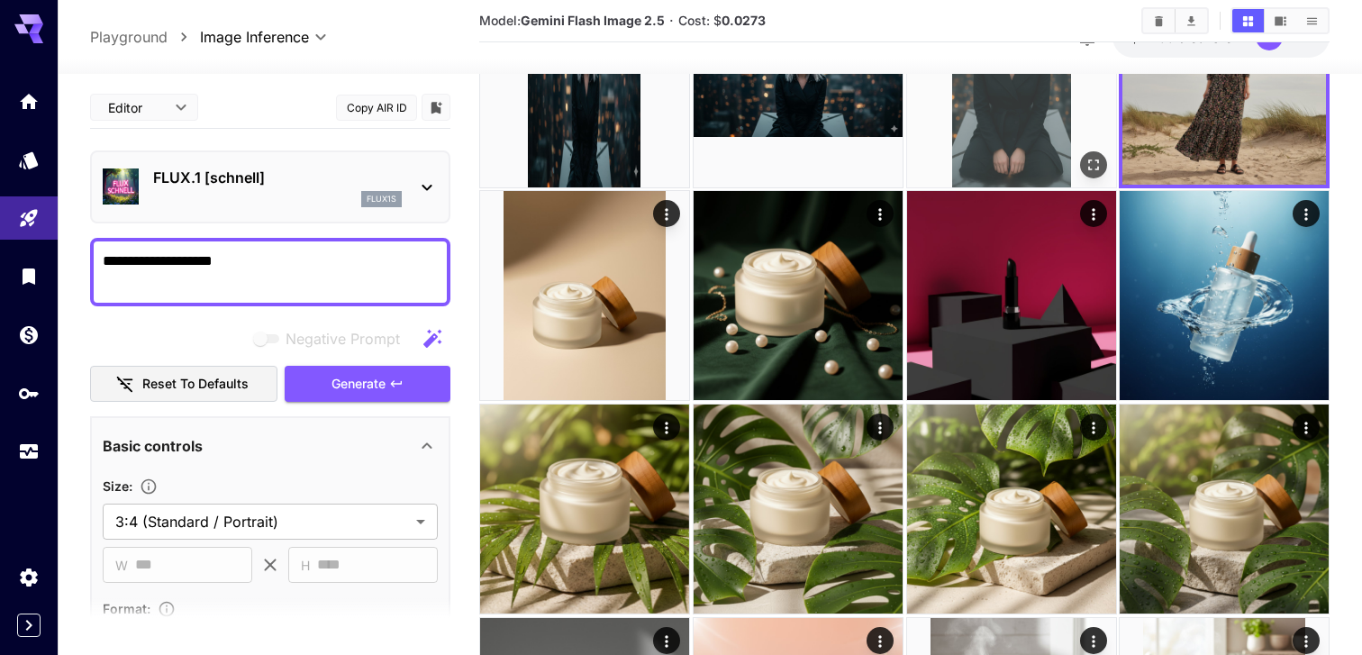
scroll to position [1254, 0]
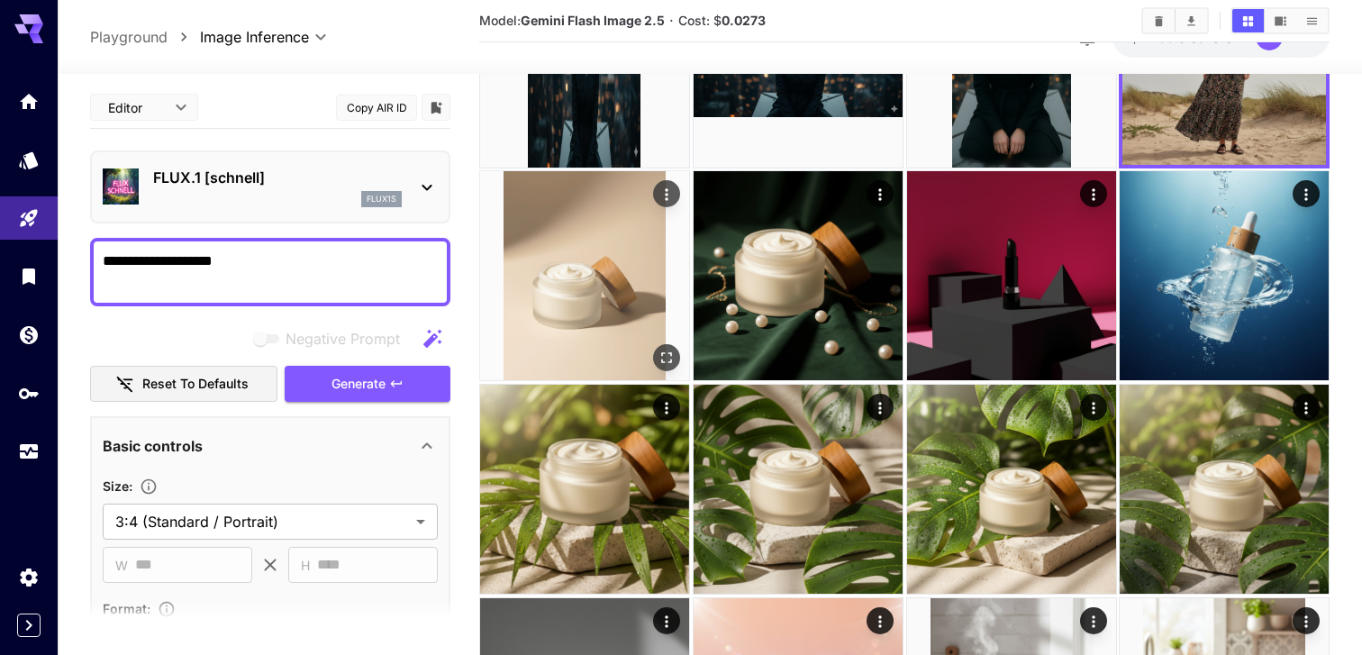
click at [605, 249] on img at bounding box center [584, 275] width 209 height 209
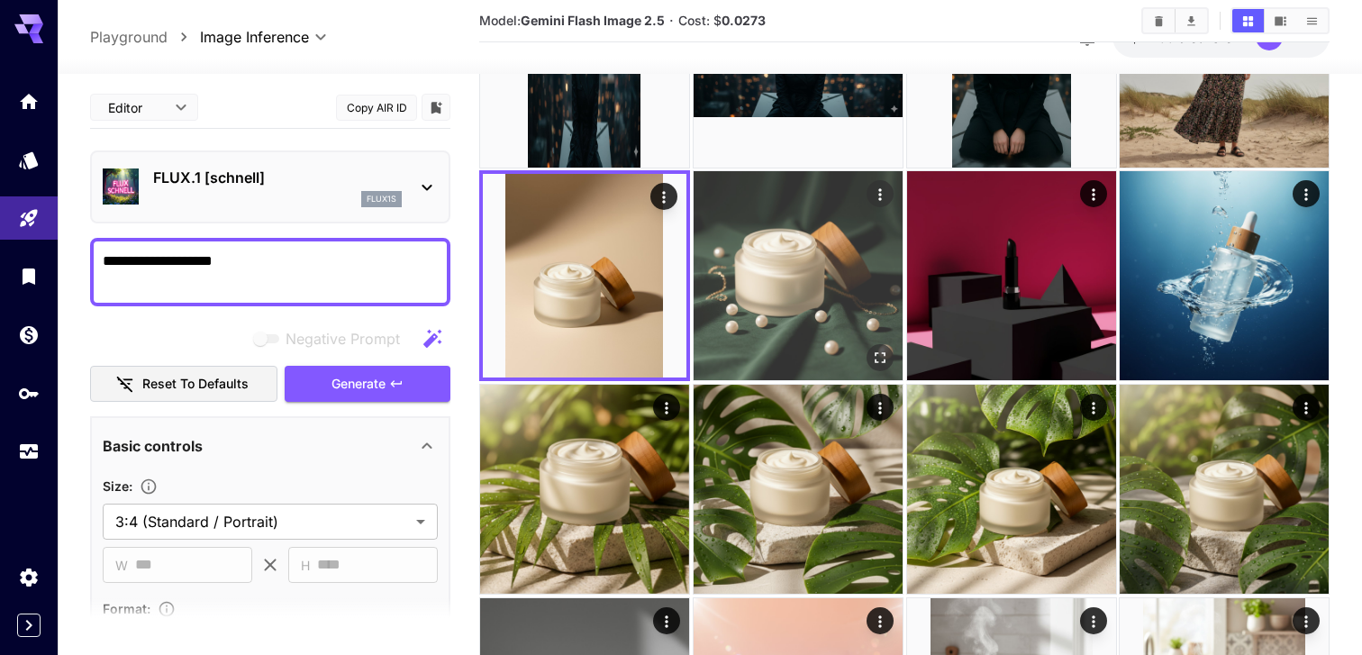
click at [797, 304] on img at bounding box center [798, 275] width 209 height 209
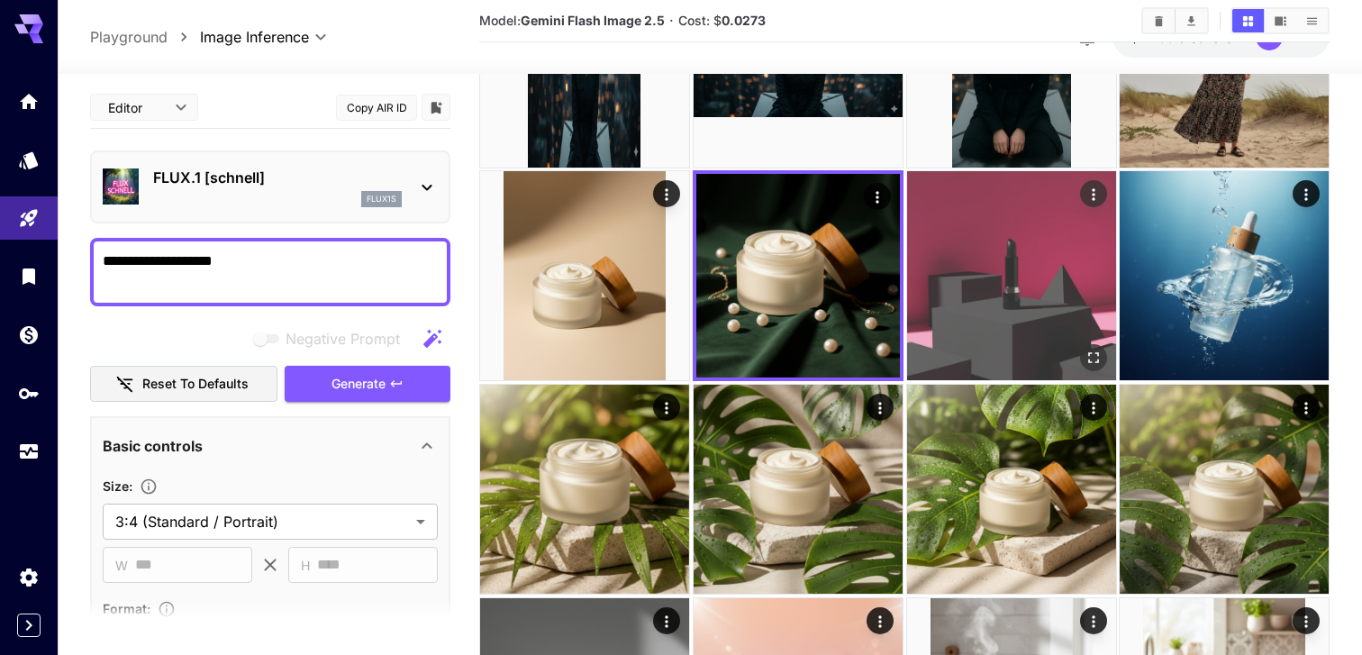
click at [1068, 304] on img at bounding box center [1011, 275] width 209 height 209
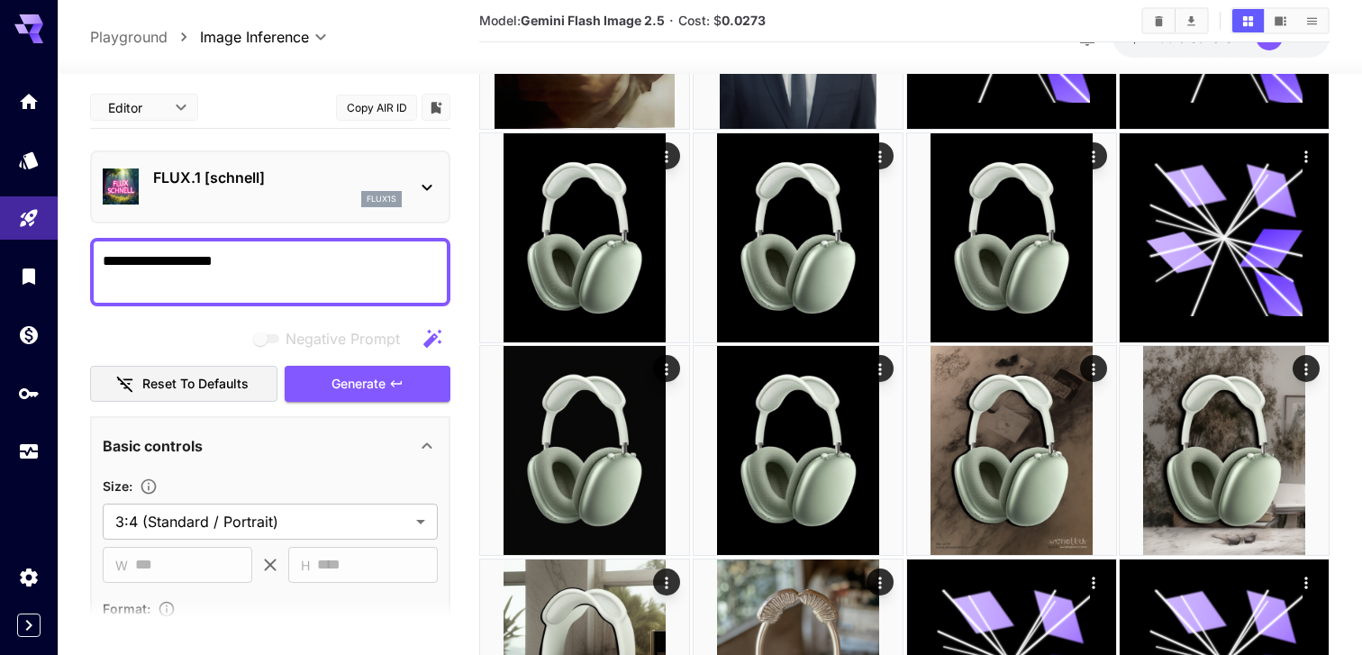
scroll to position [2362, 0]
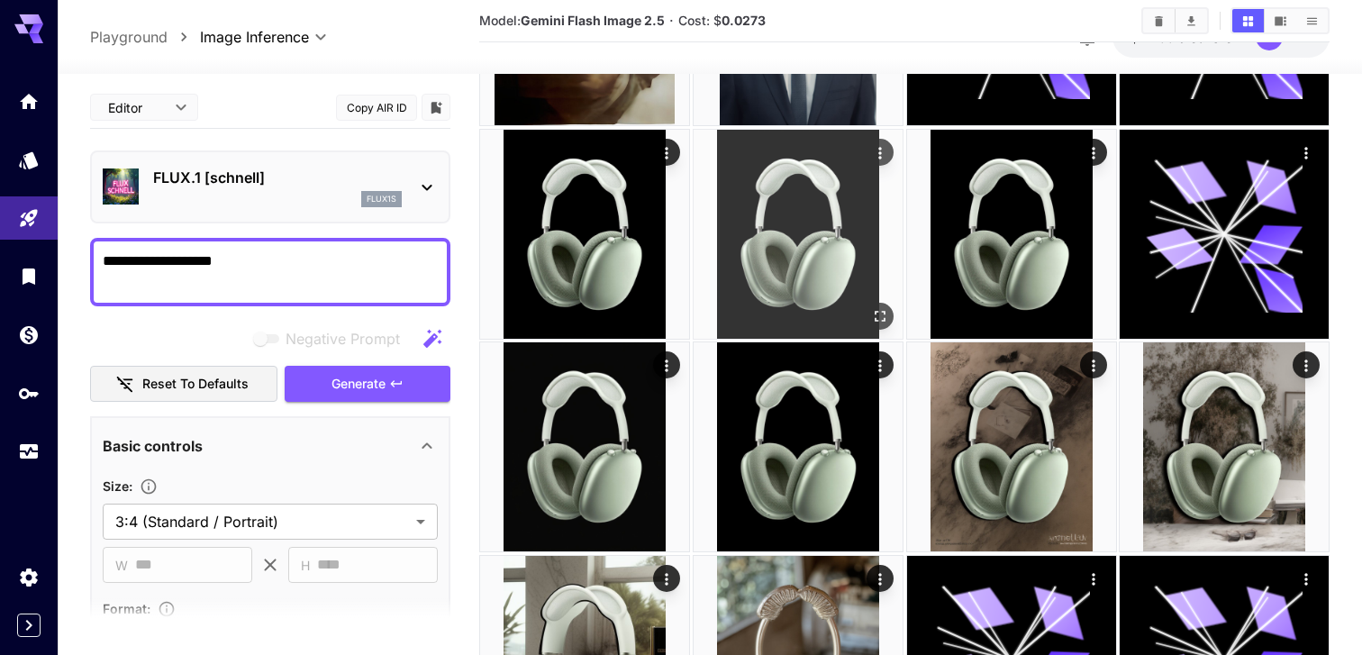
click at [707, 166] on img at bounding box center [798, 234] width 209 height 209
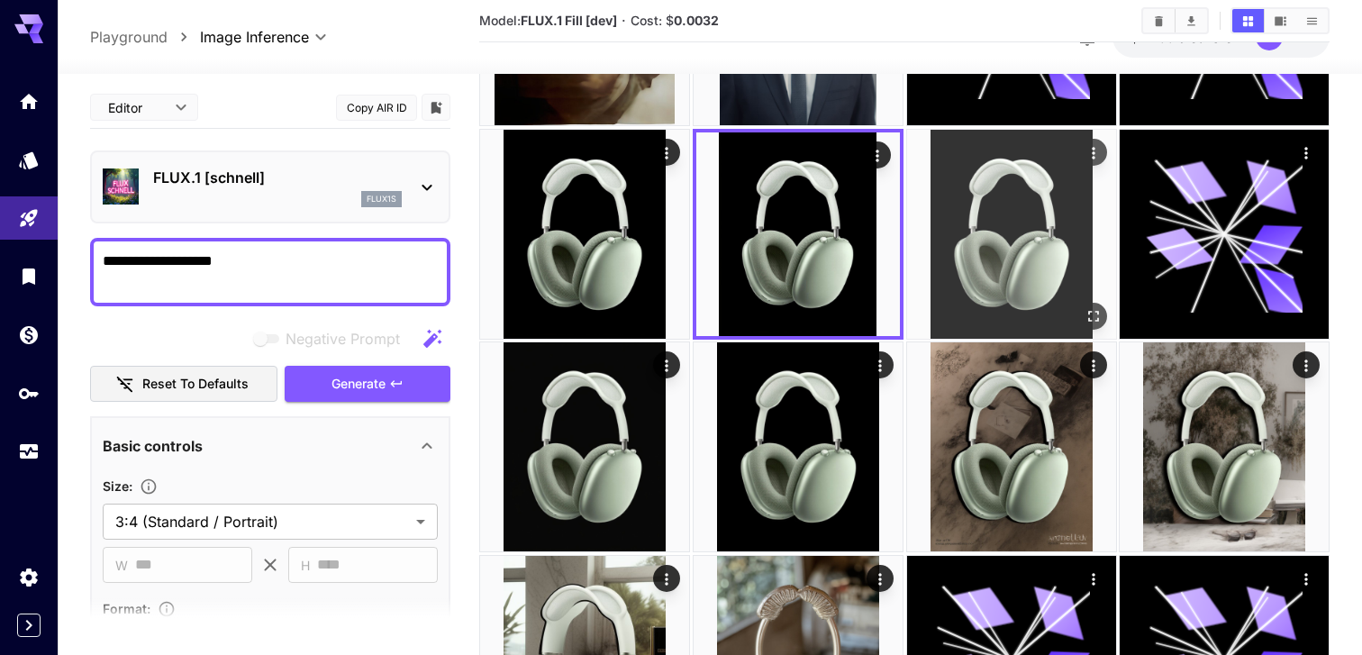
click at [1004, 246] on img at bounding box center [1011, 234] width 209 height 209
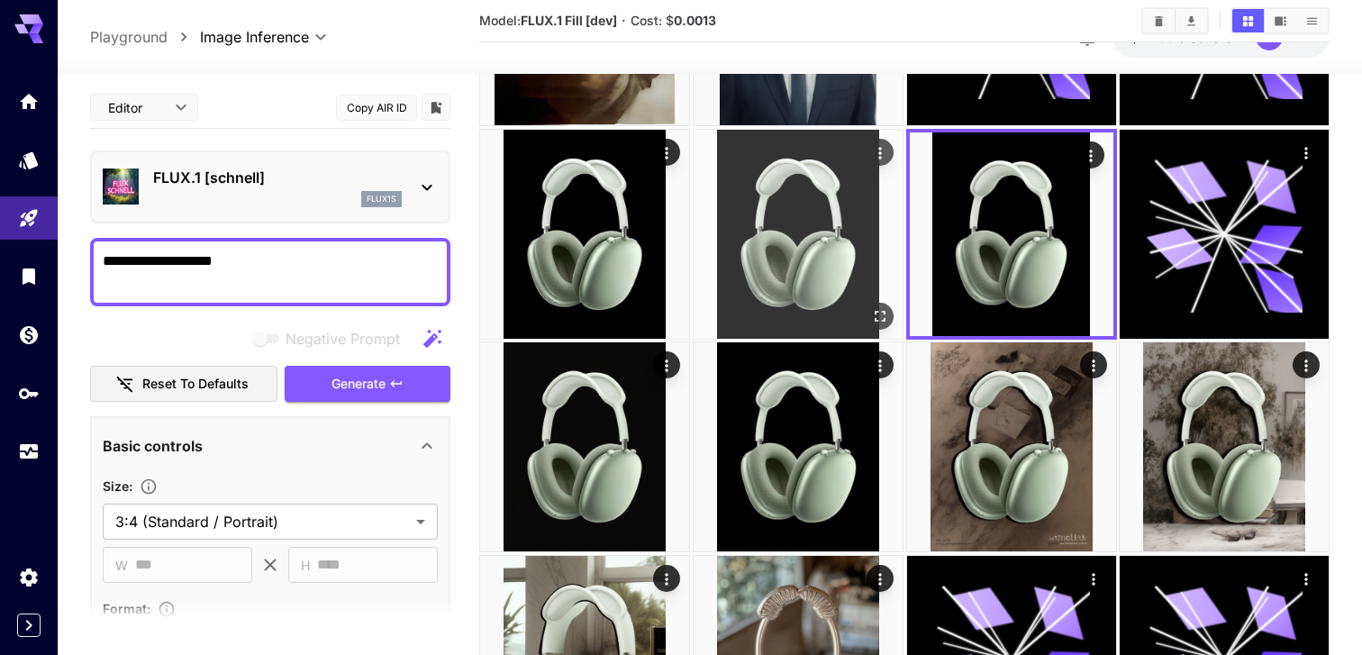
click at [874, 303] on button "Open in fullscreen" at bounding box center [879, 315] width 27 height 27
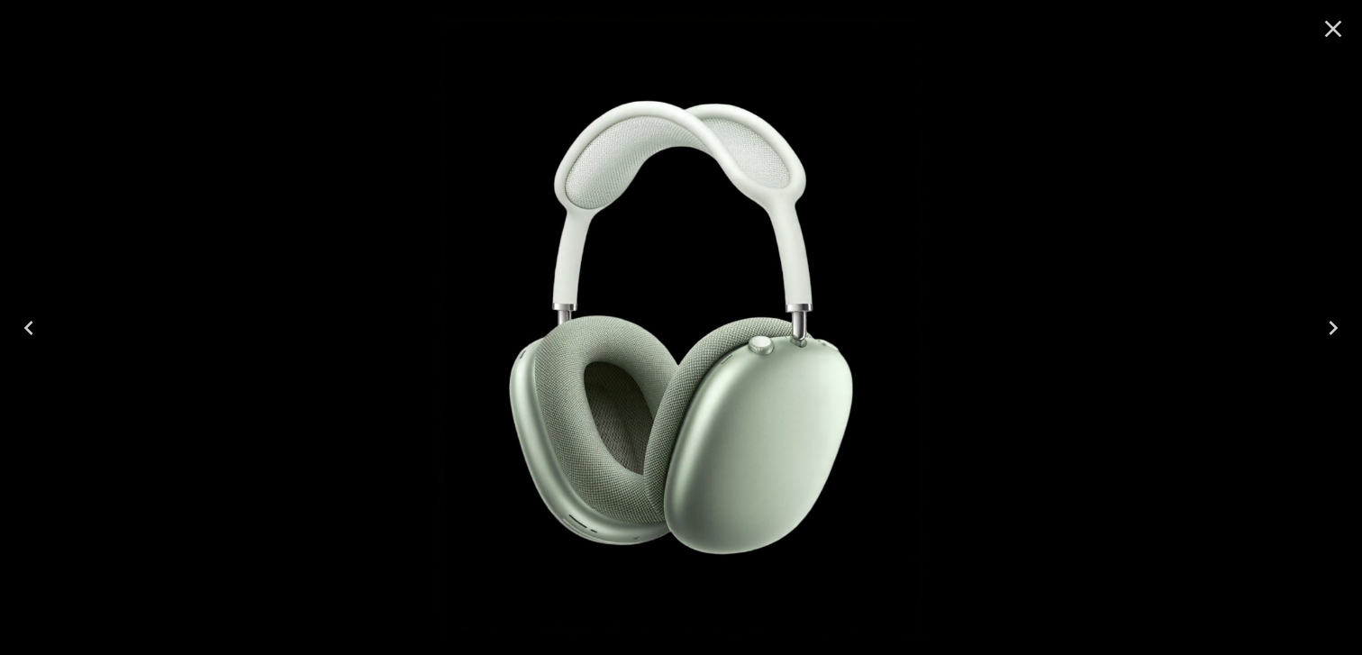
click at [1329, 35] on icon "Close" at bounding box center [1333, 28] width 29 height 29
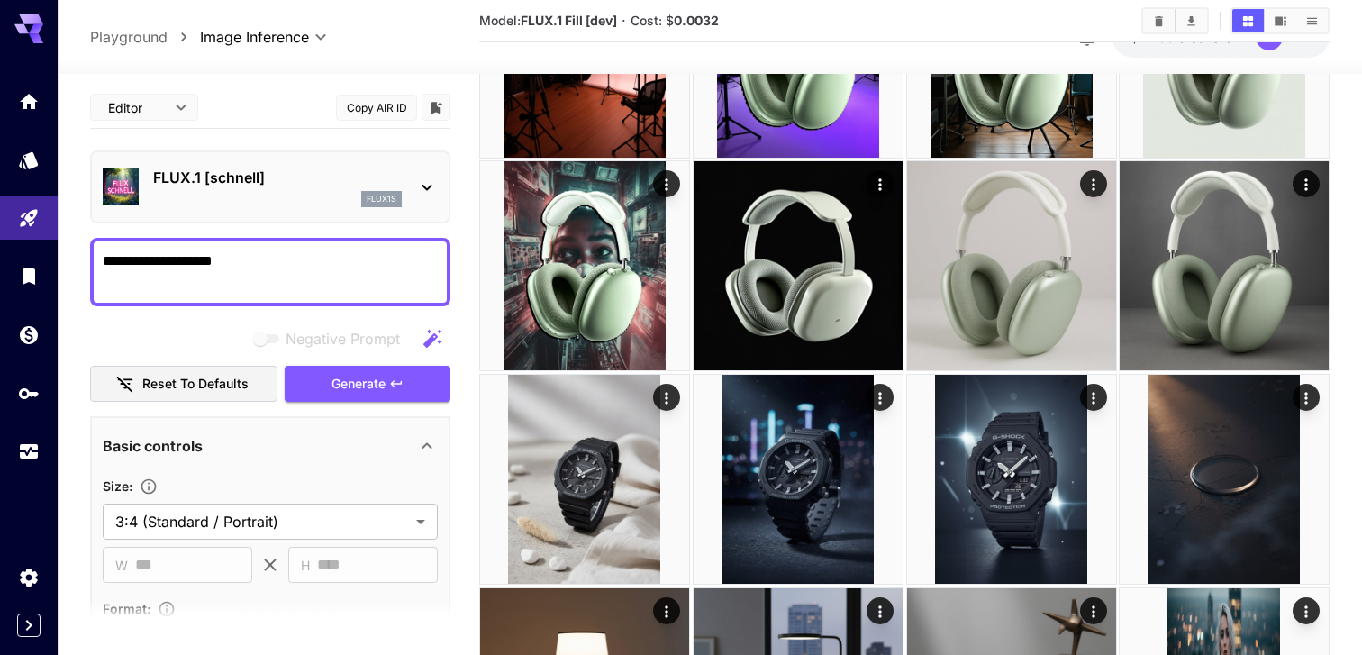
scroll to position [0, 0]
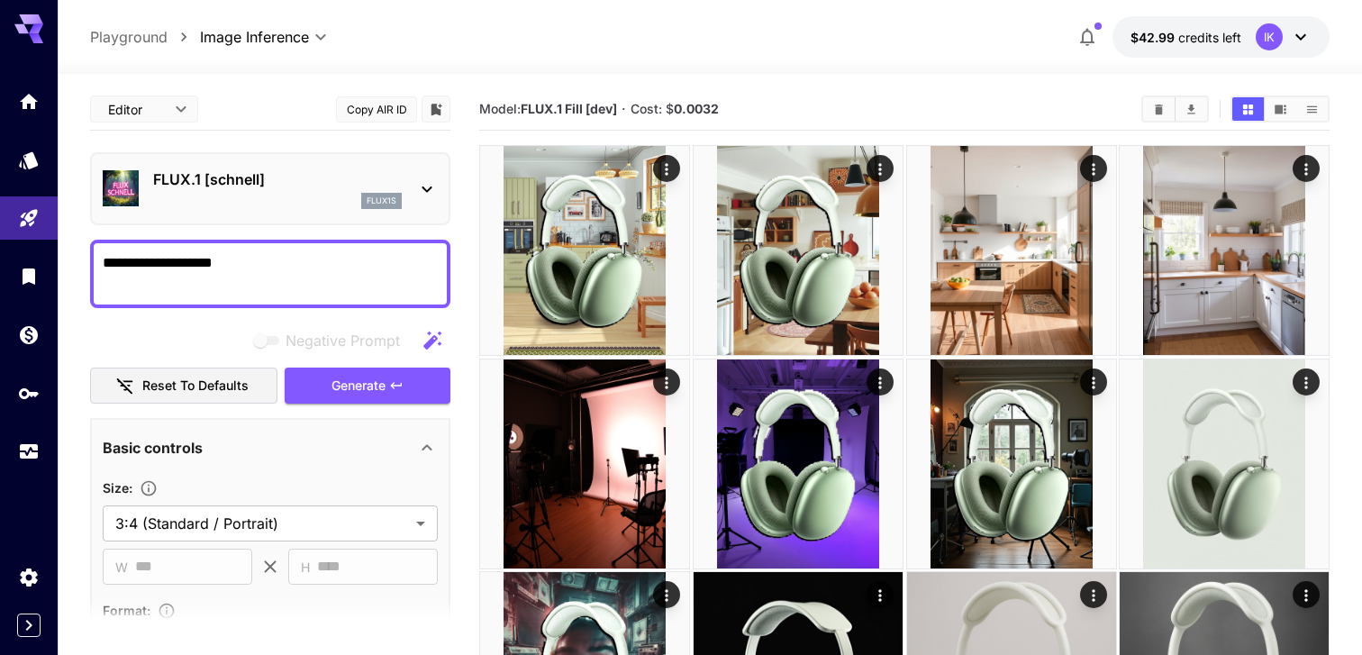
click at [305, 203] on div "flux1s" at bounding box center [277, 201] width 249 height 16
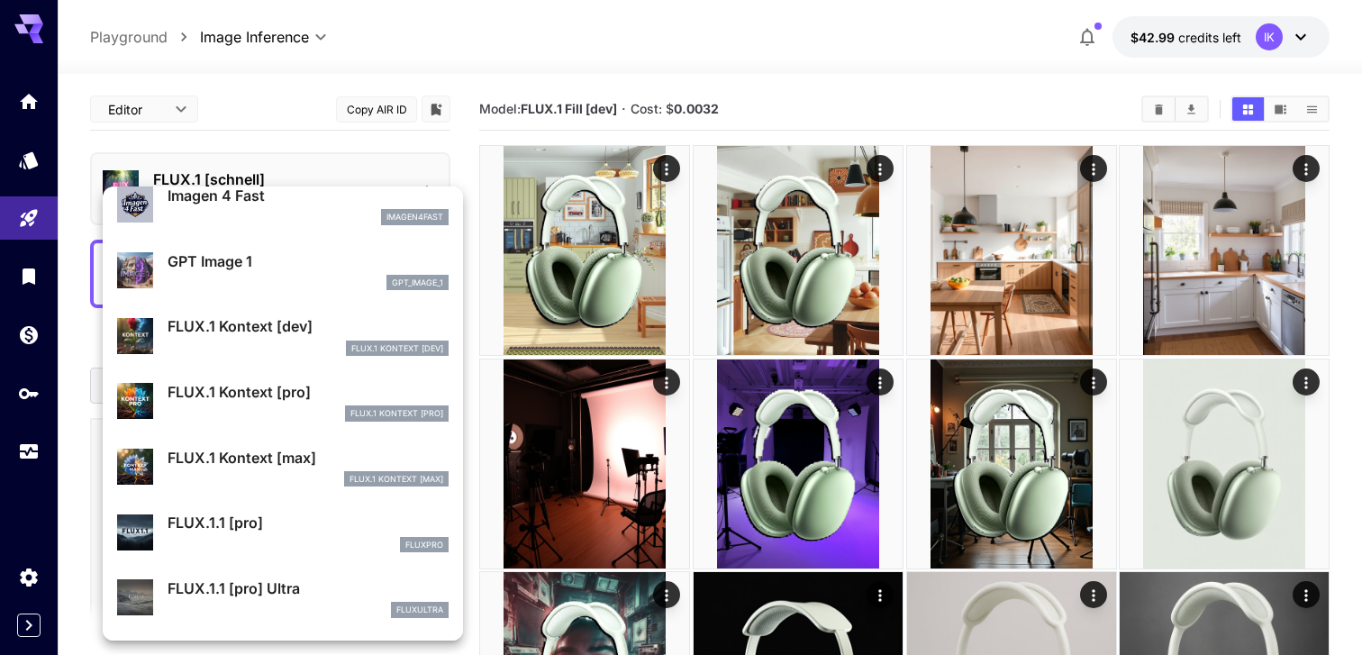
scroll to position [1055, 0]
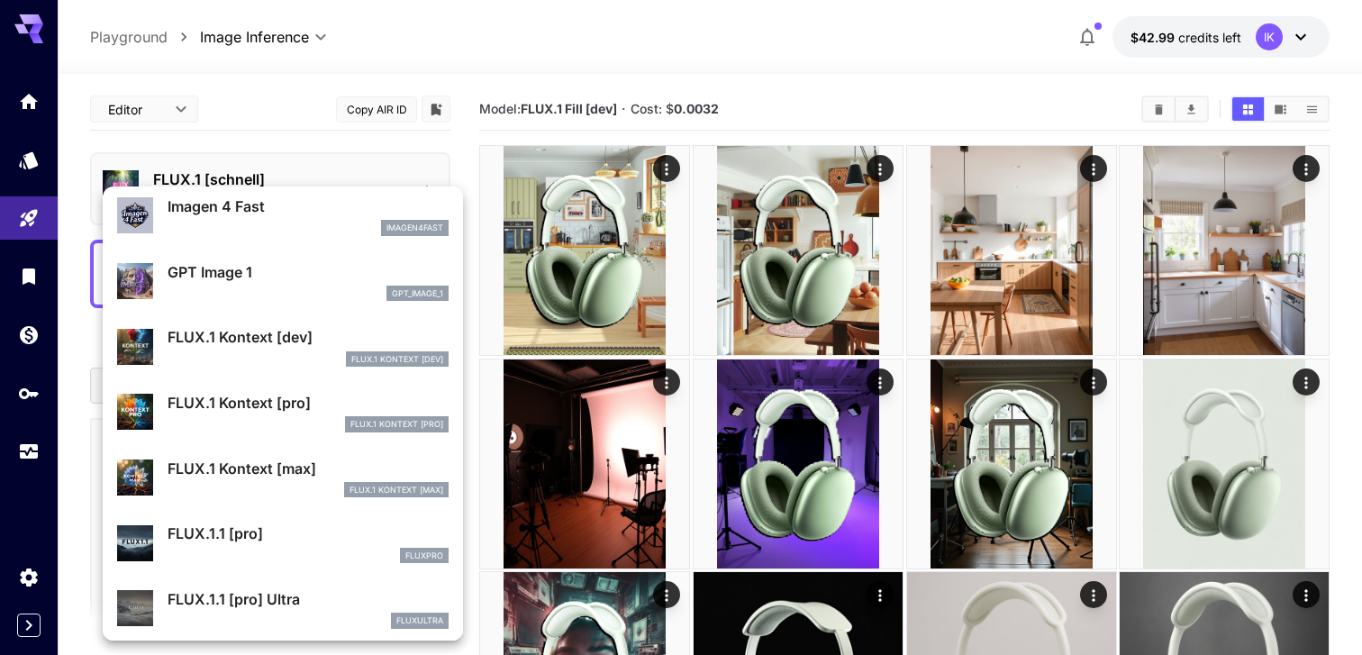
click at [786, 393] on div at bounding box center [681, 327] width 1362 height 655
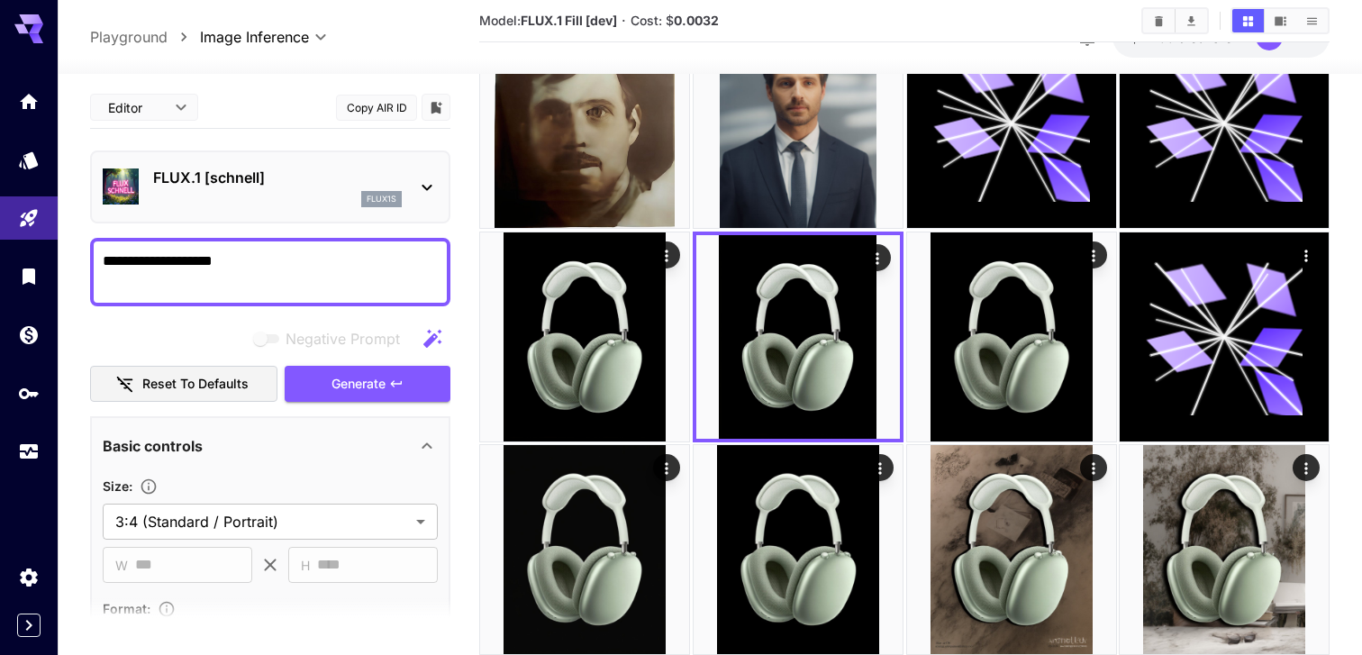
scroll to position [2258, 0]
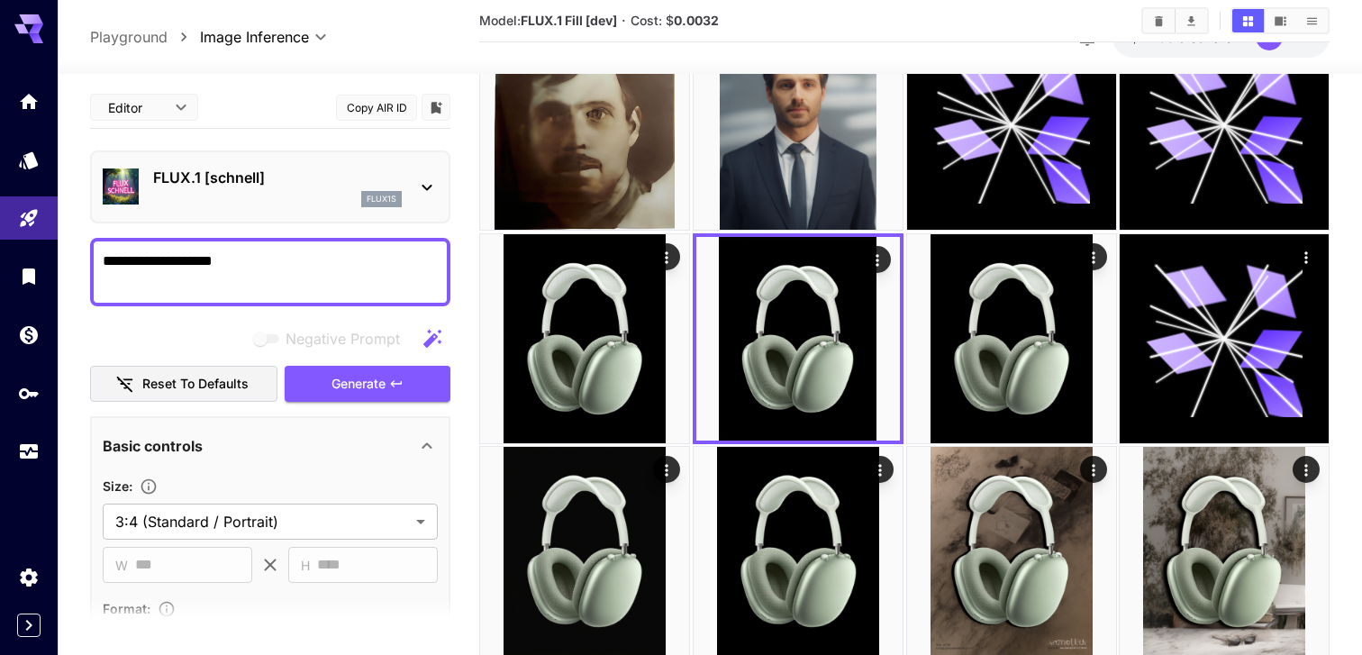
click at [786, 393] on img at bounding box center [798, 339] width 204 height 204
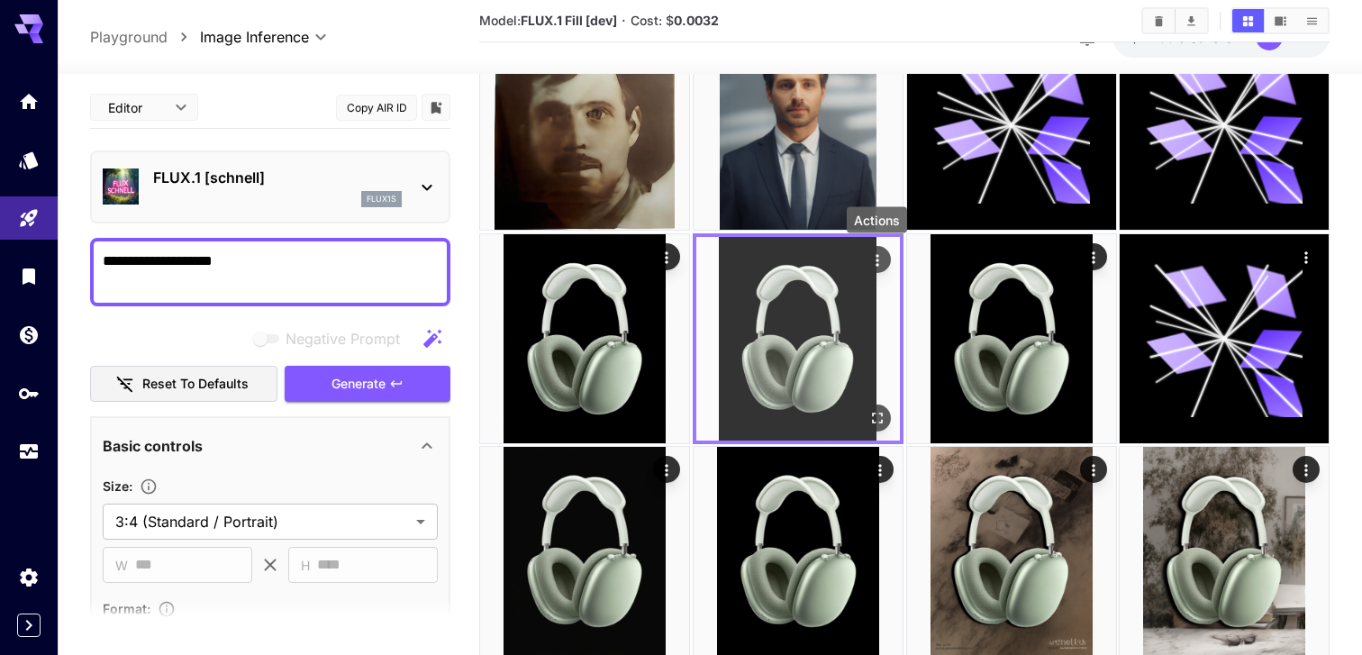
click at [881, 251] on icon "Actions" at bounding box center [877, 260] width 18 height 18
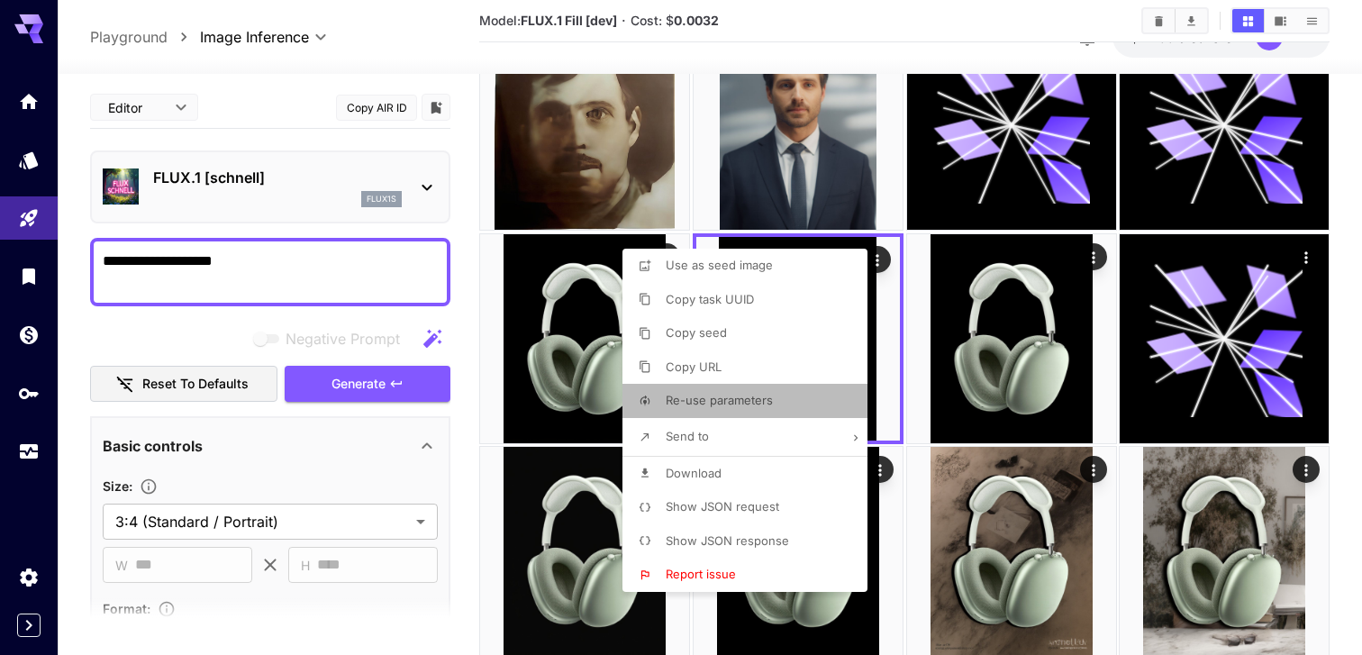
click at [771, 395] on li "Re-use parameters" at bounding box center [750, 401] width 256 height 34
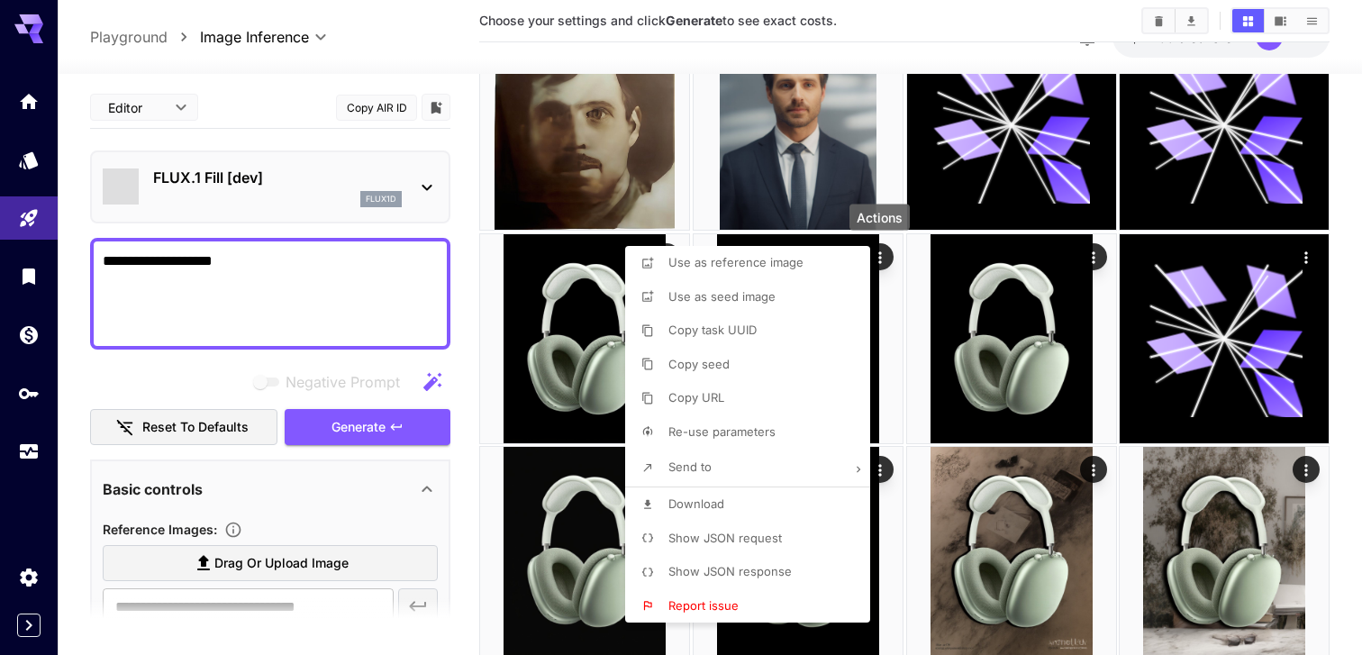
click at [311, 316] on div at bounding box center [681, 327] width 1362 height 655
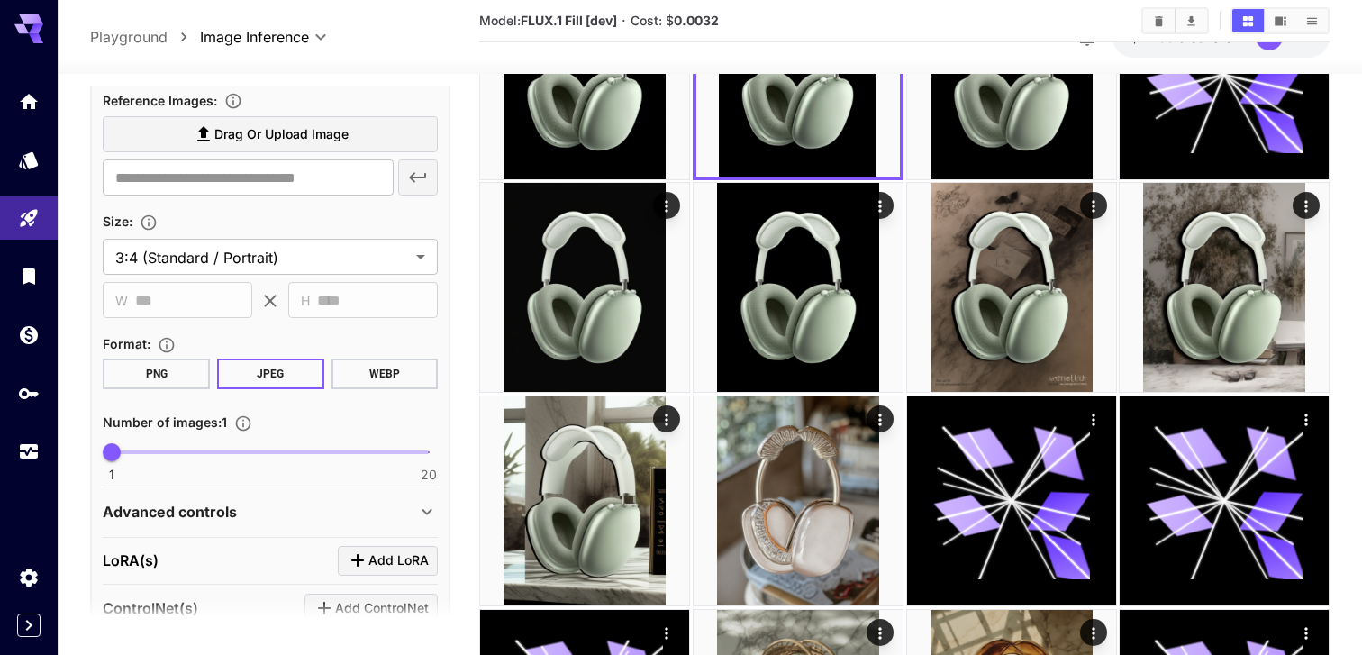
scroll to position [422, 0]
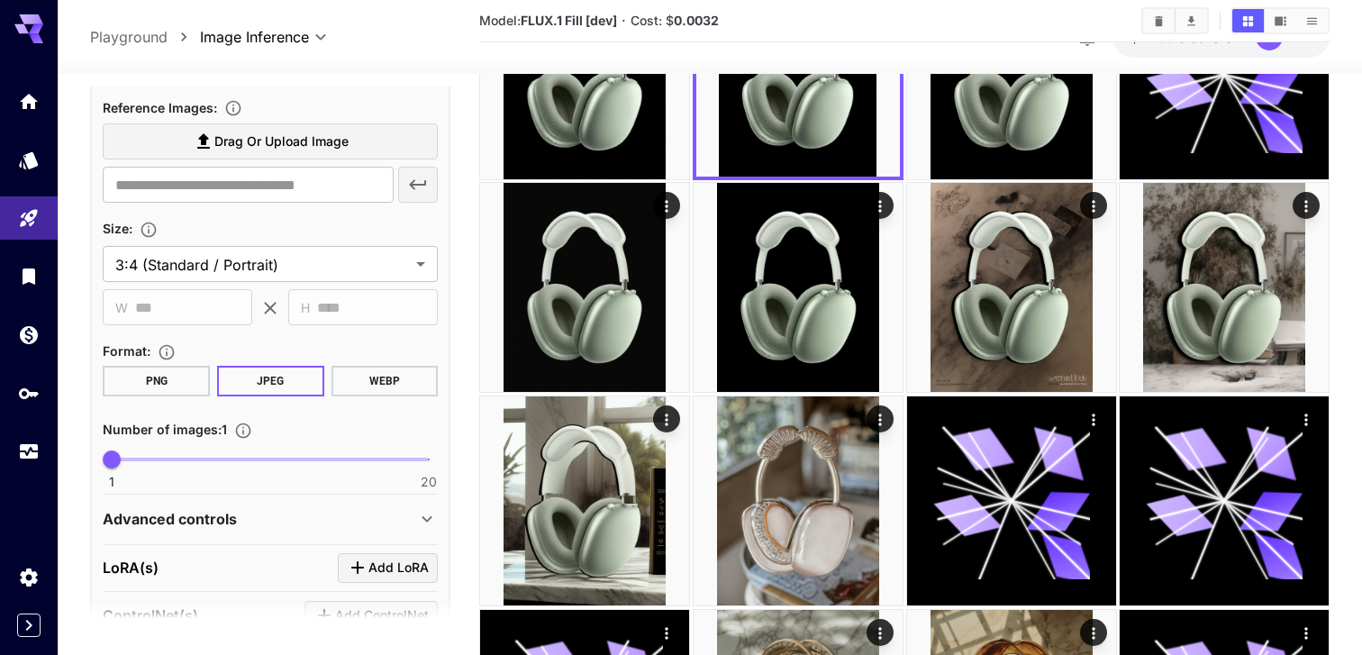
click at [340, 152] on span "Drag or upload image" at bounding box center [281, 142] width 134 height 23
click at [0, 0] on input "Drag or upload image" at bounding box center [0, 0] width 0 height 0
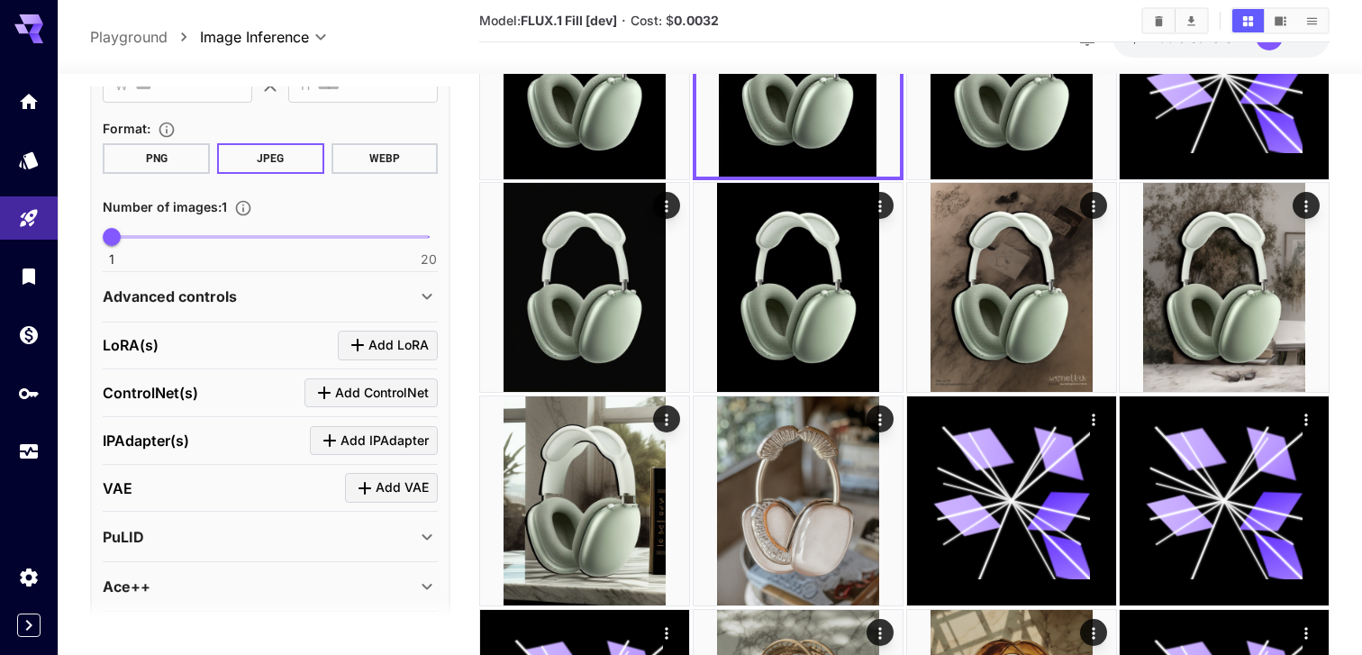
scroll to position [716, 0]
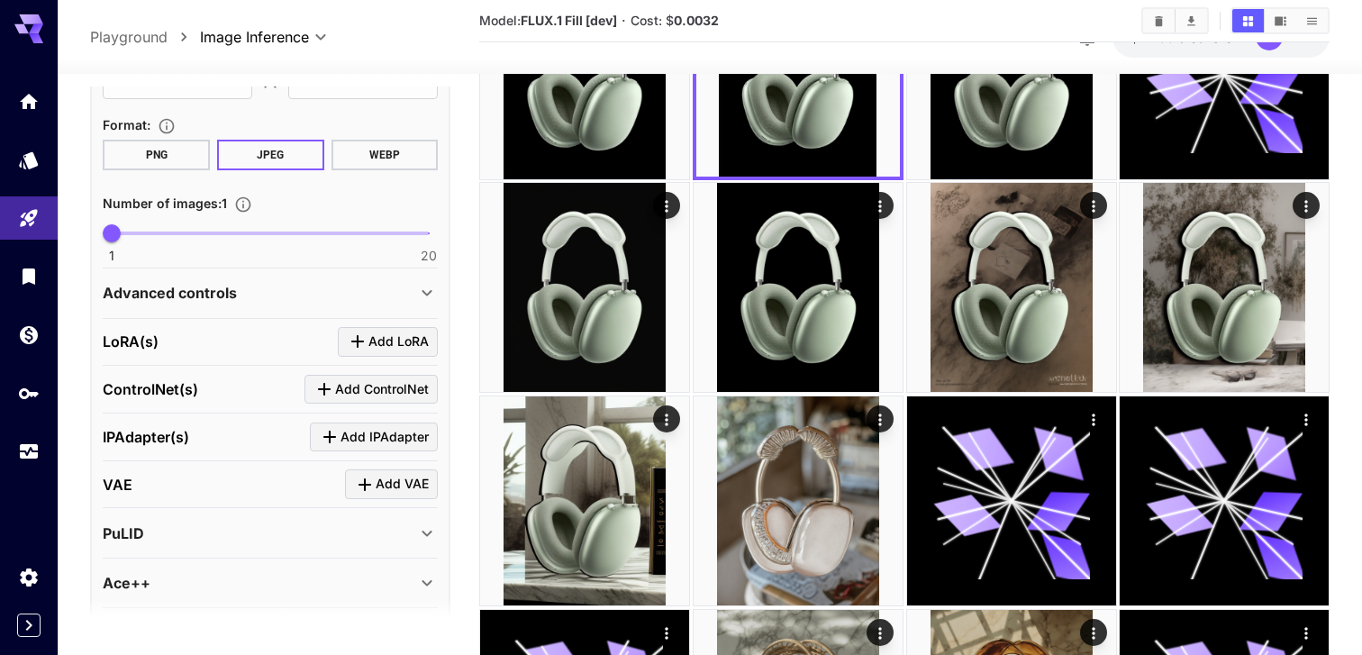
click at [247, 274] on div "Advanced controls" at bounding box center [270, 292] width 335 height 43
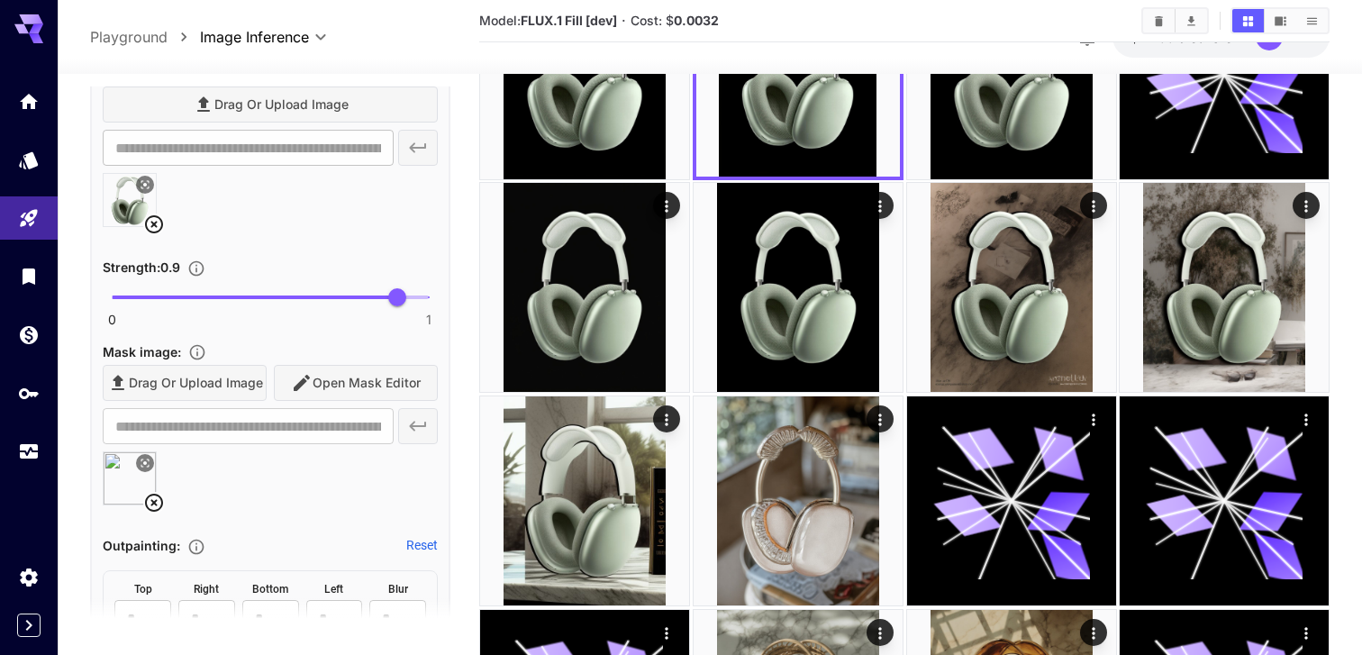
scroll to position [980, 0]
click at [161, 504] on icon at bounding box center [154, 502] width 18 height 18
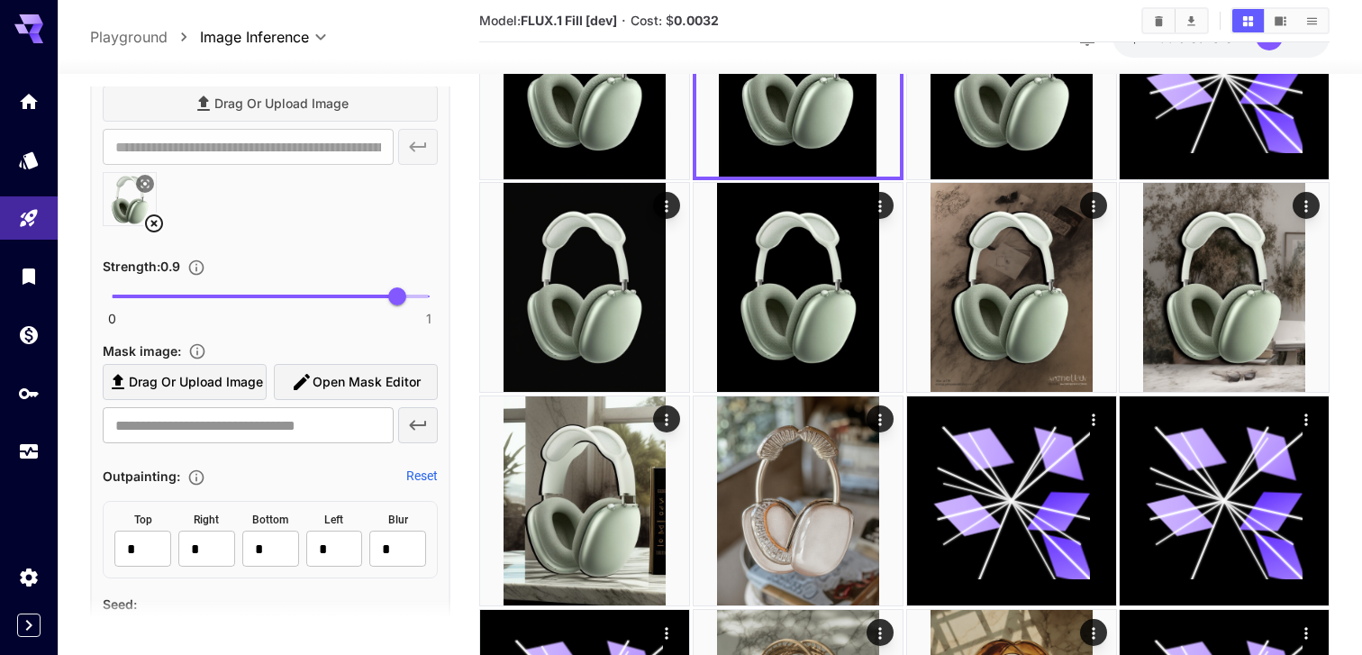
click at [261, 364] on label "Drag or upload image" at bounding box center [185, 382] width 164 height 37
click at [0, 0] on input "Drag or upload image" at bounding box center [0, 0] width 0 height 0
type input "**********"
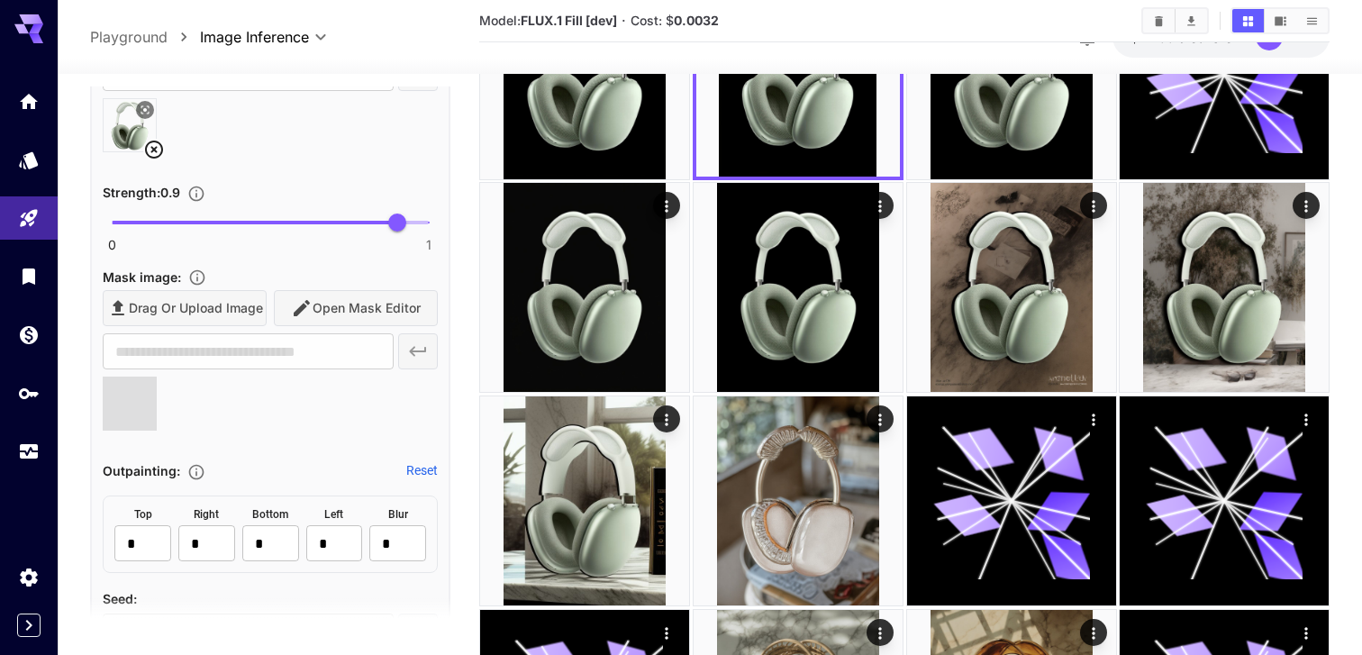
scroll to position [1061, 0]
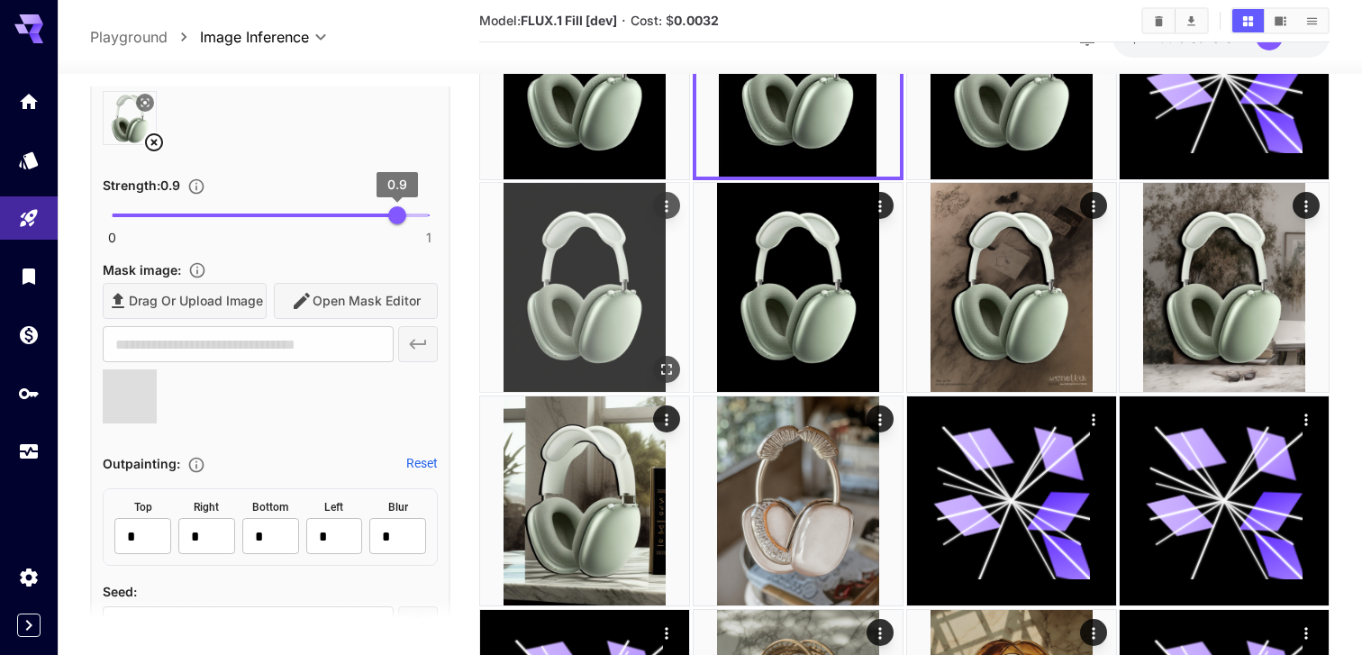
drag, startPoint x: 411, startPoint y: 221, endPoint x: 519, endPoint y: 221, distance: 108.1
click at [519, 221] on main "**********" at bounding box center [710, 373] width 1240 height 5612
type input "*"
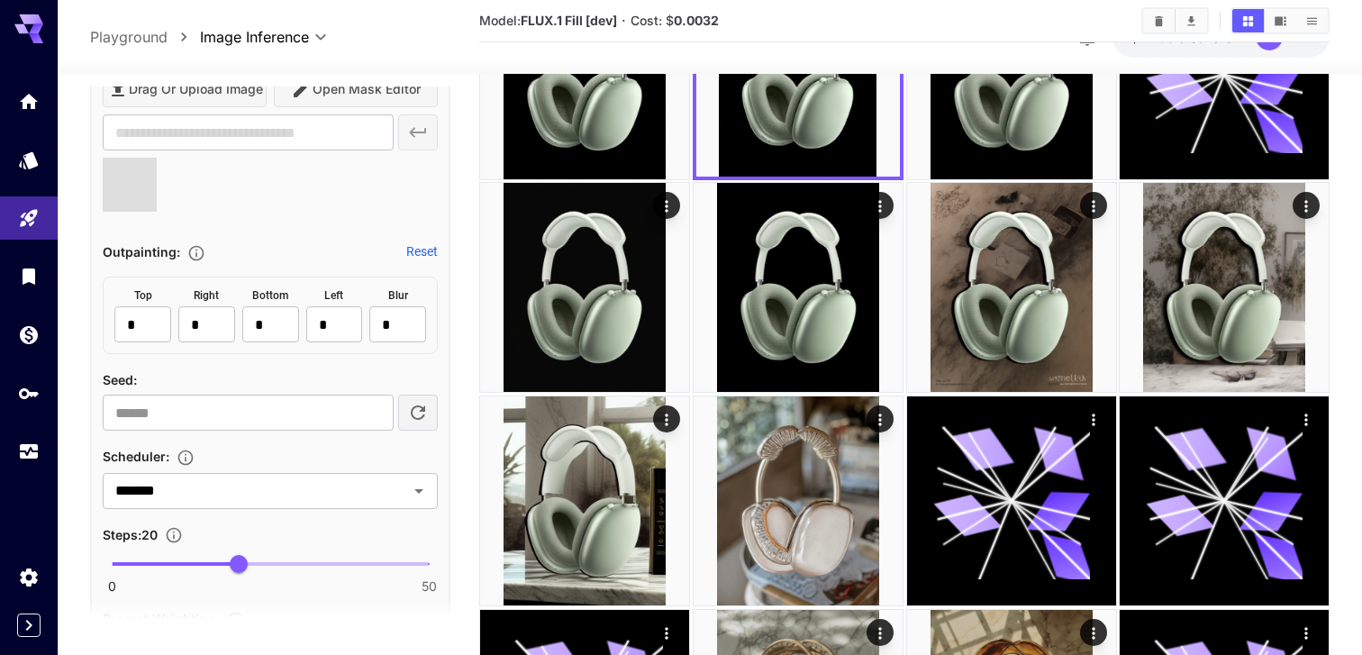
scroll to position [1290, 0]
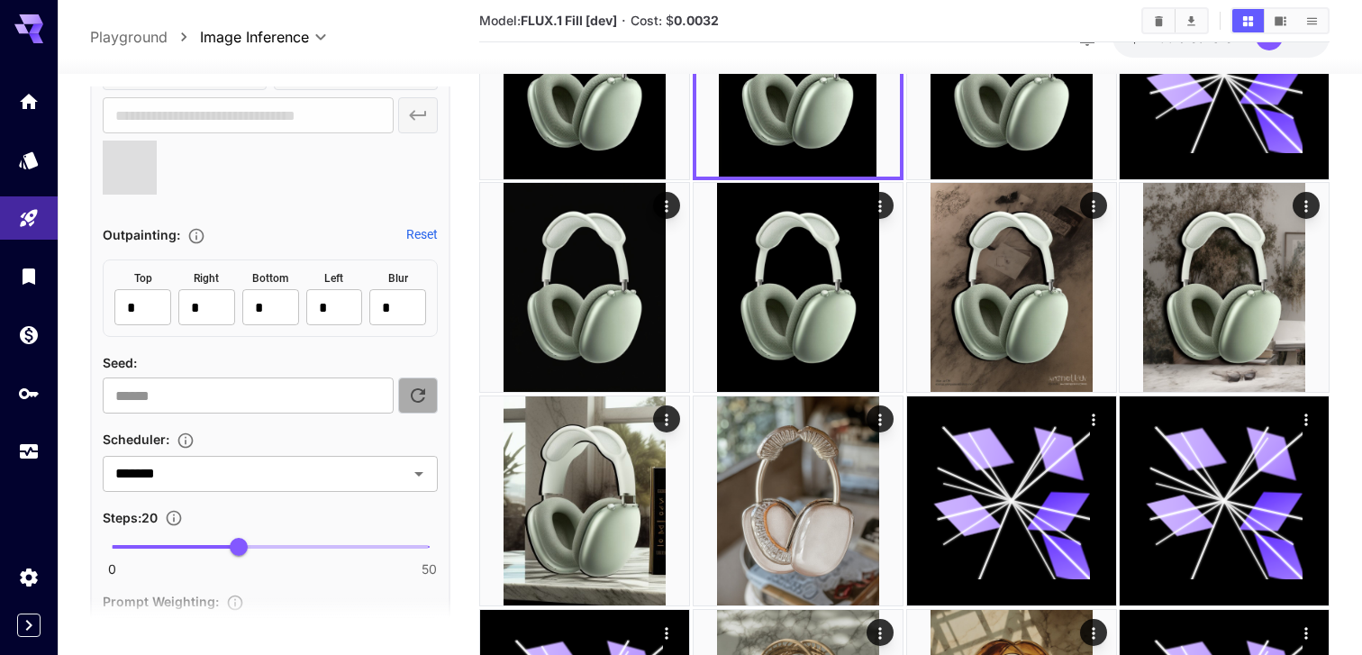
click at [419, 401] on icon "button" at bounding box center [418, 395] width 14 height 14
type input "**********"
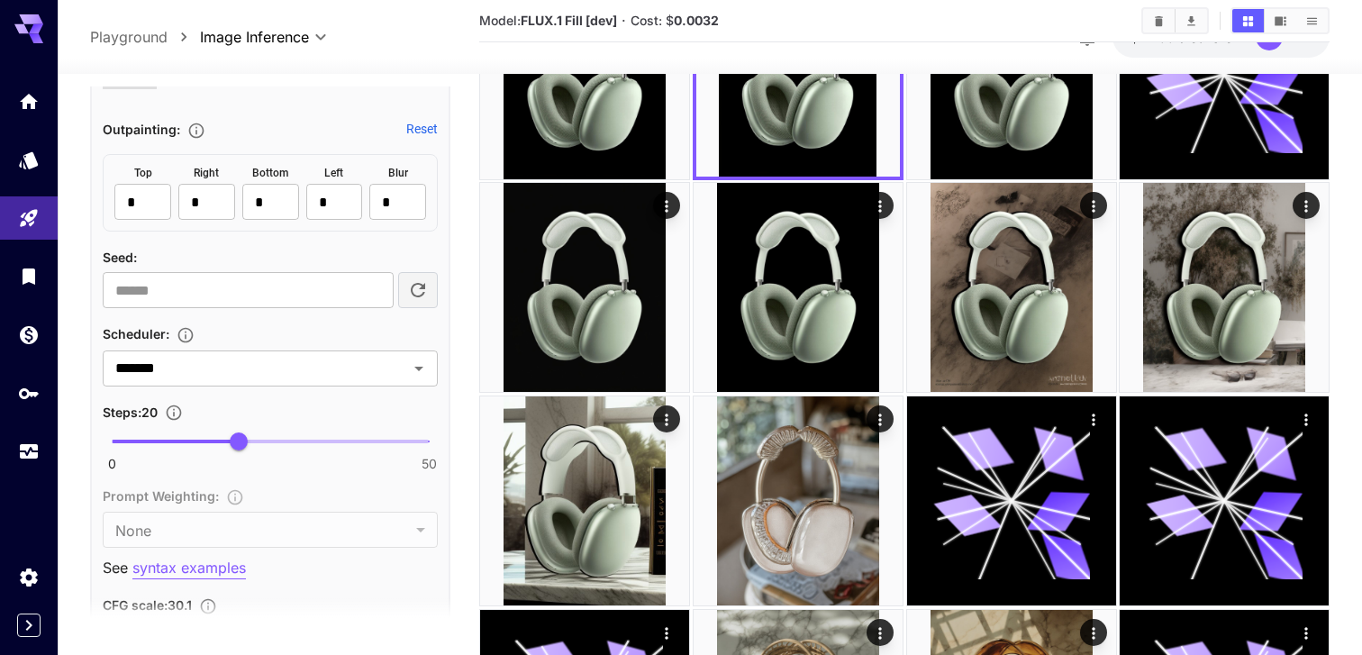
scroll to position [1412, 0]
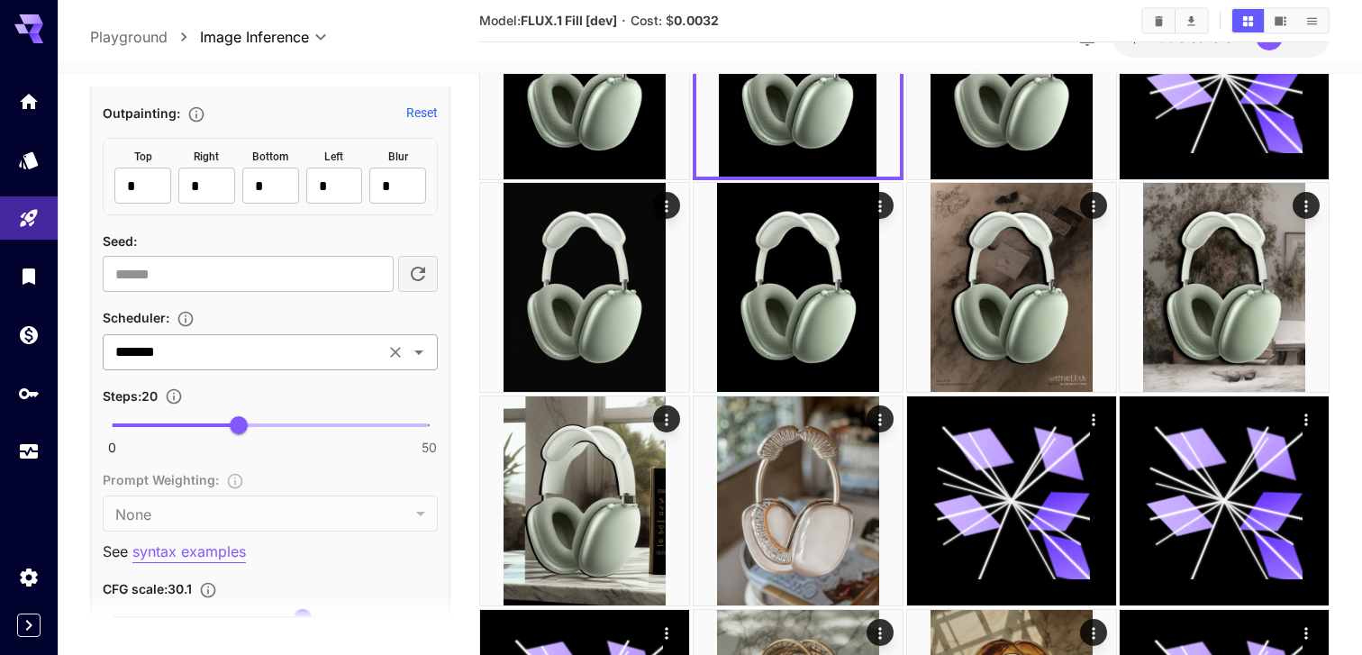
click at [350, 353] on input "*******" at bounding box center [243, 352] width 271 height 25
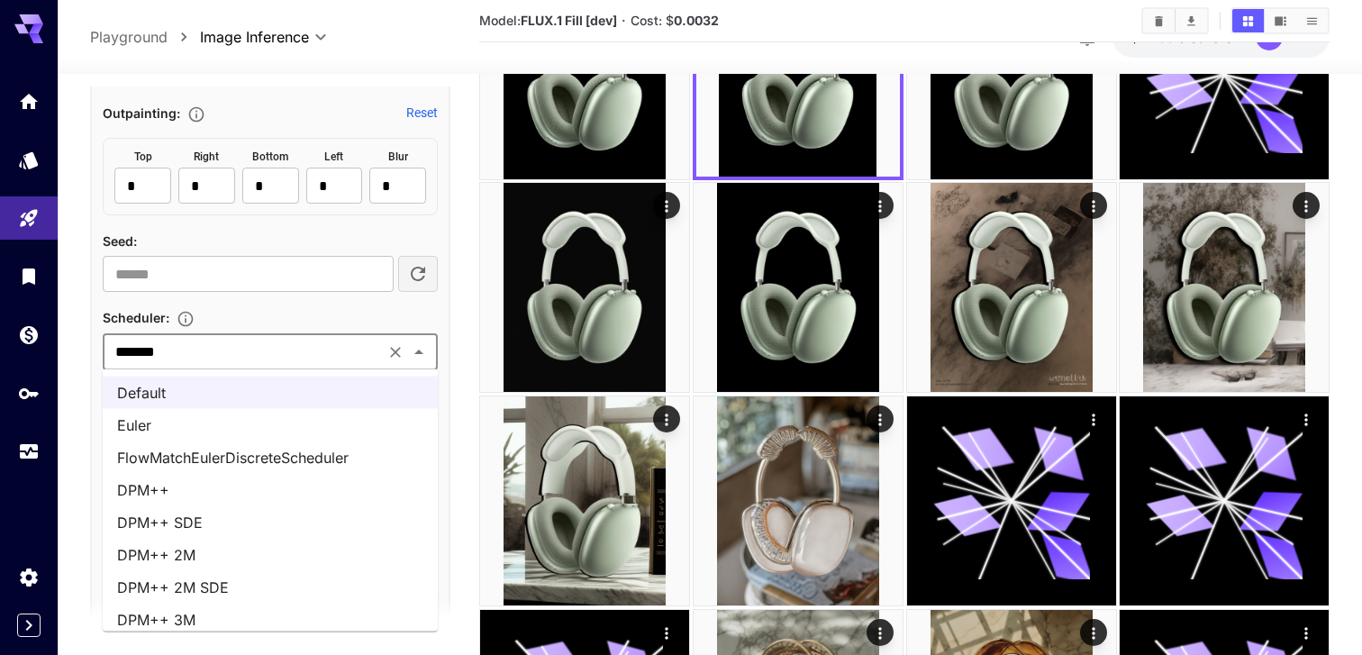
click at [294, 450] on li "FlowMatchEulerDiscreteScheduler" at bounding box center [270, 457] width 335 height 32
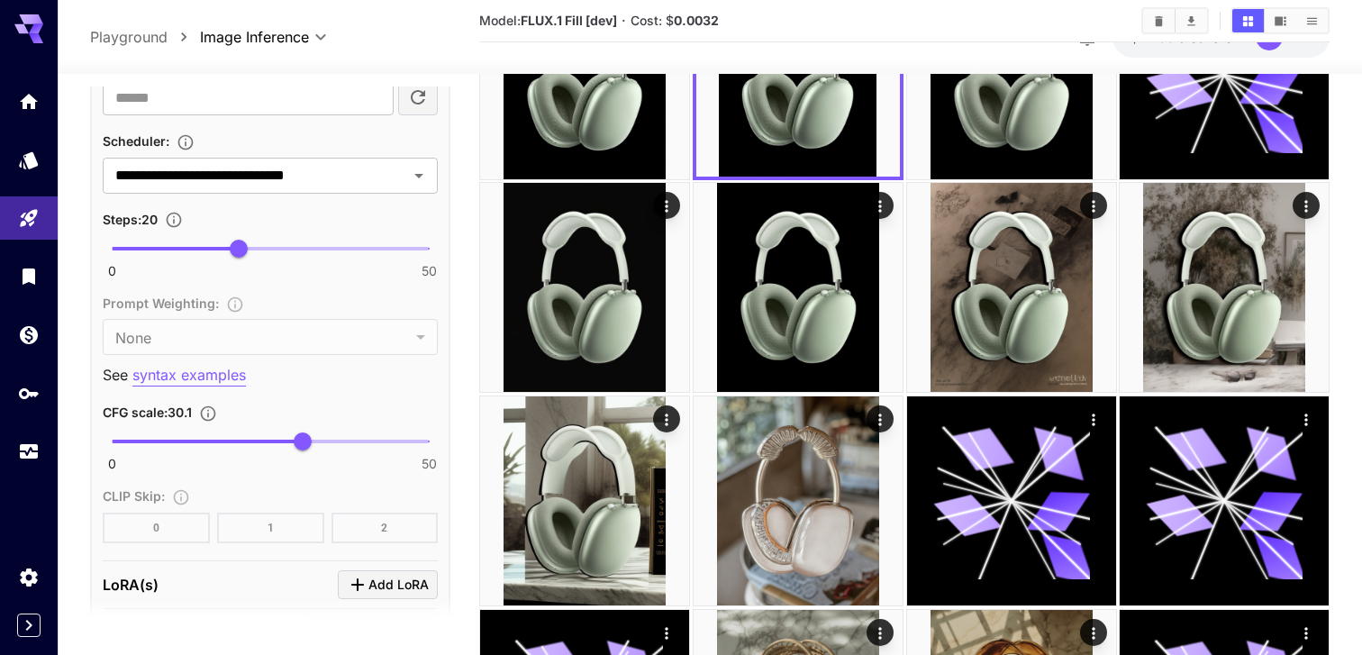
scroll to position [1601, 0]
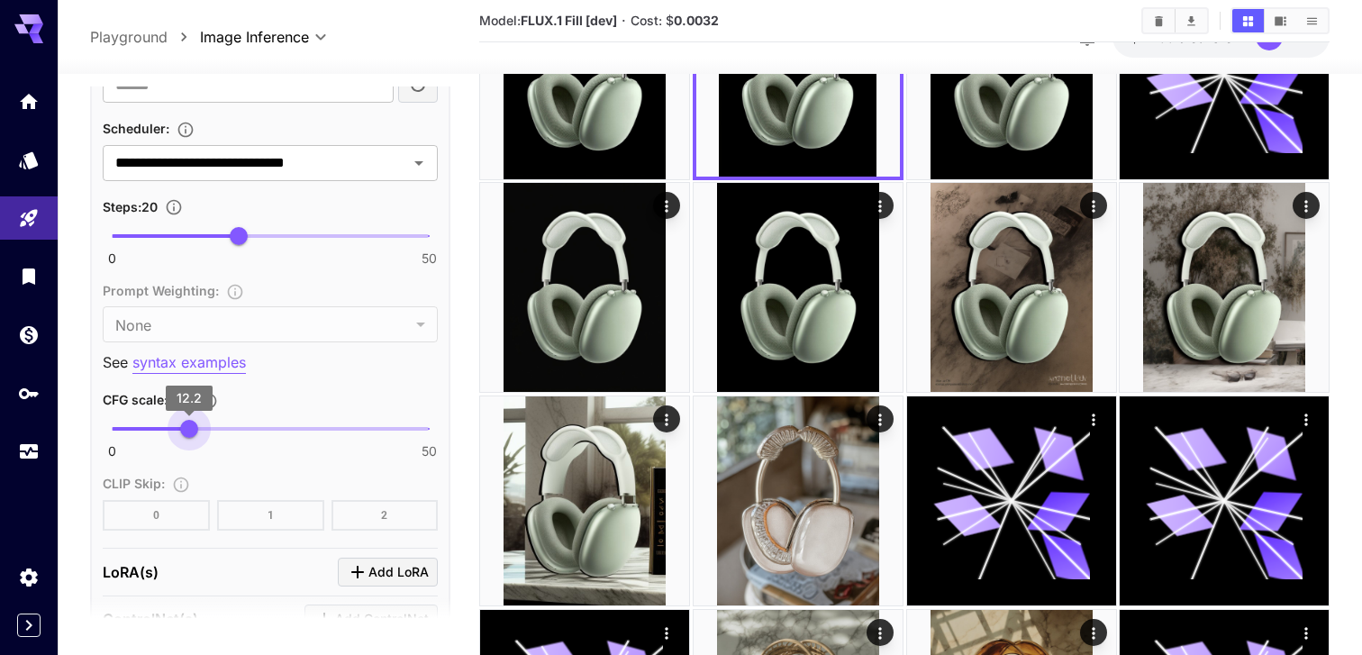
click at [189, 432] on span "0 50 12.2" at bounding box center [270, 428] width 317 height 27
type input "***"
click at [164, 432] on span "0 50 12.2" at bounding box center [270, 428] width 317 height 27
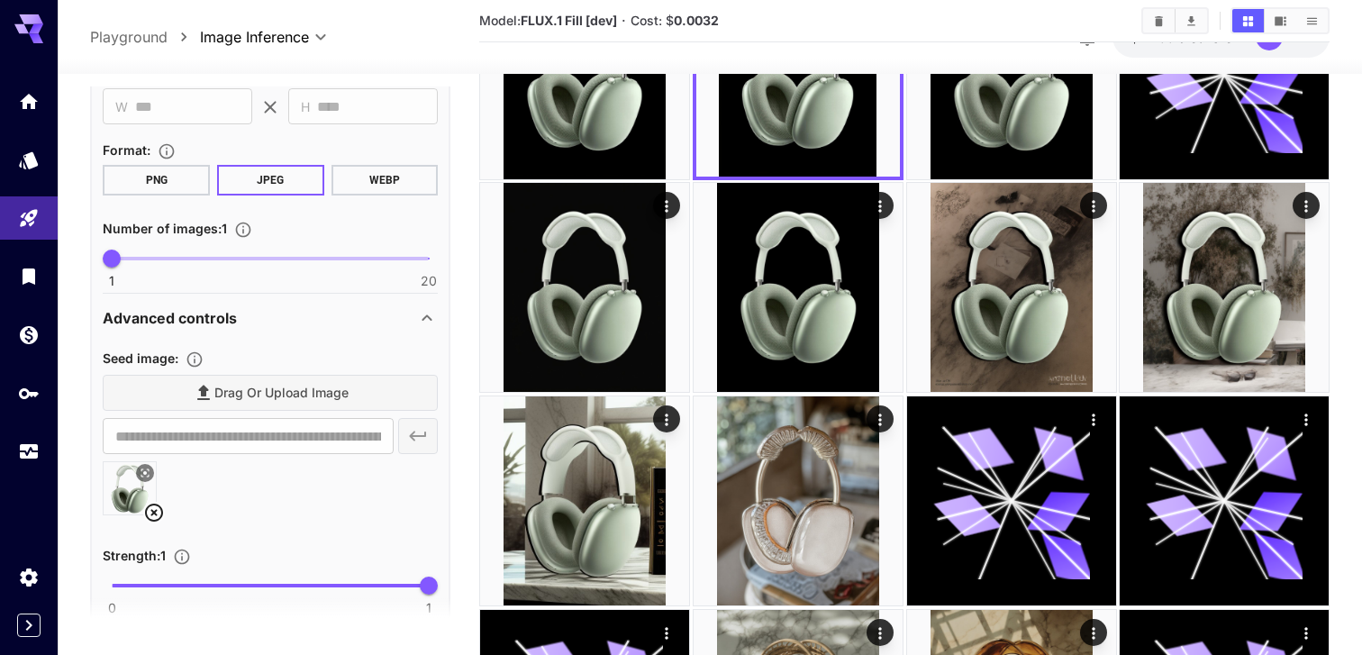
scroll to position [0, 0]
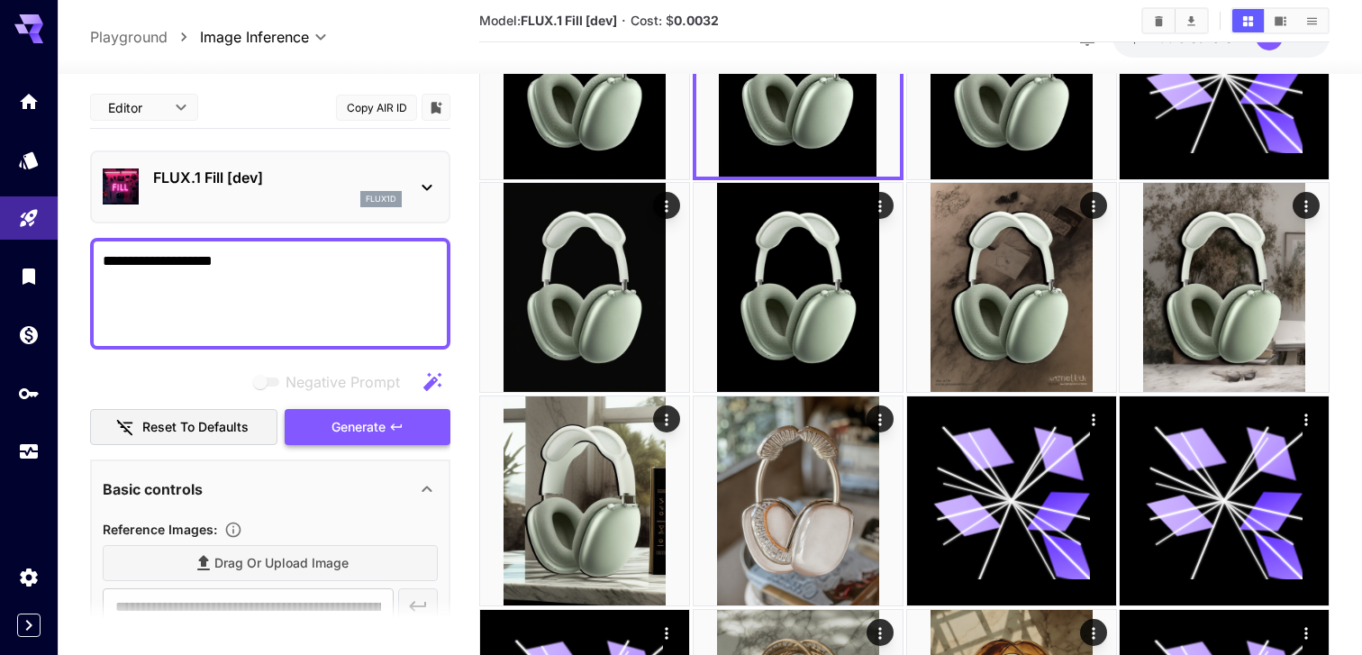
type input "**********"
drag, startPoint x: 322, startPoint y: 319, endPoint x: 422, endPoint y: 256, distance: 118.2
click at [422, 256] on textarea "**********" at bounding box center [270, 293] width 335 height 86
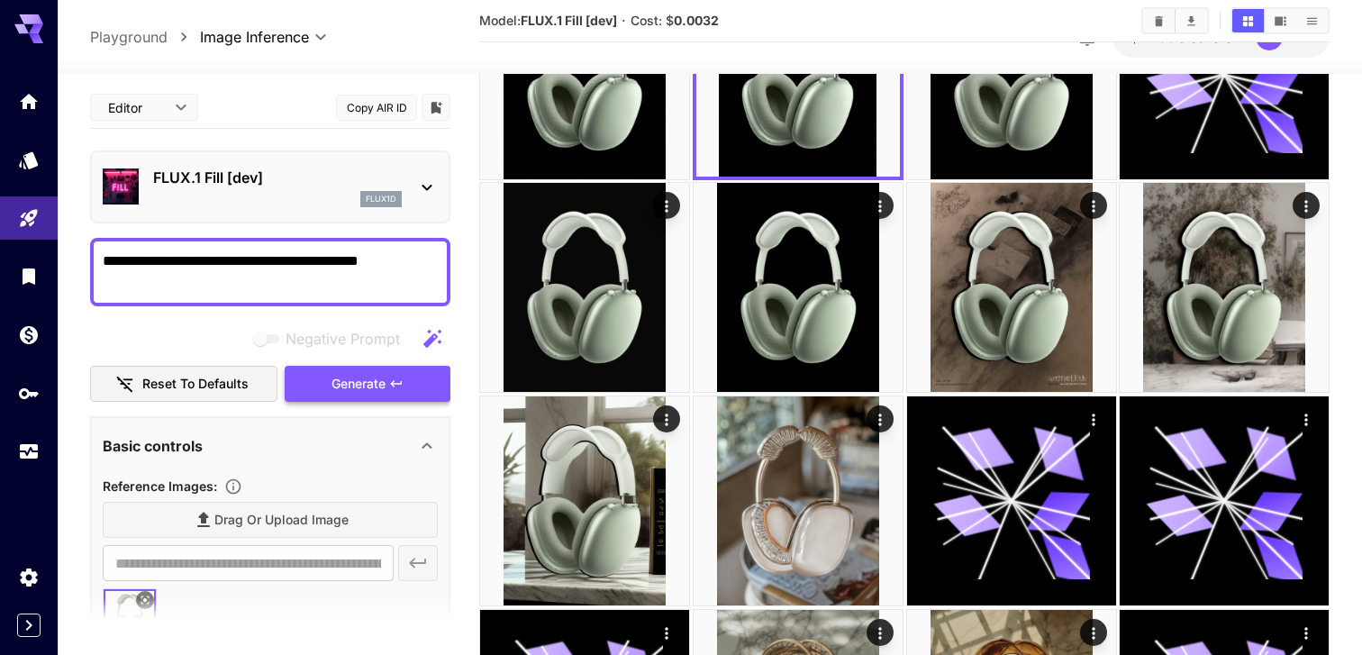
type textarea "**********"
click at [404, 390] on icon "button" at bounding box center [396, 384] width 14 height 14
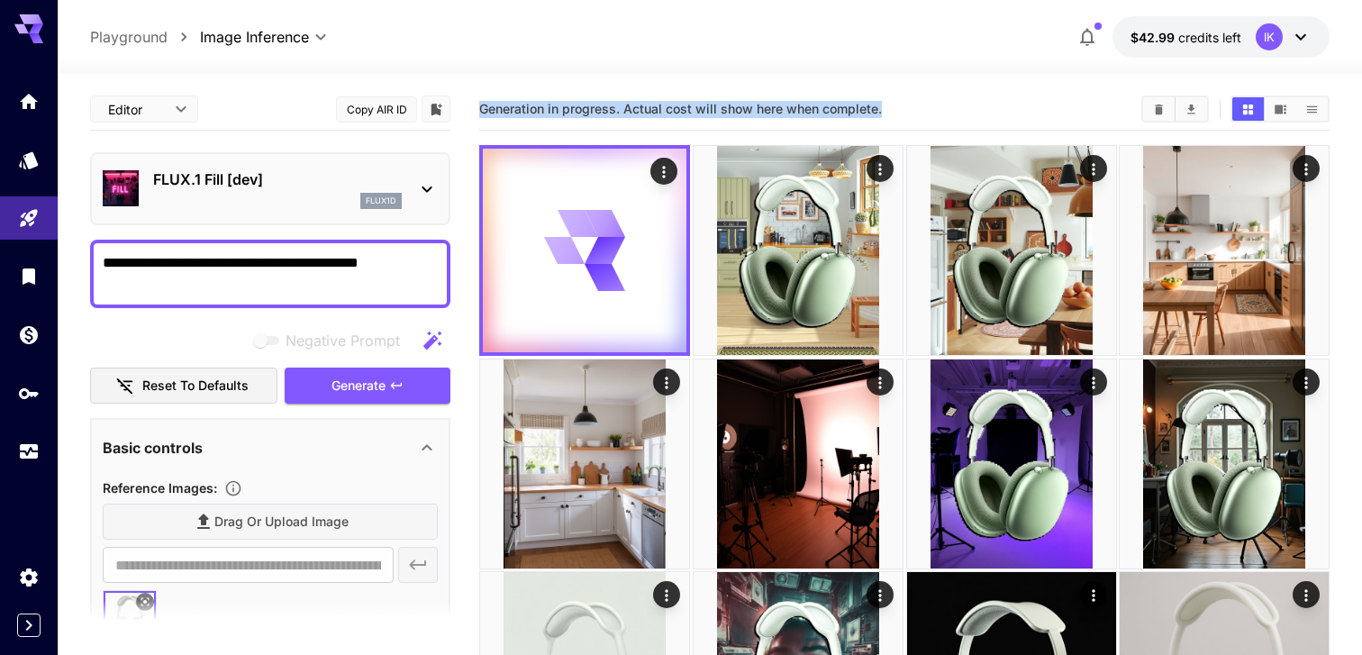
drag, startPoint x: 482, startPoint y: 111, endPoint x: 899, endPoint y: 115, distance: 417.1
click at [899, 115] on section "Generation in progress. Actual cost will show here when complete." at bounding box center [803, 109] width 648 height 17
click at [617, 37] on div "**********" at bounding box center [710, 36] width 1240 height 41
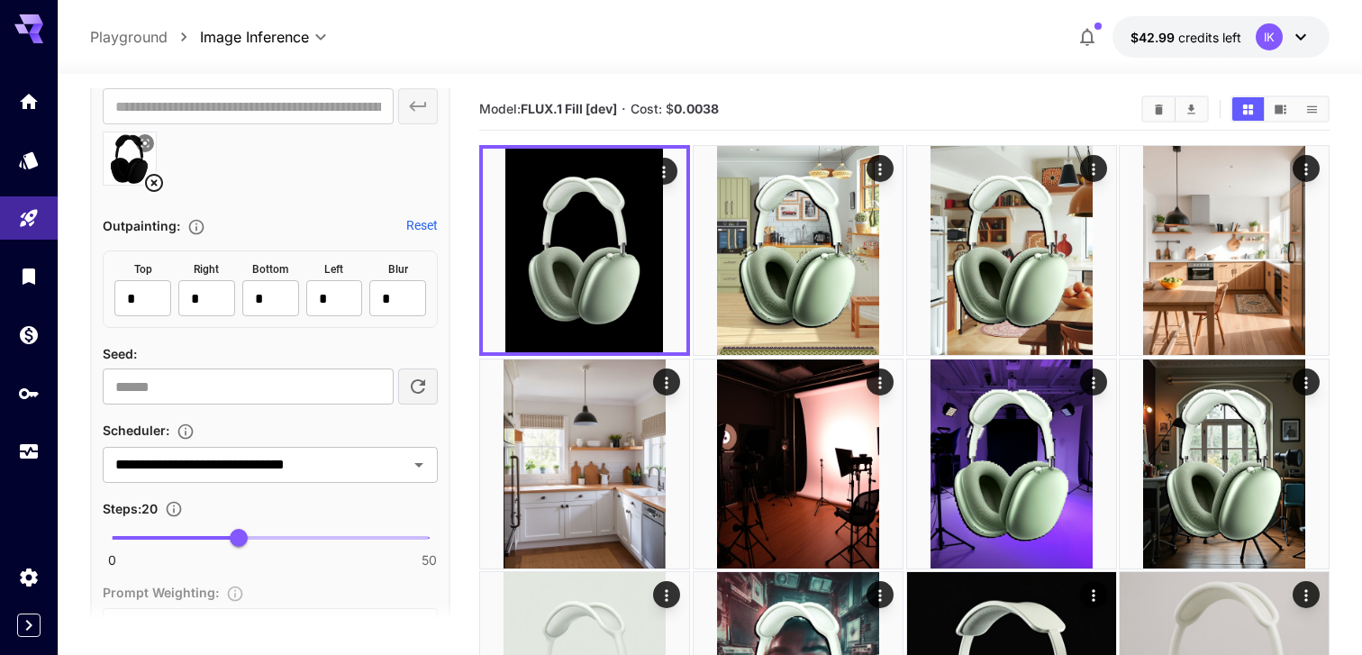
scroll to position [1277, 0]
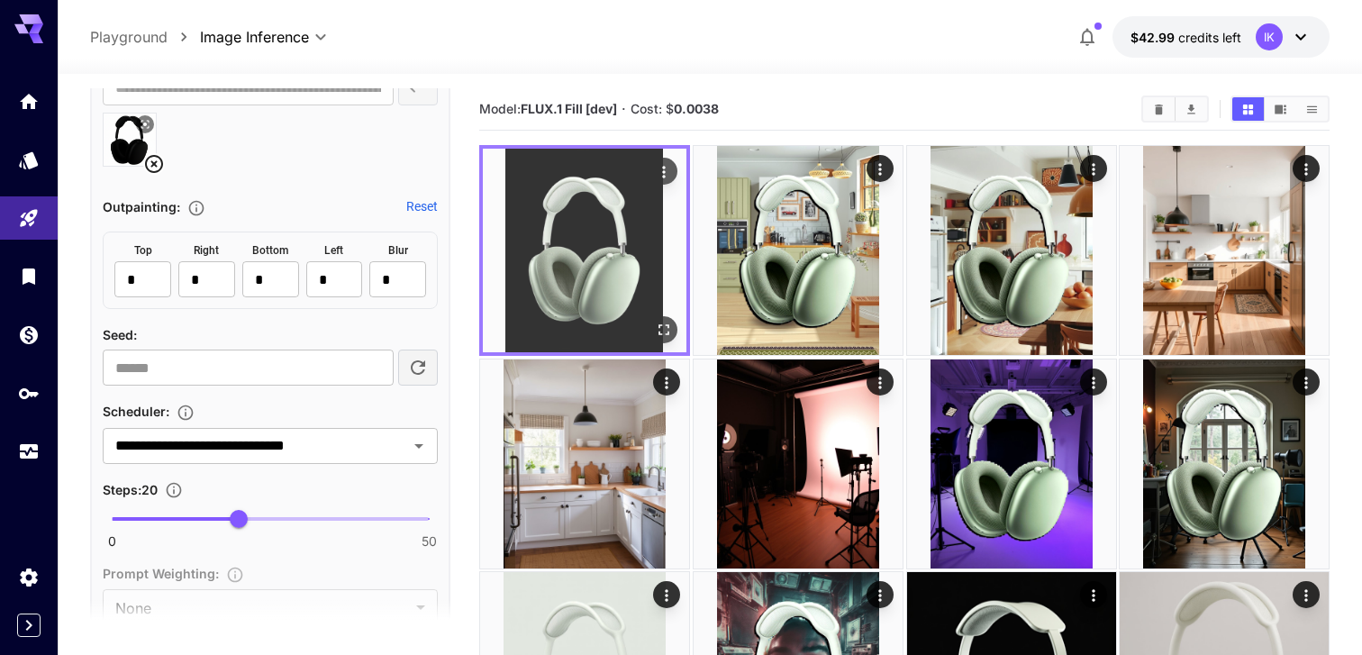
click at [668, 333] on icon "Open in fullscreen" at bounding box center [664, 329] width 11 height 11
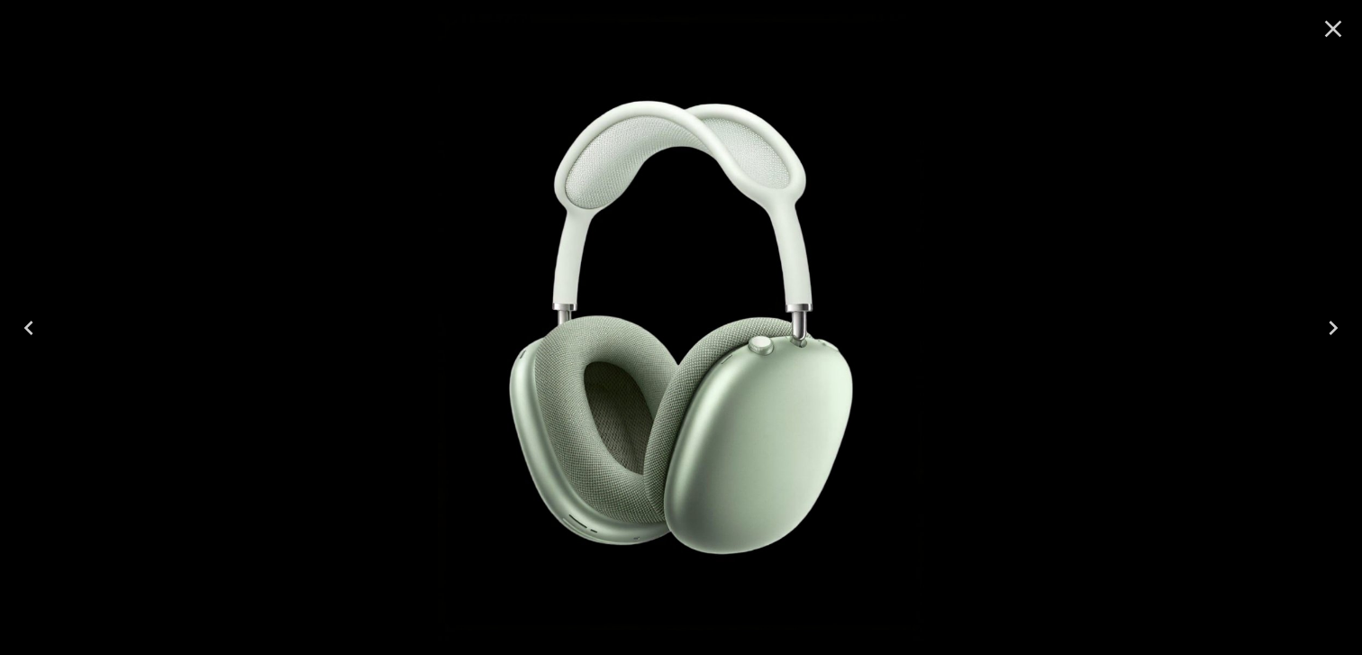
click at [1337, 29] on icon "Close" at bounding box center [1333, 28] width 29 height 29
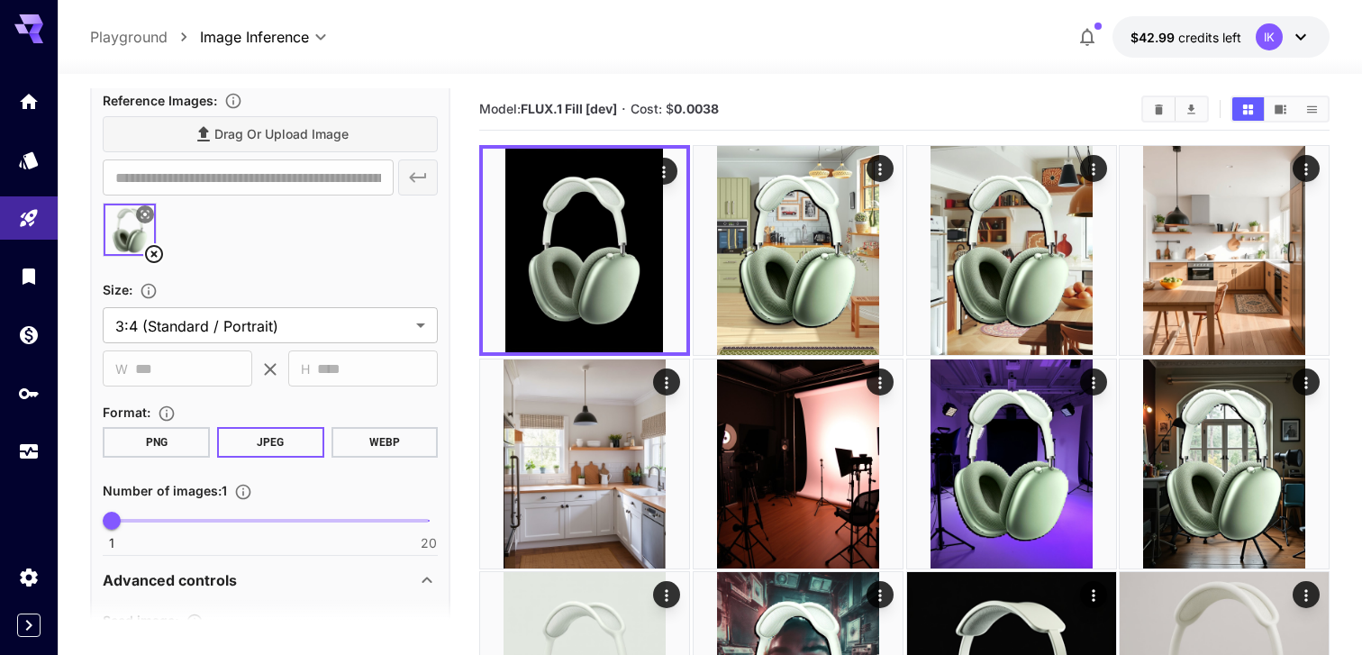
scroll to position [365, 0]
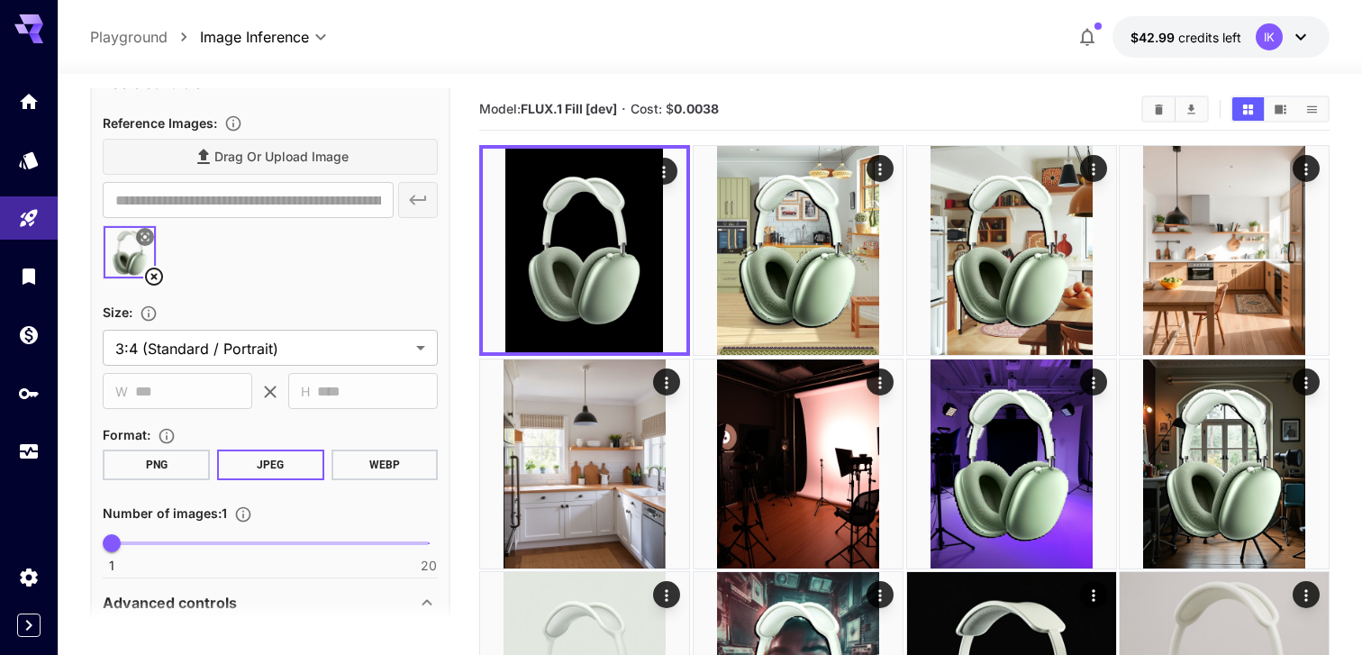
click at [155, 276] on icon at bounding box center [154, 277] width 18 height 18
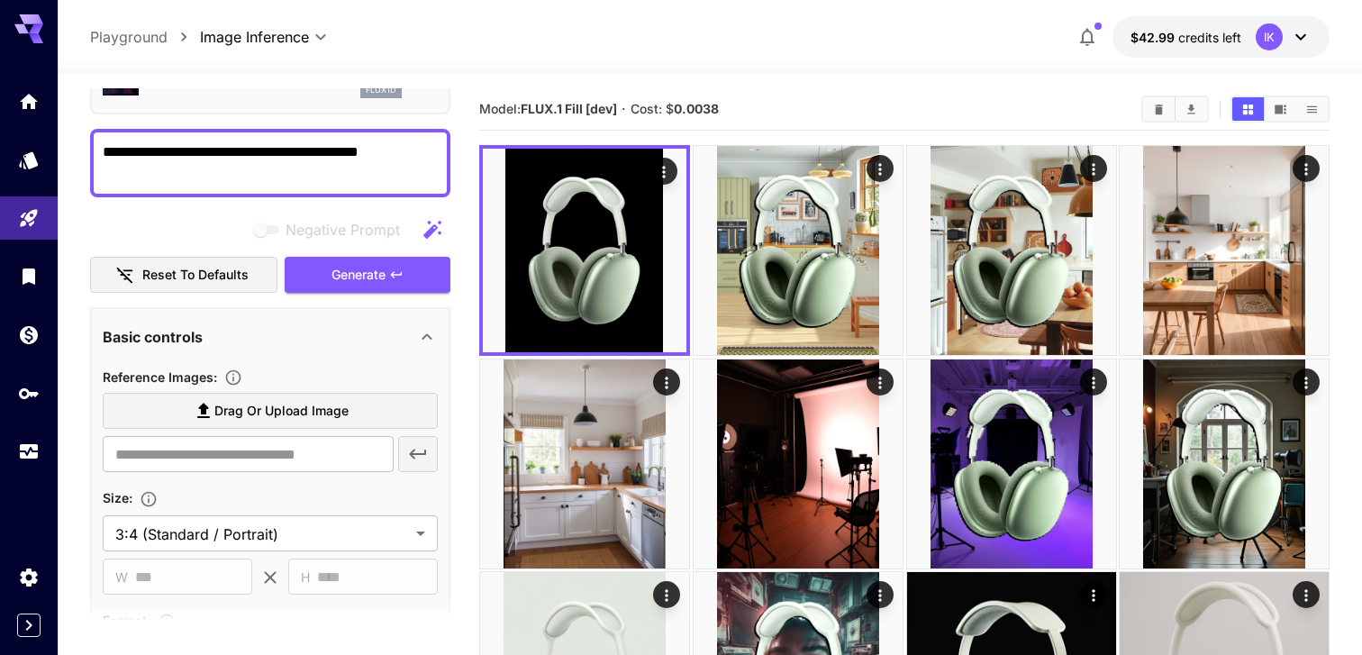
scroll to position [0, 0]
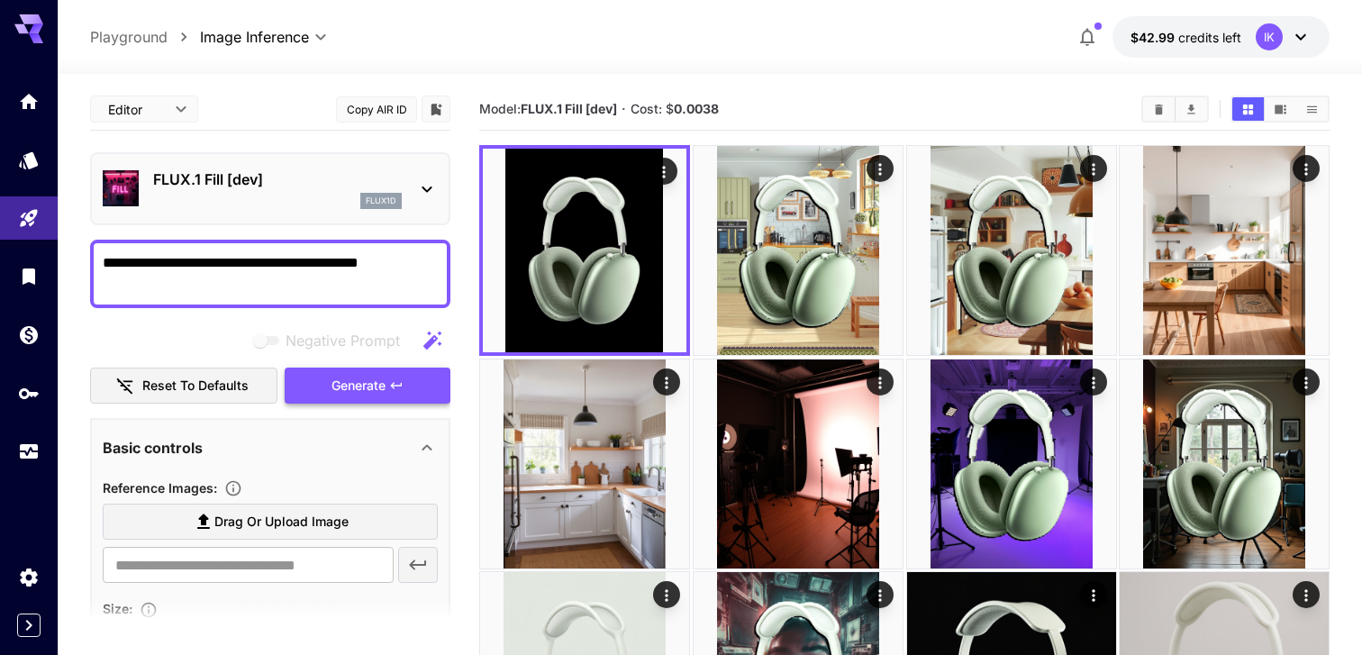
click at [332, 387] on span "Generate" at bounding box center [359, 386] width 54 height 23
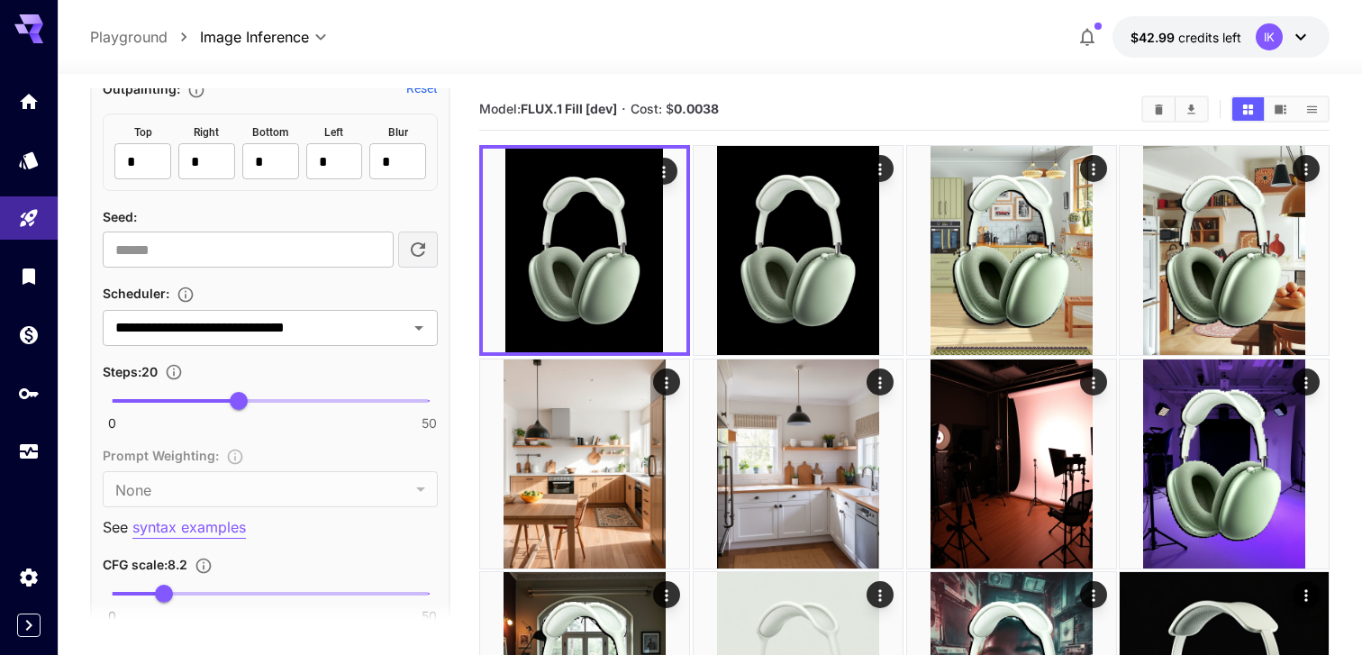
scroll to position [1333, 0]
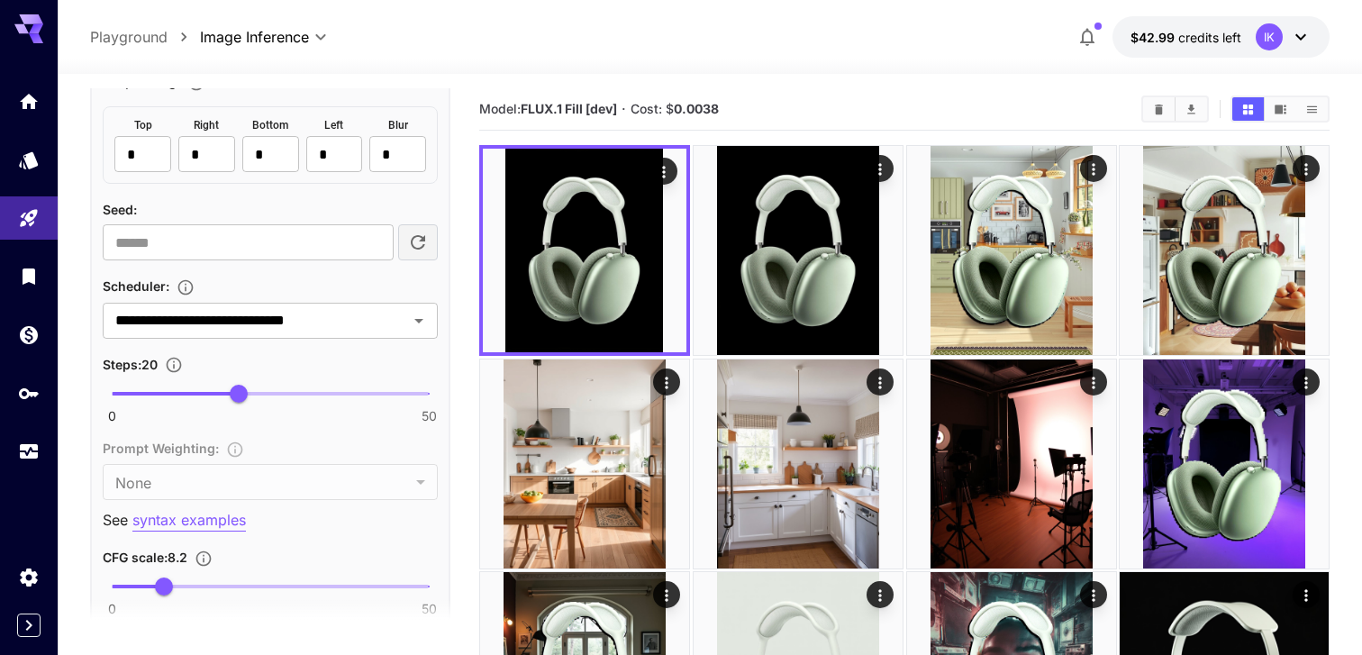
click at [291, 297] on section "**********" at bounding box center [270, 306] width 335 height 63
click at [291, 337] on div "**********" at bounding box center [270, 321] width 335 height 36
click at [431, 320] on button "Open" at bounding box center [418, 320] width 25 height 25
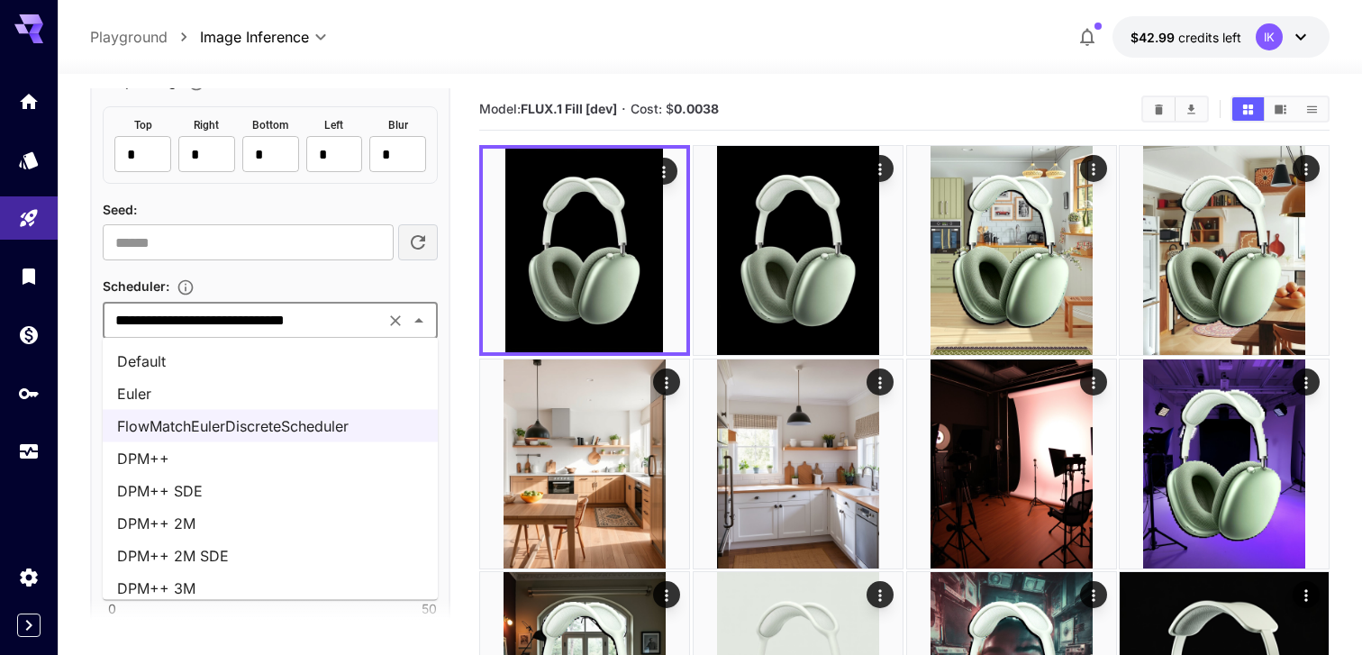
click at [231, 558] on li "DPM++ 2M SDE" at bounding box center [270, 556] width 335 height 32
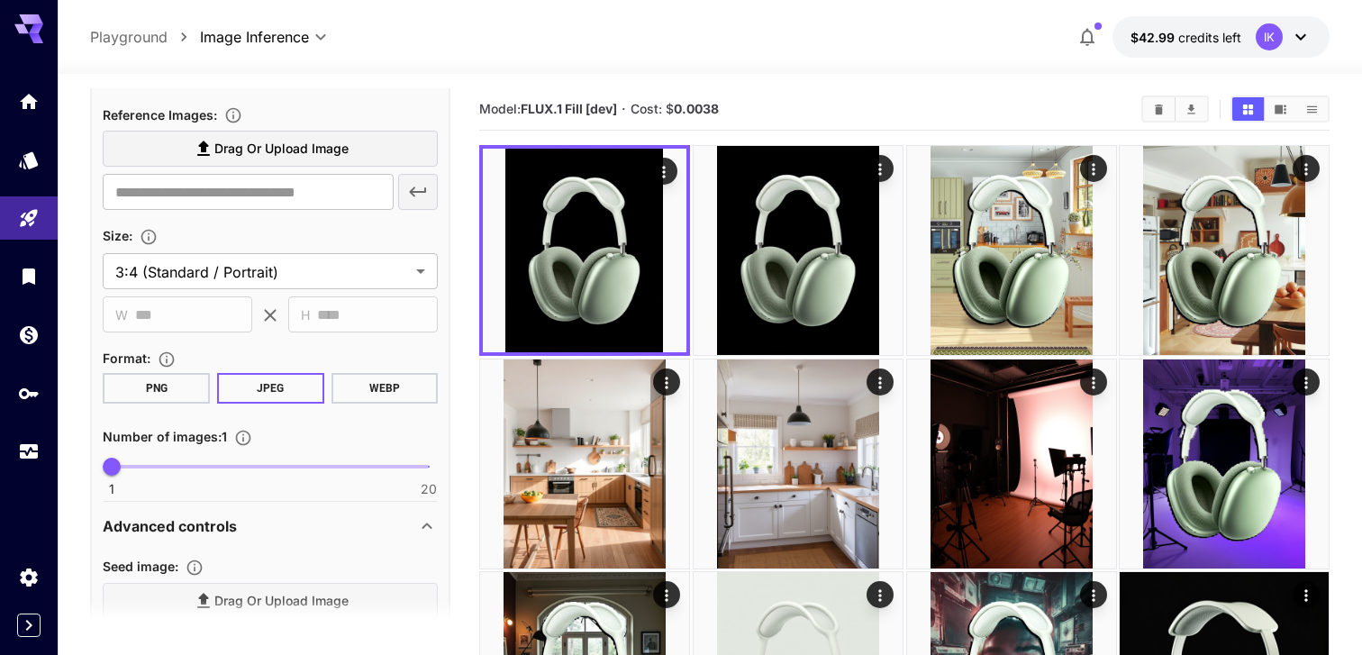
scroll to position [0, 0]
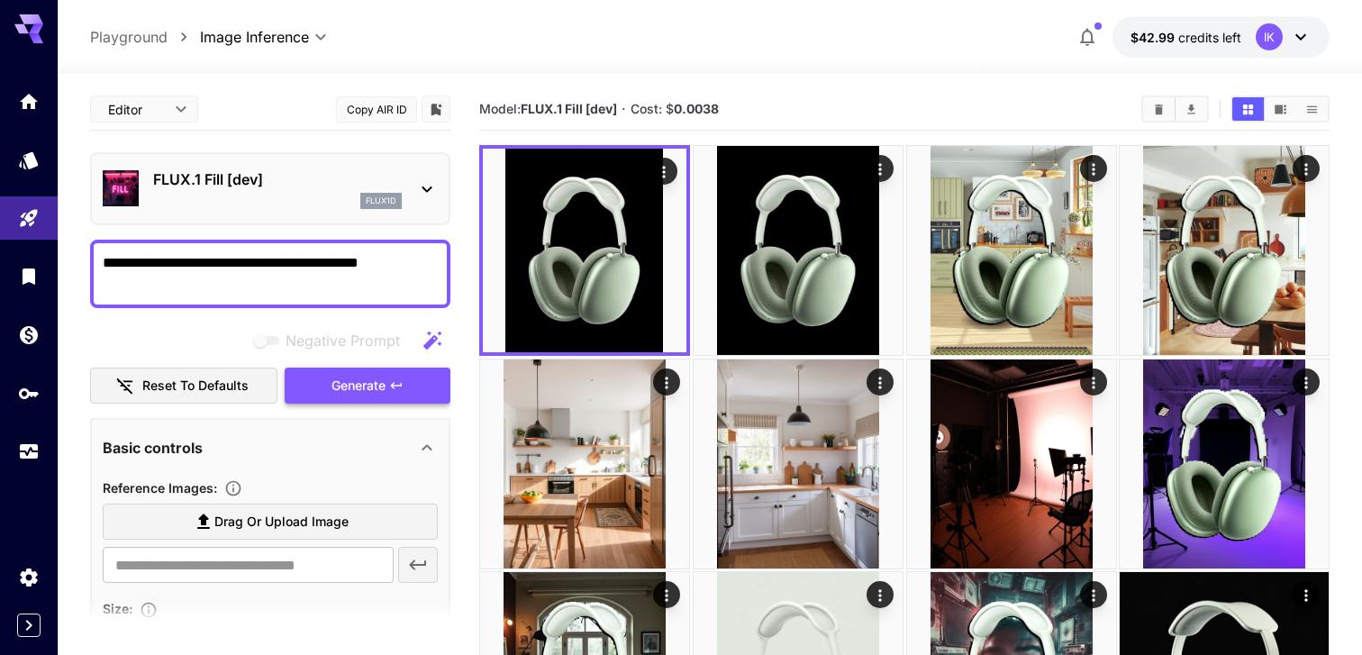
click at [370, 379] on span "Generate" at bounding box center [359, 386] width 54 height 23
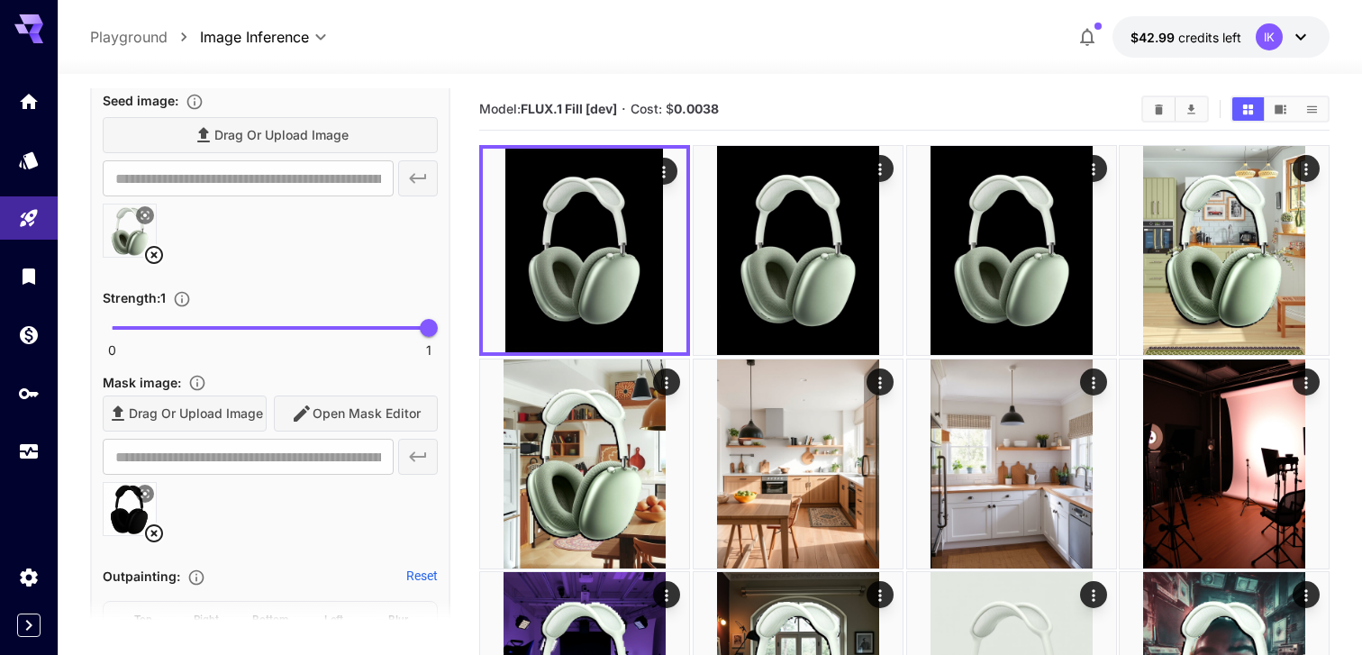
scroll to position [841, 0]
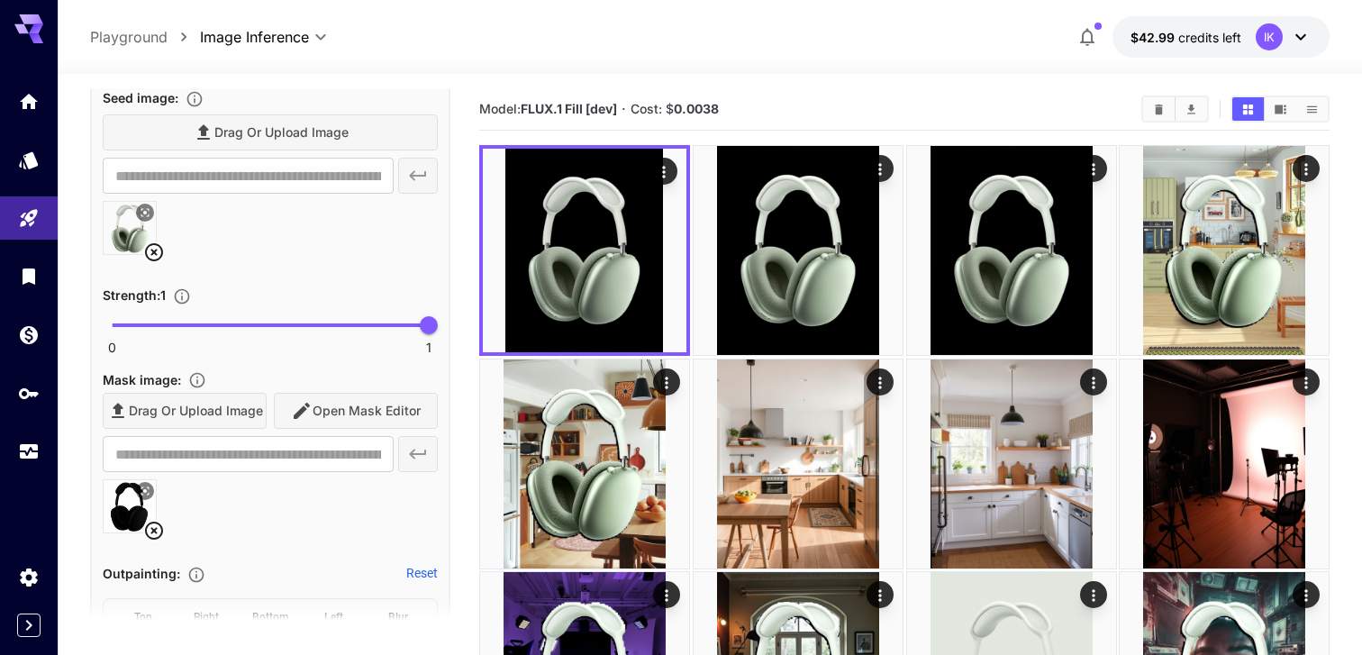
click at [152, 249] on icon at bounding box center [154, 252] width 22 height 22
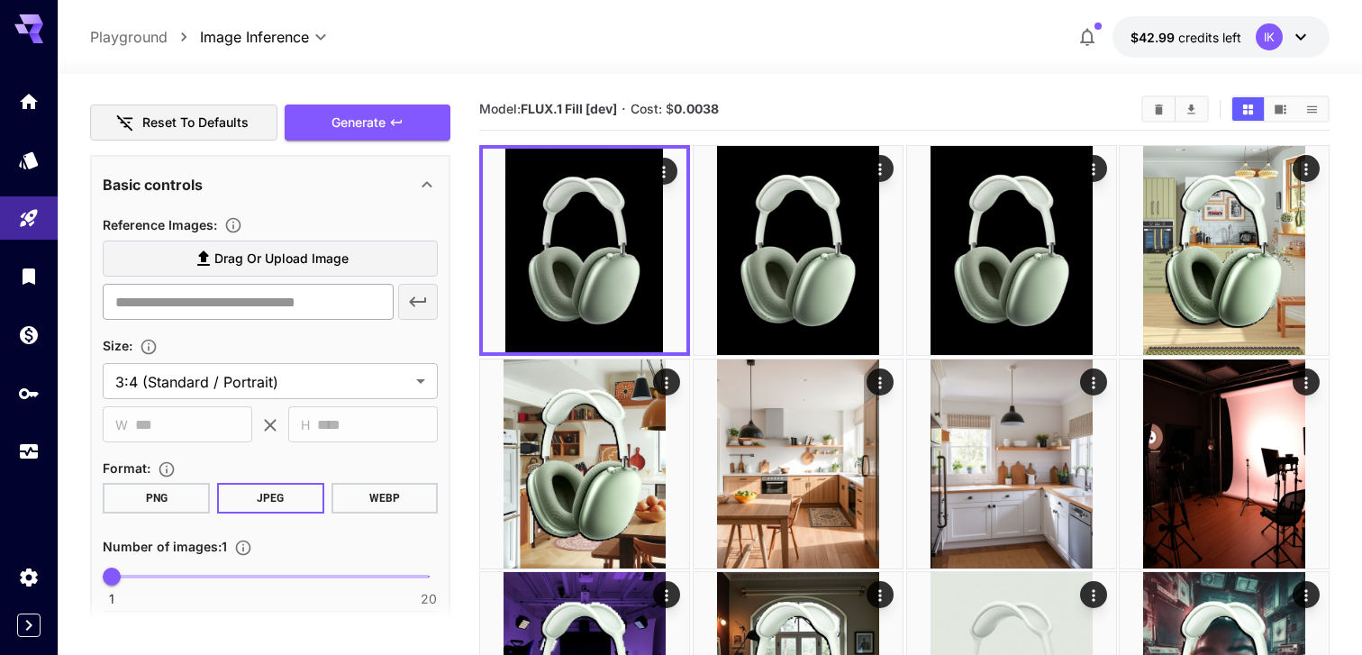
scroll to position [253, 0]
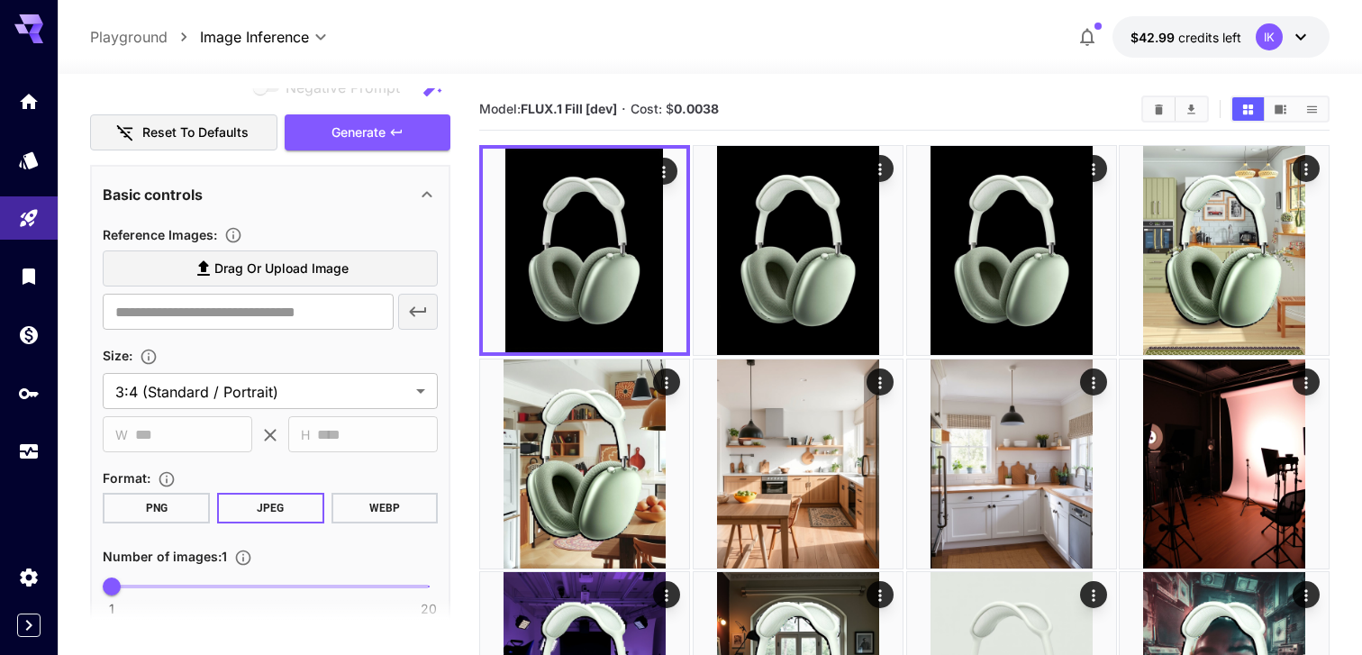
click at [194, 252] on label "Drag or upload image" at bounding box center [270, 268] width 335 height 37
click at [0, 0] on input "Drag or upload image" at bounding box center [0, 0] width 0 height 0
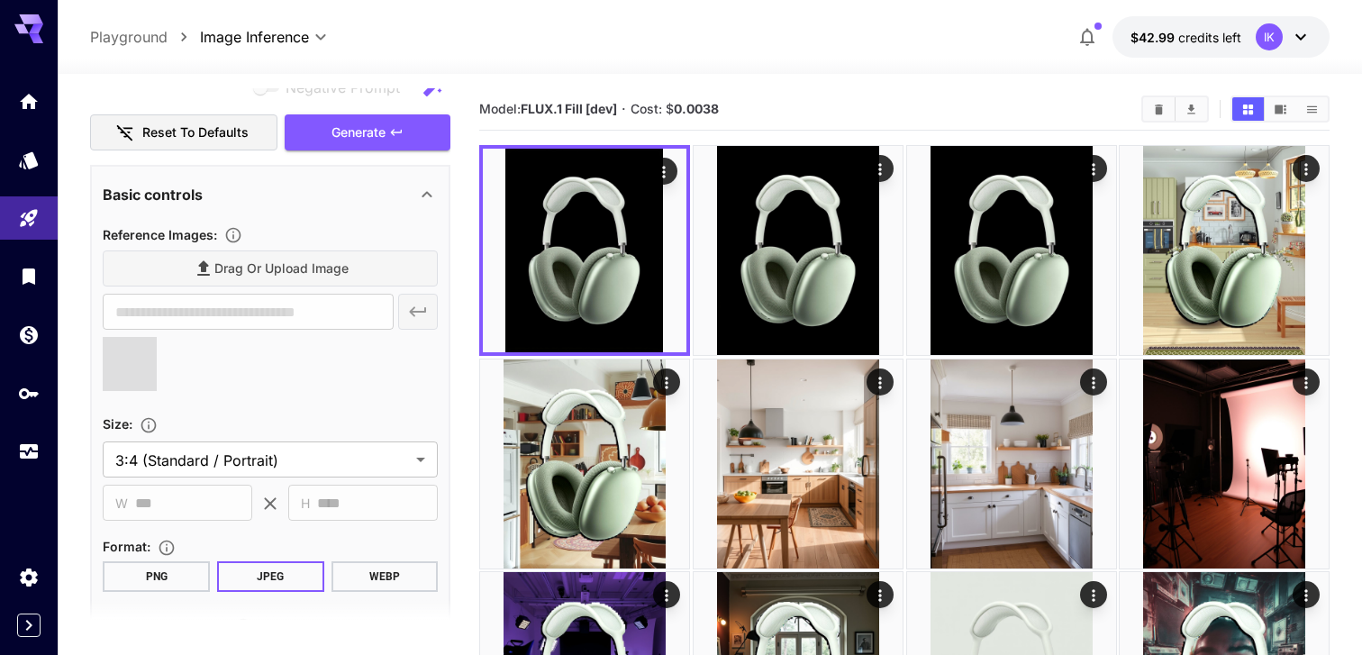
click at [423, 133] on button "Generate" at bounding box center [368, 132] width 166 height 37
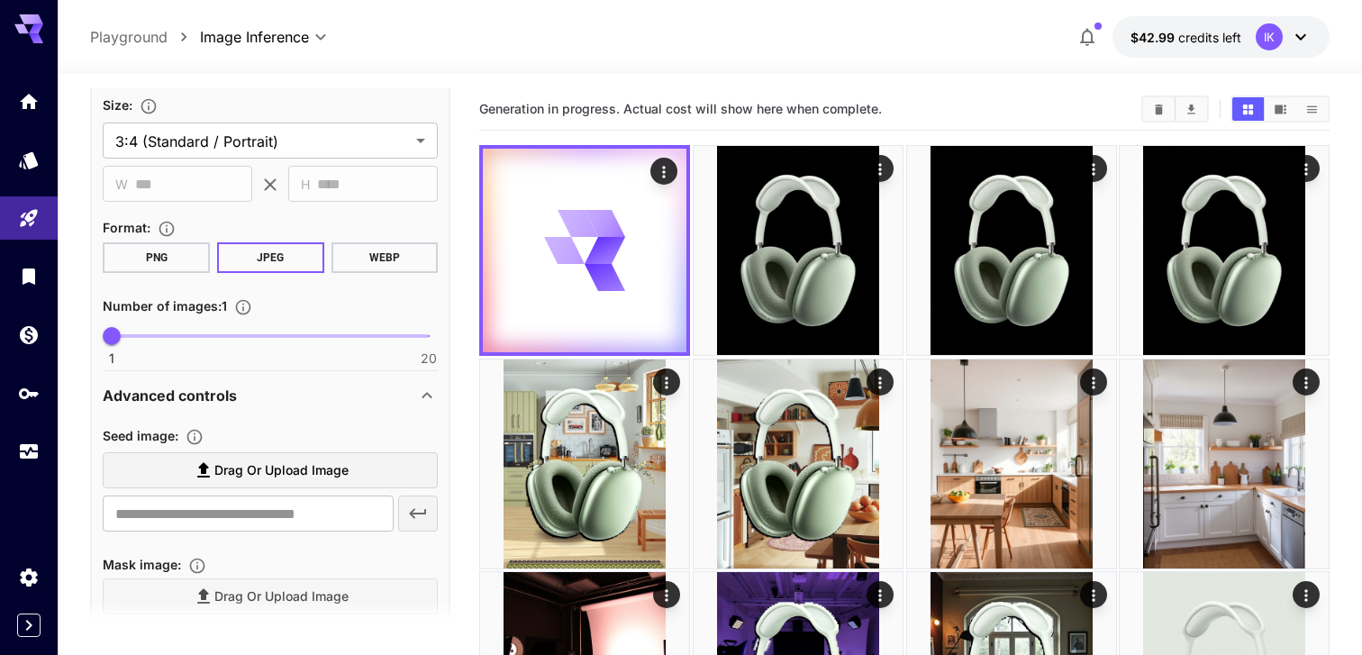
scroll to position [578, 0]
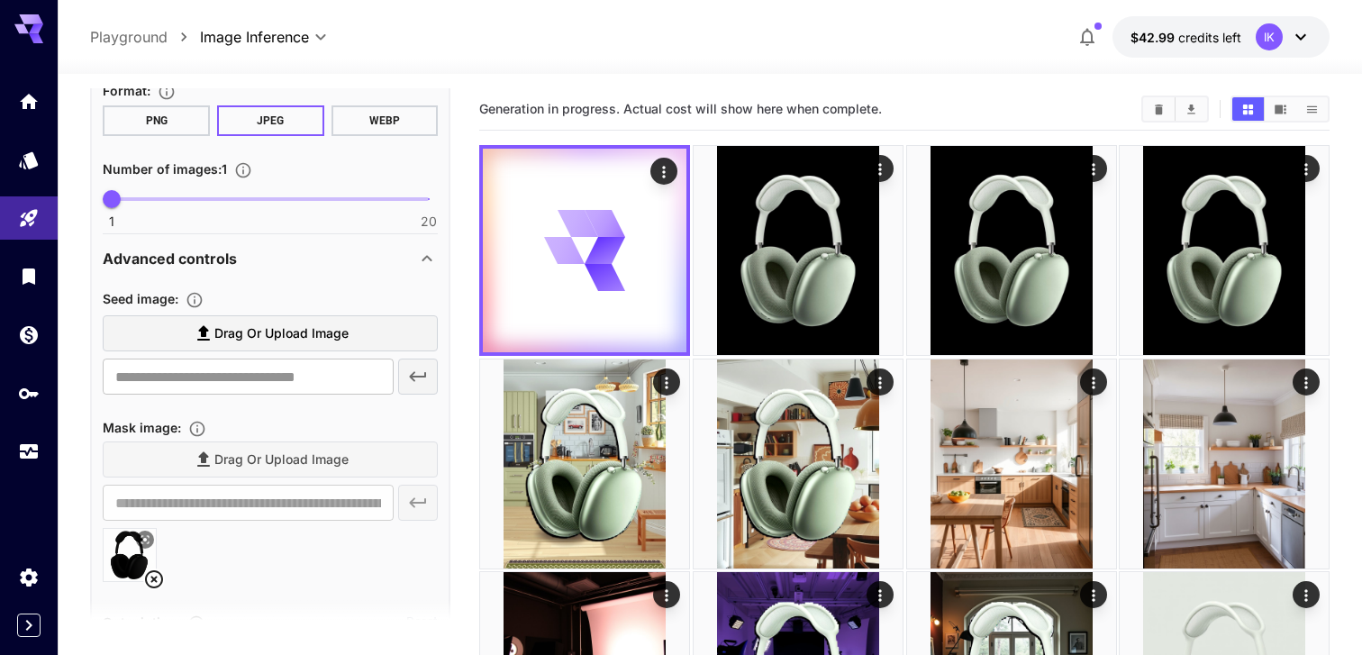
type input "**********"
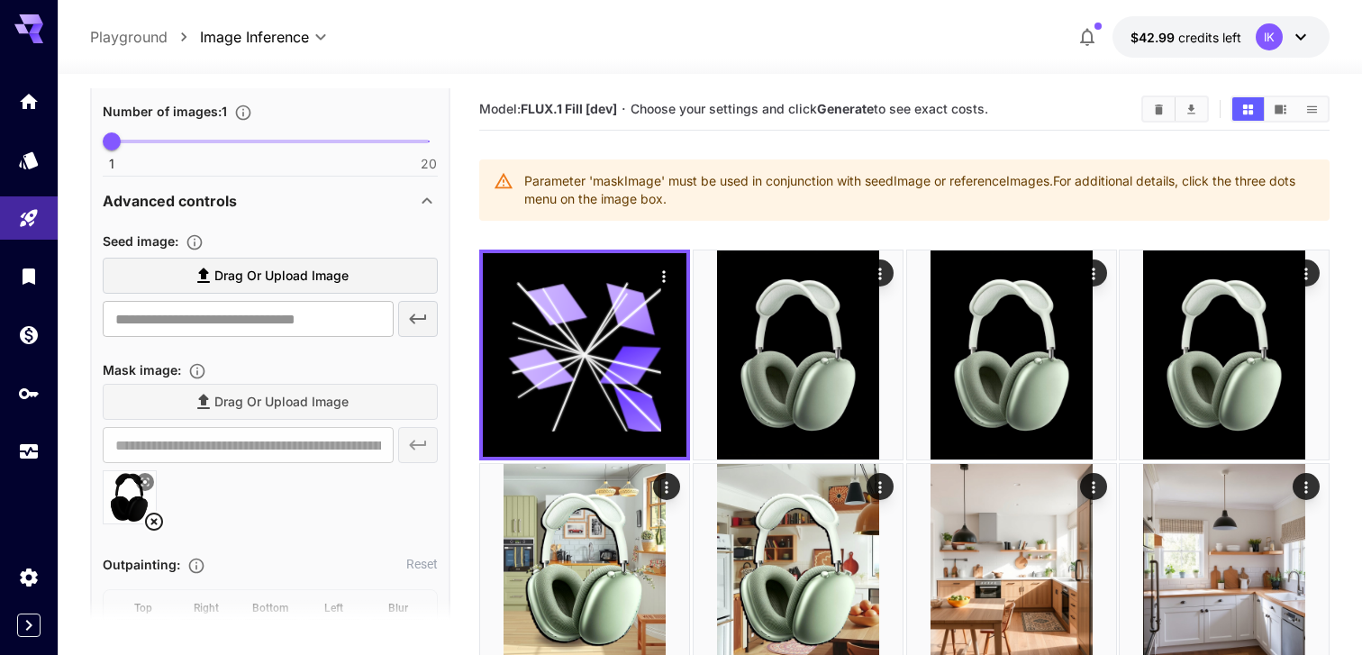
scroll to position [759, 0]
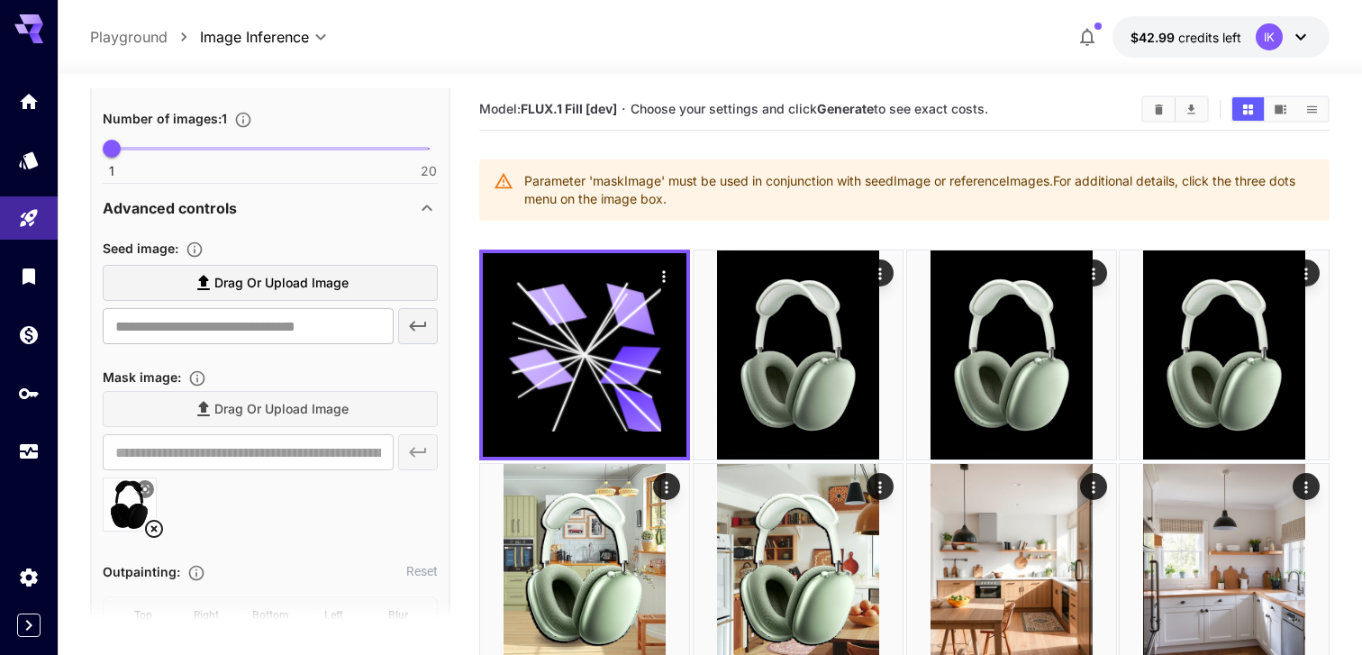
click at [155, 527] on icon at bounding box center [154, 529] width 18 height 18
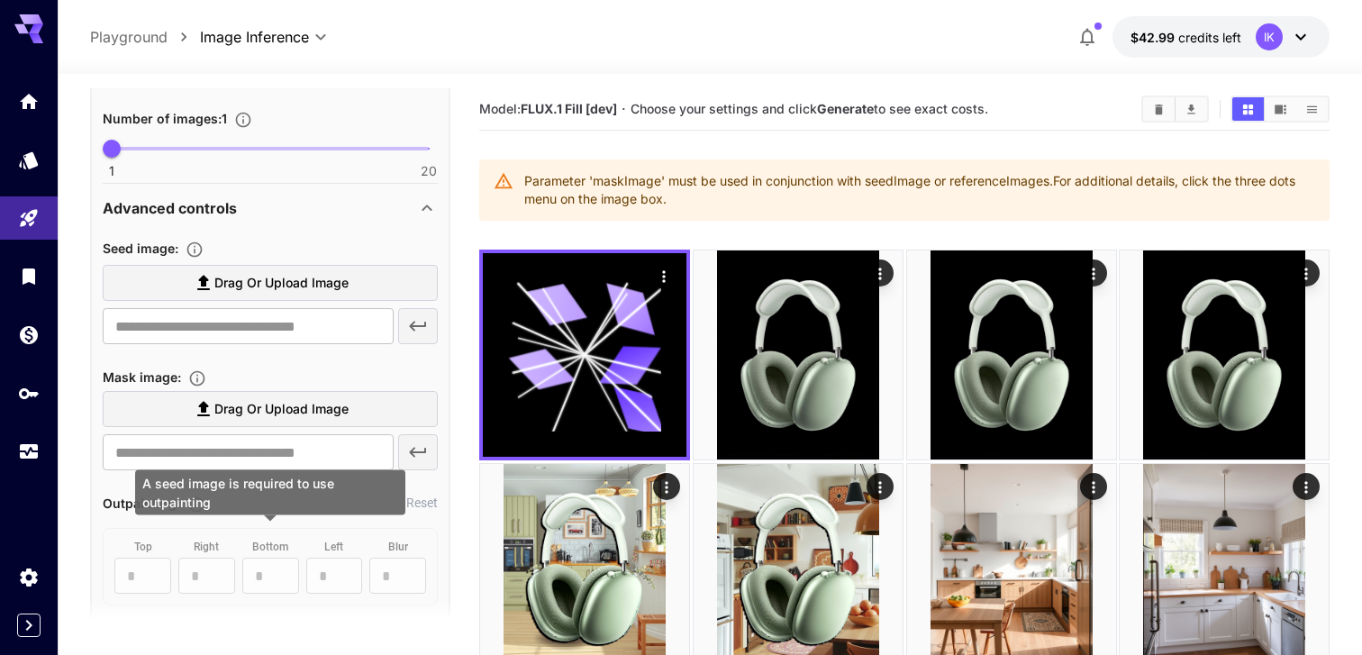
scroll to position [0, 0]
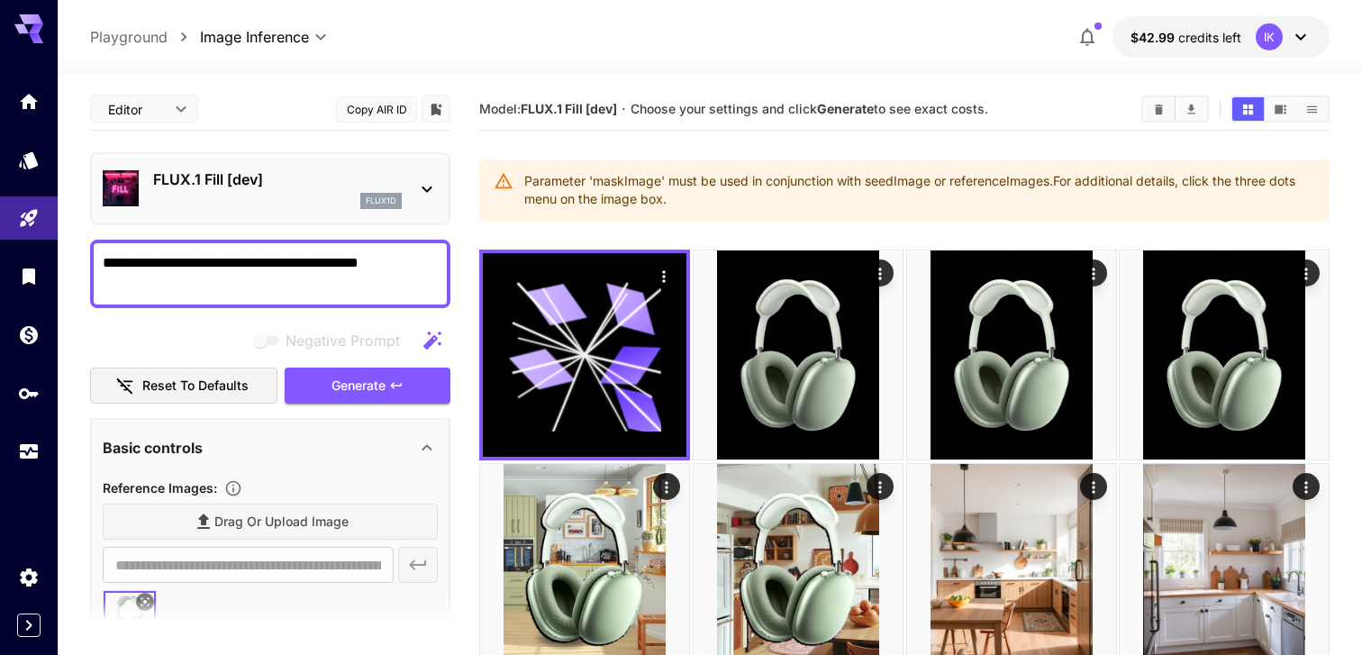
click at [378, 355] on div "Negative Prompt" at bounding box center [270, 341] width 360 height 36
click at [378, 383] on span "Generate" at bounding box center [359, 386] width 54 height 23
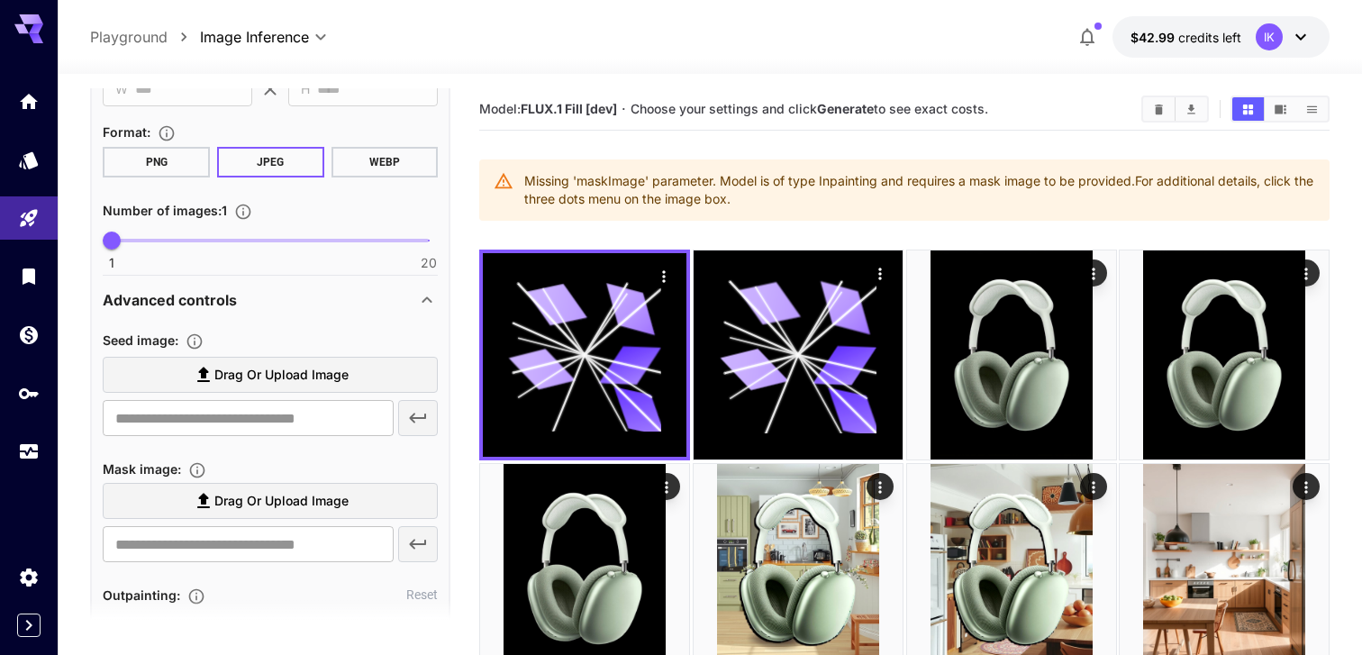
scroll to position [690, 0]
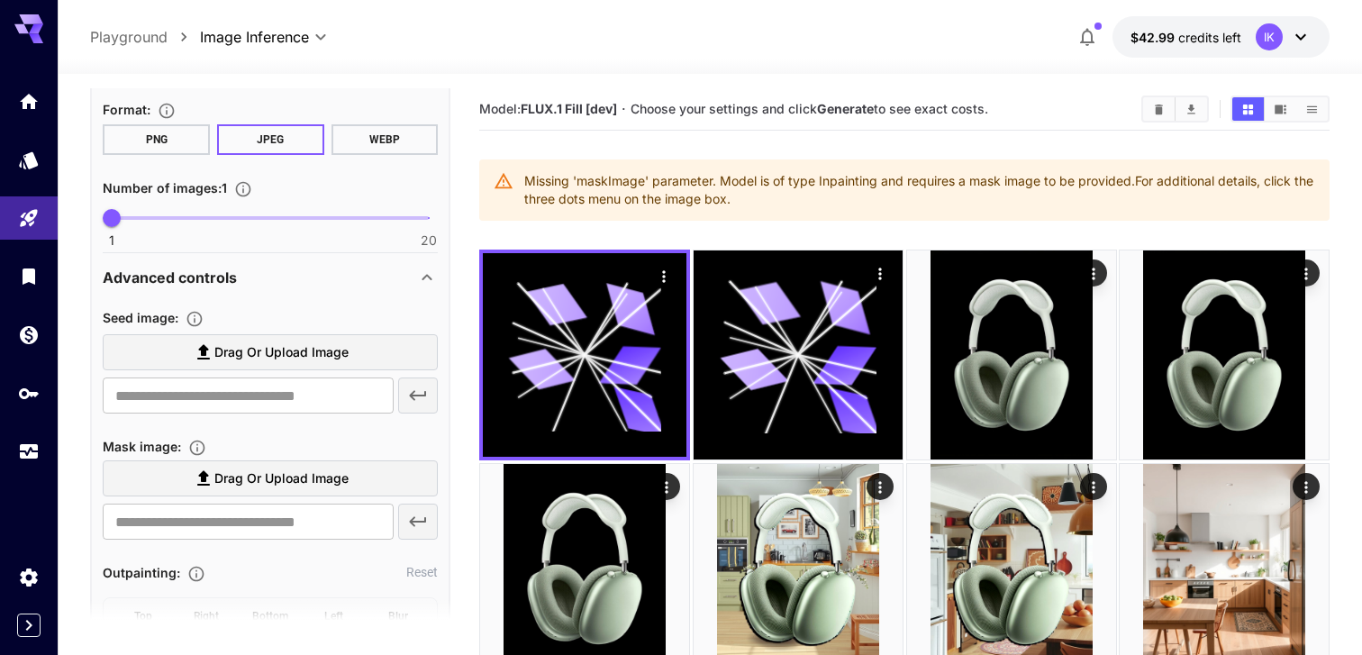
click at [255, 472] on span "Drag or upload image" at bounding box center [281, 479] width 134 height 23
click at [0, 0] on input "Drag or upload image" at bounding box center [0, 0] width 0 height 0
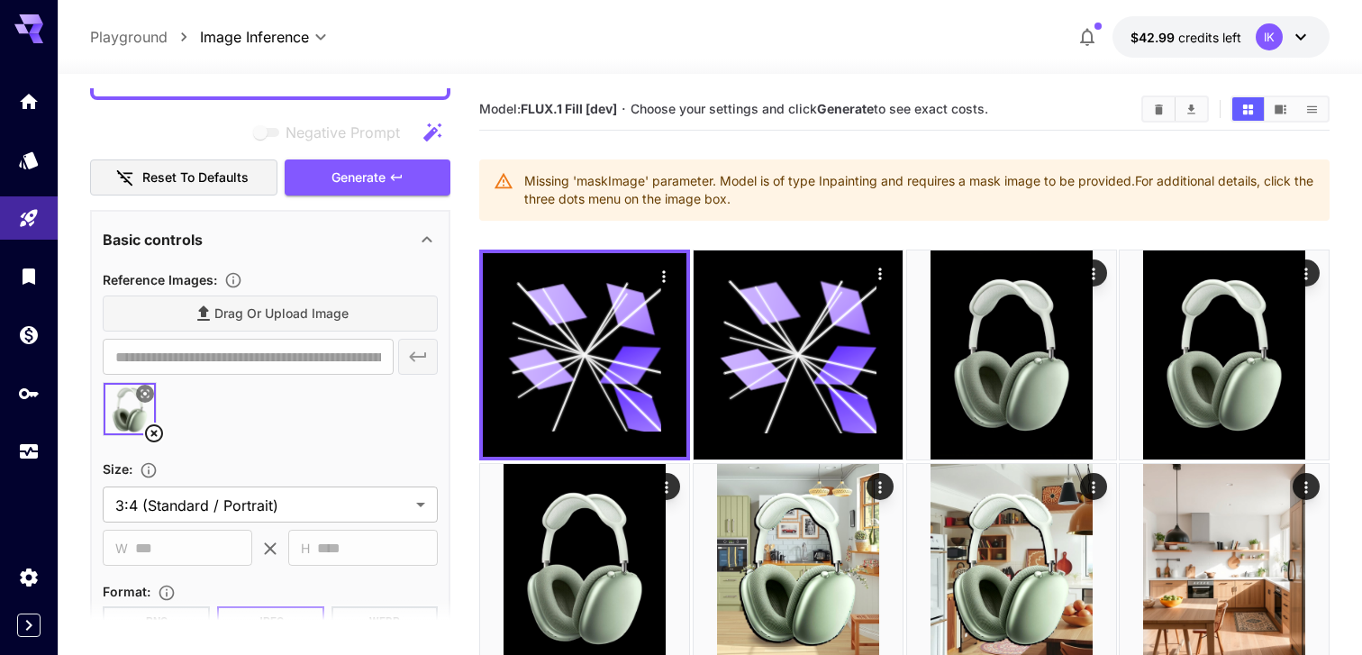
scroll to position [189, 0]
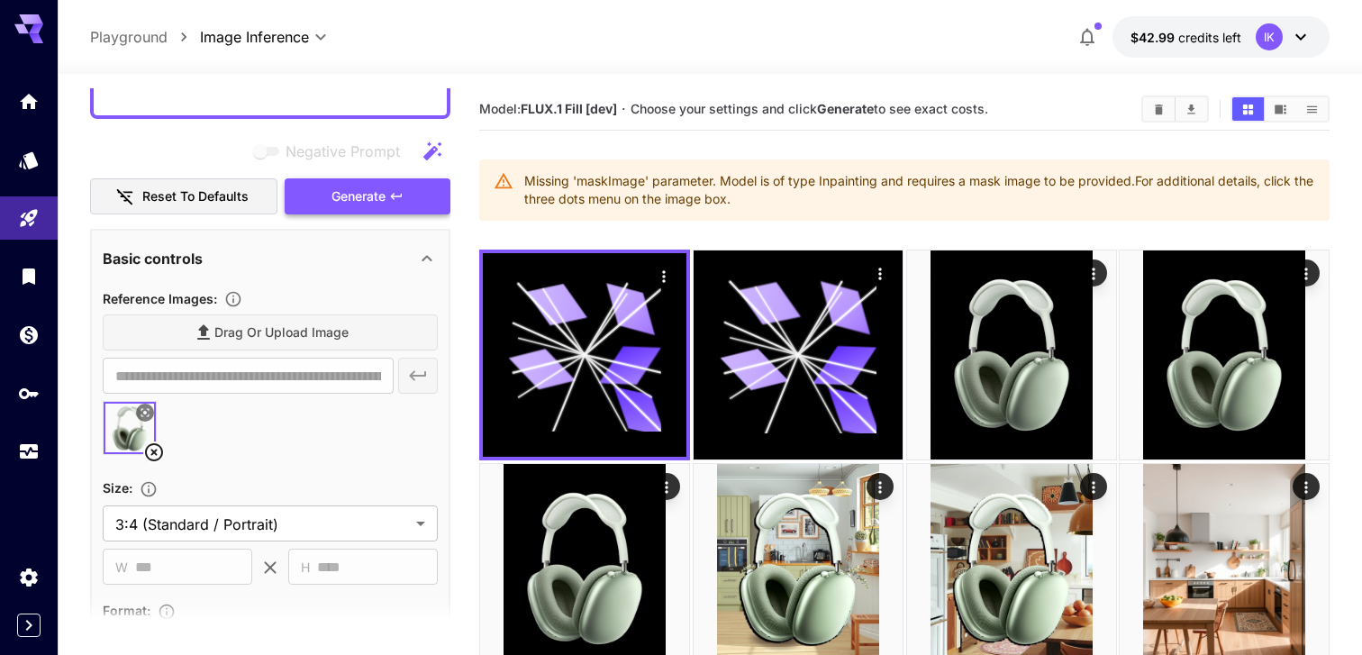
click at [363, 195] on span "Generate" at bounding box center [359, 197] width 54 height 23
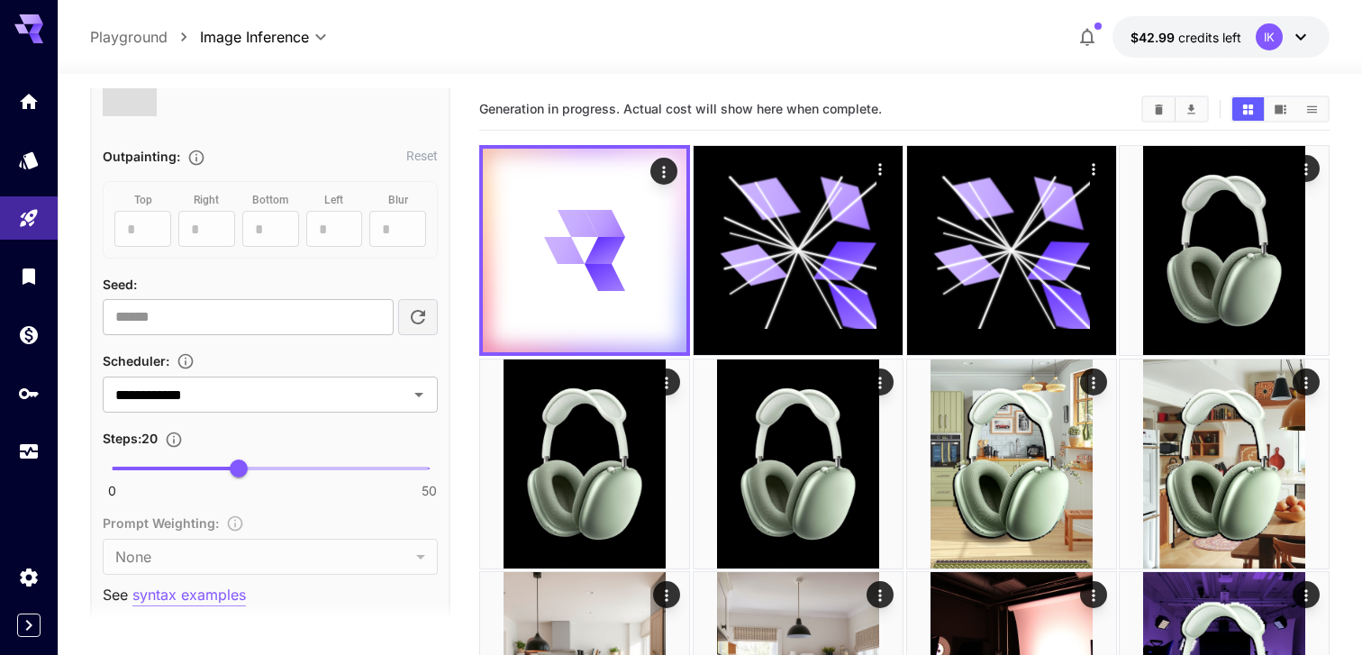
scroll to position [1177, 0]
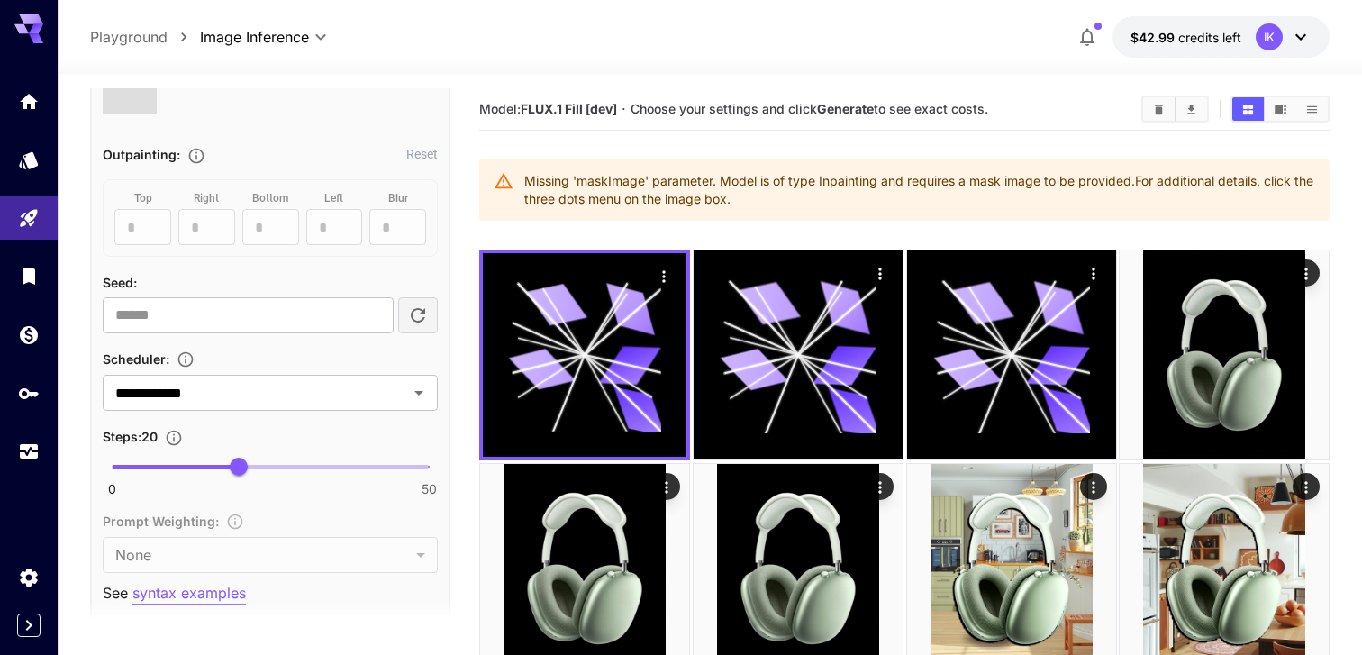
type input "**********"
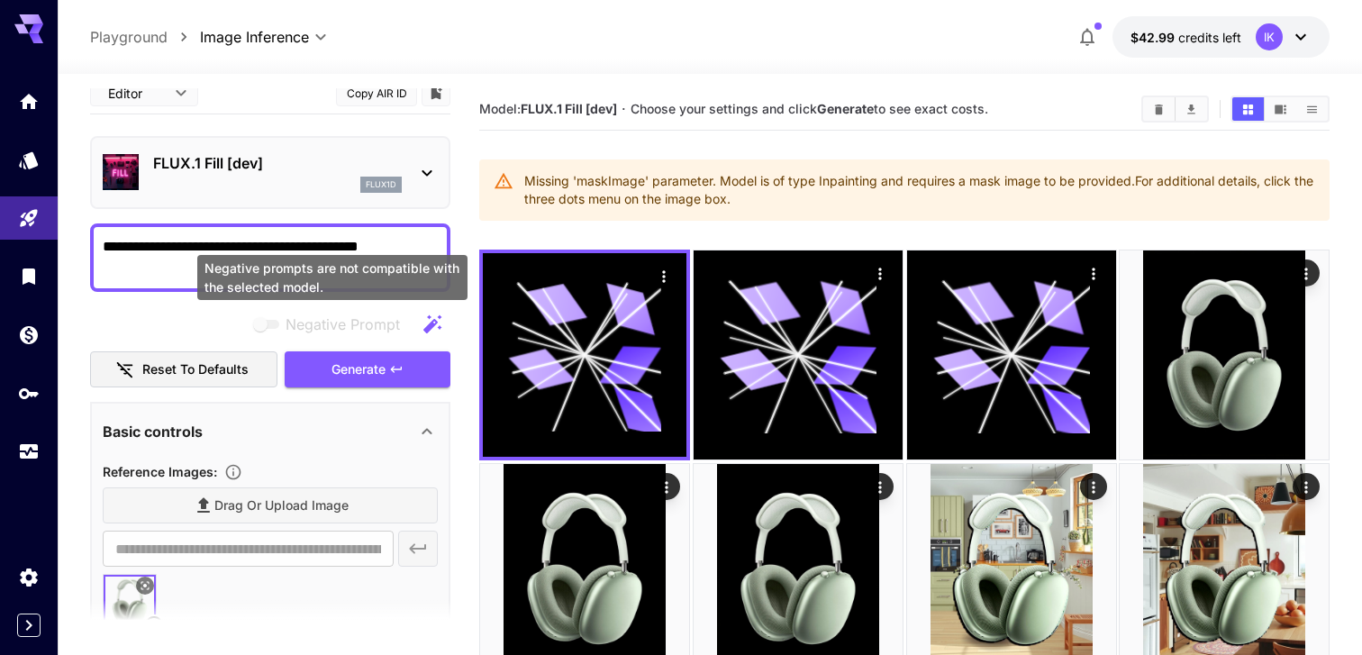
scroll to position [0, 0]
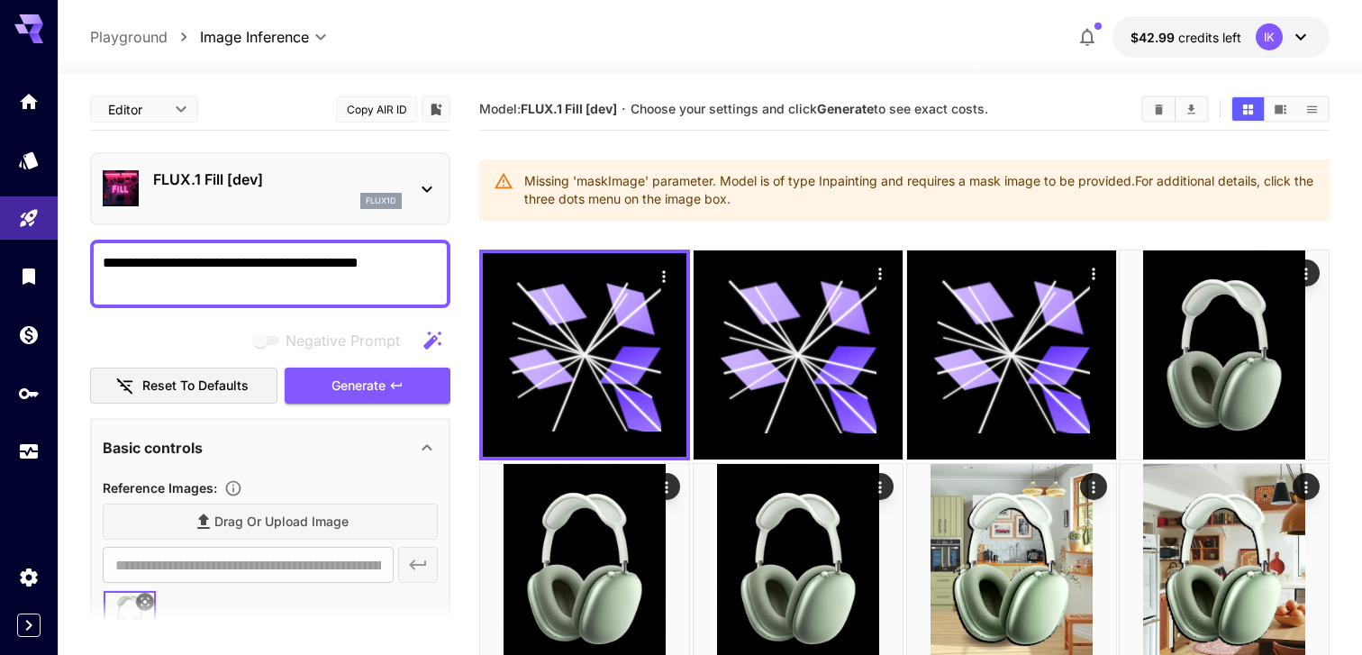
click at [1304, 52] on div at bounding box center [710, 63] width 1304 height 22
click at [1297, 39] on icon at bounding box center [1301, 37] width 22 height 22
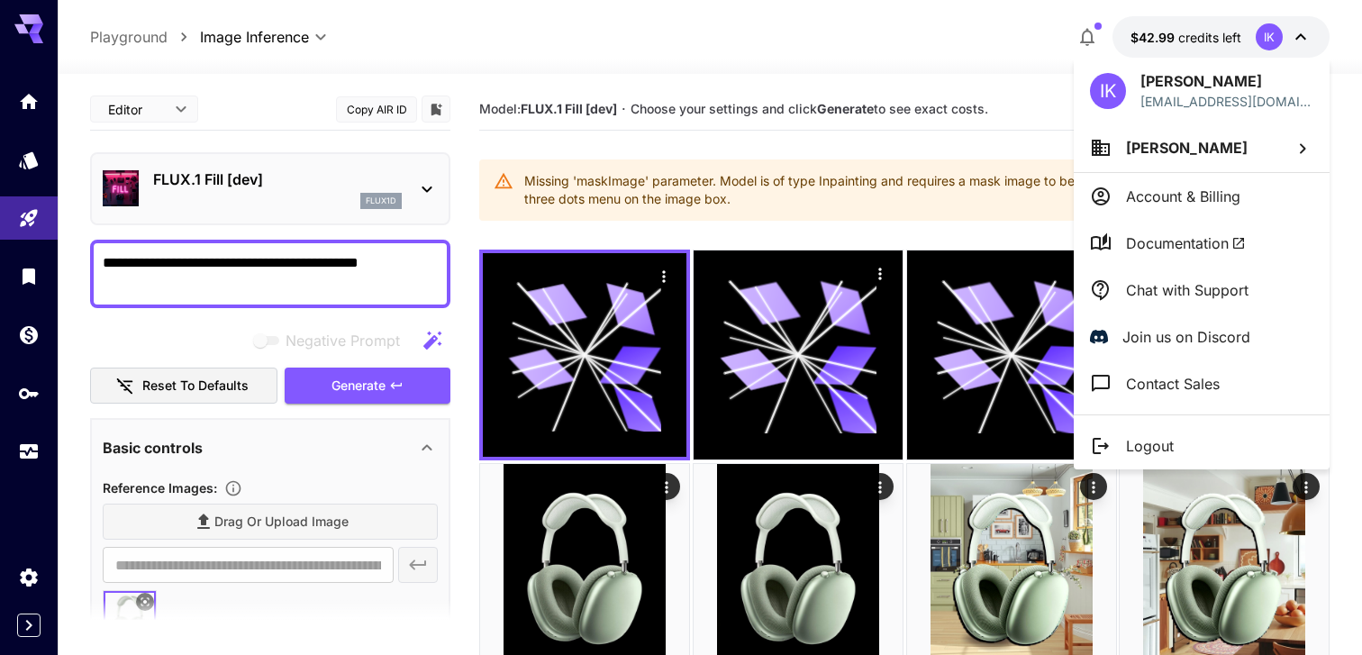
click at [1202, 230] on li "Documentation" at bounding box center [1202, 243] width 256 height 47
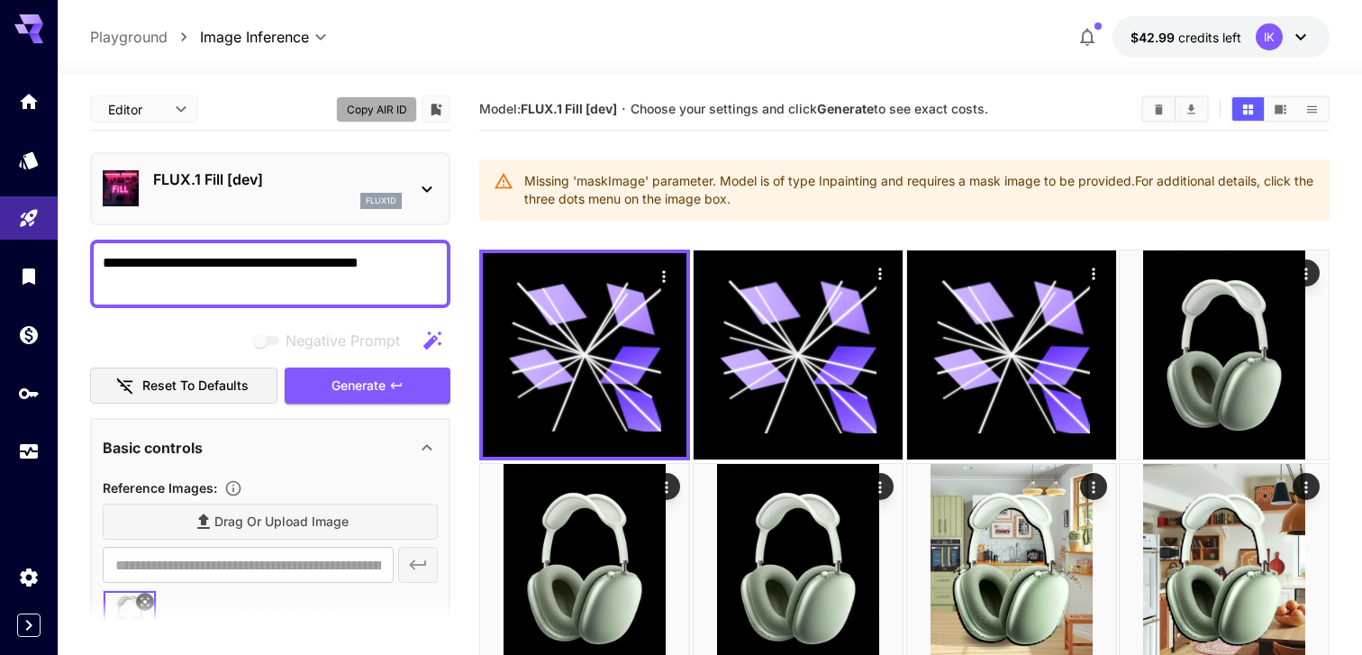
click at [395, 114] on button "Copy AIR ID" at bounding box center [376, 109] width 81 height 26
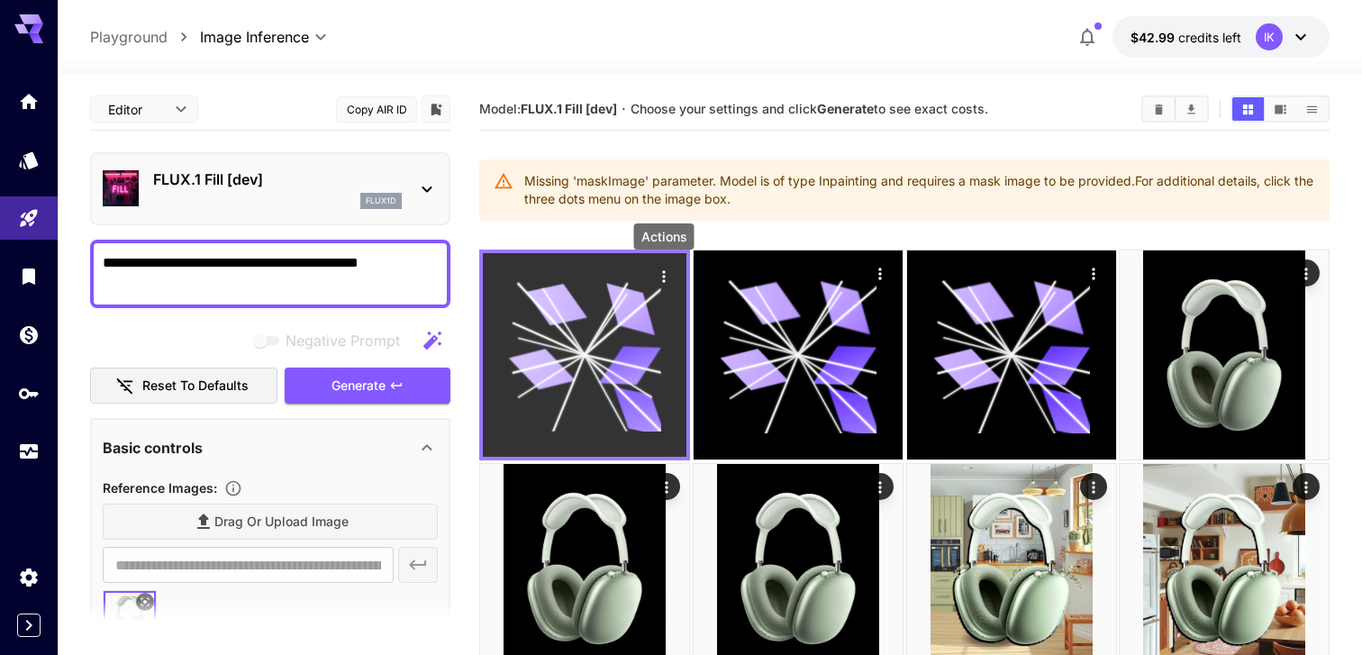
click at [670, 280] on icon "Actions" at bounding box center [664, 277] width 18 height 18
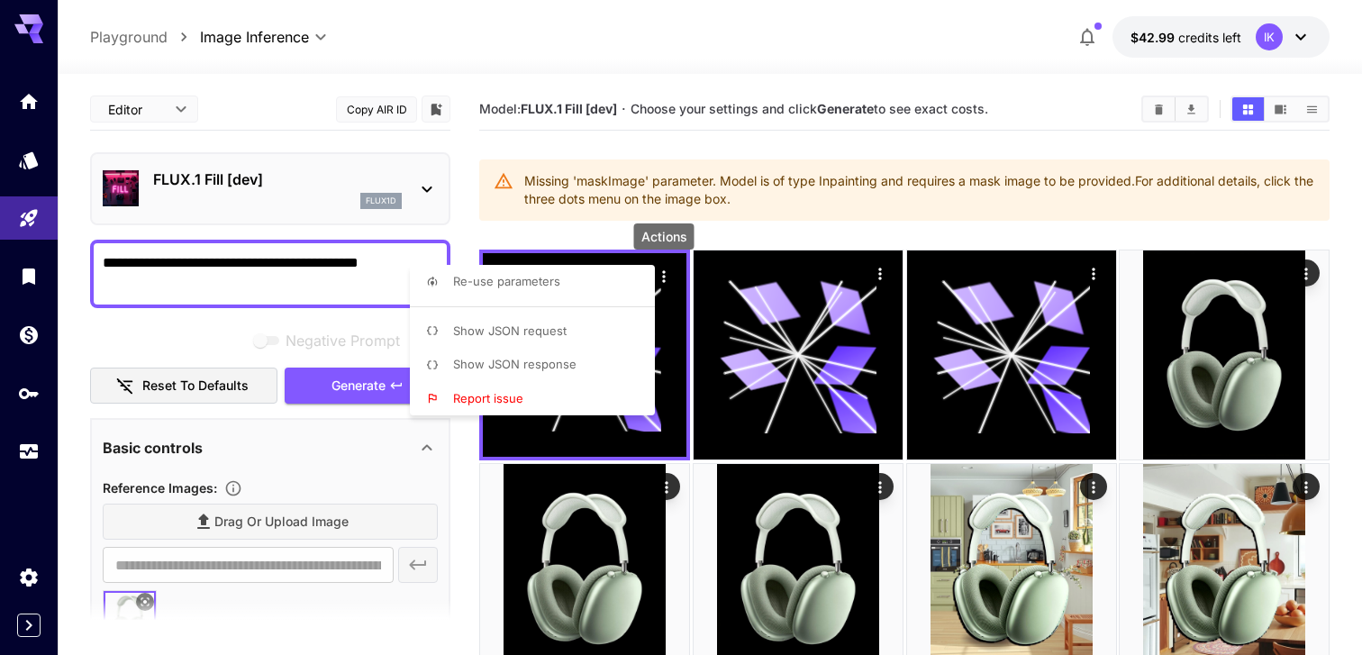
click at [664, 494] on div at bounding box center [681, 327] width 1362 height 655
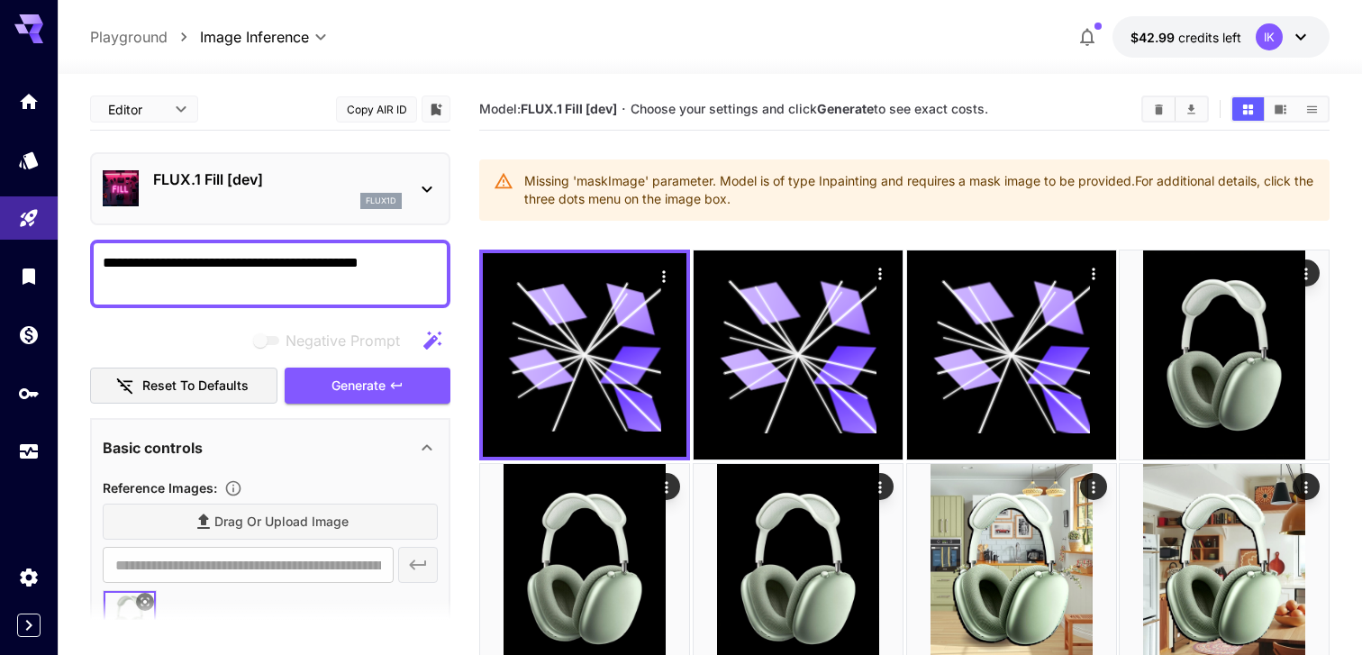
click at [664, 494] on icon "Actions" at bounding box center [667, 487] width 18 height 18
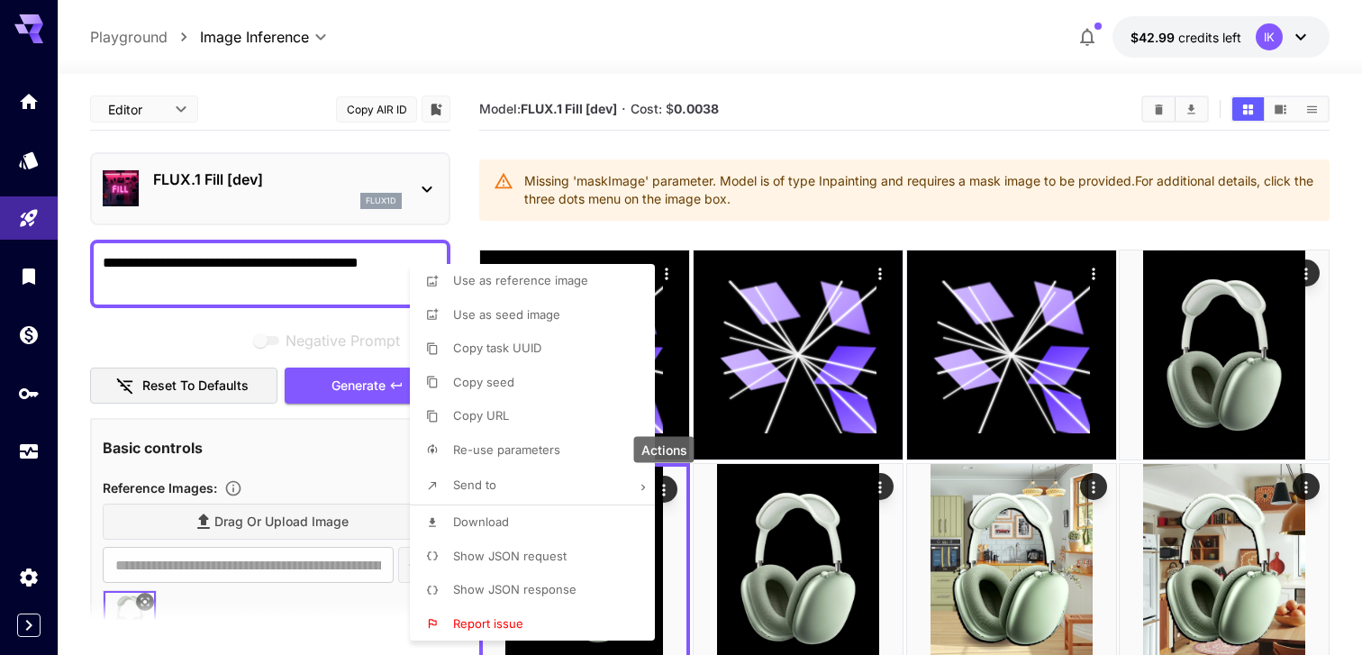
click at [579, 551] on li "Show JSON request" at bounding box center [538, 557] width 256 height 34
click at [1157, 318] on div at bounding box center [681, 327] width 1362 height 655
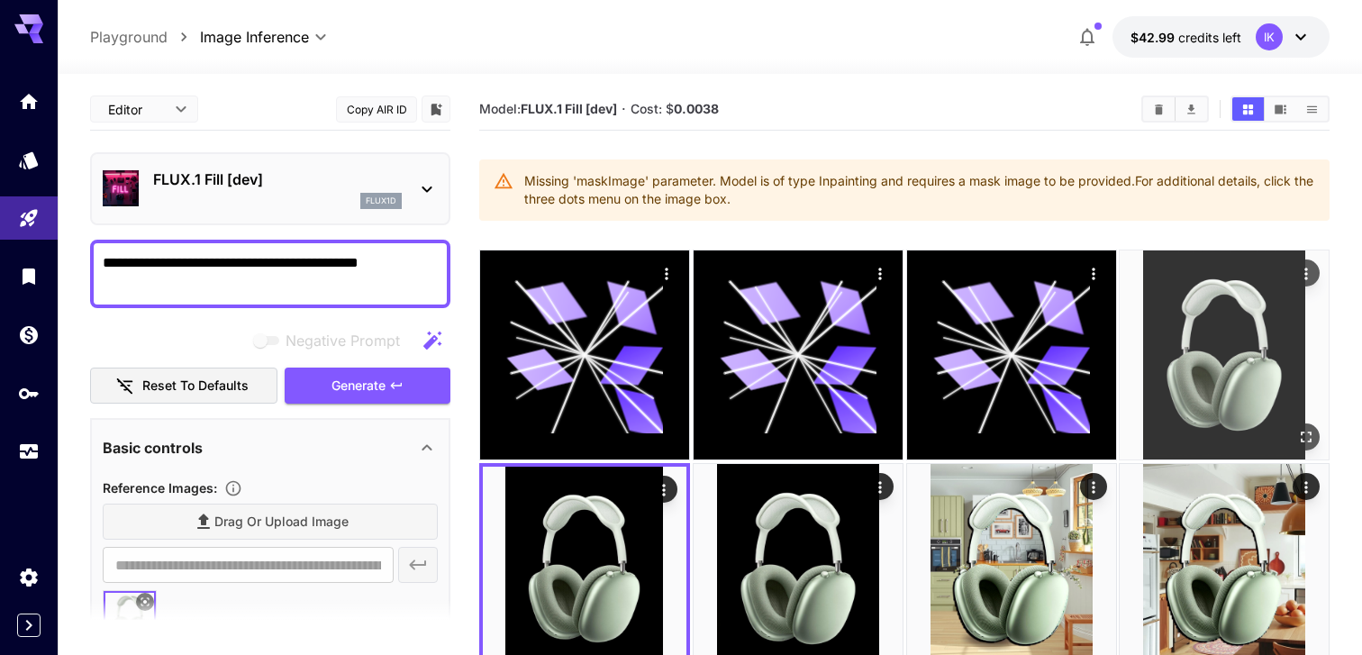
click at [1202, 322] on img at bounding box center [1224, 354] width 209 height 209
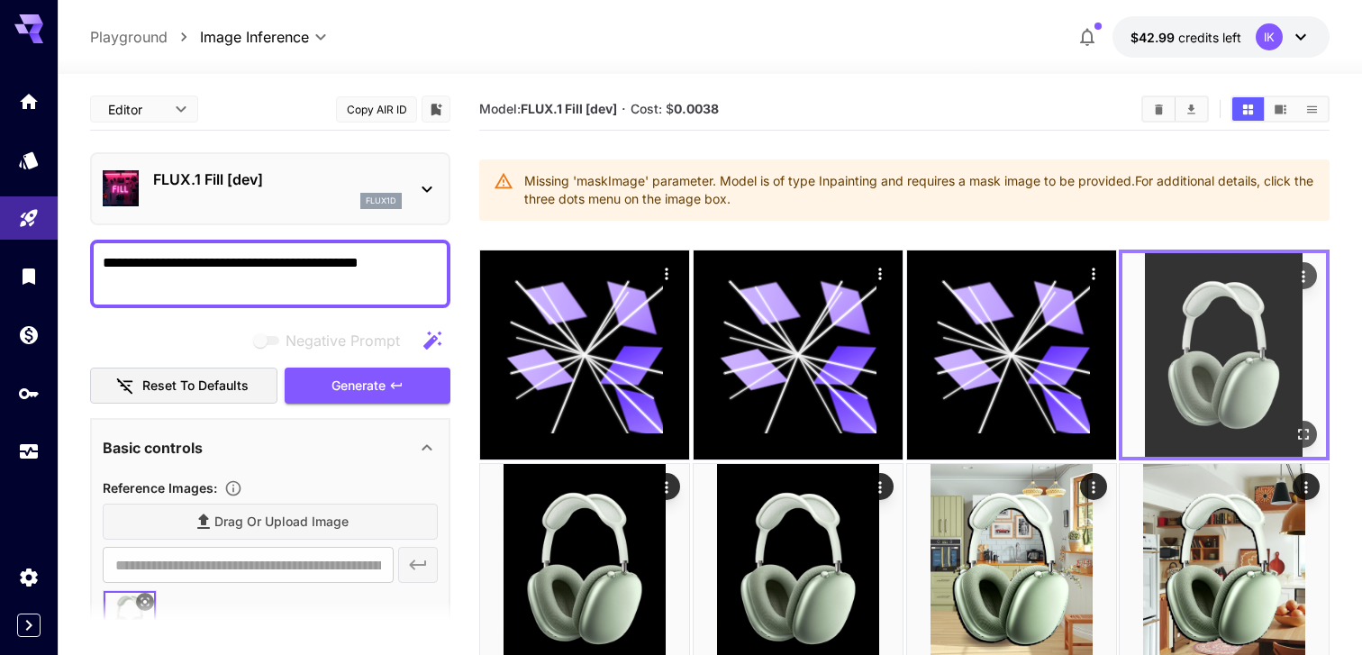
click at [1202, 322] on img at bounding box center [1224, 355] width 204 height 204
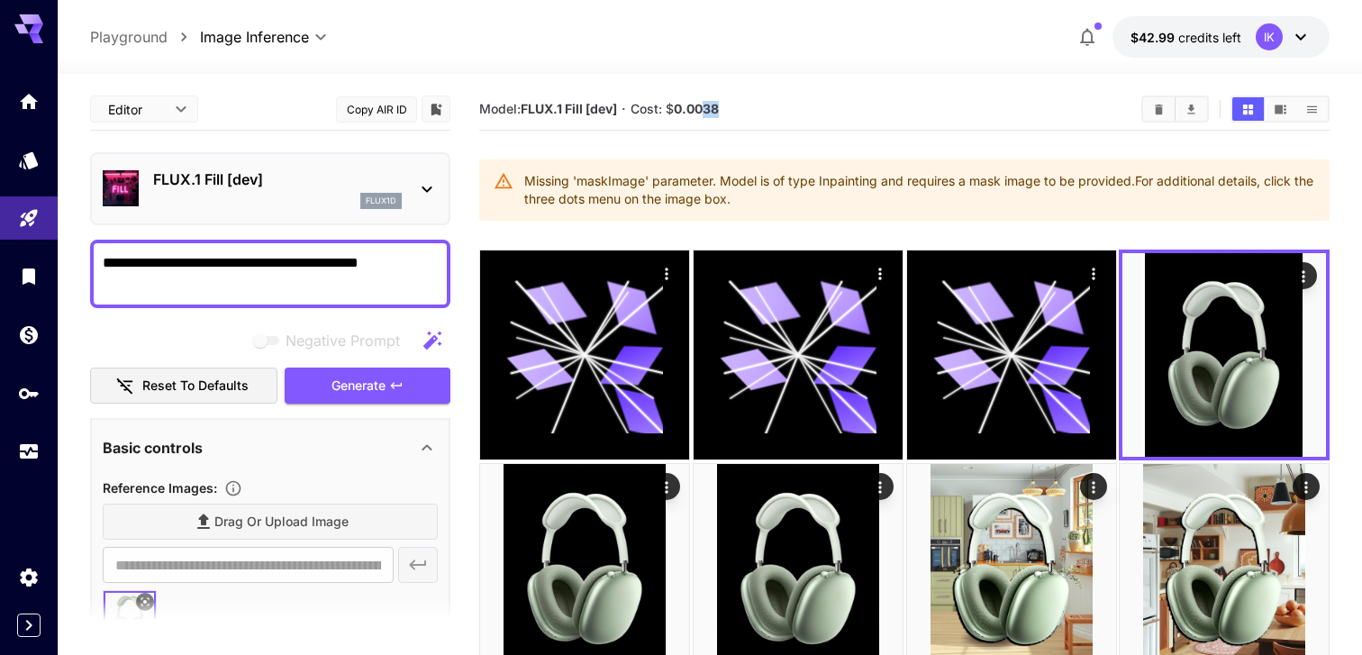
drag, startPoint x: 709, startPoint y: 108, endPoint x: 733, endPoint y: 108, distance: 24.3
click at [733, 108] on section "Model: FLUX.1 Fill [dev] · Cost: $ 0.0038" at bounding box center [803, 109] width 648 height 22
click at [746, 91] on div "Model: FLUX.1 Fill [dev] · Cost: $ 0.0038" at bounding box center [904, 109] width 850 height 42
drag, startPoint x: 757, startPoint y: 200, endPoint x: 528, endPoint y: 182, distance: 229.5
click at [528, 182] on div "Missing 'maskImage' parameter. Model is of type Inpainting and requires a mask …" at bounding box center [919, 190] width 791 height 50
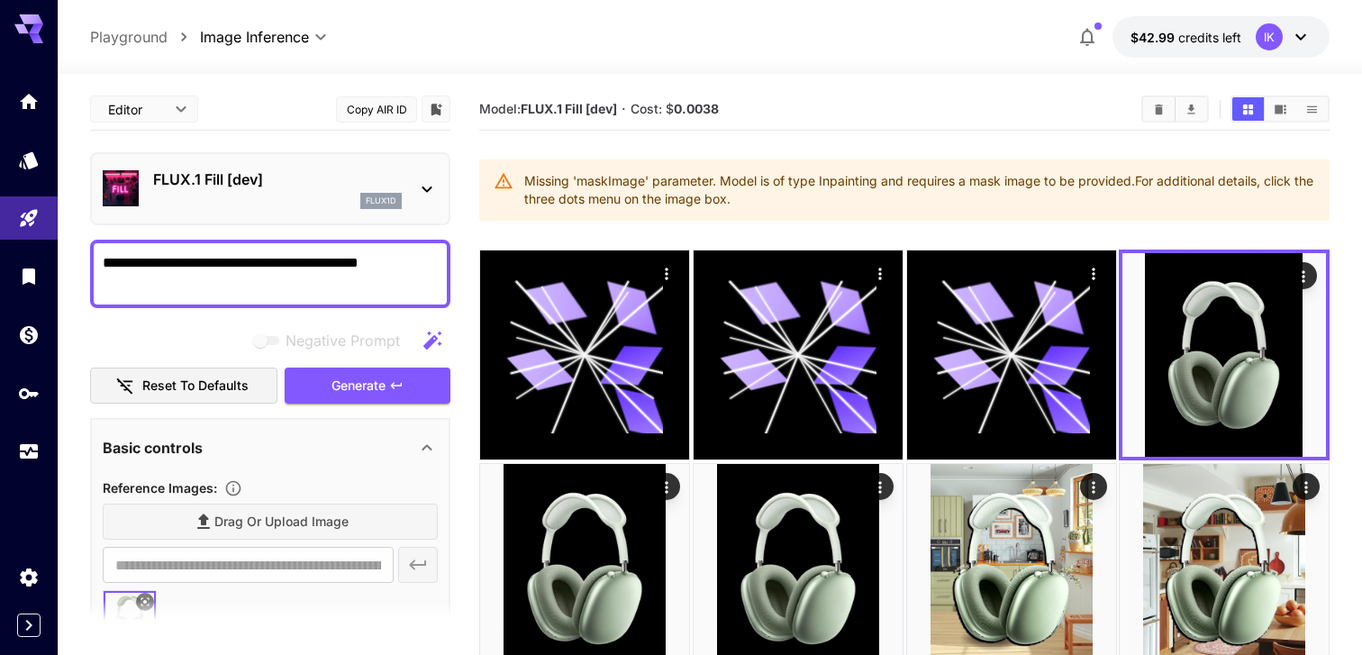
click at [732, 208] on div "Missing 'maskImage' parameter. Model is of type Inpainting and requires a mask …" at bounding box center [919, 190] width 791 height 50
click at [747, 200] on div "Missing 'maskImage' parameter. Model is of type Inpainting and requires a mask …" at bounding box center [919, 190] width 791 height 50
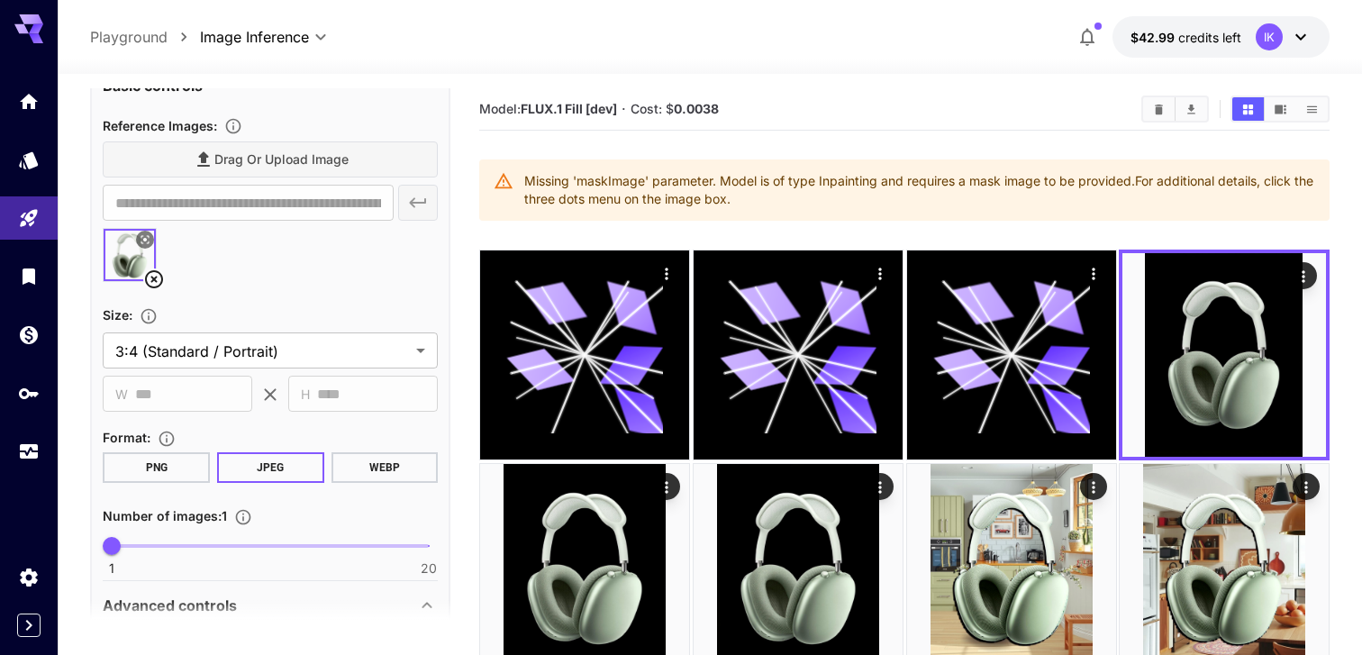
scroll to position [353, 0]
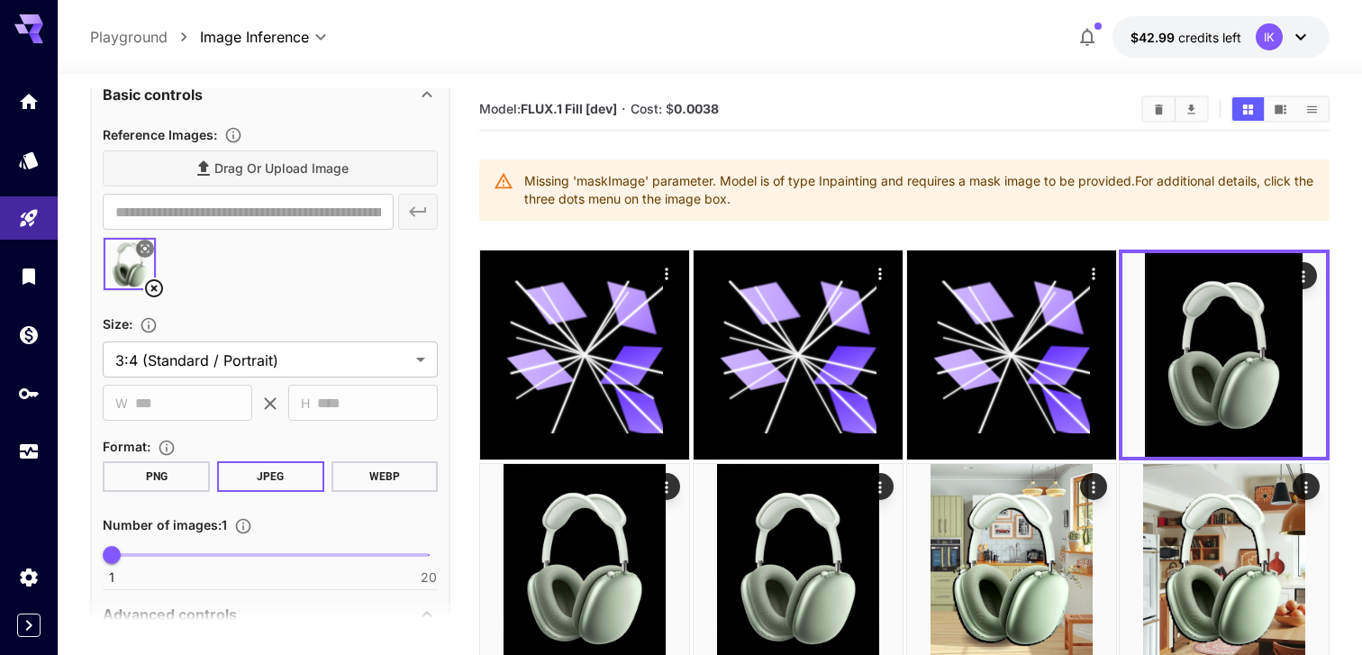
click at [159, 291] on icon at bounding box center [154, 288] width 22 height 22
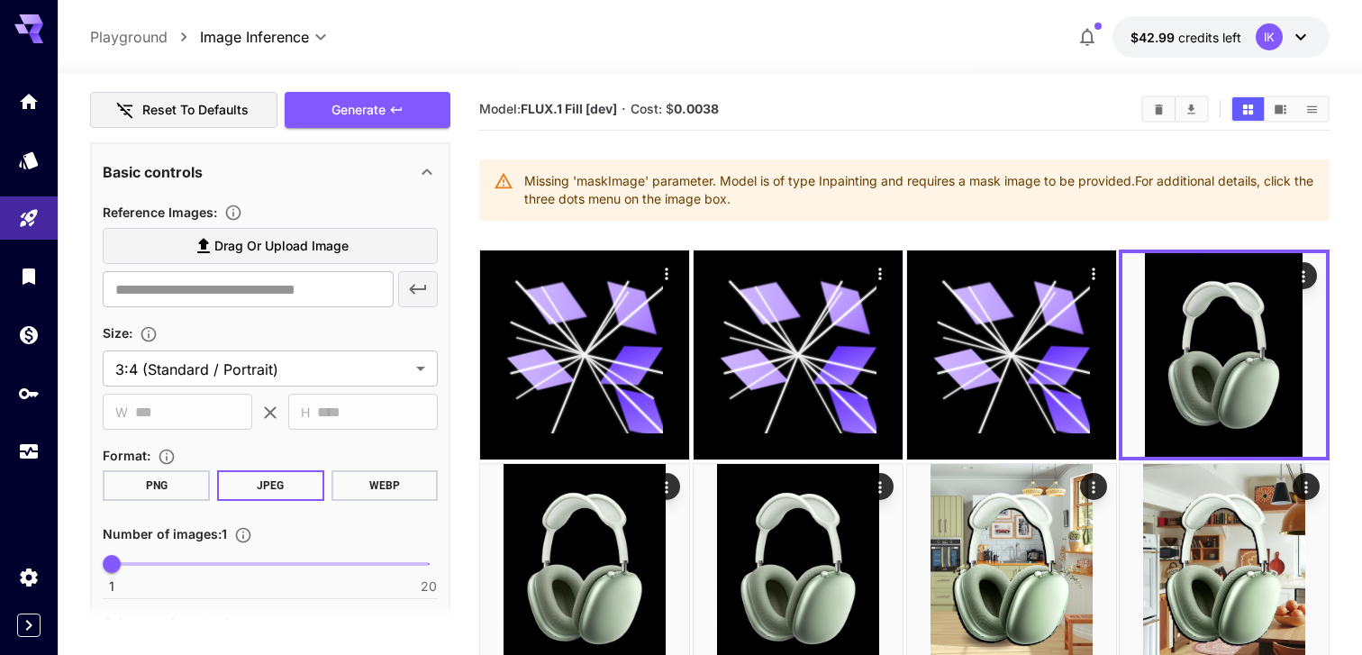
scroll to position [271, 0]
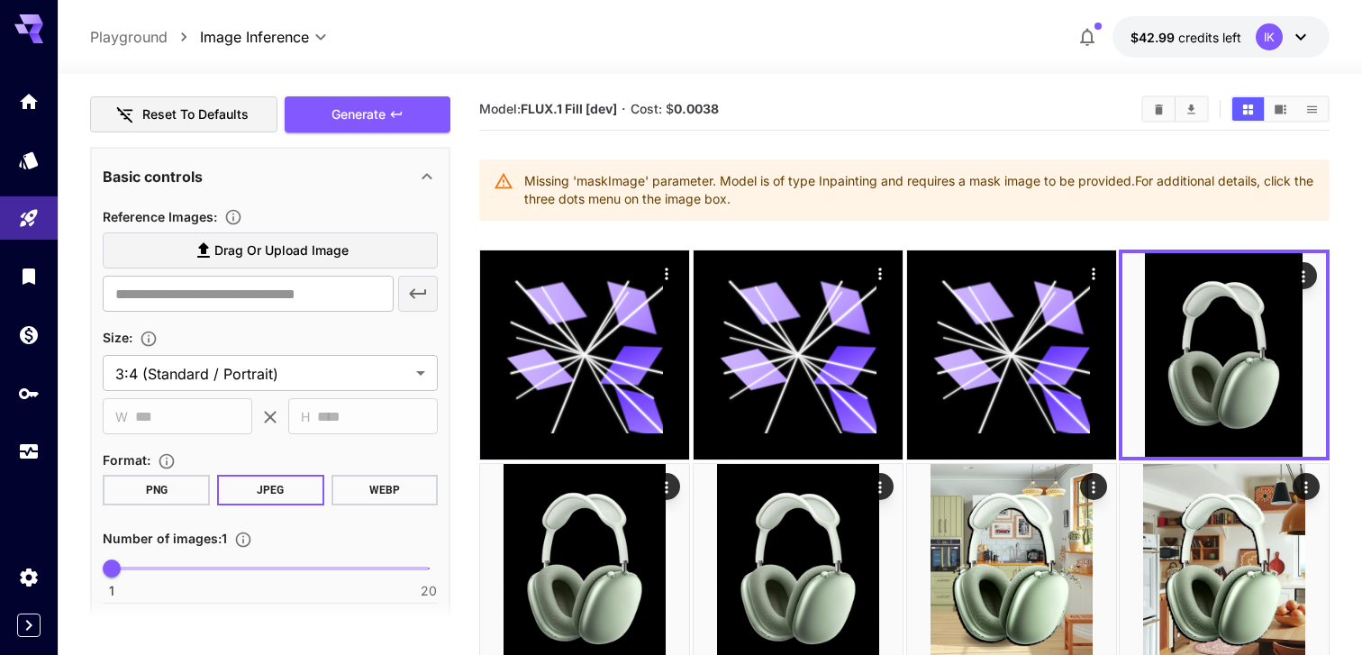
click at [322, 166] on div "Basic controls" at bounding box center [259, 177] width 313 height 22
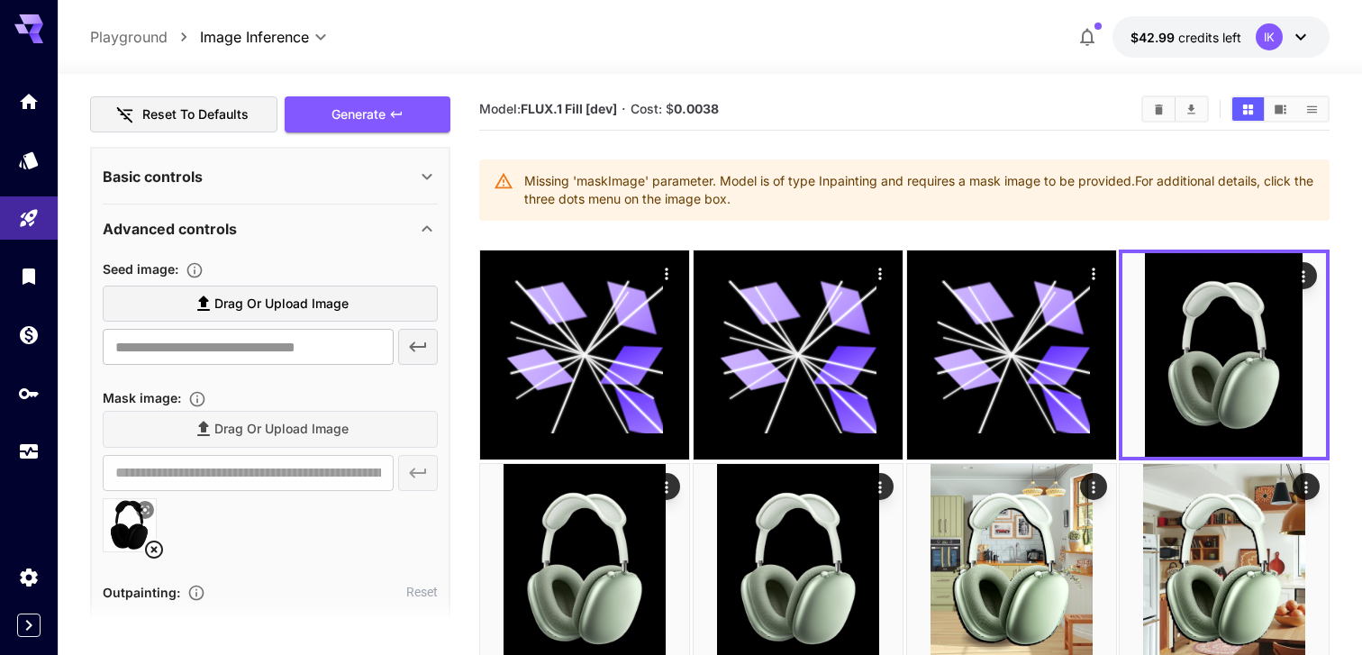
click at [266, 280] on section "Seed image : Drag or upload image ​" at bounding box center [270, 315] width 335 height 114
click at [273, 288] on label "Drag or upload image" at bounding box center [270, 304] width 335 height 37
click at [0, 0] on input "Drag or upload image" at bounding box center [0, 0] width 0 height 0
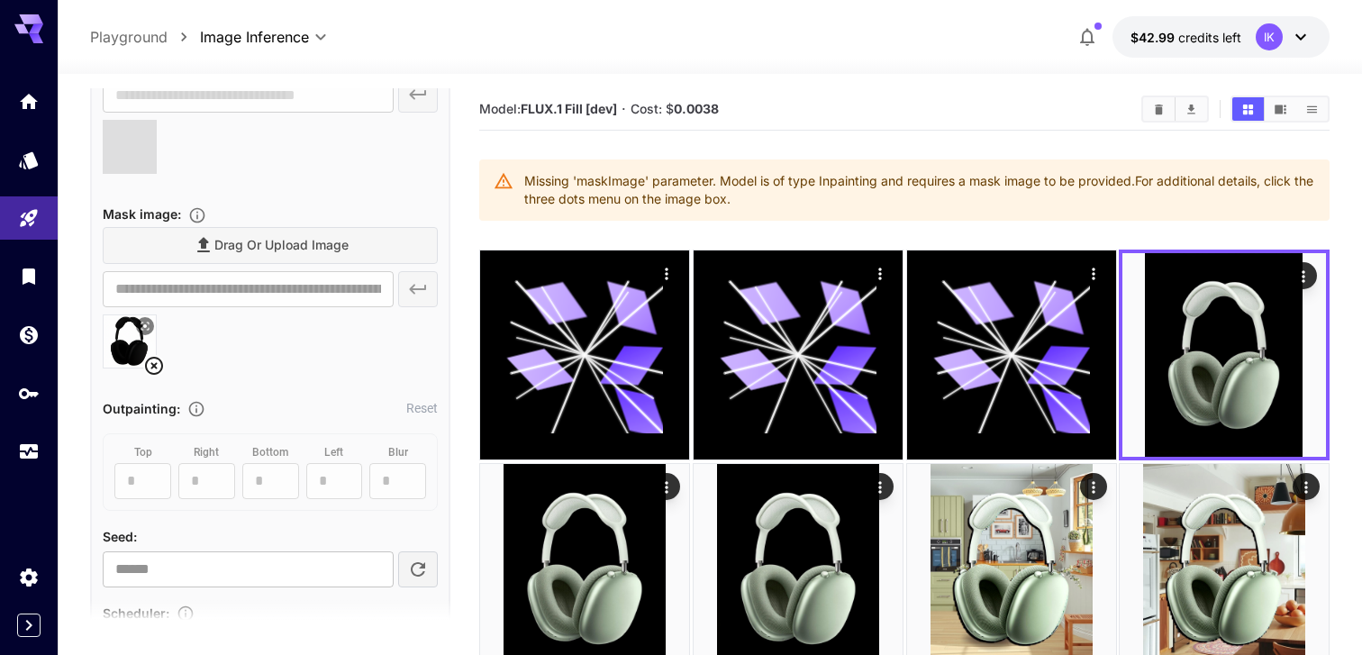
scroll to position [526, 0]
click at [126, 352] on section "**********" at bounding box center [270, 302] width 335 height 156
type input "**********"
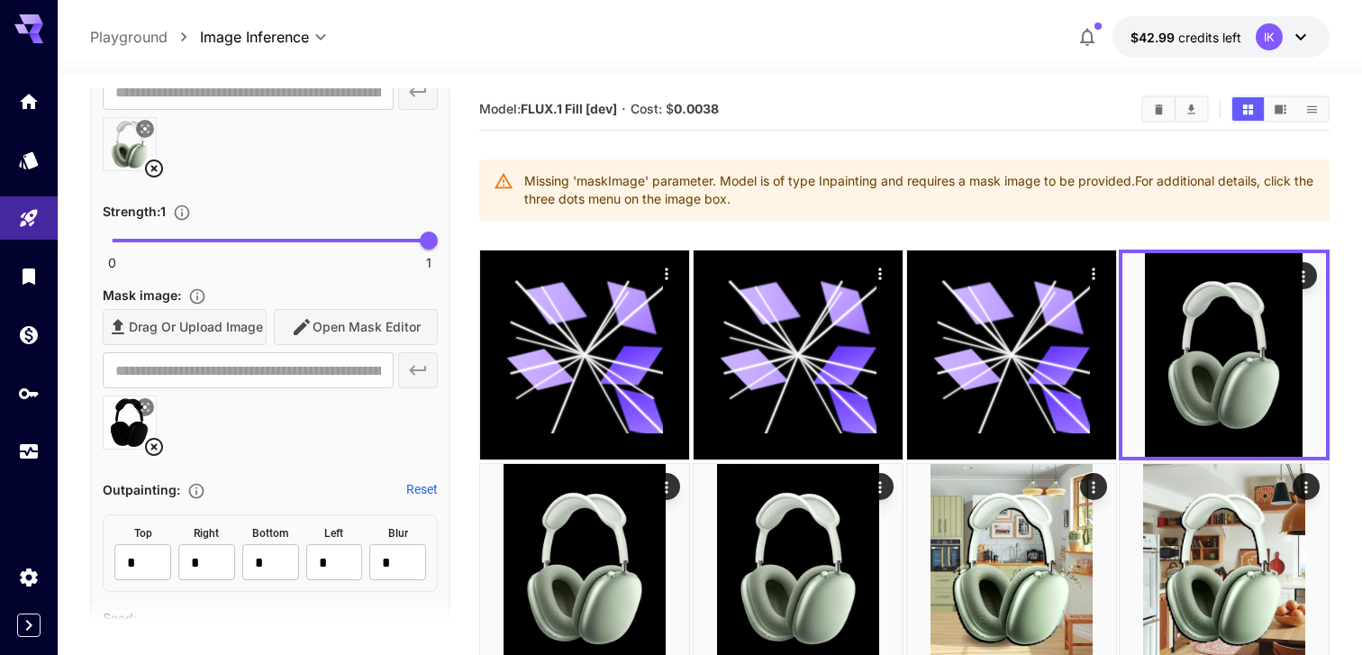
click at [144, 409] on icon at bounding box center [145, 407] width 11 height 11
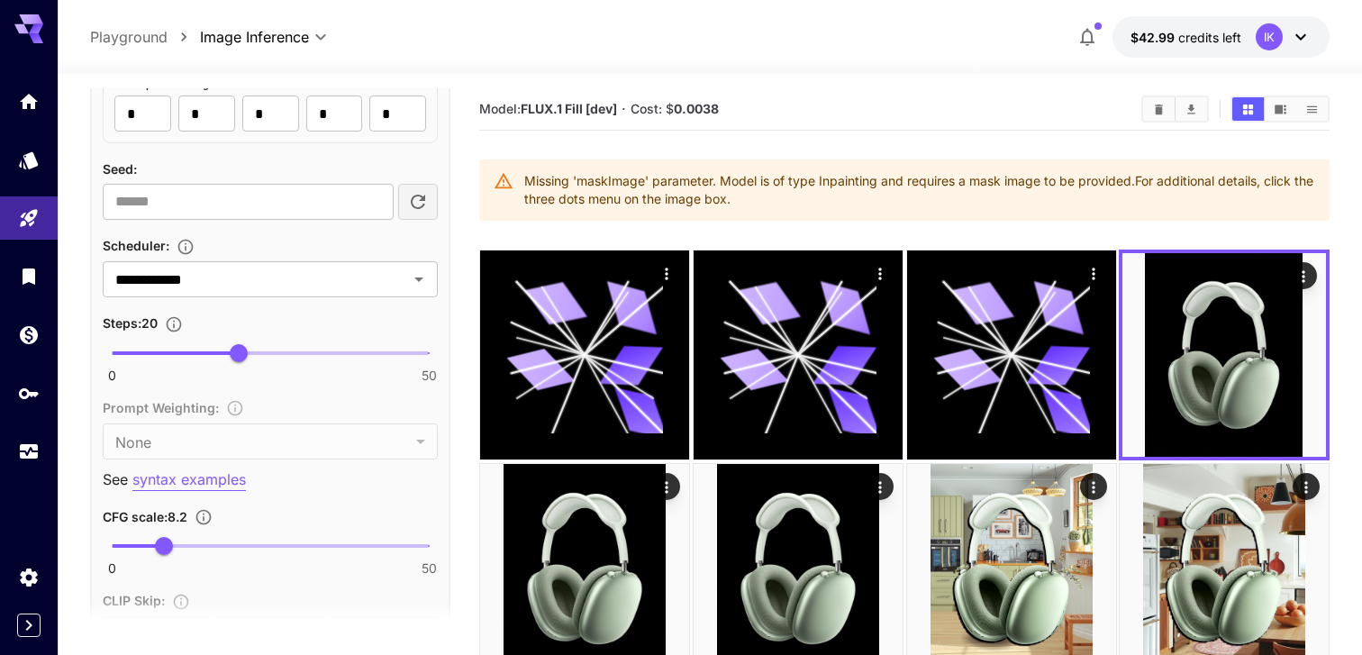
scroll to position [972, 0]
click at [360, 311] on div "**********" at bounding box center [270, 103] width 335 height 1093
click at [367, 299] on div "**********" at bounding box center [270, 282] width 335 height 36
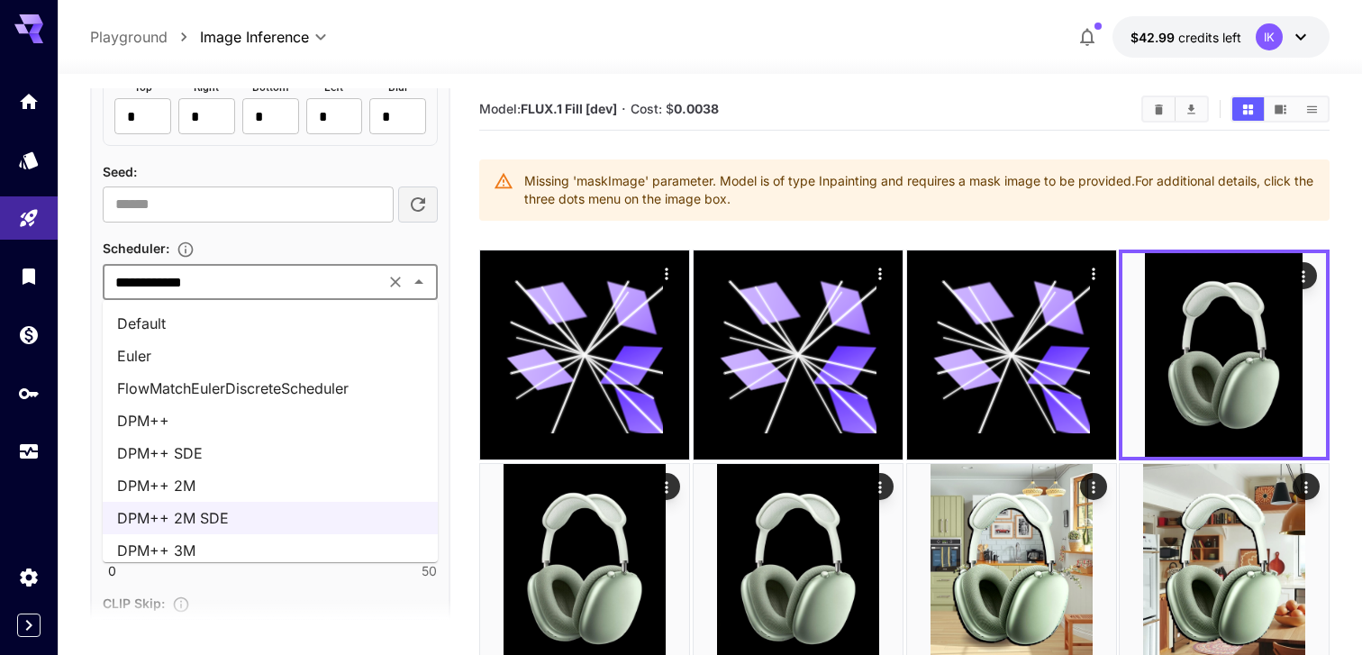
click at [259, 322] on li "Default" at bounding box center [270, 323] width 335 height 32
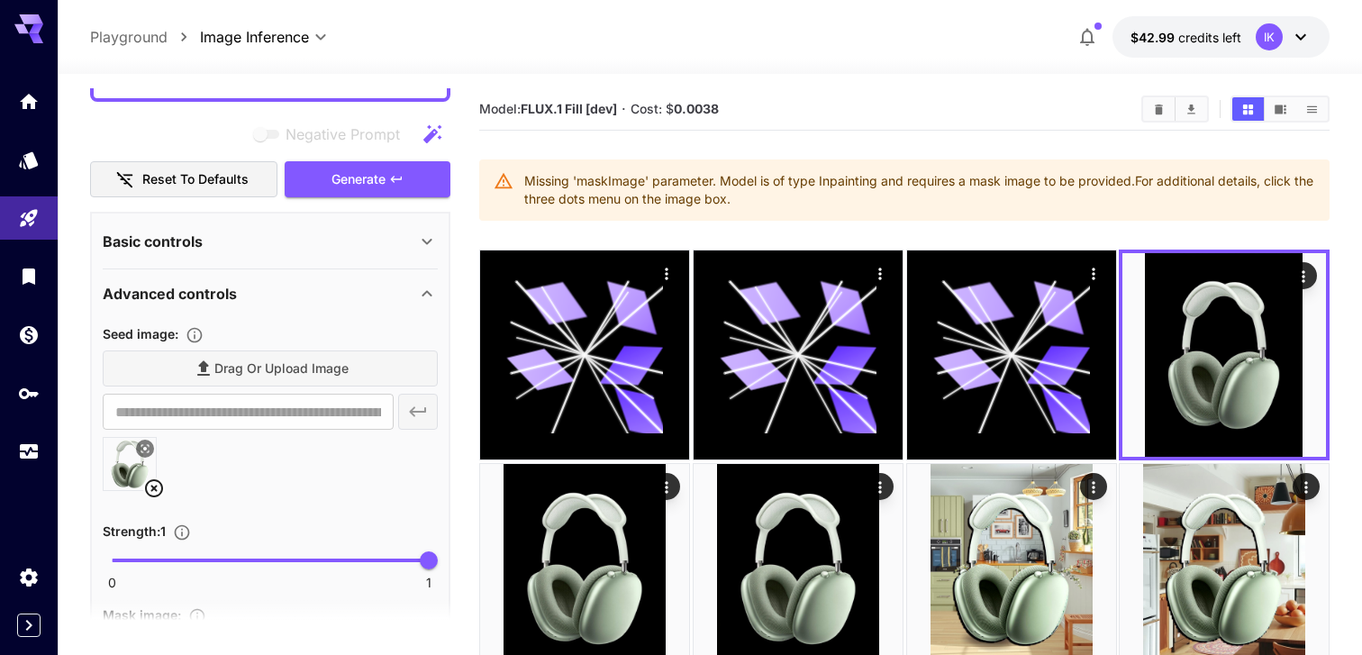
scroll to position [0, 0]
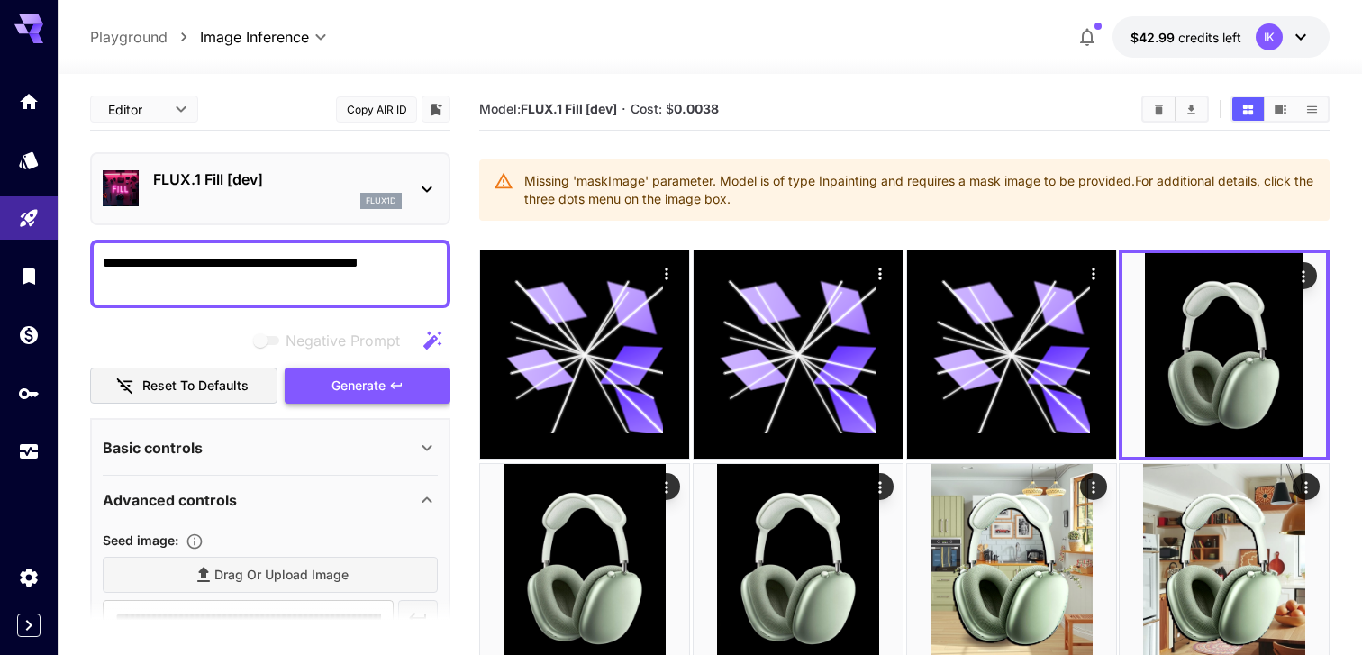
click at [404, 383] on icon "button" at bounding box center [396, 385] width 14 height 14
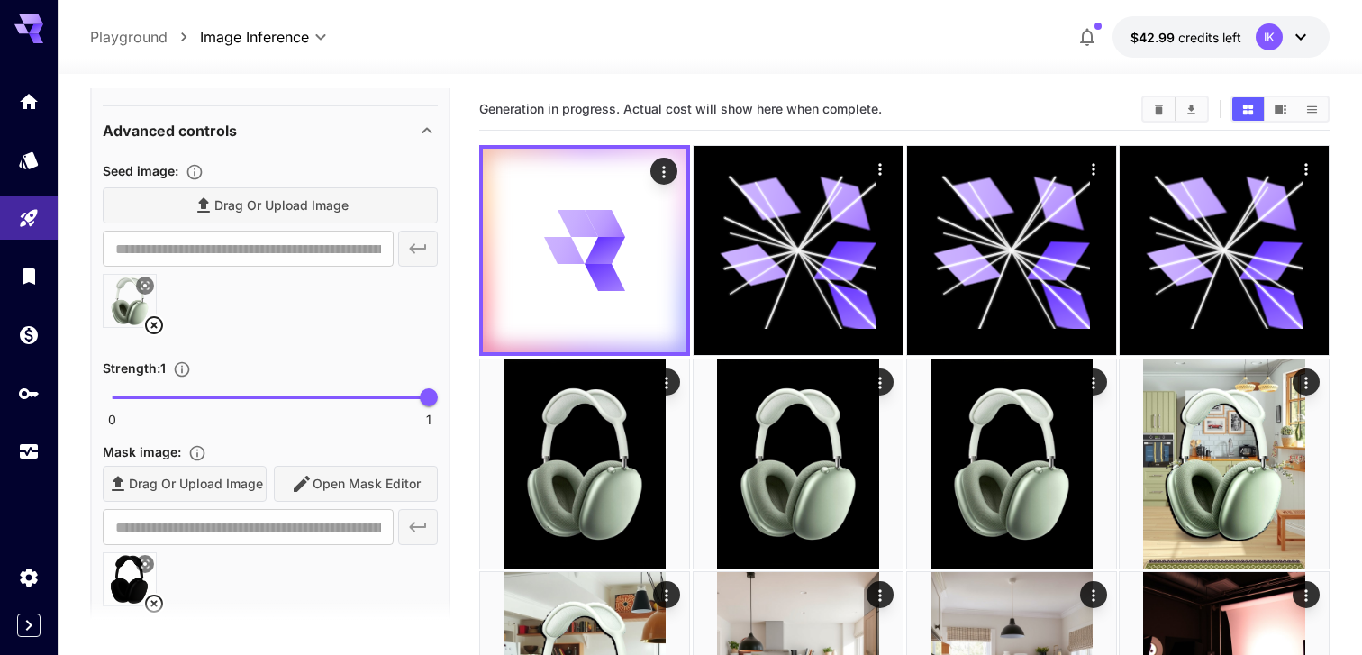
scroll to position [370, 0]
click at [148, 395] on span "0 1 0.11" at bounding box center [270, 396] width 317 height 27
drag, startPoint x: 148, startPoint y: 395, endPoint x: 70, endPoint y: 393, distance: 77.5
click at [347, 354] on div "**********" at bounding box center [270, 389] width 335 height 461
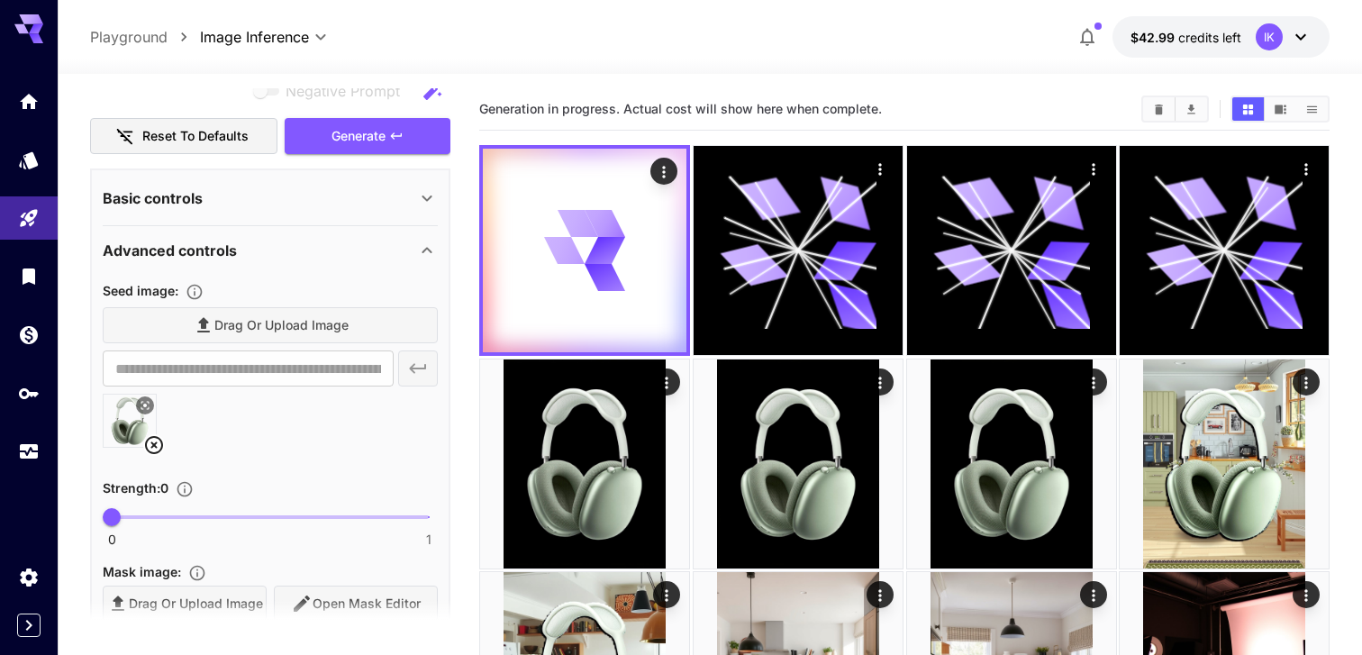
scroll to position [0, 0]
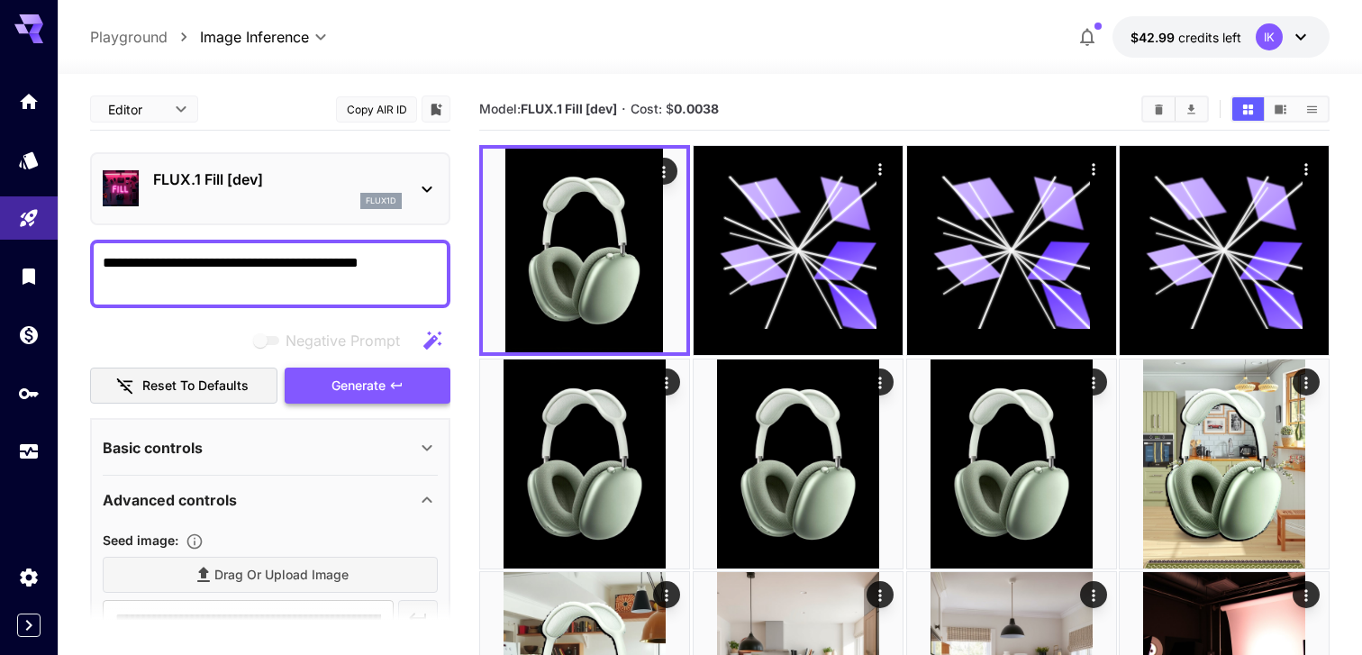
click at [388, 386] on button "Generate" at bounding box center [368, 386] width 166 height 37
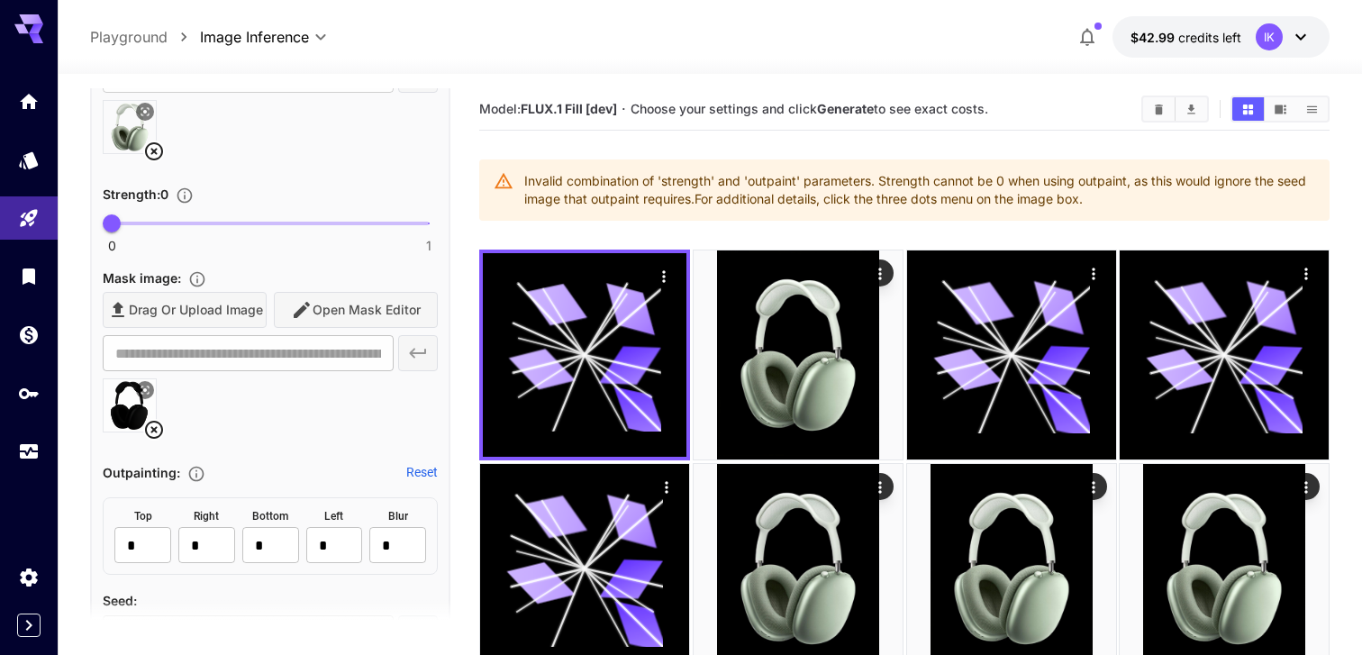
scroll to position [554, 0]
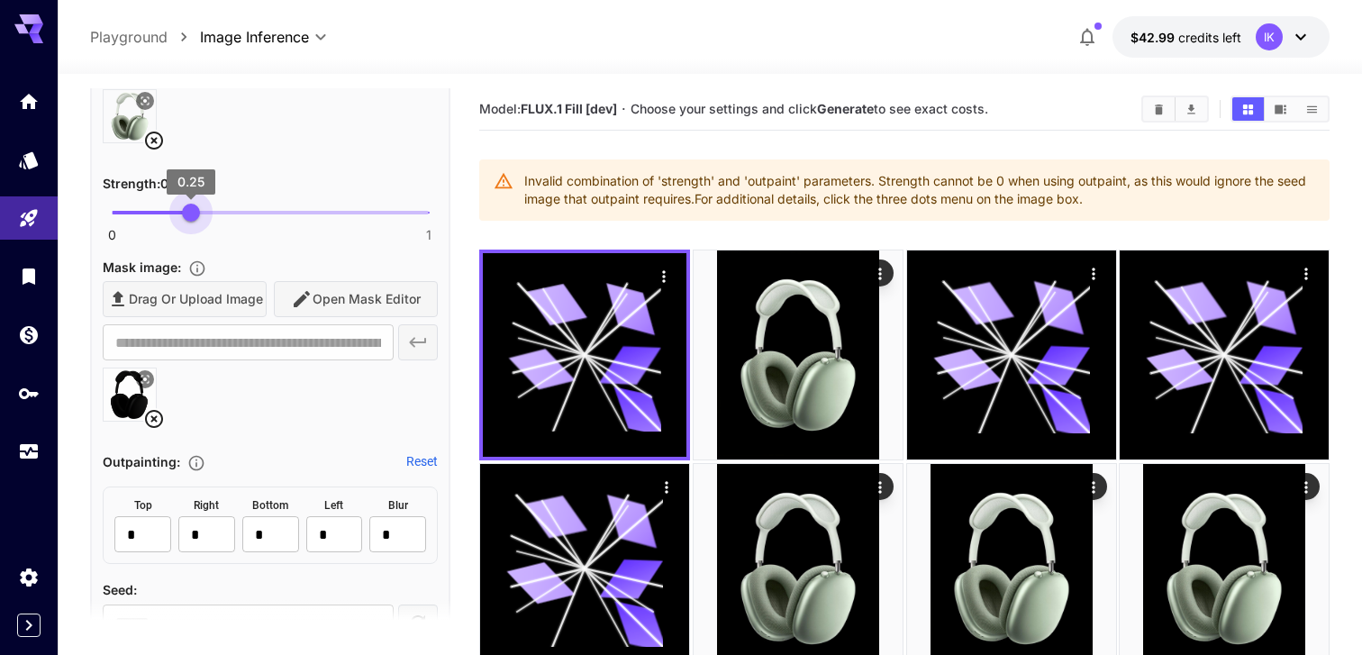
drag, startPoint x: 115, startPoint y: 214, endPoint x: 191, endPoint y: 215, distance: 75.7
click at [191, 215] on span "0.25" at bounding box center [191, 213] width 18 height 18
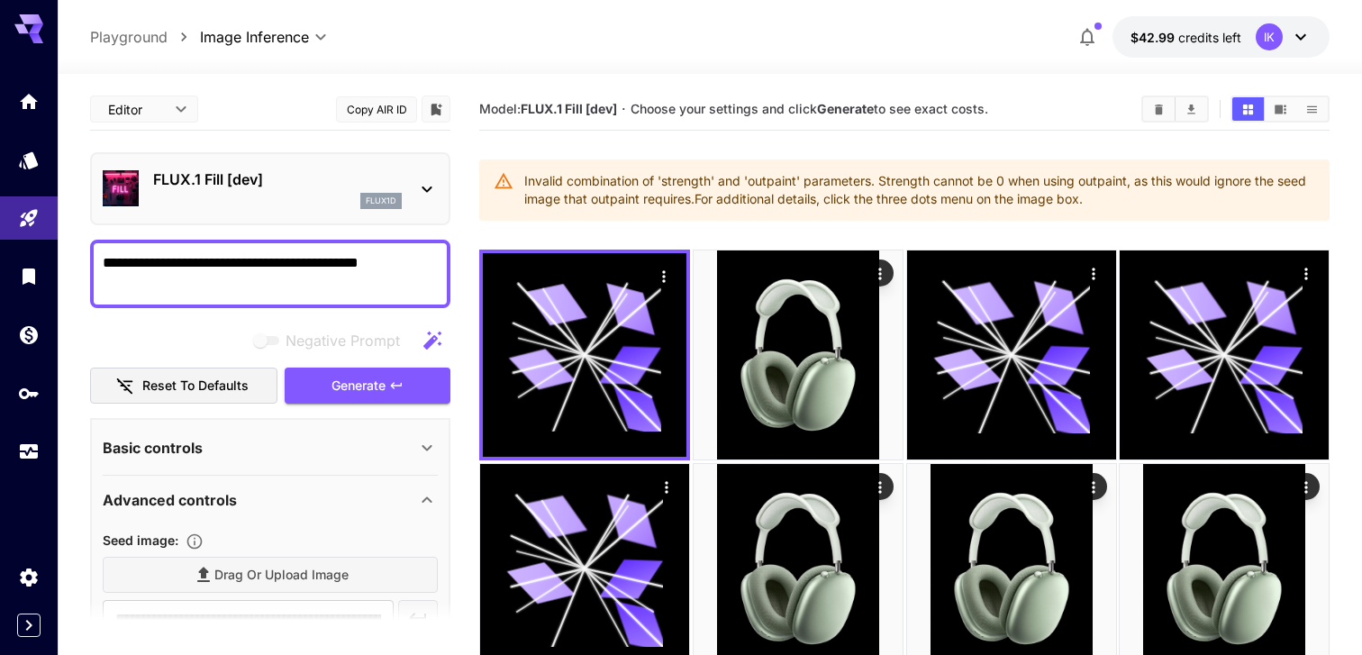
click at [330, 432] on div "Basic controls" at bounding box center [270, 447] width 335 height 43
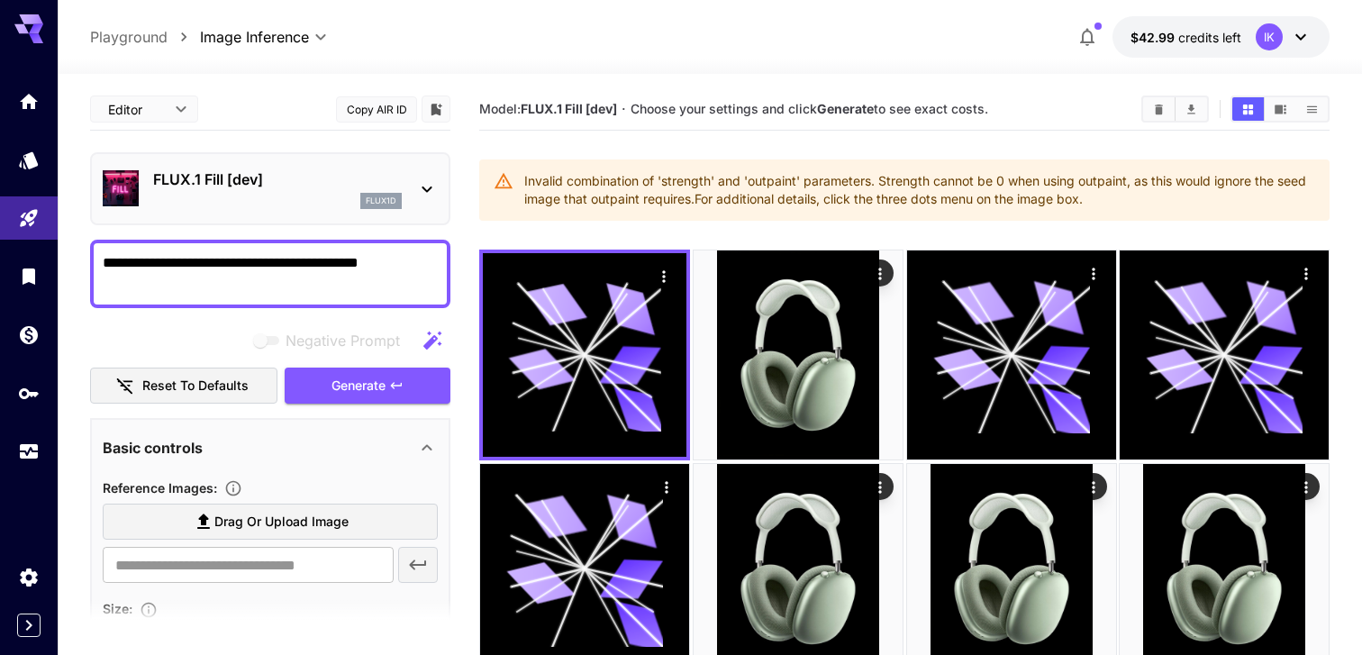
click at [330, 431] on div "Basic controls" at bounding box center [270, 447] width 335 height 43
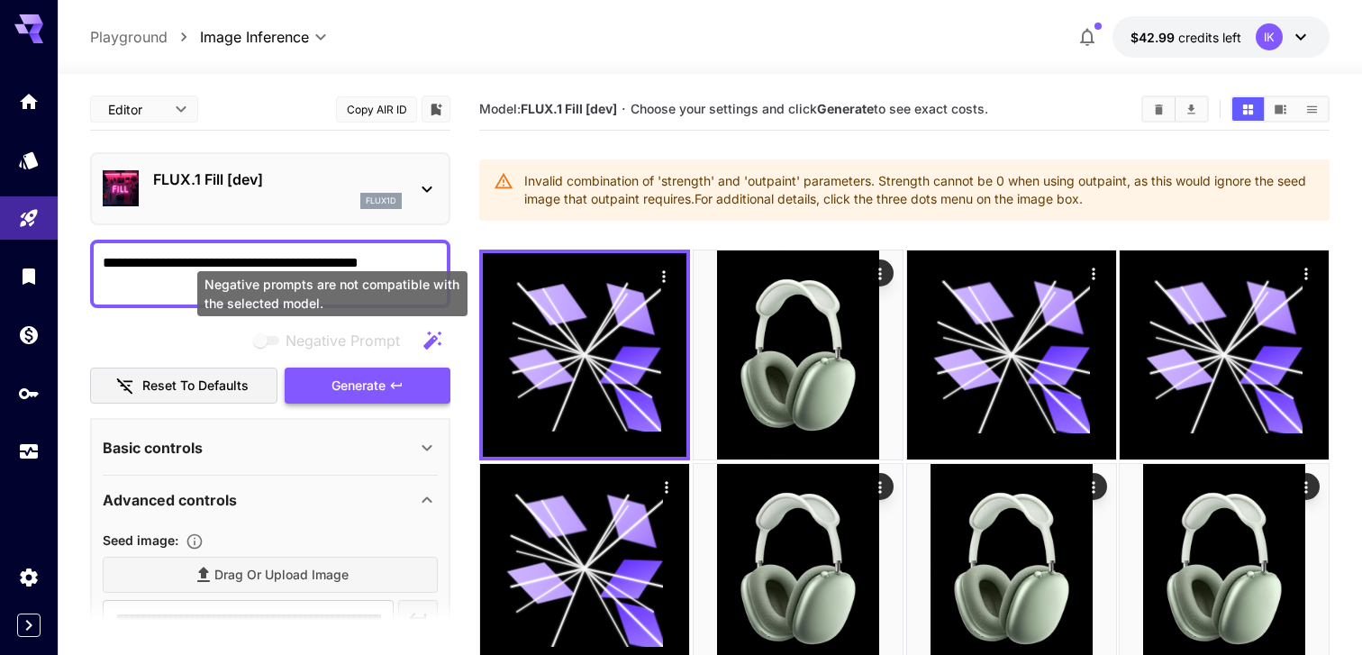
click at [349, 380] on span "Generate" at bounding box center [359, 386] width 54 height 23
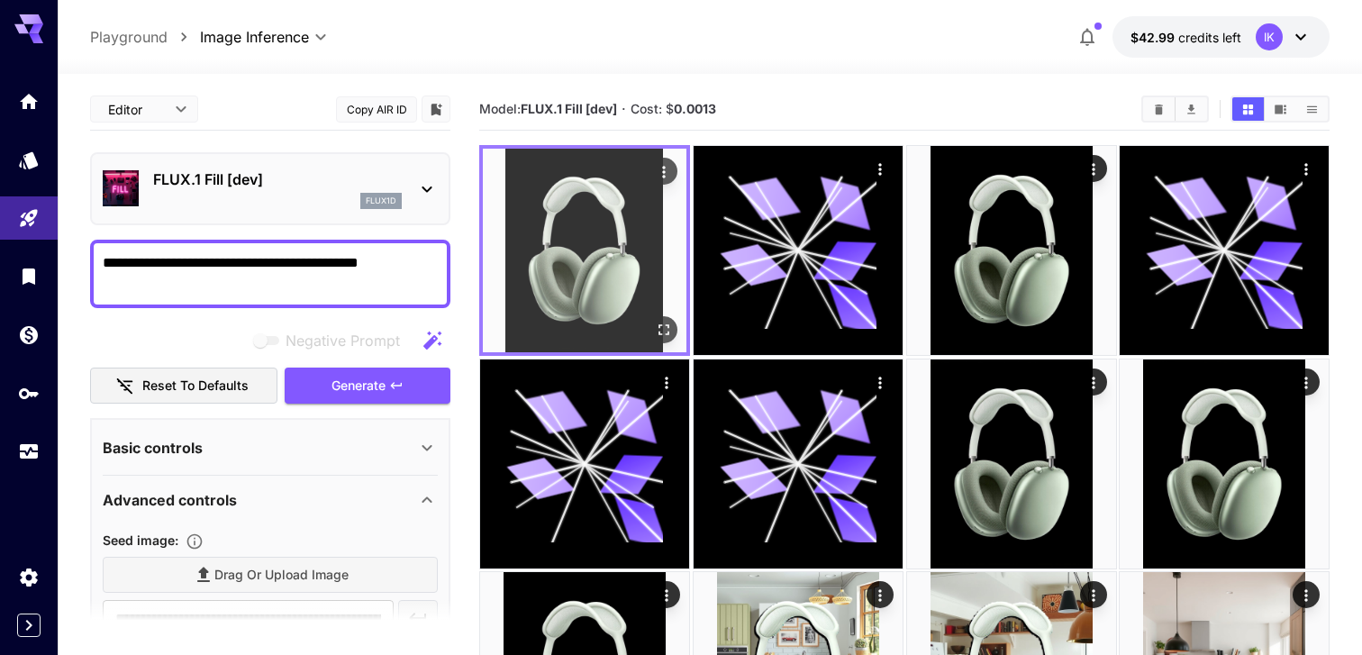
click at [595, 278] on img at bounding box center [585, 251] width 204 height 204
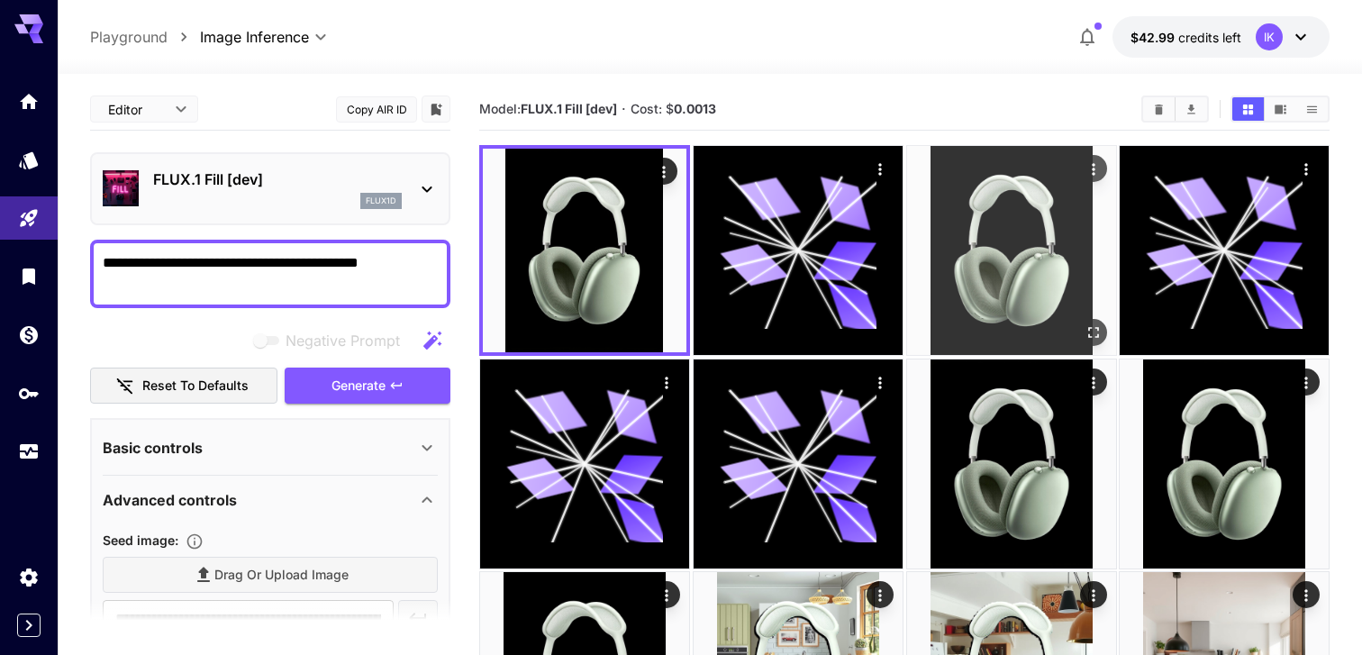
click at [1052, 235] on img at bounding box center [1011, 250] width 209 height 209
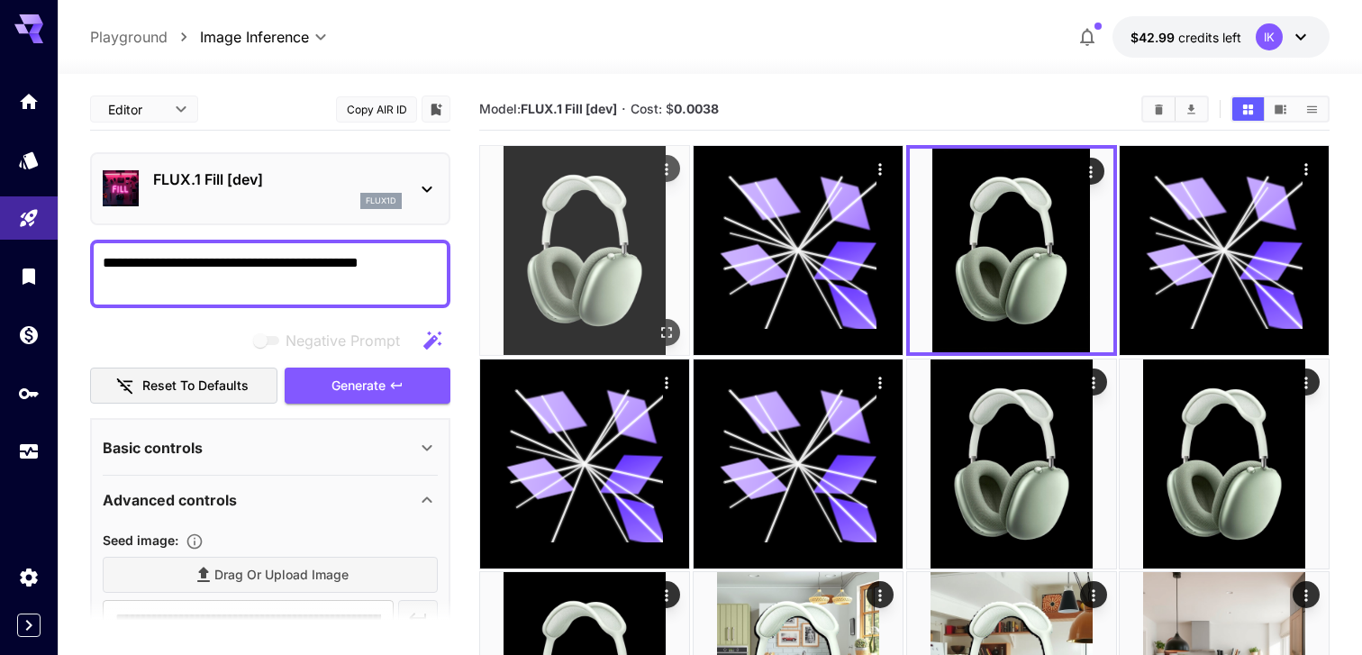
click at [520, 248] on img at bounding box center [584, 250] width 209 height 209
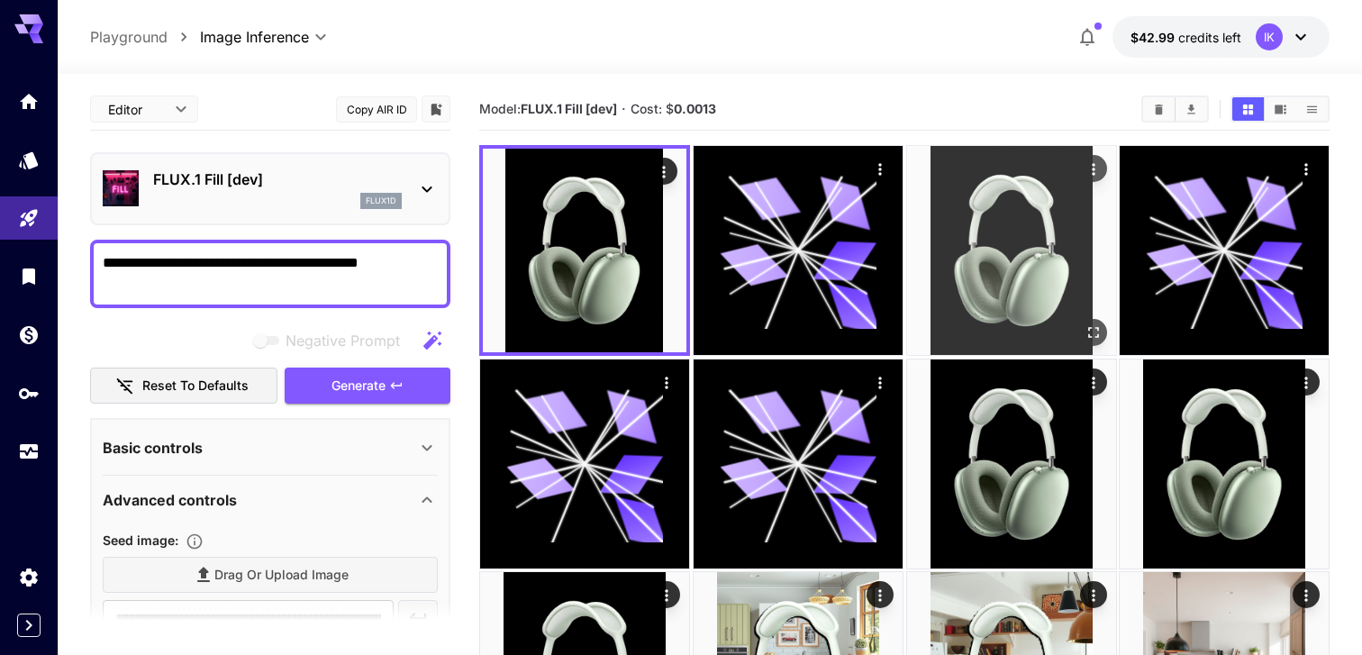
click at [1053, 277] on img at bounding box center [1011, 250] width 209 height 209
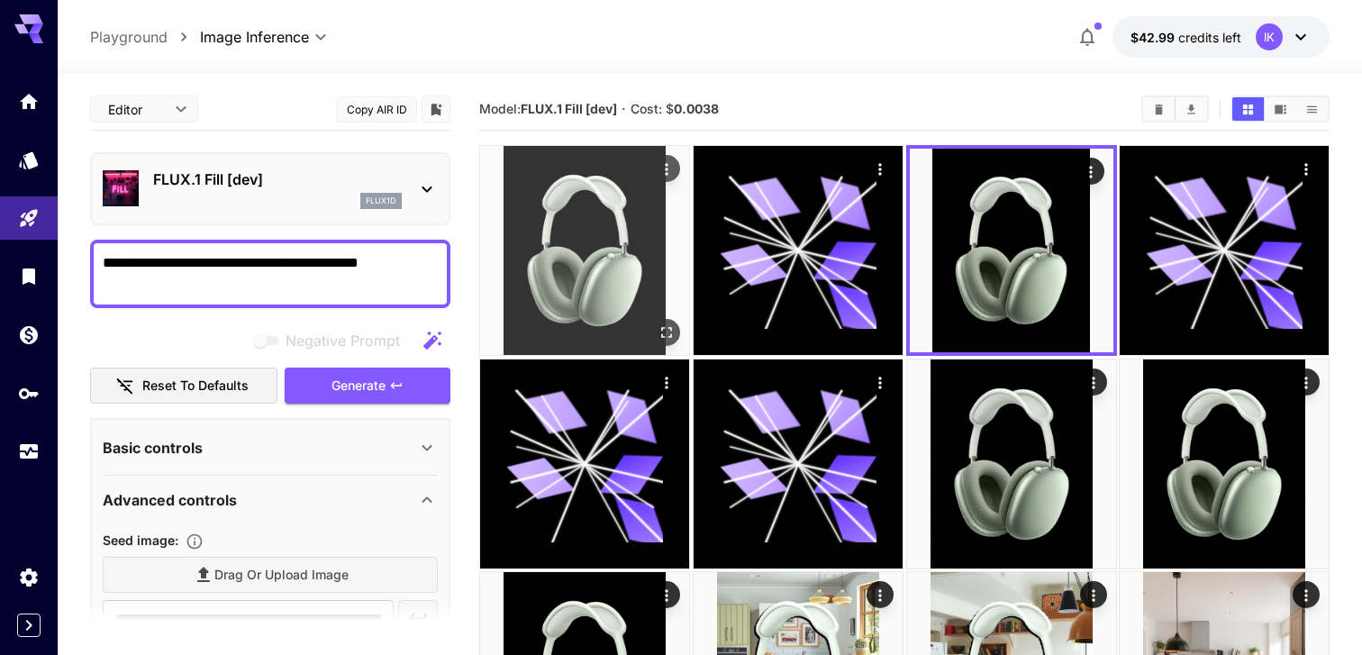
click at [562, 274] on img at bounding box center [584, 250] width 209 height 209
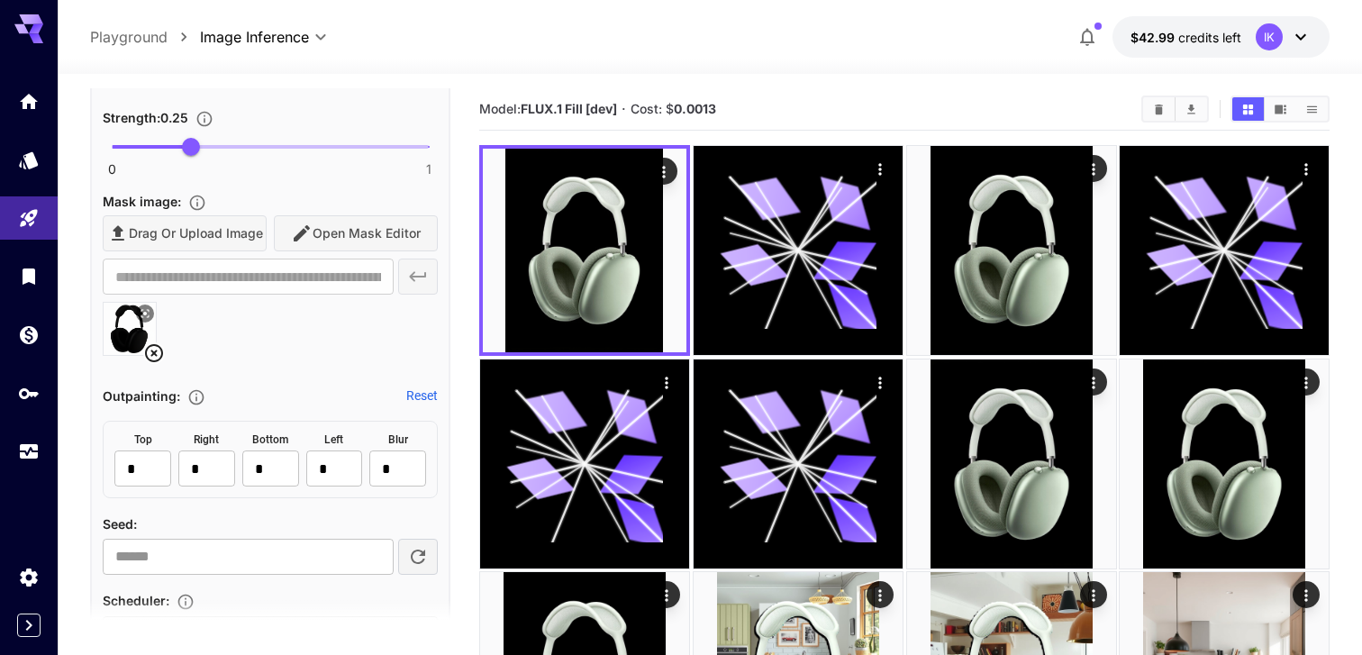
scroll to position [612, 0]
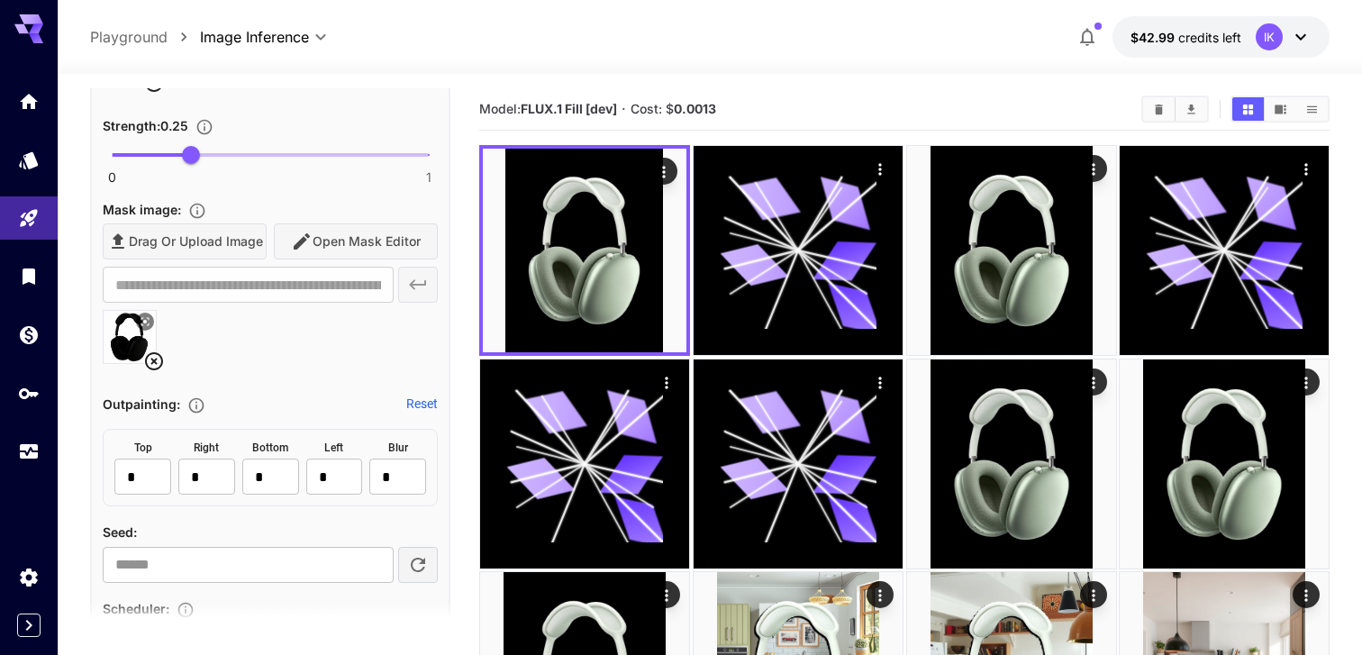
click at [353, 152] on span "0 1 0.25" at bounding box center [270, 154] width 317 height 27
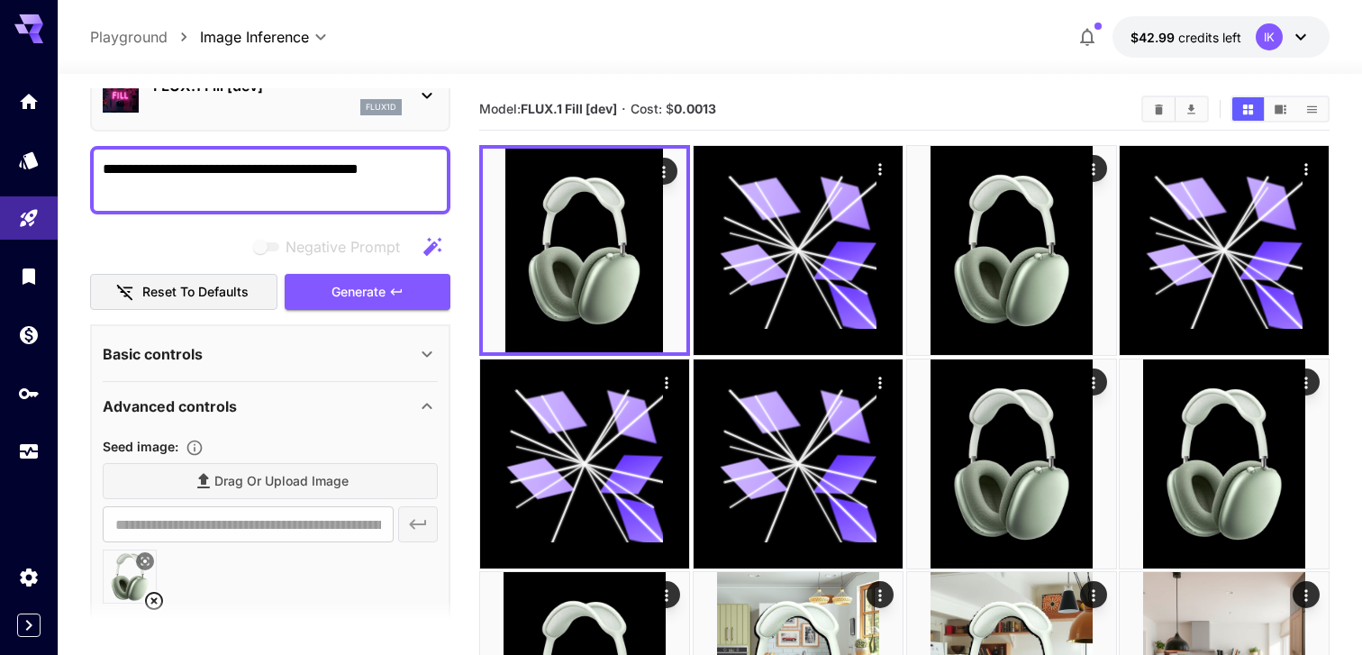
scroll to position [0, 0]
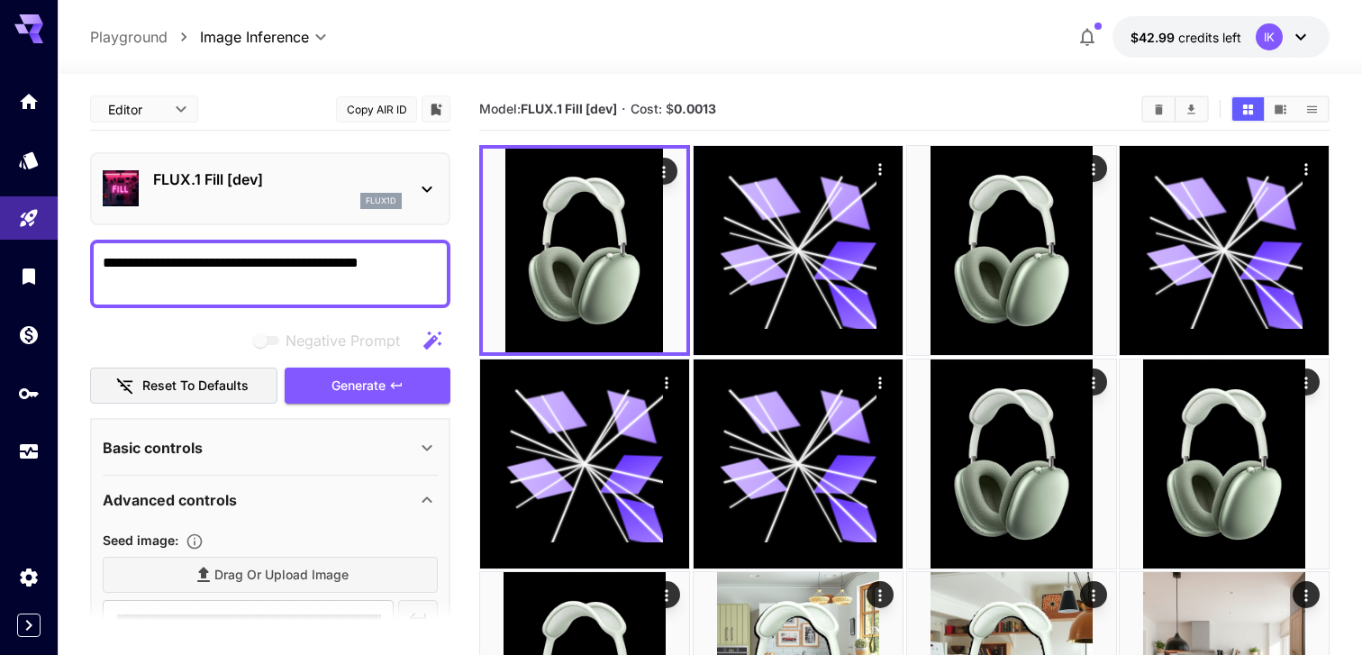
click at [425, 359] on div "Negative Prompt Reset to defaults Generate" at bounding box center [270, 364] width 360 height 82
click at [419, 375] on button "Generate" at bounding box center [368, 386] width 166 height 37
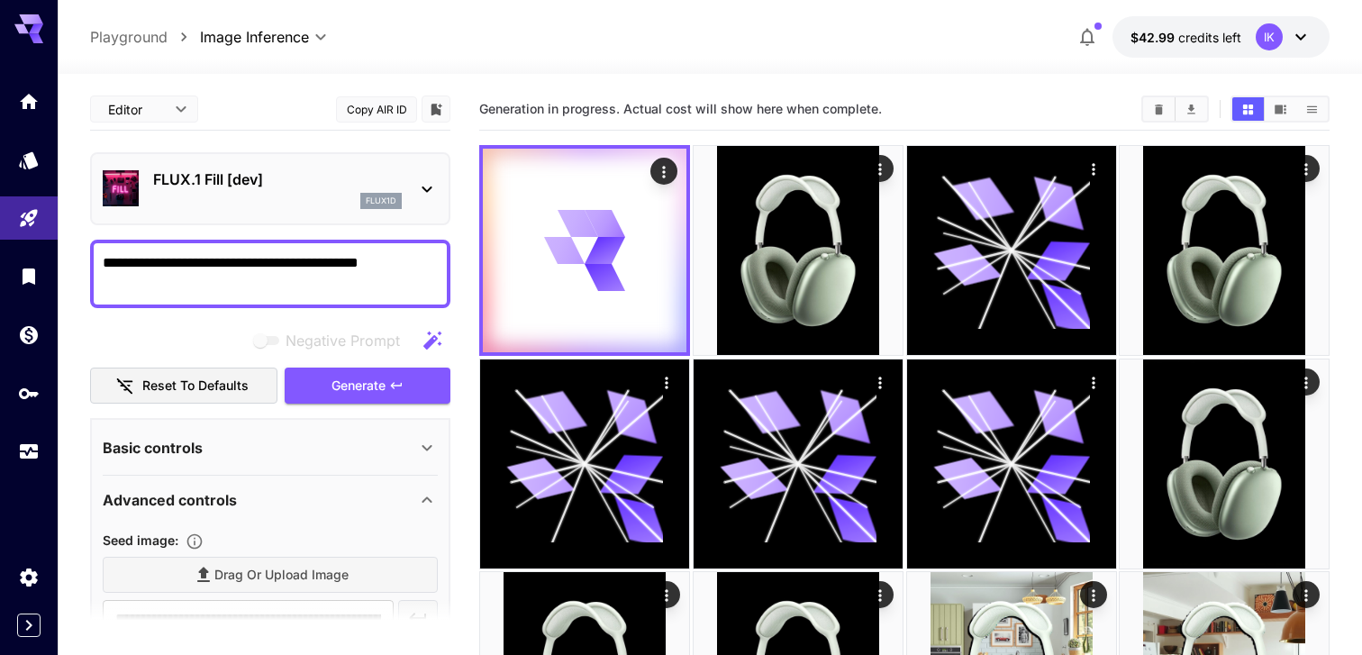
click at [217, 273] on textarea "**********" at bounding box center [270, 273] width 335 height 43
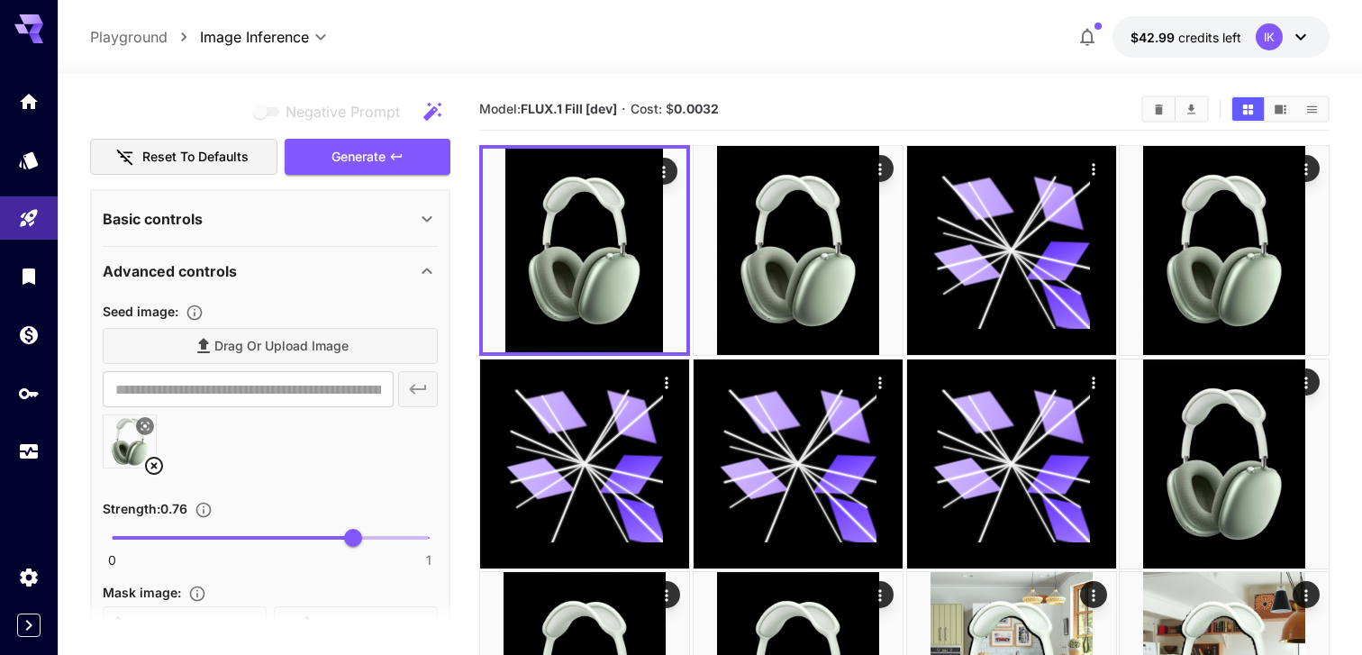
scroll to position [572, 0]
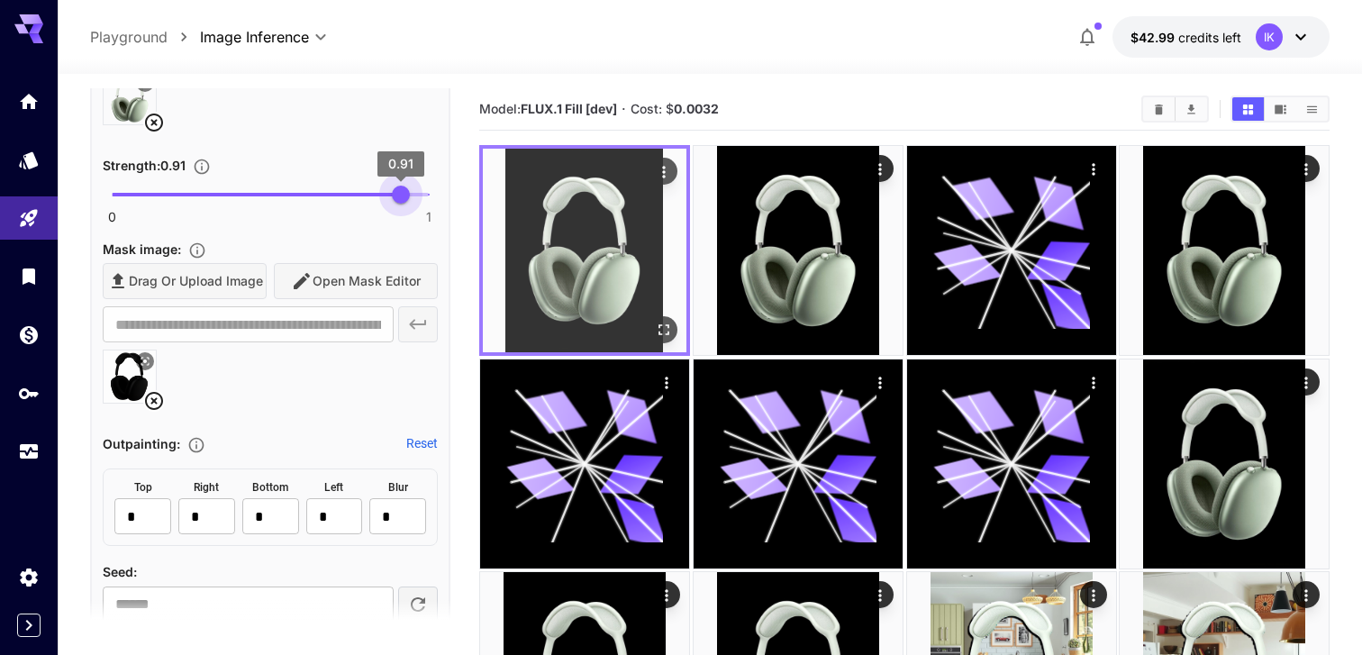
type input "*"
drag, startPoint x: 401, startPoint y: 182, endPoint x: 544, endPoint y: 182, distance: 143.2
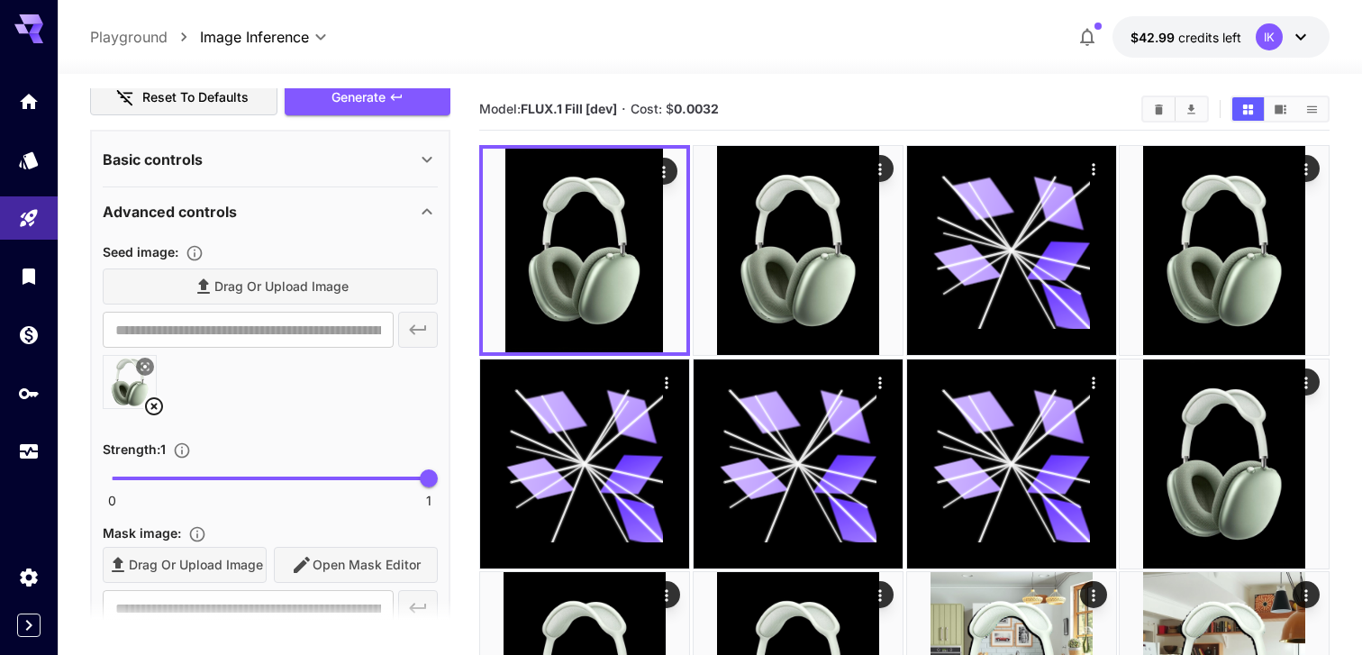
scroll to position [70, 0]
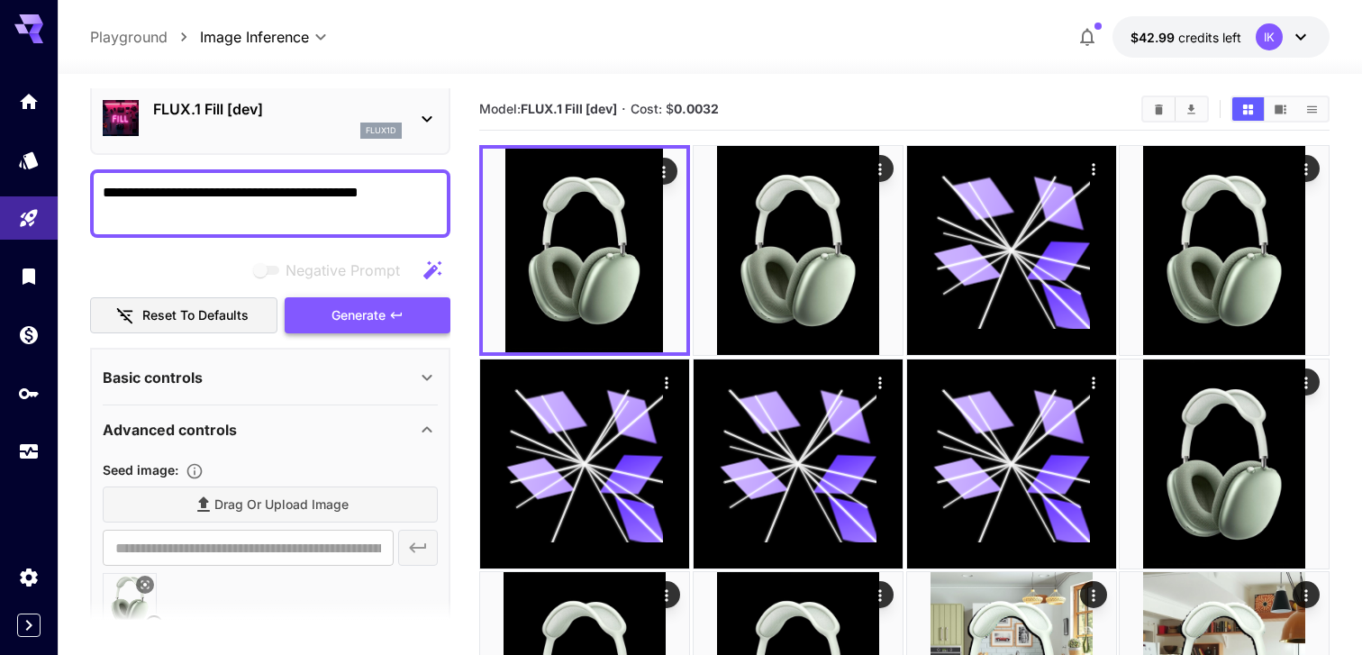
click at [370, 304] on span "Generate" at bounding box center [359, 315] width 54 height 23
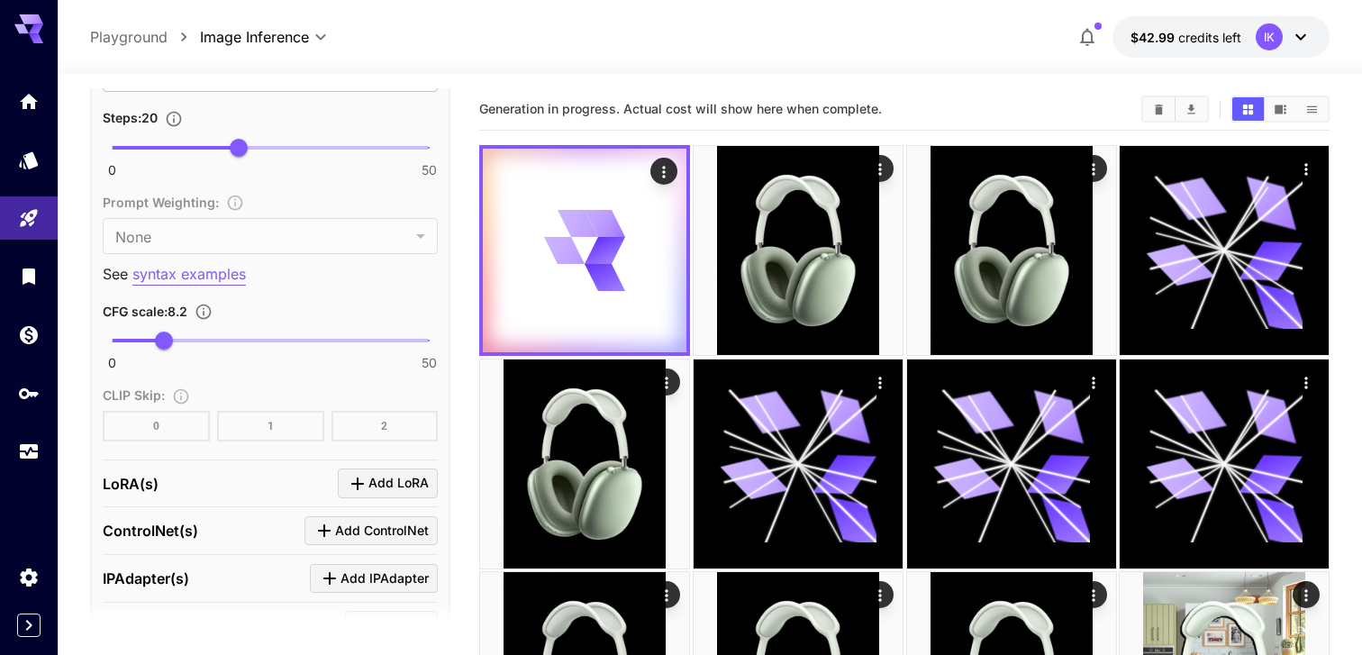
scroll to position [1187, 0]
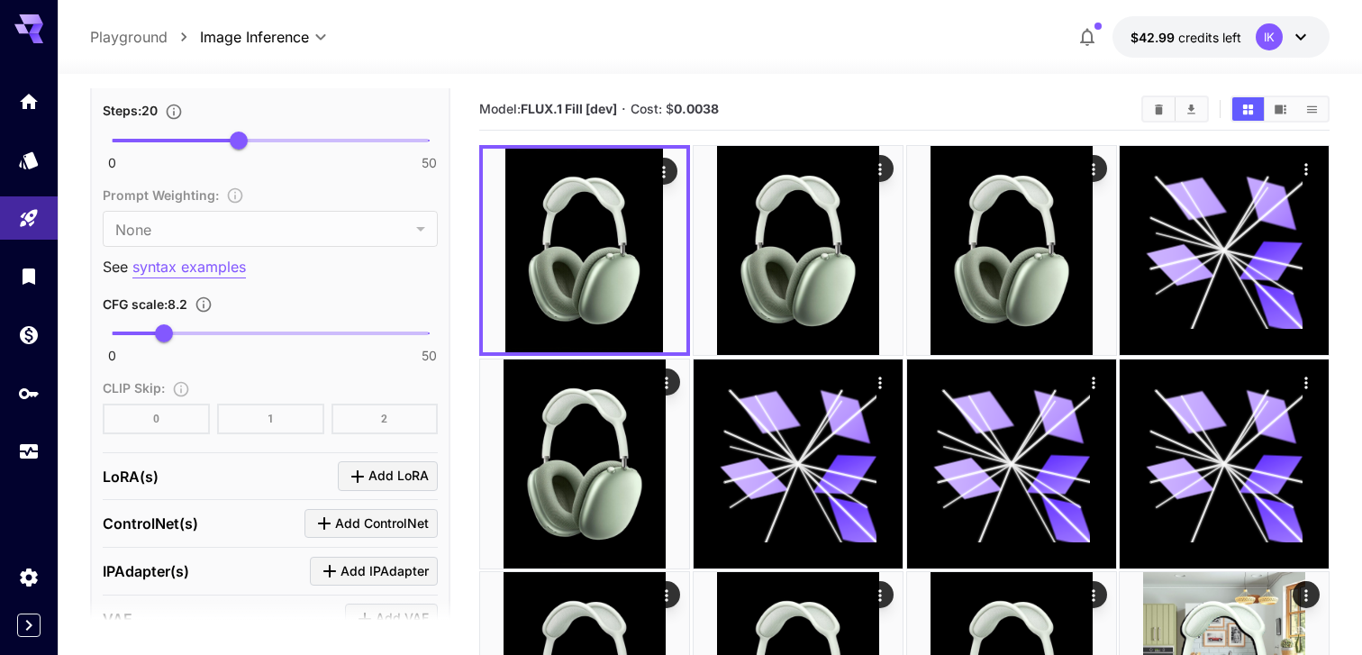
click at [233, 271] on p "syntax examples" at bounding box center [189, 267] width 114 height 23
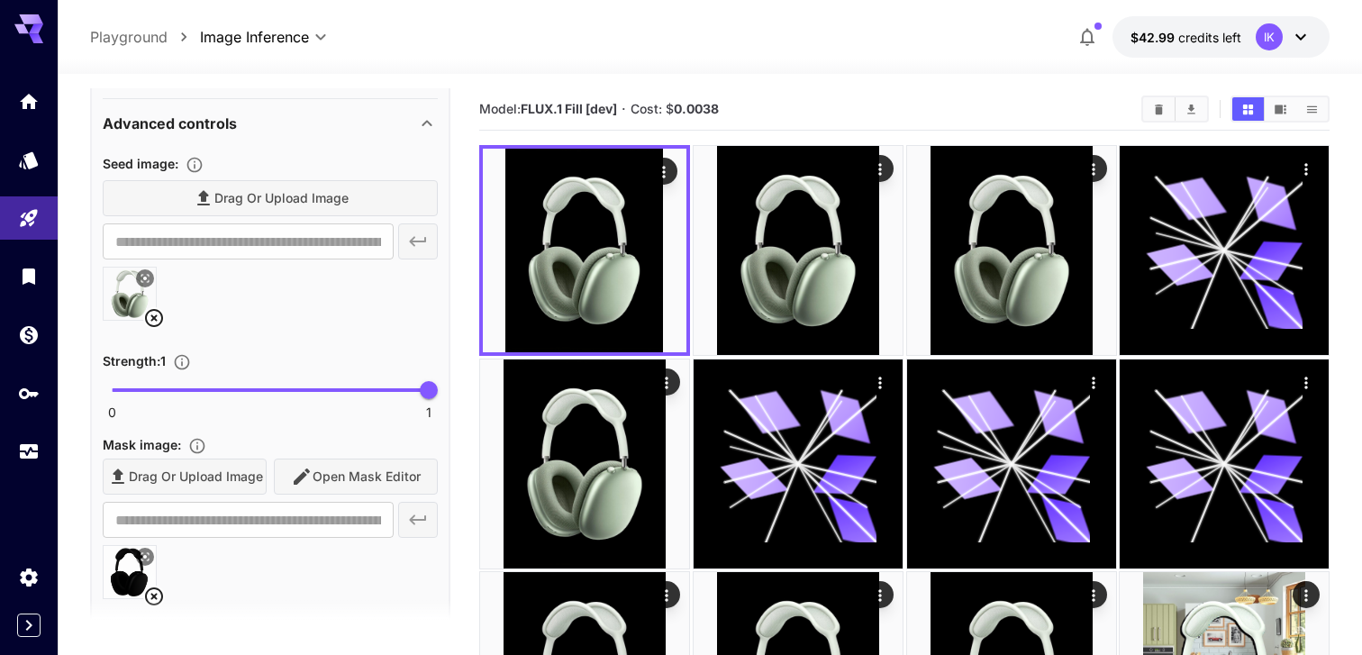
scroll to position [395, 0]
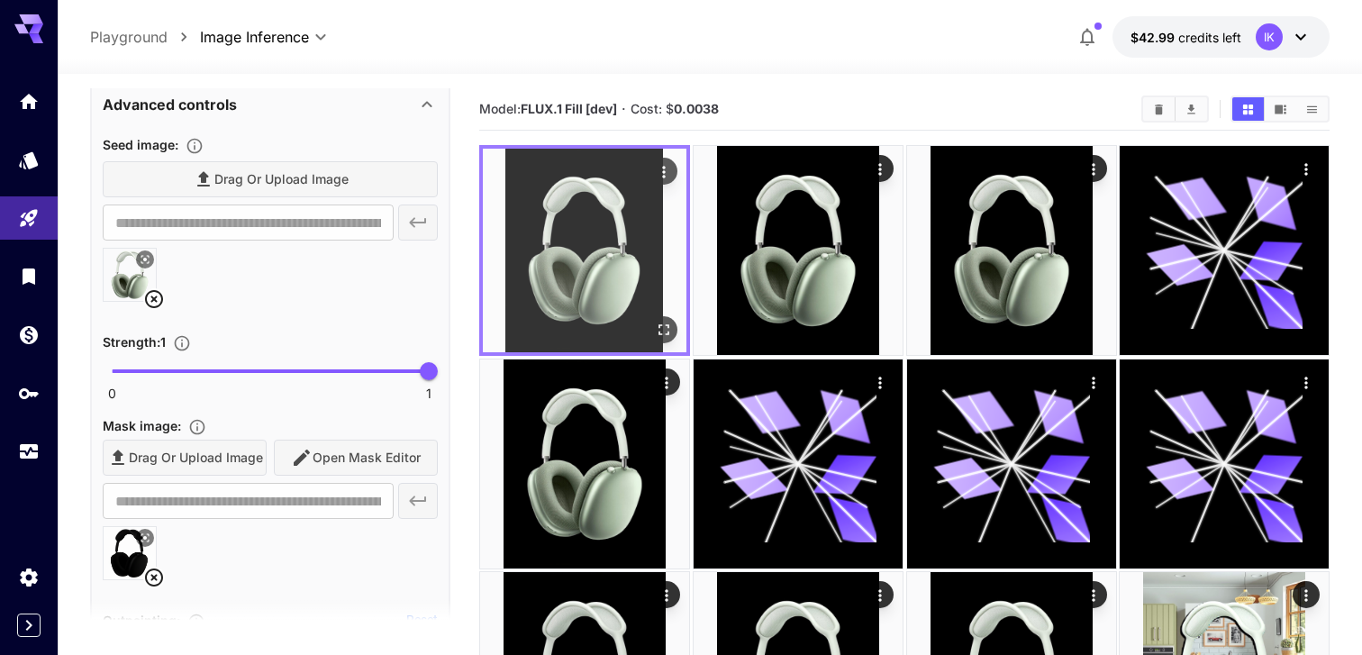
click at [677, 177] on img at bounding box center [585, 251] width 204 height 204
click at [659, 169] on icon "Actions" at bounding box center [664, 172] width 18 height 18
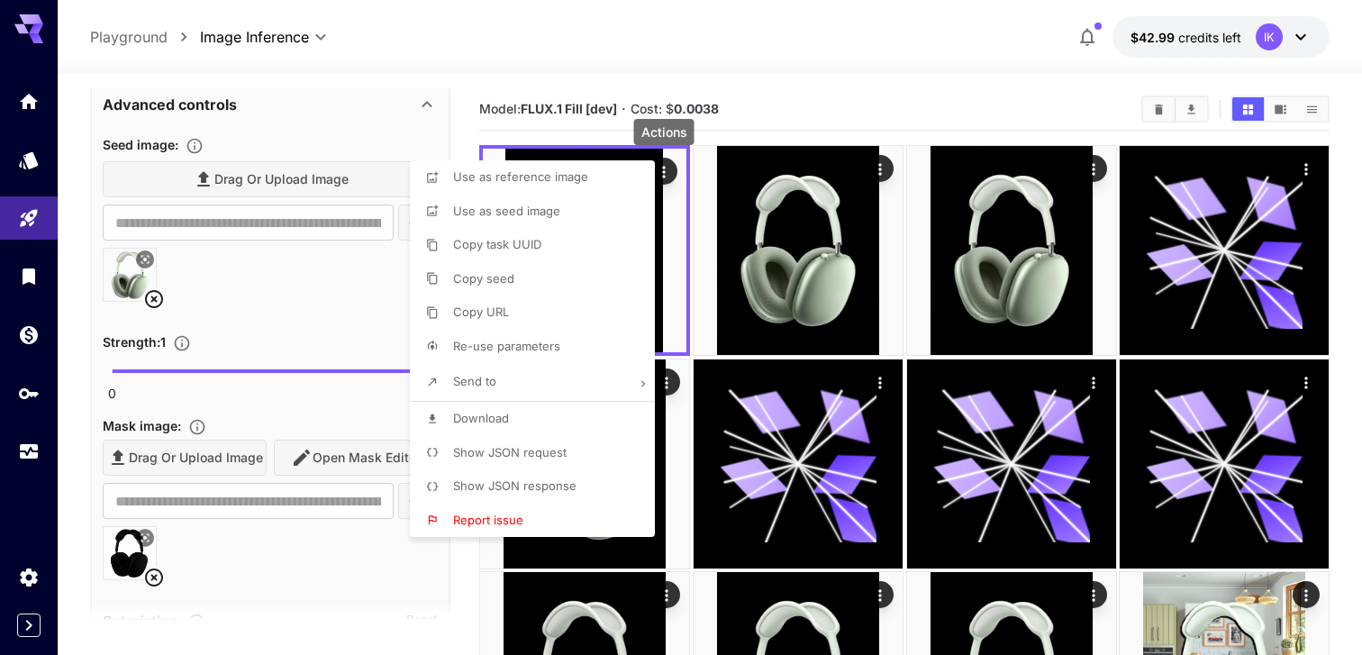
click at [530, 462] on li "Show JSON request" at bounding box center [538, 453] width 256 height 34
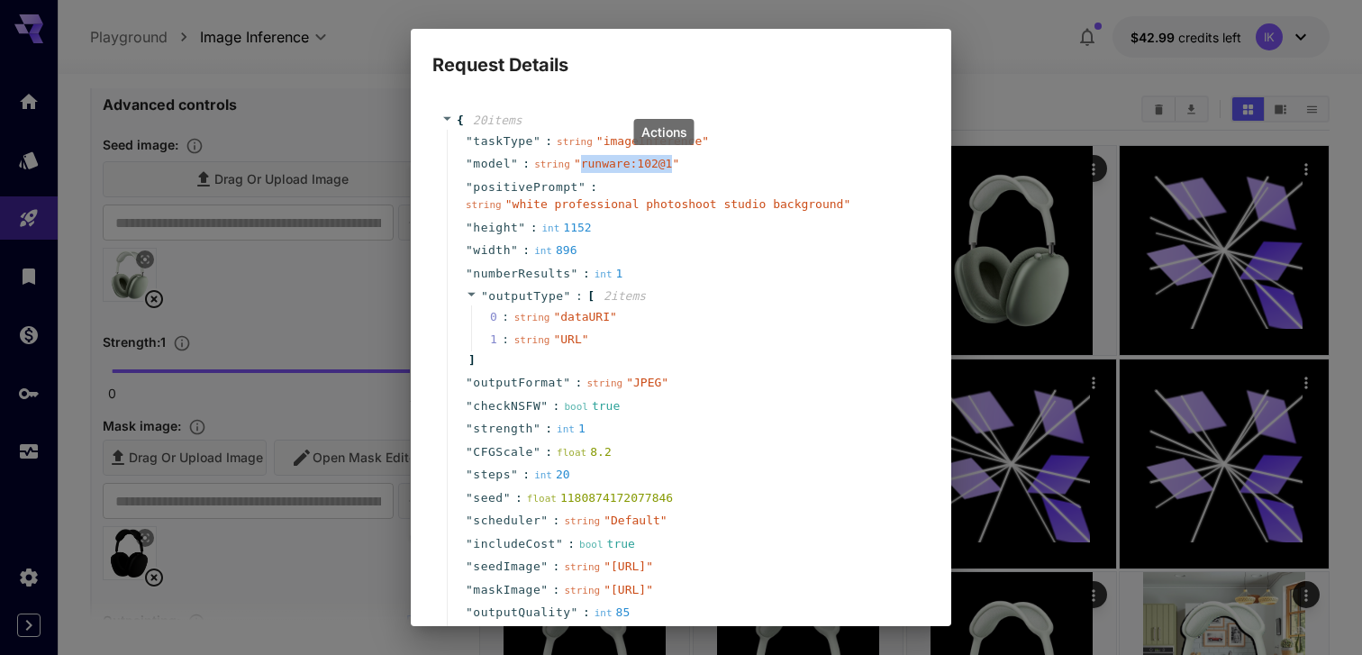
drag, startPoint x: 671, startPoint y: 162, endPoint x: 581, endPoint y: 167, distance: 90.2
click at [581, 167] on span "" runware:102@1 "" at bounding box center [626, 164] width 105 height 14
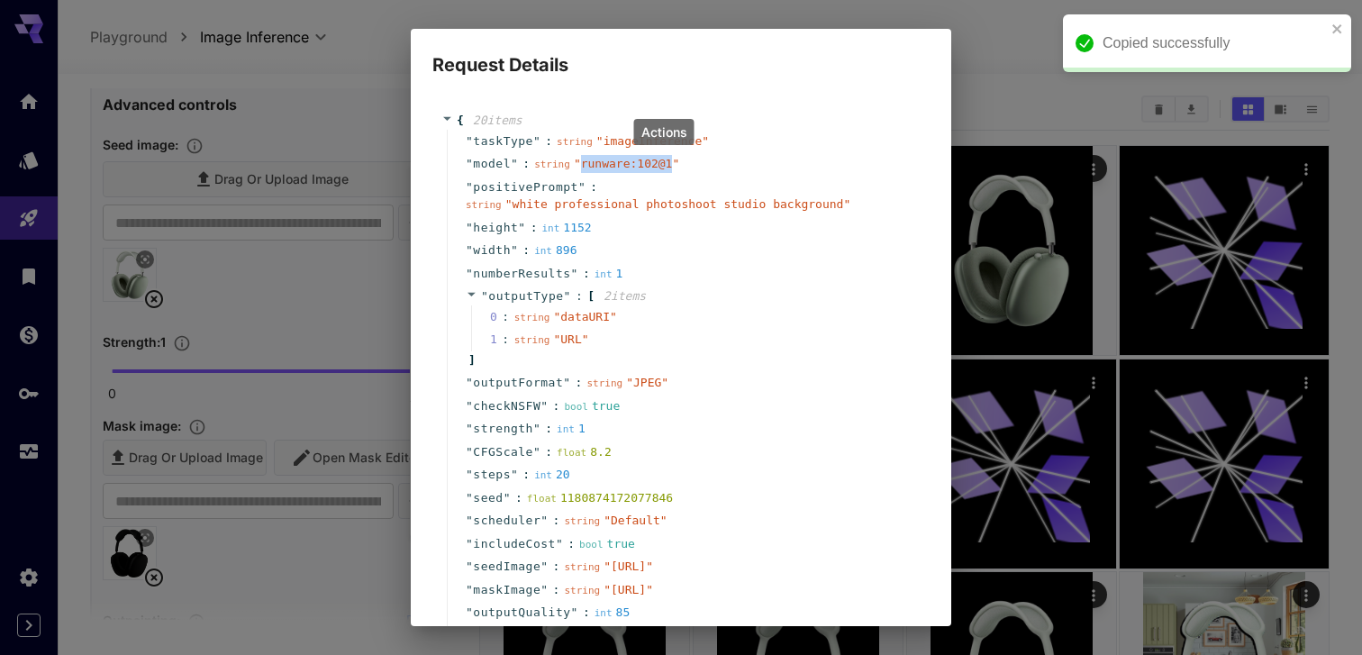
copy span "runware:102@1"
click at [364, 229] on div "Request Details { 20 item s " taskType " : string " imageInference " " model " …" at bounding box center [681, 327] width 1362 height 655
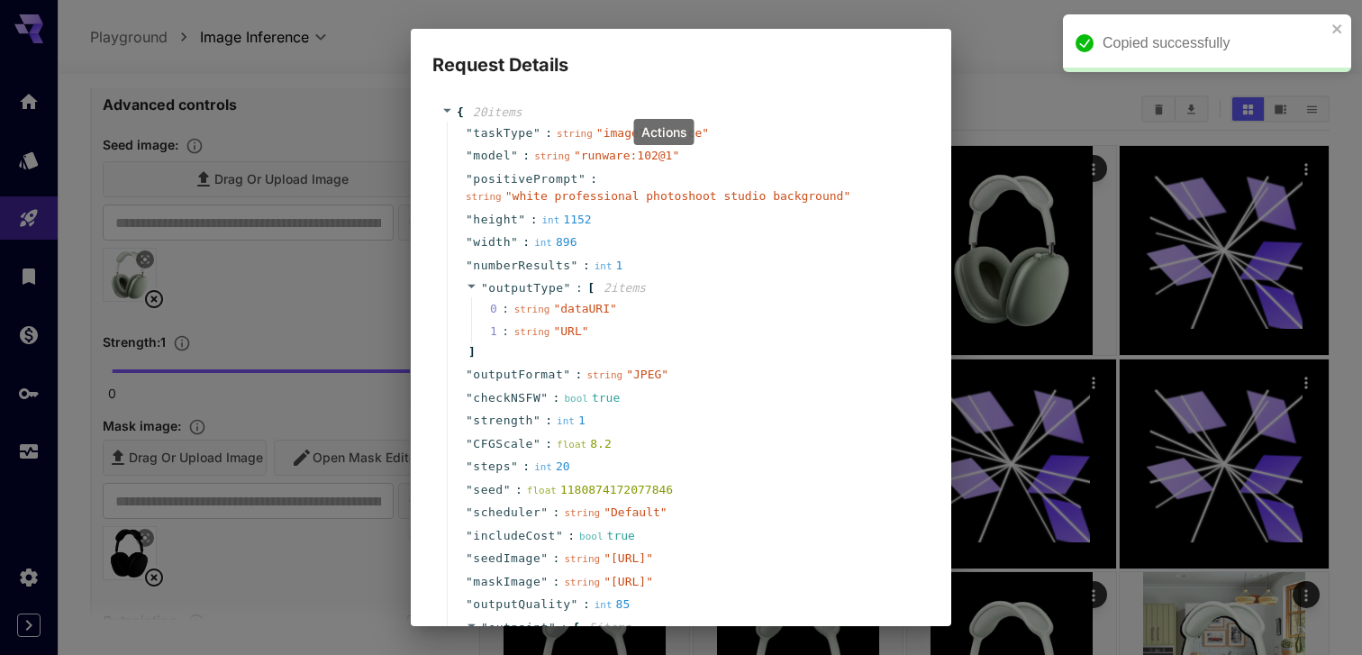
scroll to position [0, 0]
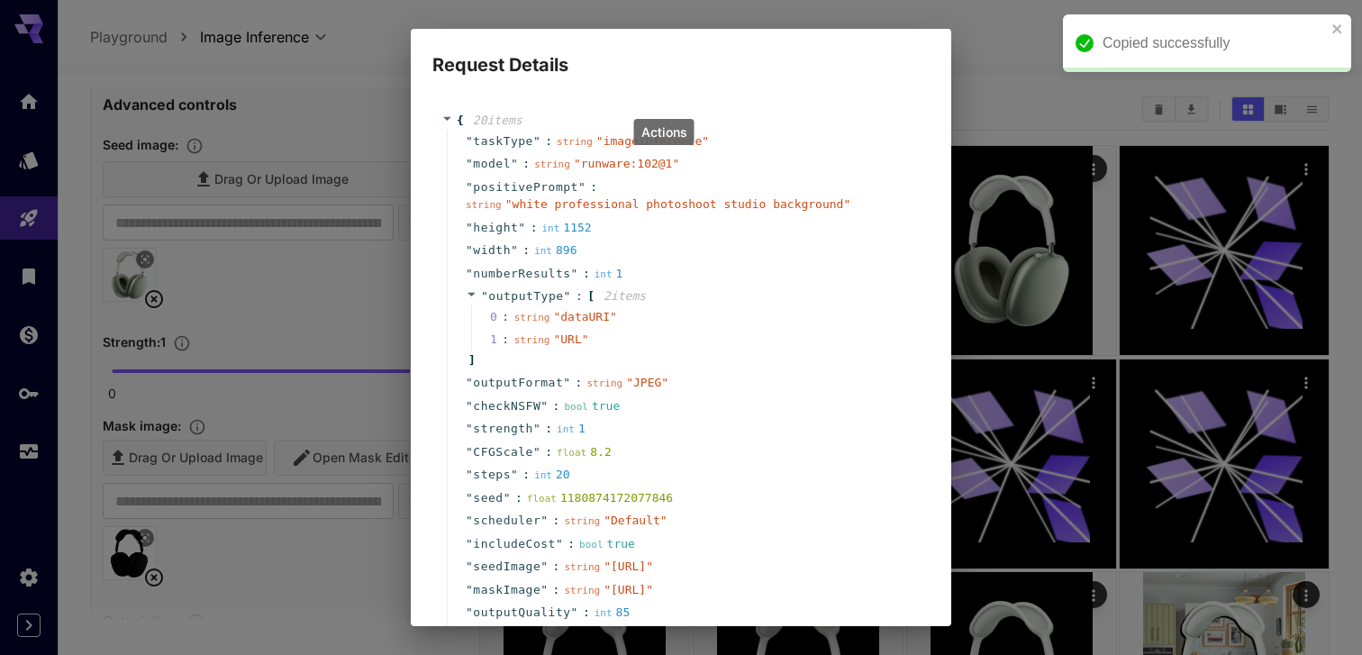
click at [464, 115] on div "20 item s" at bounding box center [496, 121] width 64 height 18
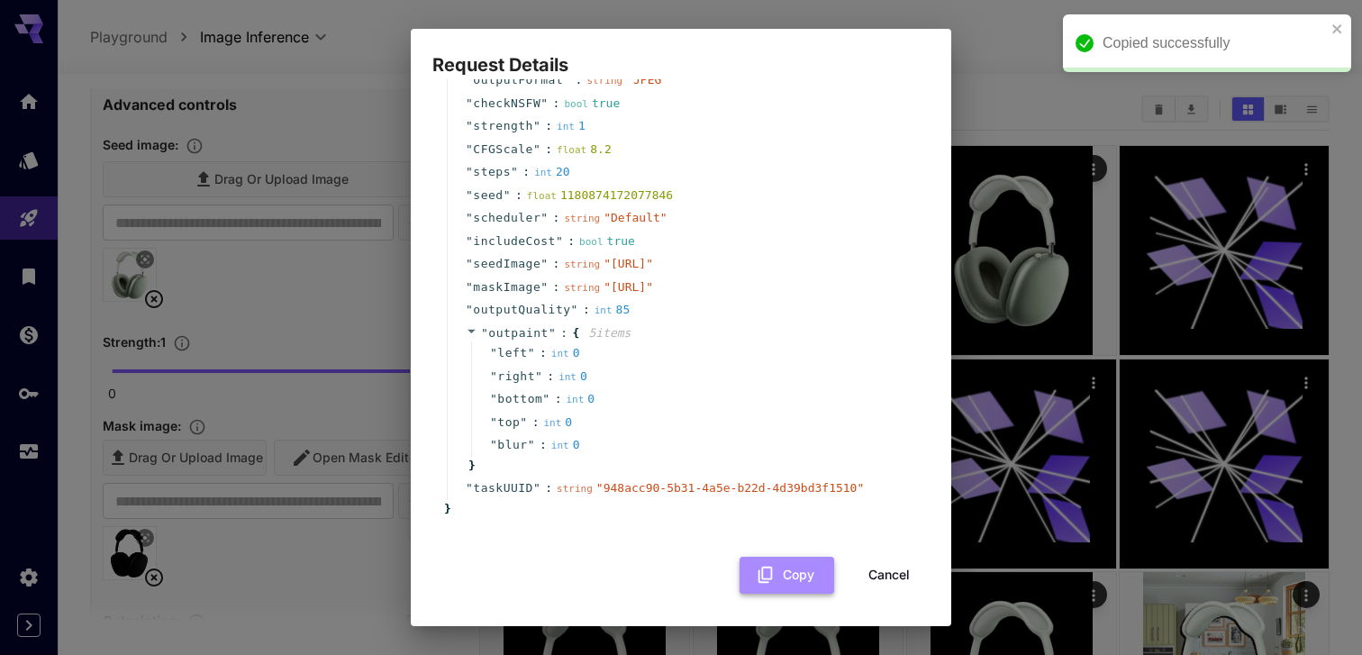
click at [808, 578] on button "Copy" at bounding box center [787, 575] width 95 height 37
